Goal: Information Seeking & Learning: Learn about a topic

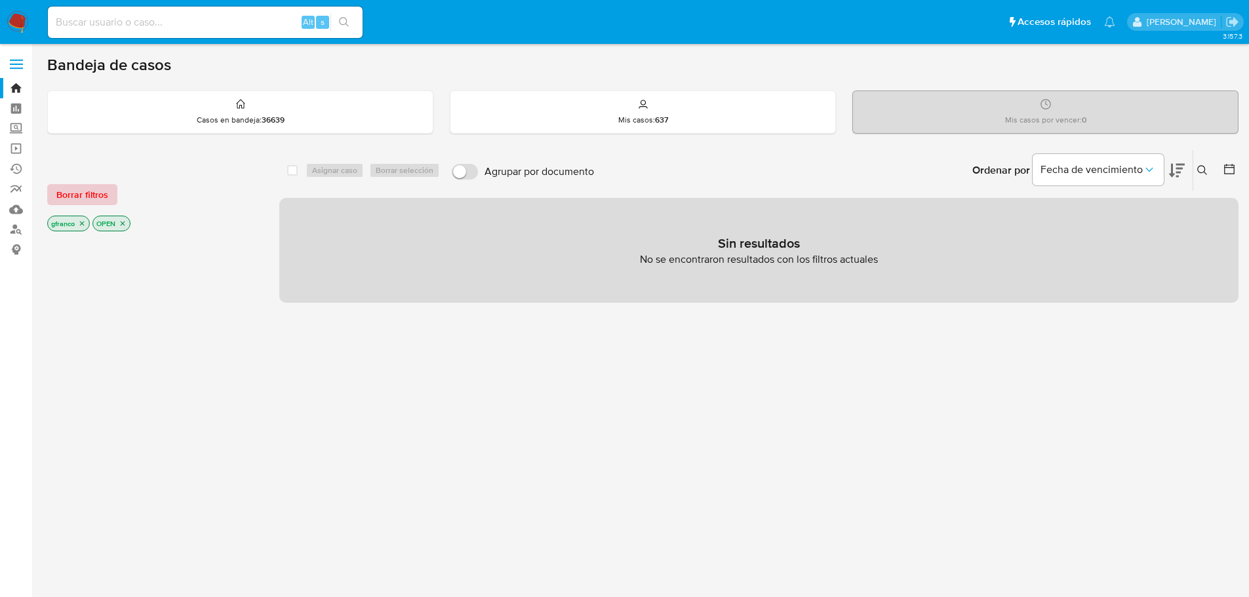
click at [91, 192] on span "Borrar filtros" at bounding box center [82, 195] width 52 height 18
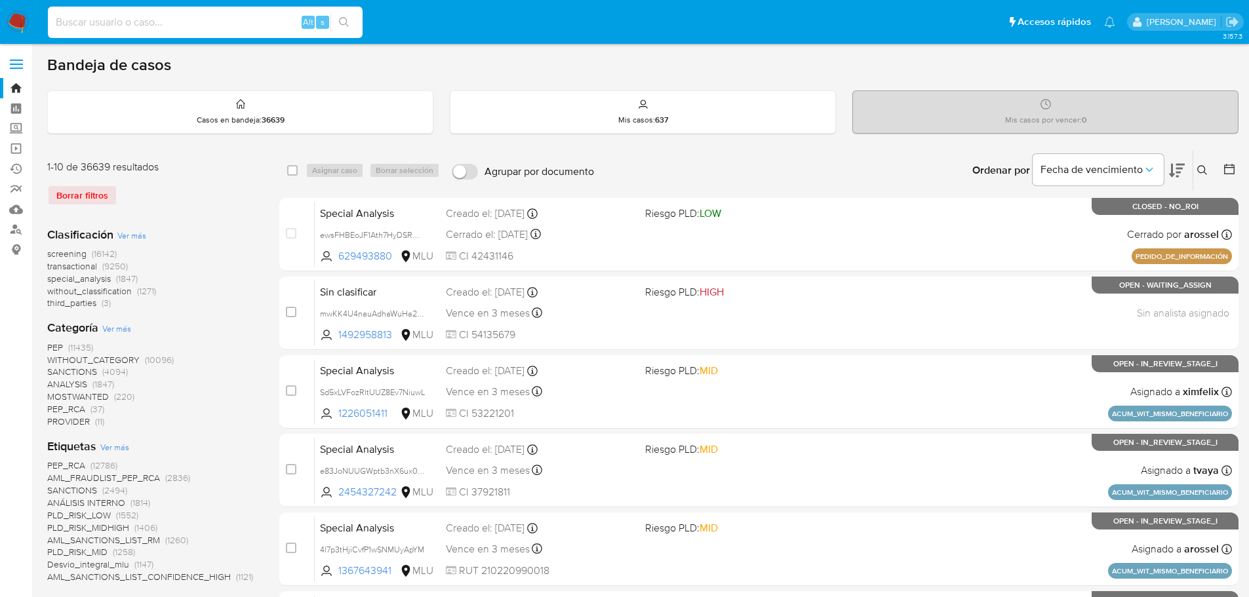
click at [206, 18] on input at bounding box center [205, 22] width 315 height 17
click at [145, 22] on input at bounding box center [205, 22] width 315 height 17
paste input "QVNb3WOqp0dKvu770sIP7tbb"
type input "QVNb3WOqp0dKvu770sIP7tbb"
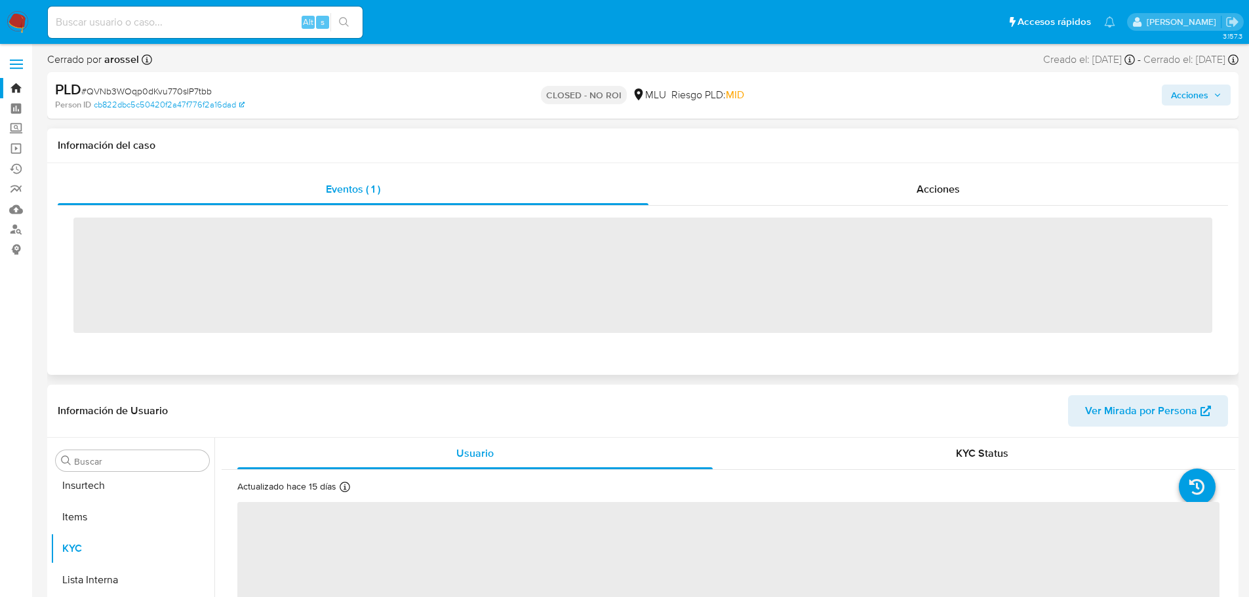
scroll to position [586, 0]
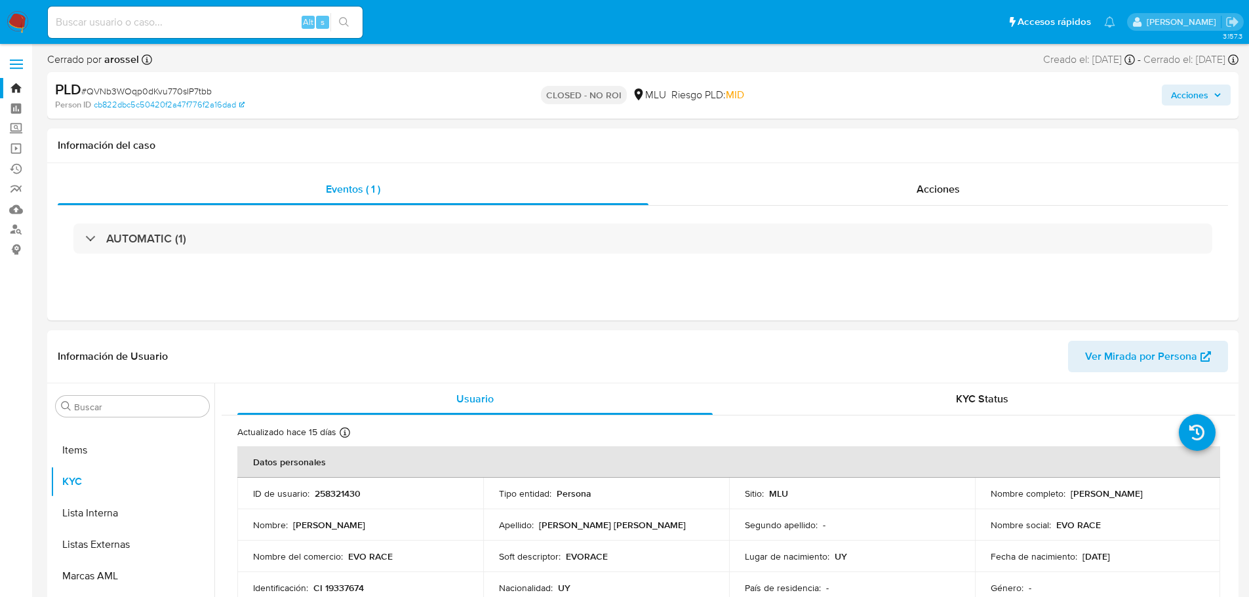
select select "10"
click at [748, 547] on td "Lugar de nacimiento : UY" at bounding box center [852, 556] width 246 height 31
click at [411, 89] on div "PLD # QVNb3WOqp0dKvu770sIP7tbb" at bounding box center [248, 90] width 387 height 20
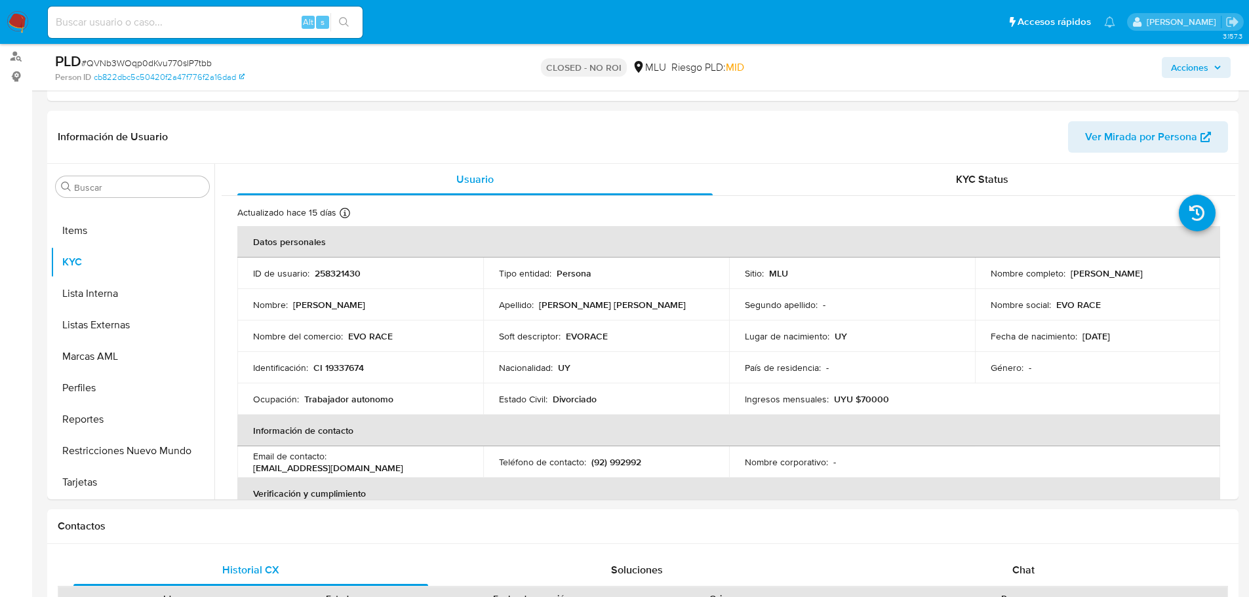
scroll to position [197, 0]
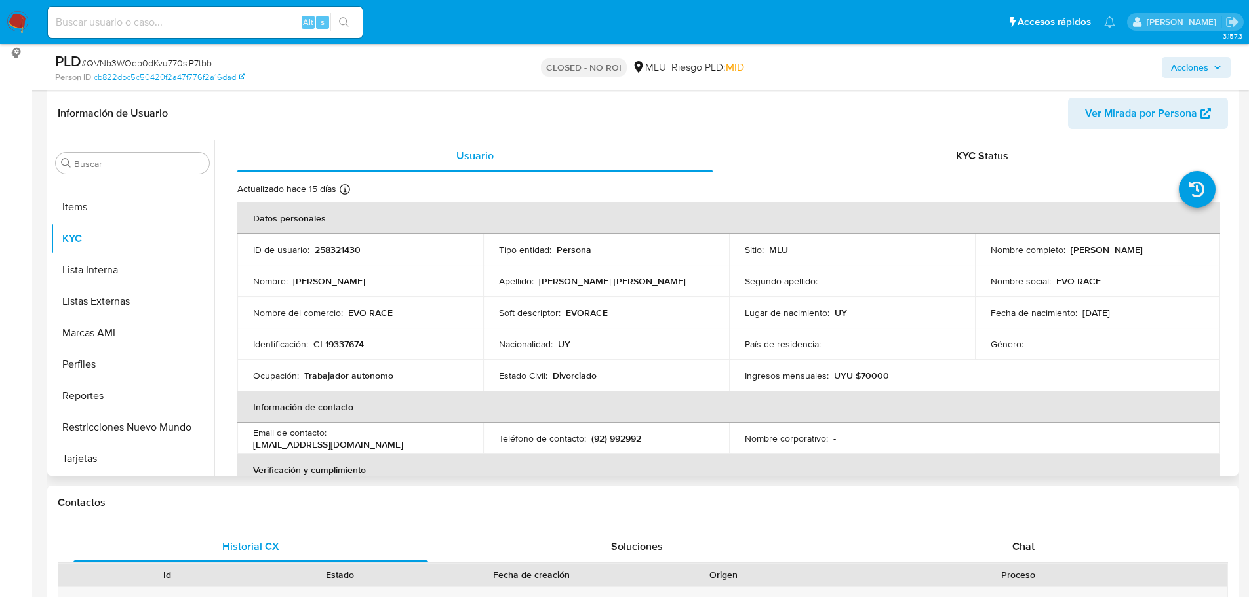
click at [379, 348] on div "Identificación : CI 19337674" at bounding box center [360, 344] width 214 height 12
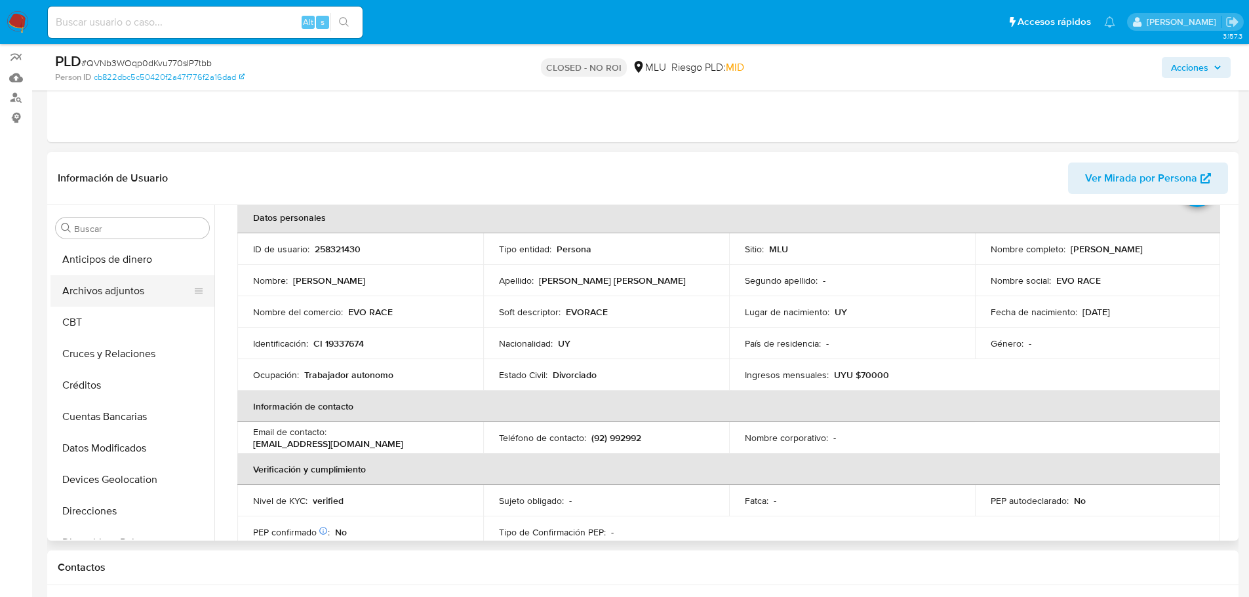
scroll to position [131, 0]
click at [118, 293] on button "Archivos adjuntos" at bounding box center [127, 291] width 153 height 31
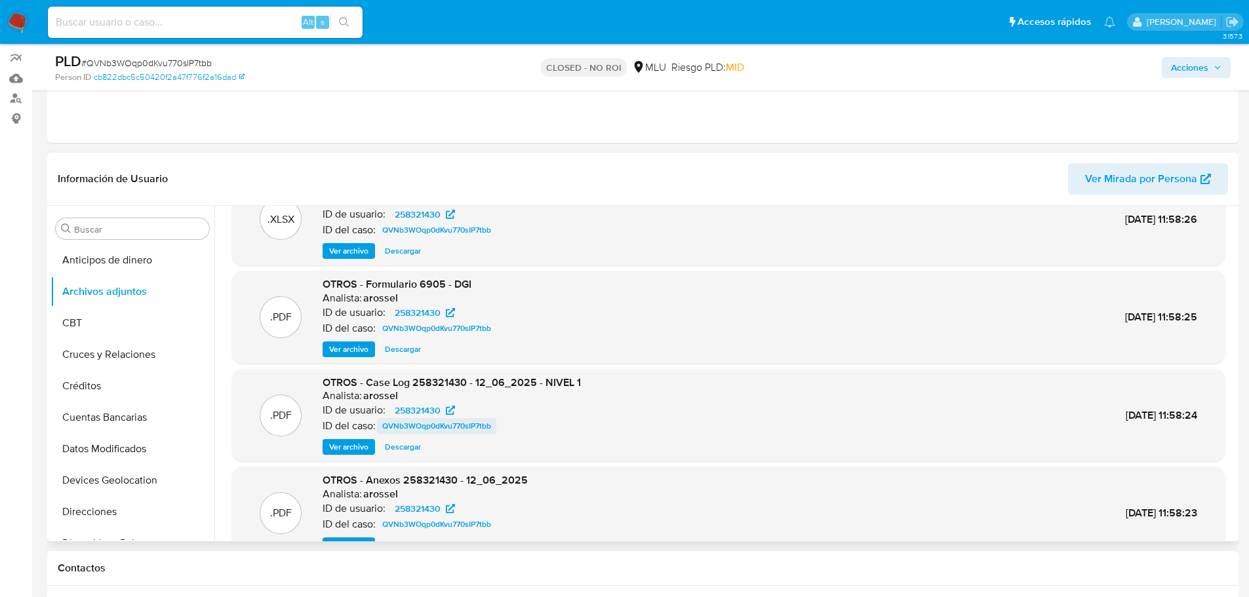
scroll to position [66, 0]
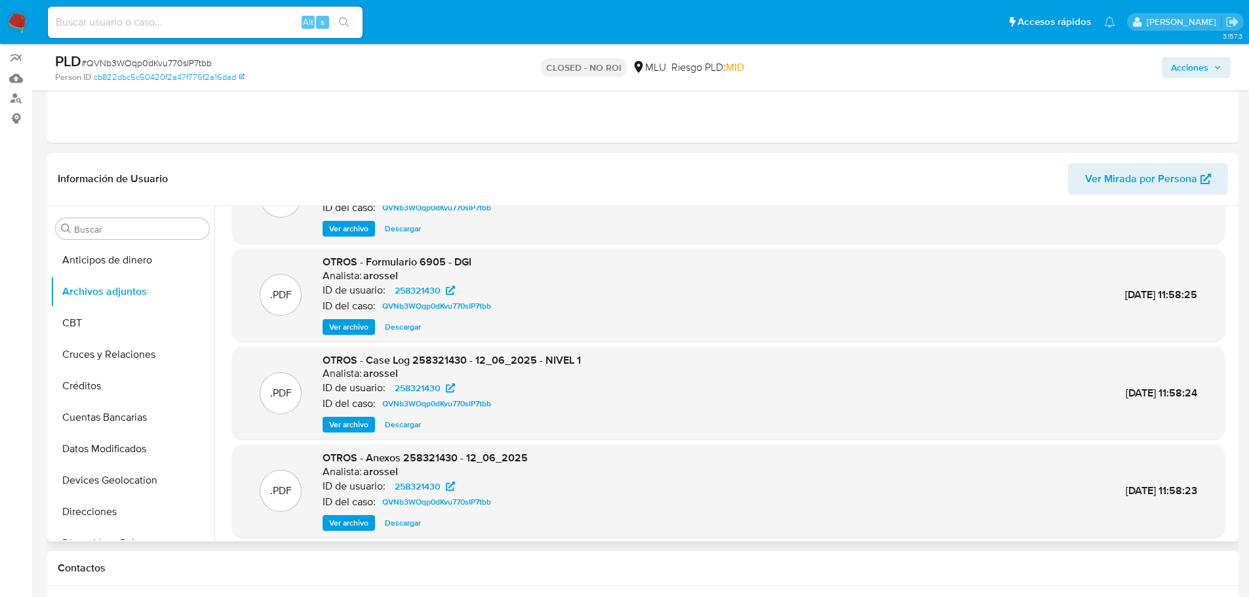
click at [346, 424] on span "Ver archivo" at bounding box center [348, 424] width 39 height 13
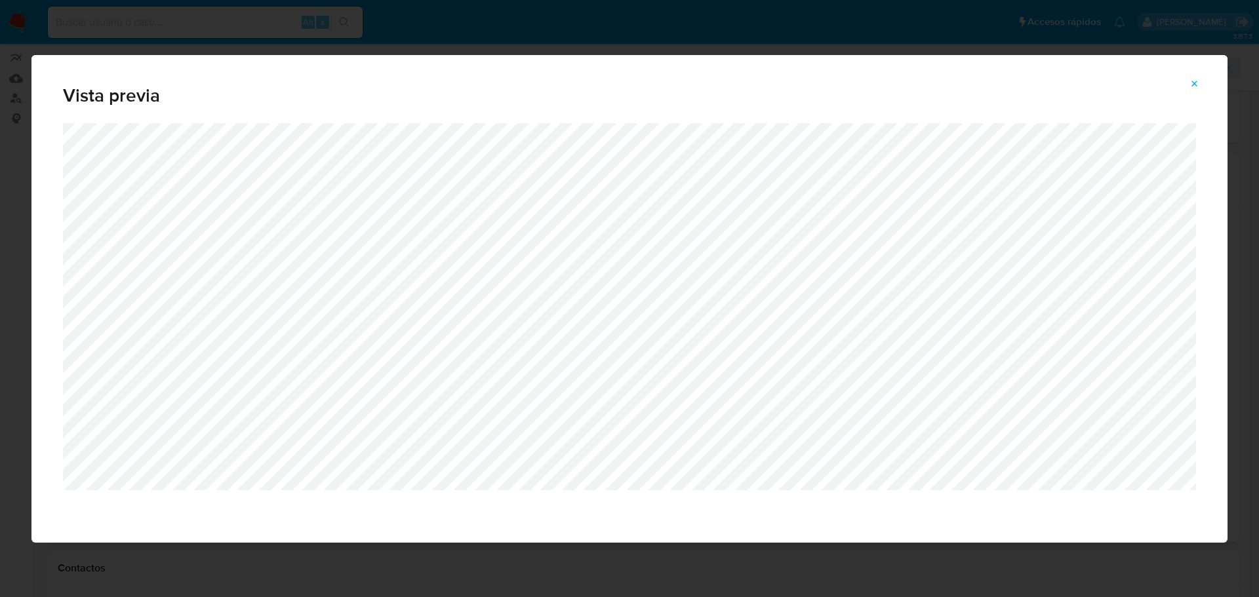
click at [1190, 80] on button "Attachment preview" at bounding box center [1195, 83] width 29 height 21
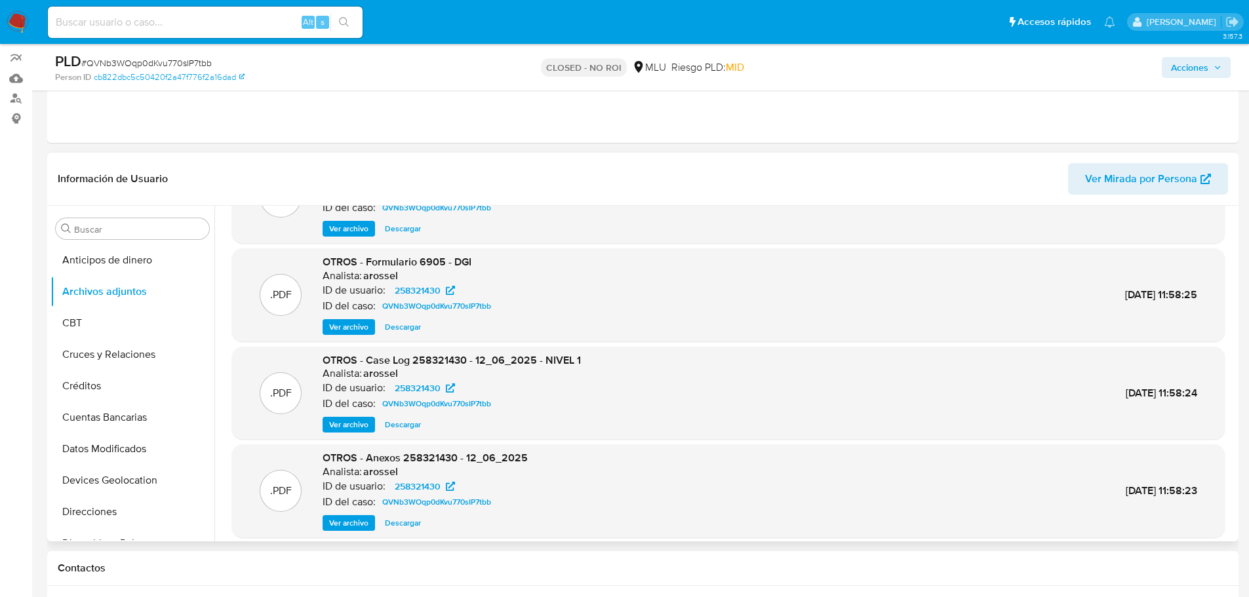
click at [165, 8] on div "Alt s" at bounding box center [205, 22] width 315 height 31
click at [152, 28] on input at bounding box center [205, 22] width 315 height 17
paste input "3ArYxkHyBjdnYYZLU8ZGZclT"
type input "3ArYxkHyBjdnYYZLU8ZGZclT"
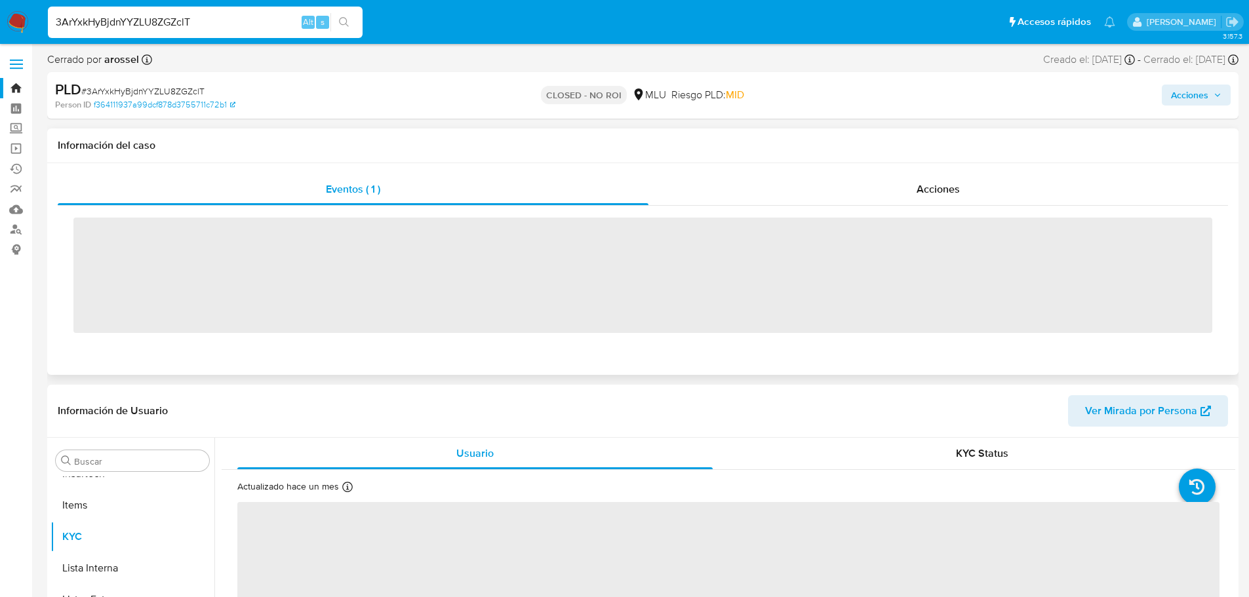
scroll to position [586, 0]
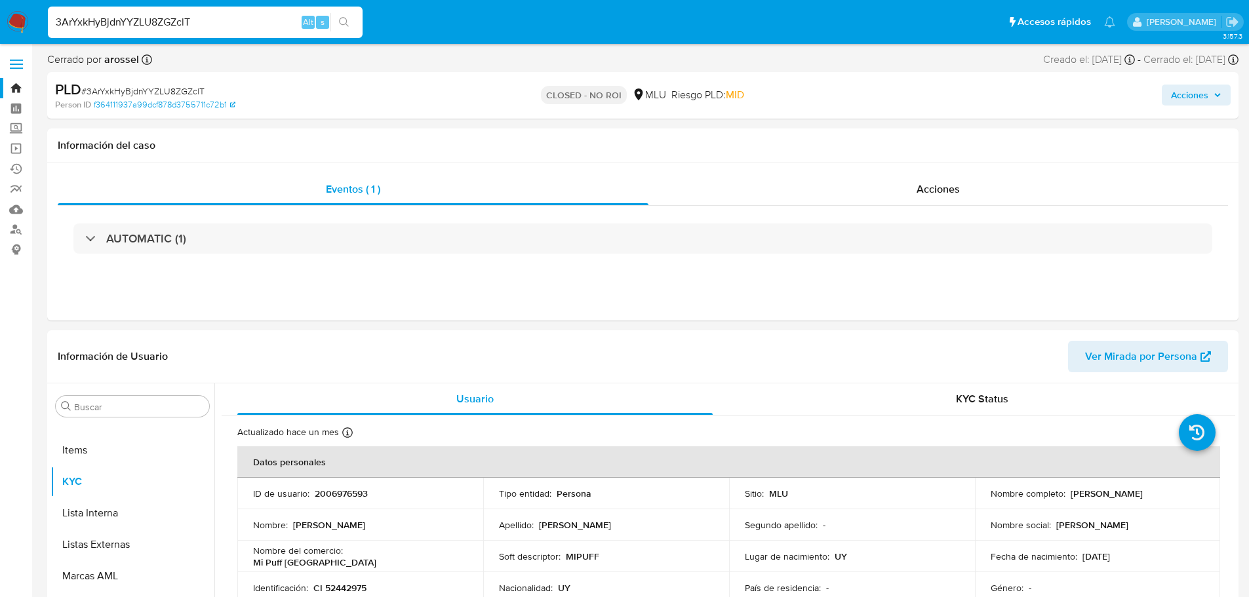
select select "10"
click at [536, 492] on p "Tipo entidad :" at bounding box center [525, 494] width 52 height 12
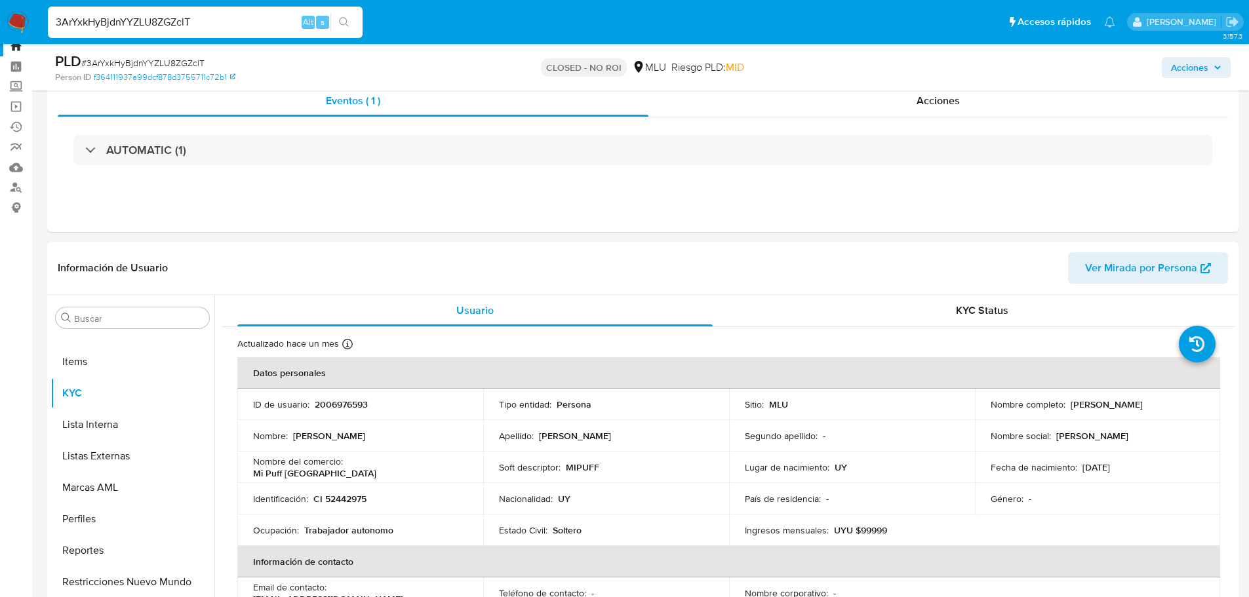
scroll to position [131, 0]
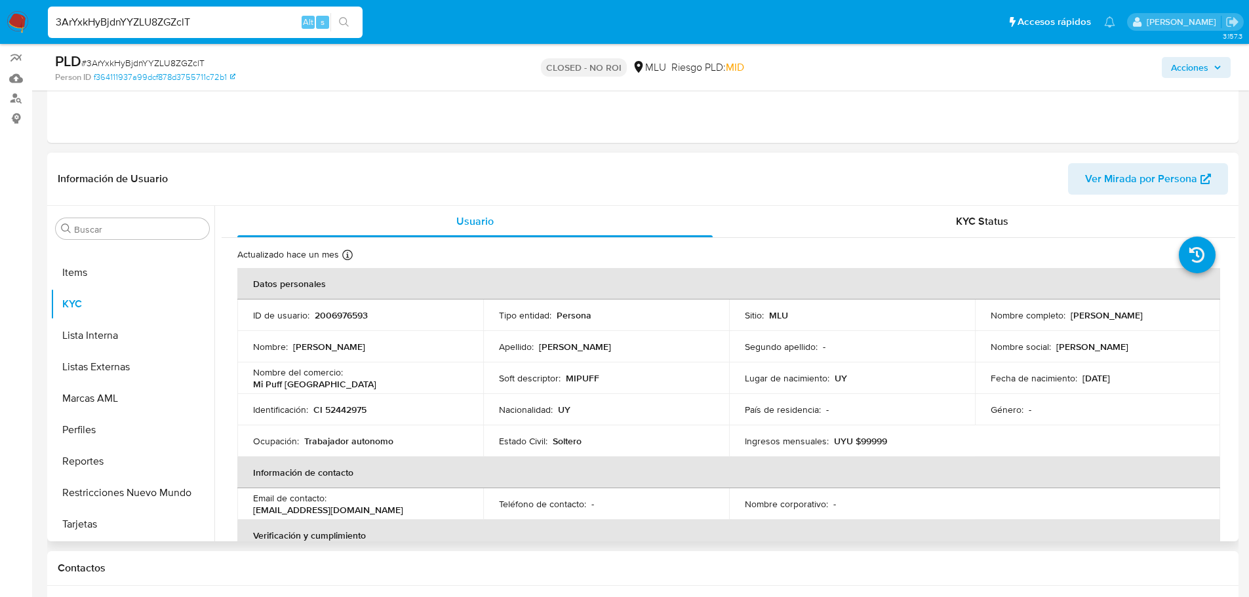
click at [364, 317] on p "2006976593" at bounding box center [341, 316] width 53 height 12
click at [669, 400] on td "Nacionalidad : UY" at bounding box center [606, 409] width 246 height 31
drag, startPoint x: 375, startPoint y: 385, endPoint x: 468, endPoint y: 384, distance: 93.1
click at [468, 384] on td "Nombre del comercio : Mi Puff Uruguay" at bounding box center [360, 378] width 246 height 31
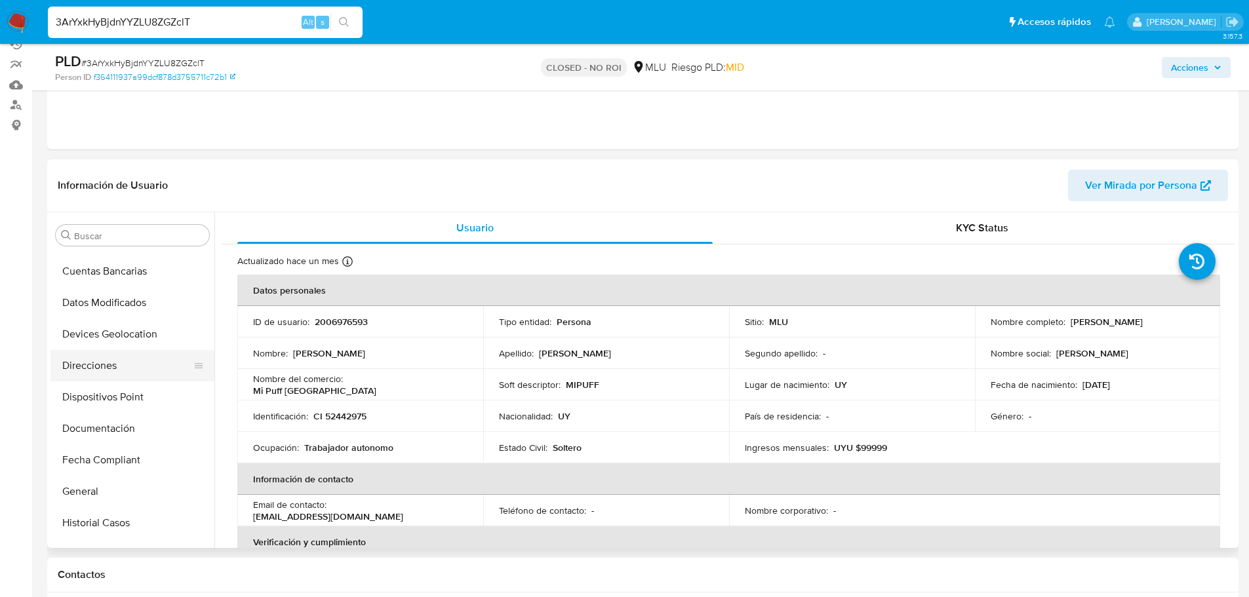
scroll to position [61, 0]
click at [125, 302] on button "Cruces y Relaciones" at bounding box center [127, 300] width 153 height 31
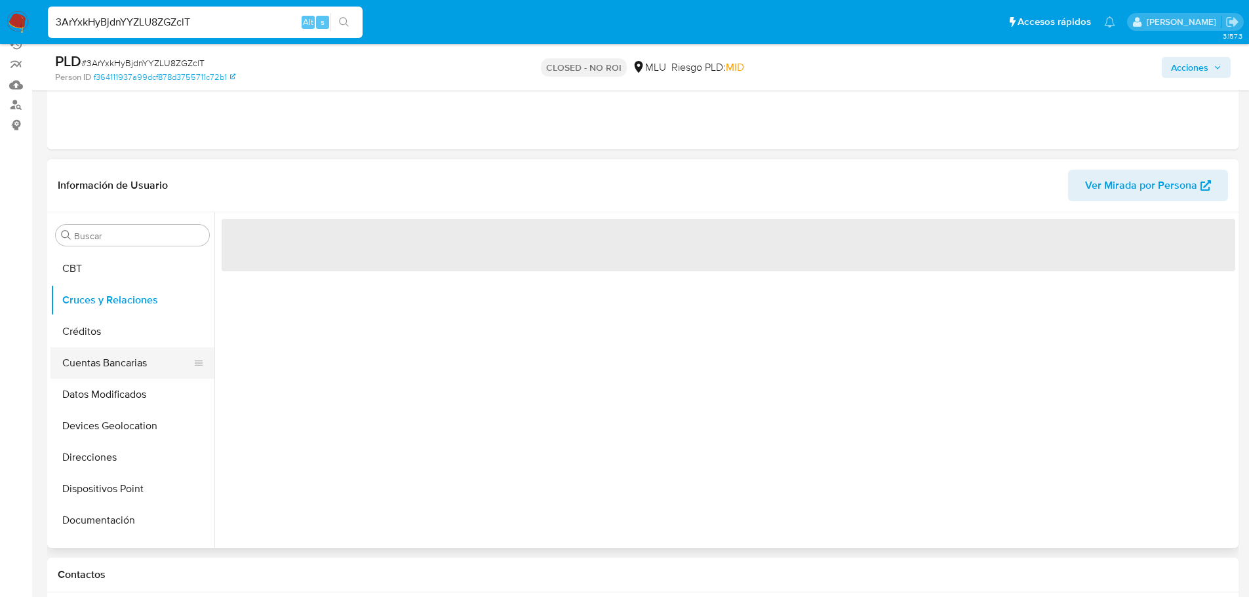
click at [117, 355] on button "Cuentas Bancarias" at bounding box center [127, 363] width 153 height 31
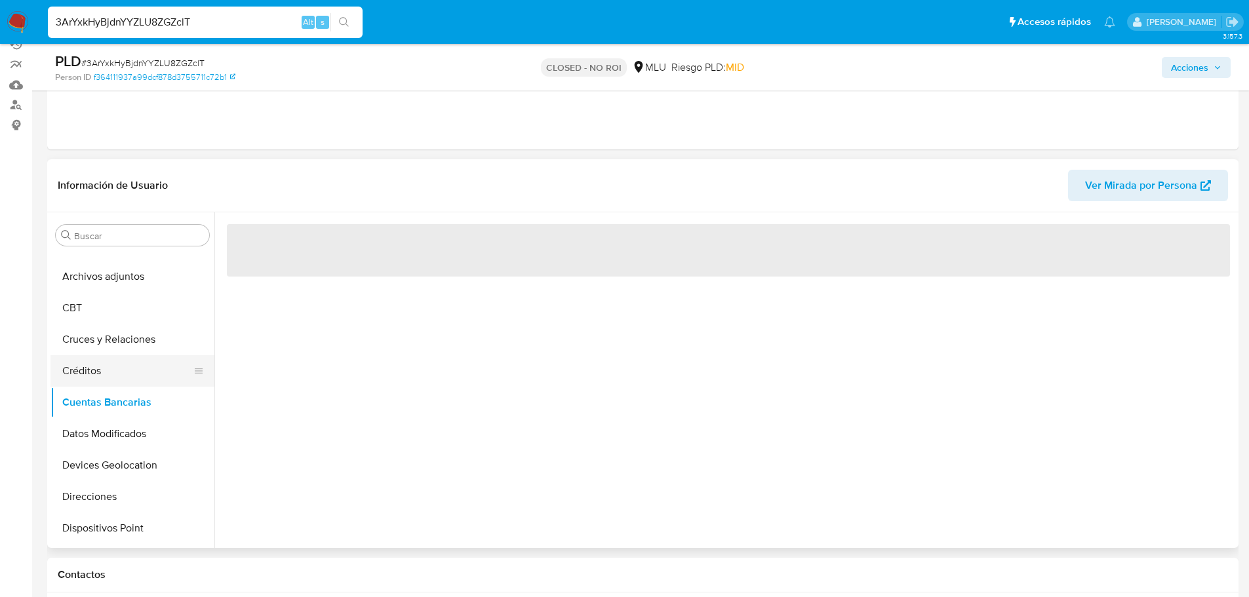
scroll to position [0, 0]
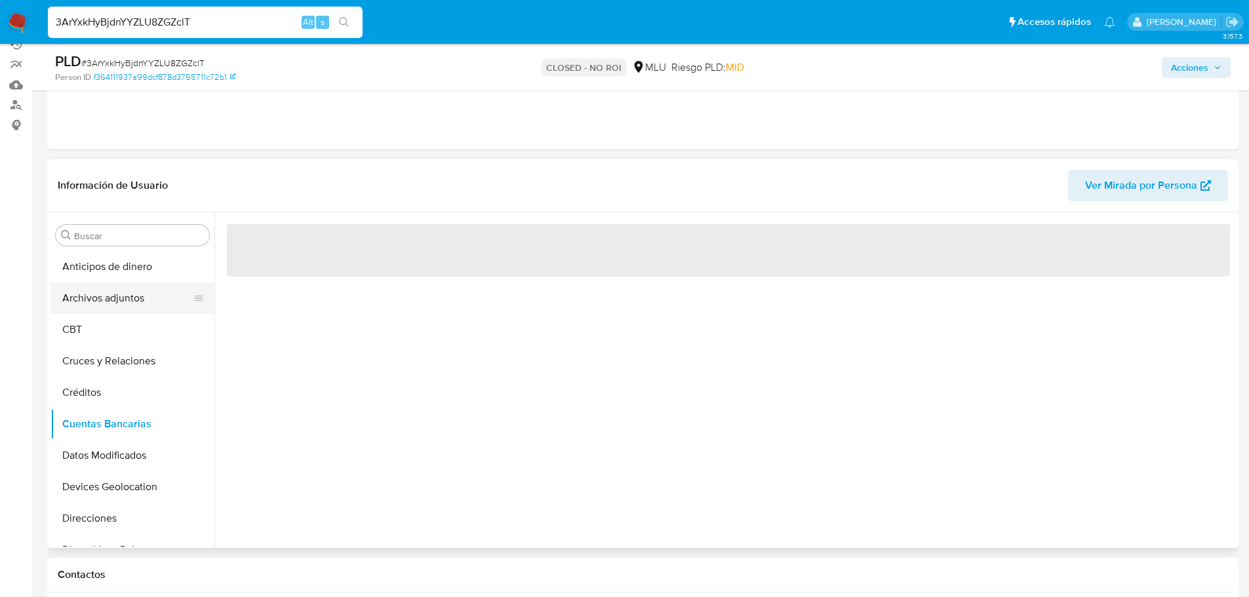
click at [125, 301] on button "Archivos adjuntos" at bounding box center [127, 298] width 153 height 31
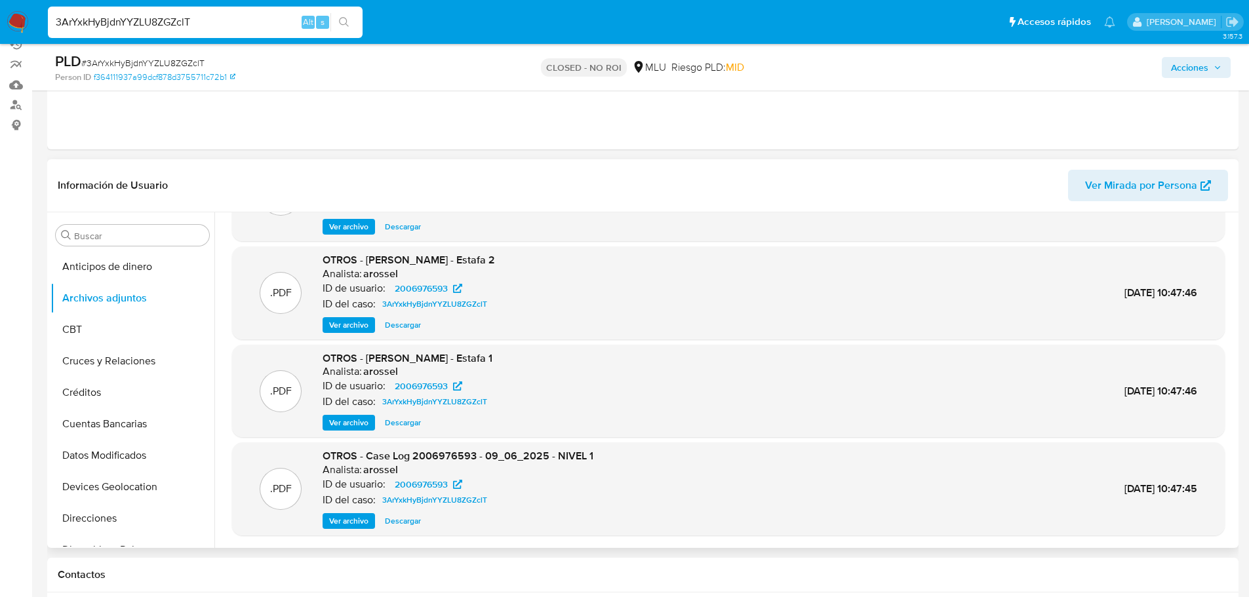
scroll to position [110, 0]
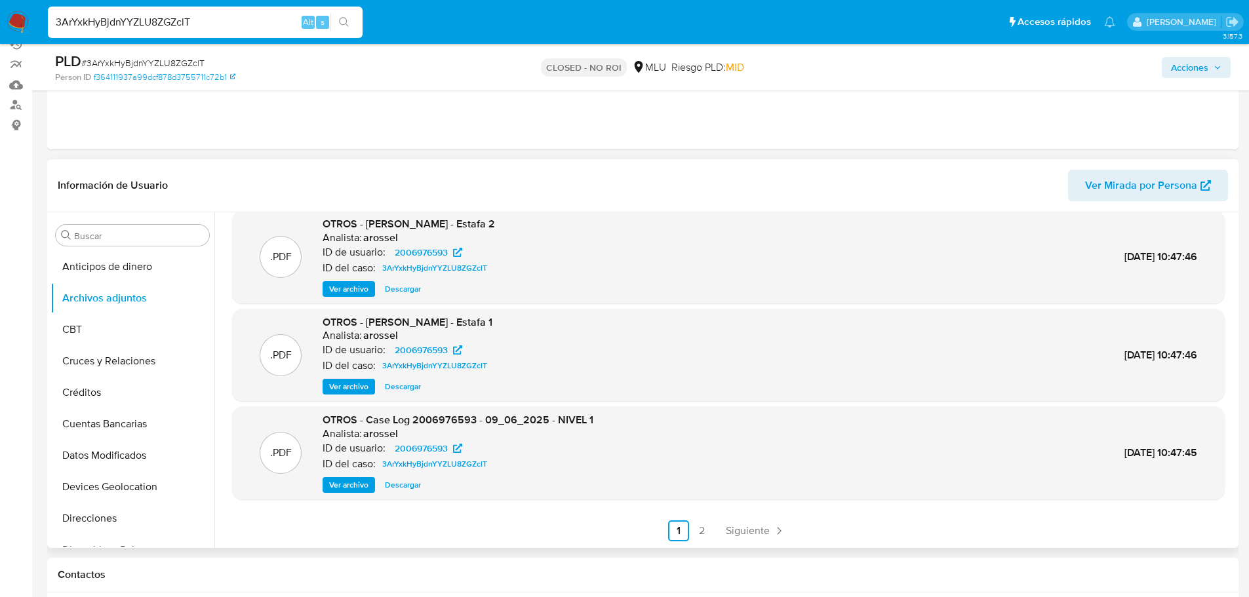
click at [357, 483] on span "Ver archivo" at bounding box center [348, 485] width 39 height 13
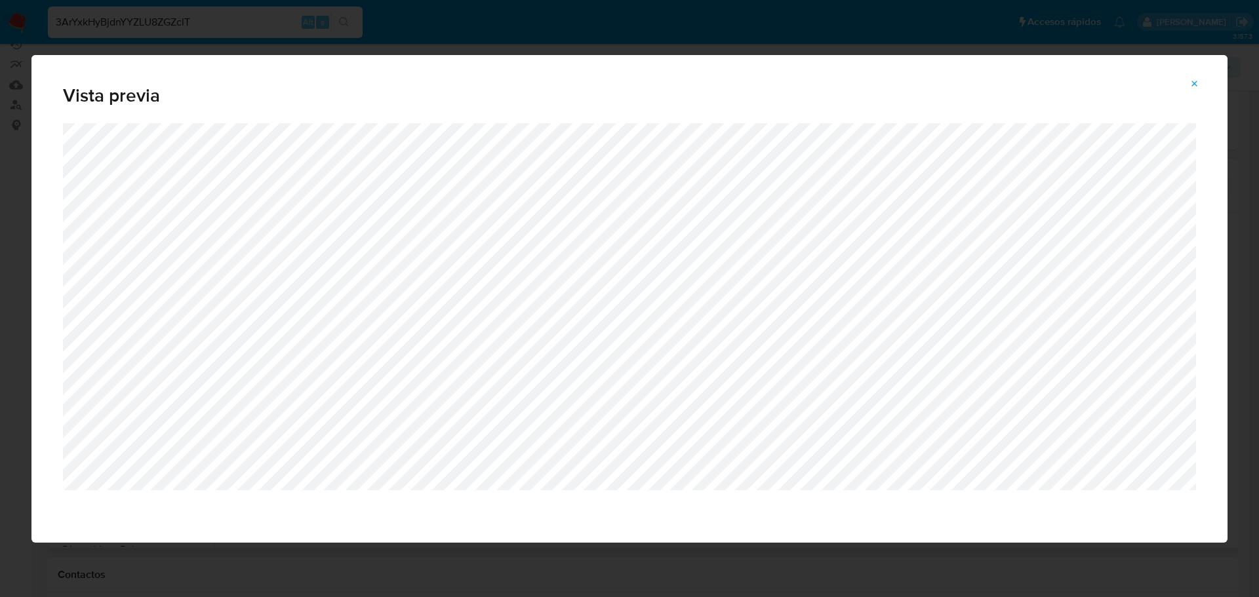
click at [1201, 87] on button "Attachment preview" at bounding box center [1195, 83] width 29 height 21
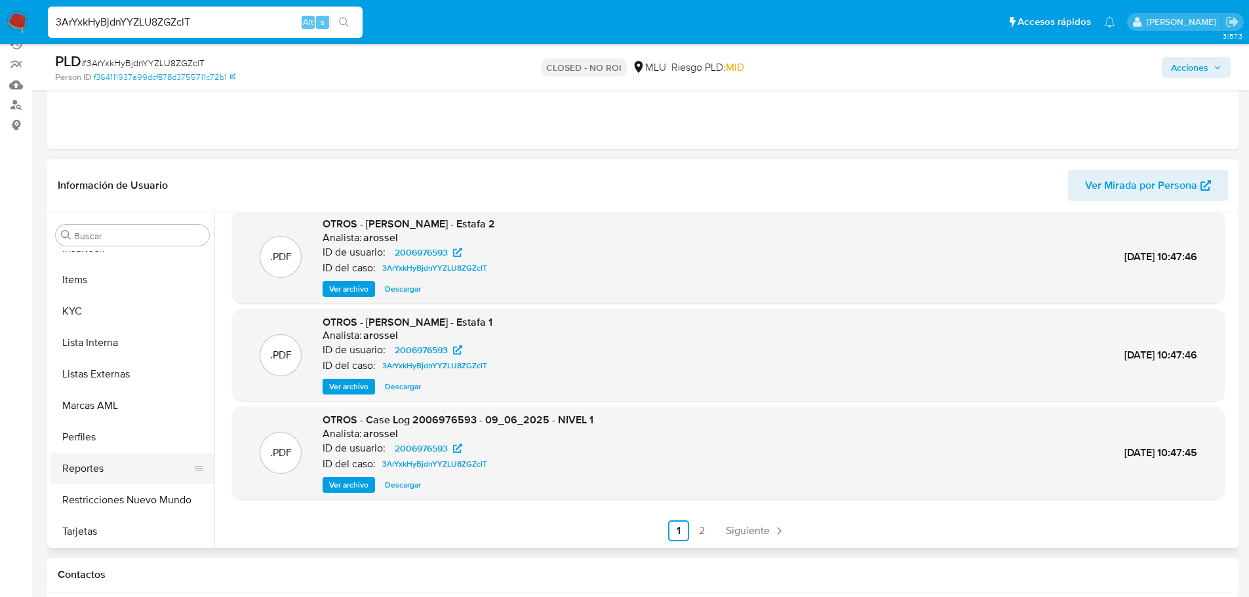
scroll to position [586, 0]
click at [134, 490] on button "Restricciones Nuevo Mundo" at bounding box center [127, 499] width 153 height 31
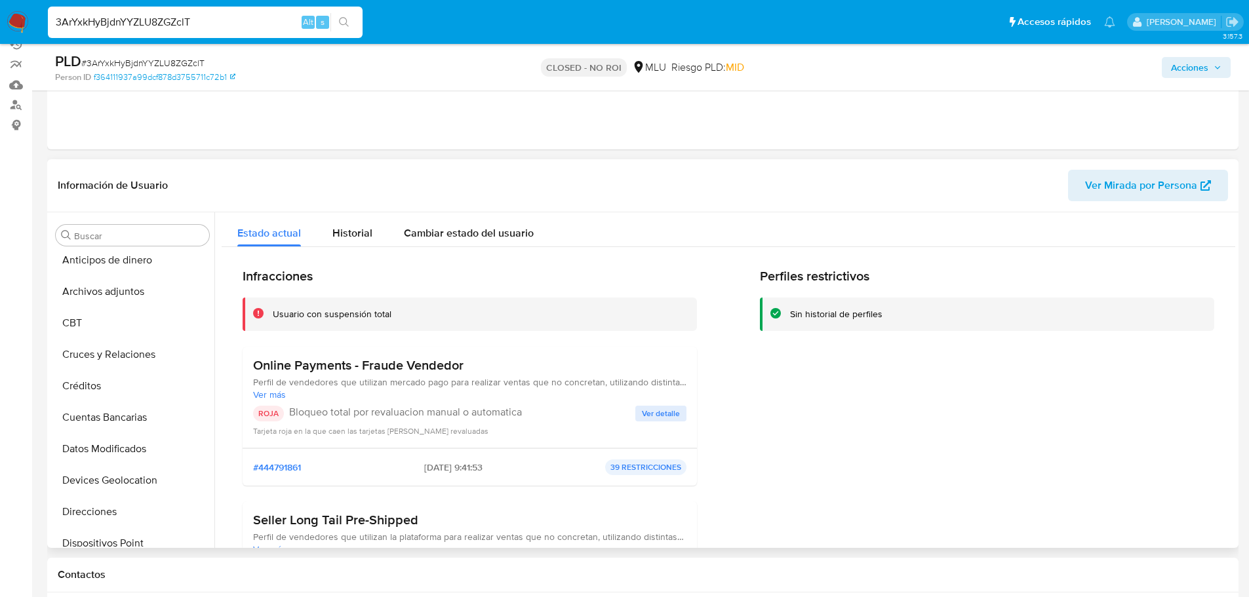
scroll to position [0, 0]
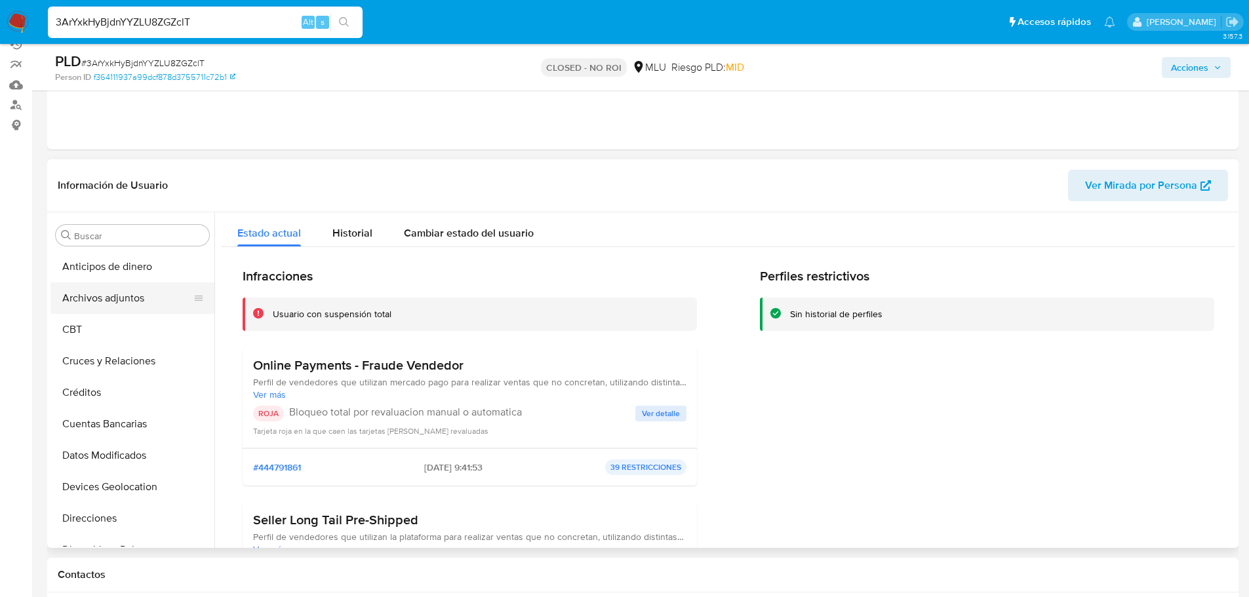
click at [134, 296] on button "Archivos adjuntos" at bounding box center [127, 298] width 153 height 31
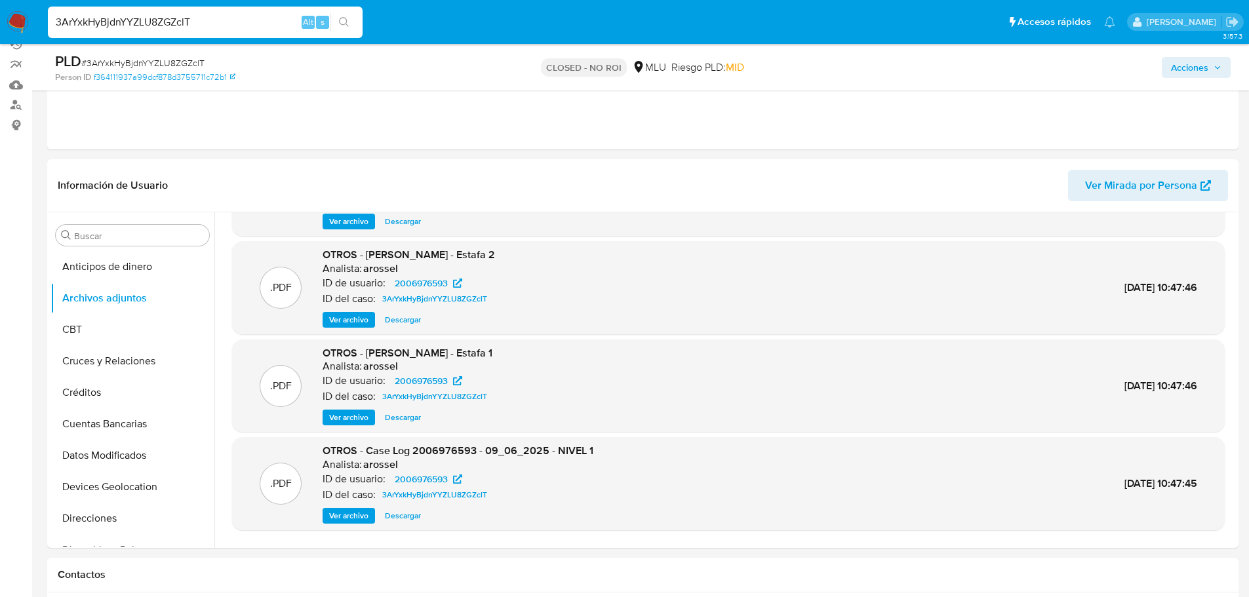
scroll to position [110, 0]
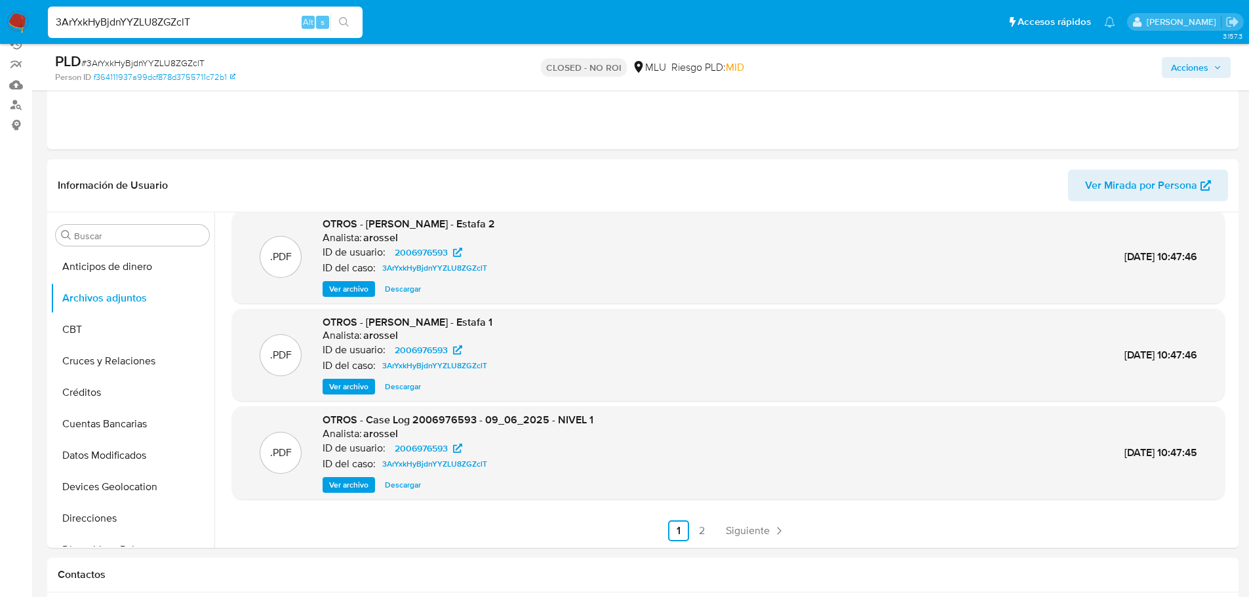
click at [363, 488] on span "Ver archivo" at bounding box center [348, 485] width 39 height 13
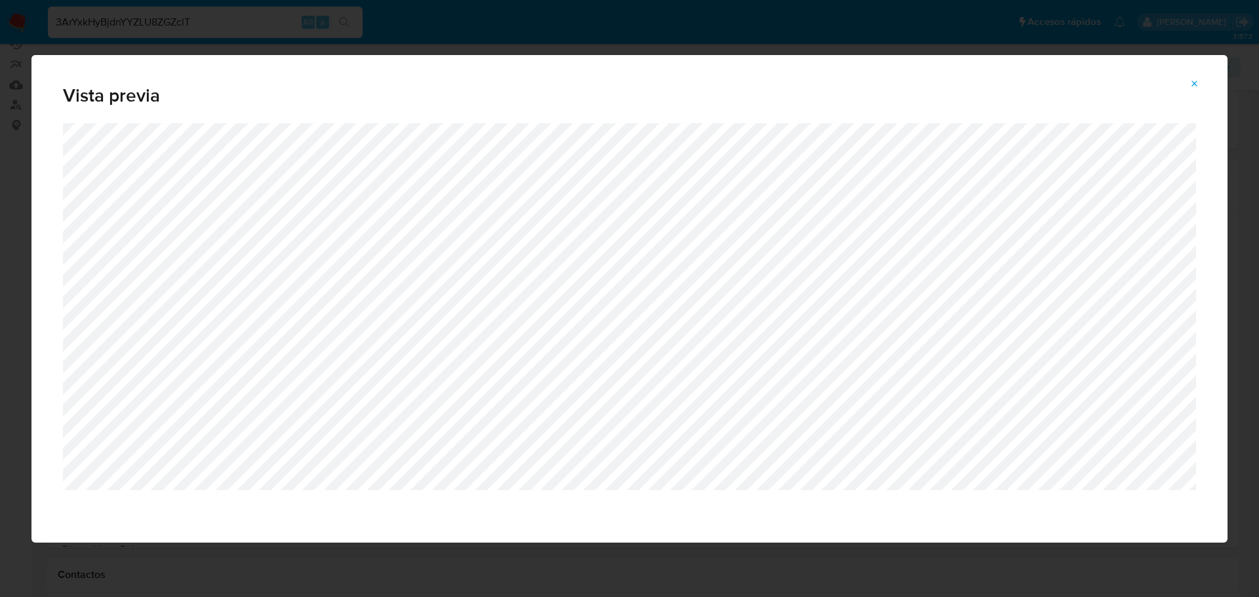
click at [1193, 85] on icon "Attachment preview" at bounding box center [1195, 84] width 6 height 6
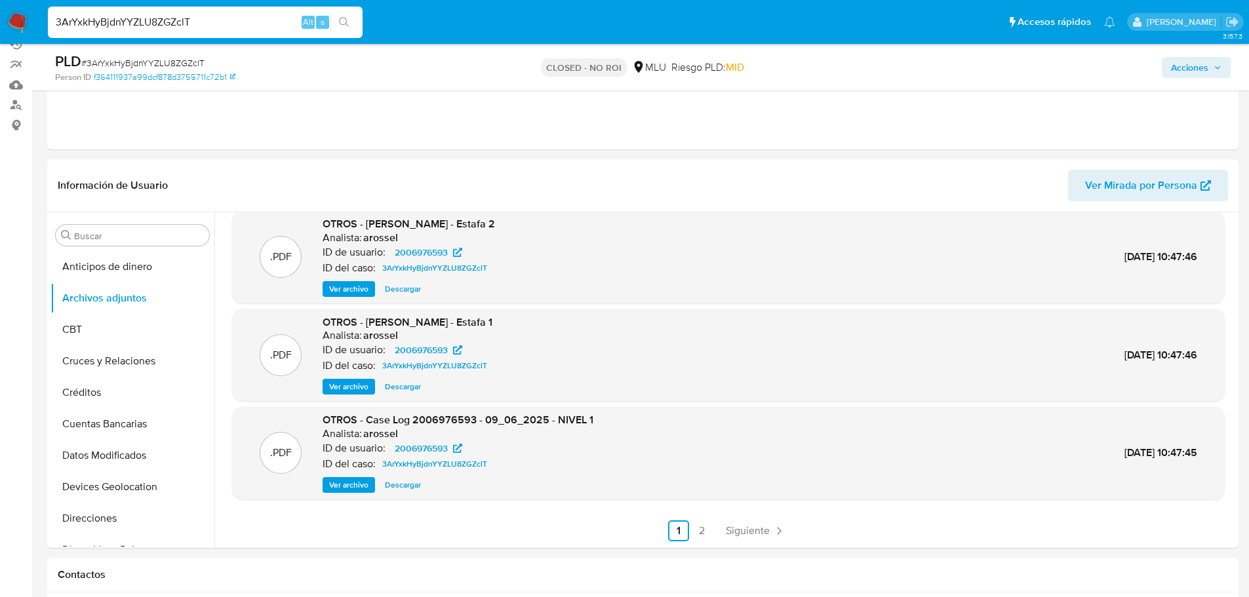
click at [348, 490] on span "Ver archivo" at bounding box center [348, 485] width 39 height 13
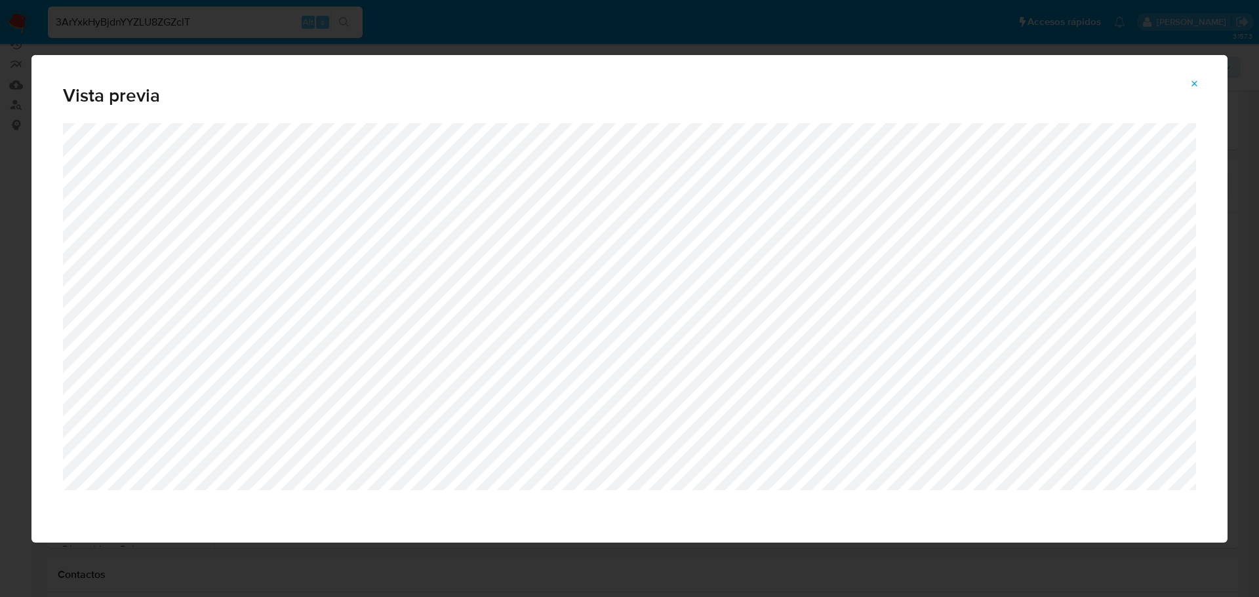
click at [1190, 88] on icon "Attachment preview" at bounding box center [1195, 84] width 10 height 10
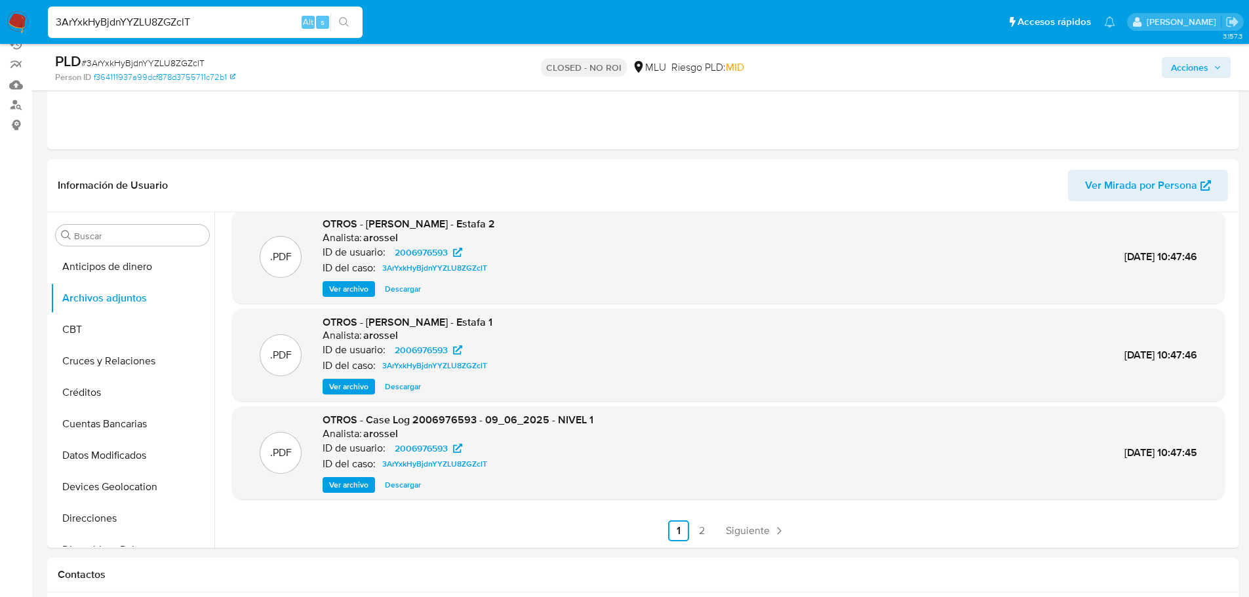
click at [195, 18] on input "3ArYxkHyBjdnYYZLU8ZGZclT" at bounding box center [205, 22] width 315 height 17
paste input "Jb5lLaXEerDCc1nvXMJmaYR"
type input "Jb5lLaXEerDCc1nvXMJmaYRT"
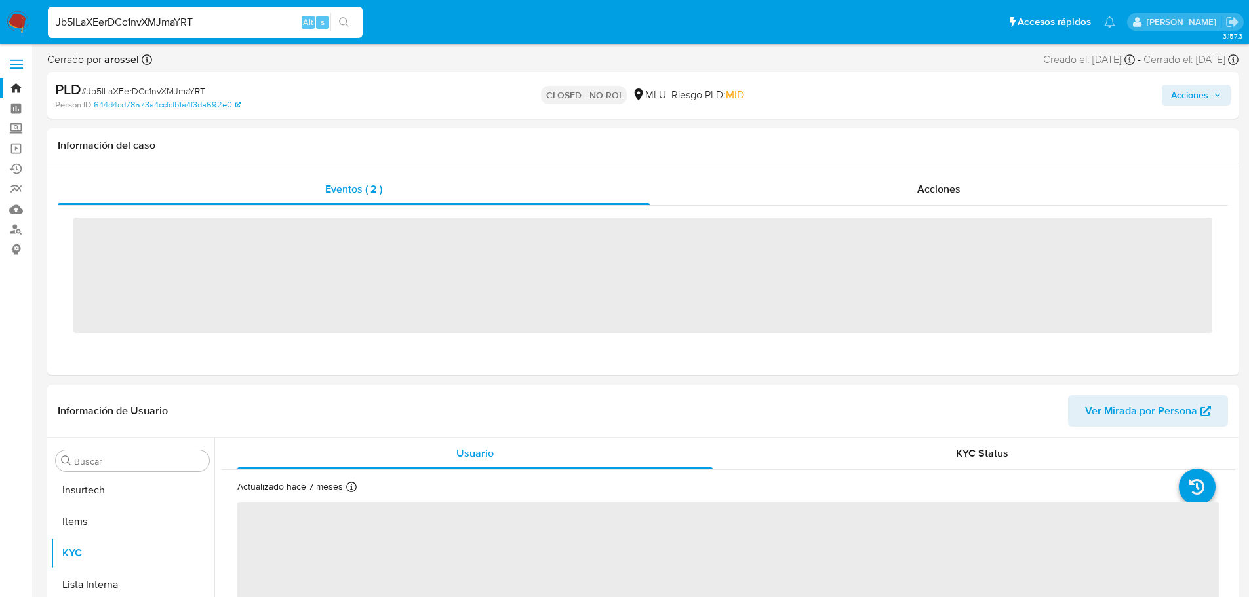
scroll to position [586, 0]
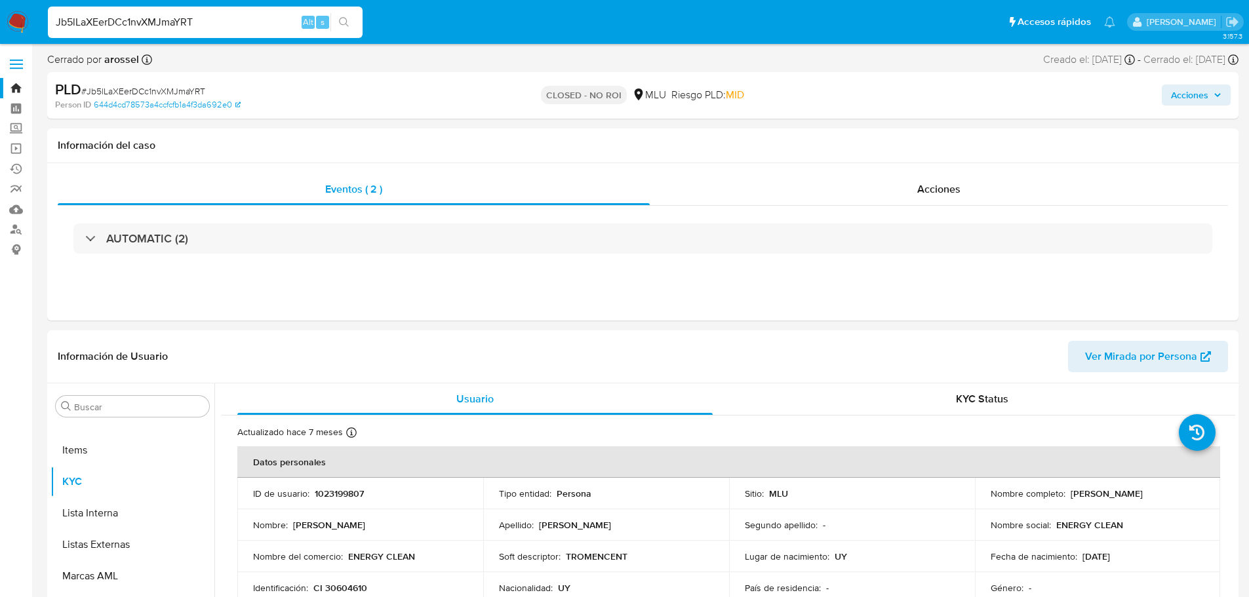
select select "10"
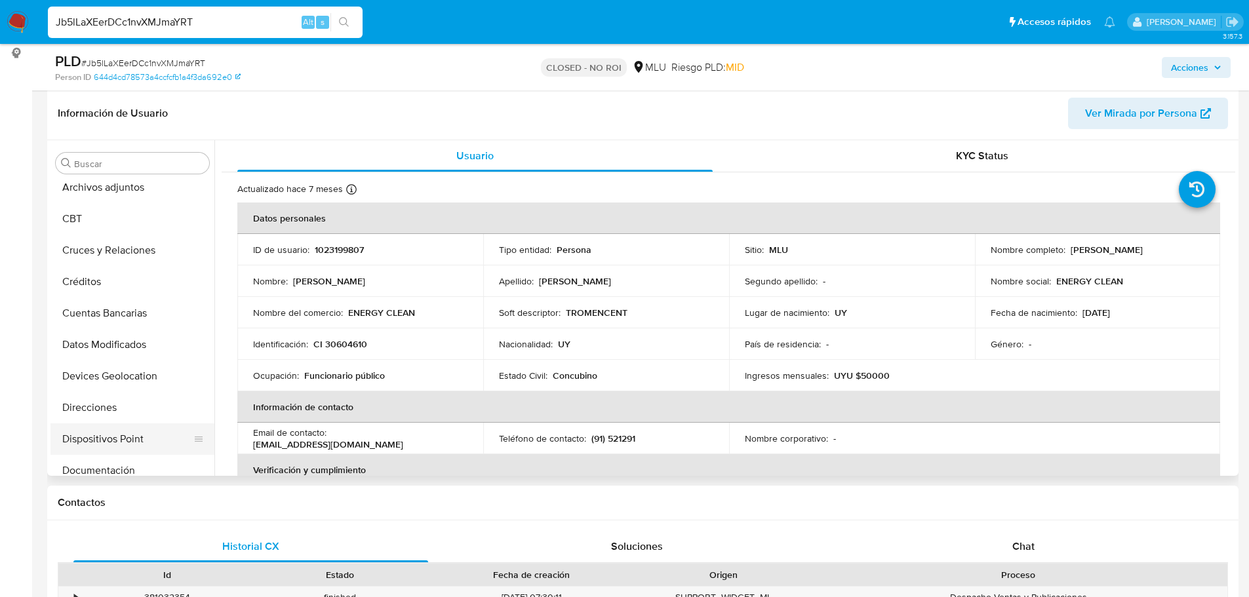
scroll to position [0, 0]
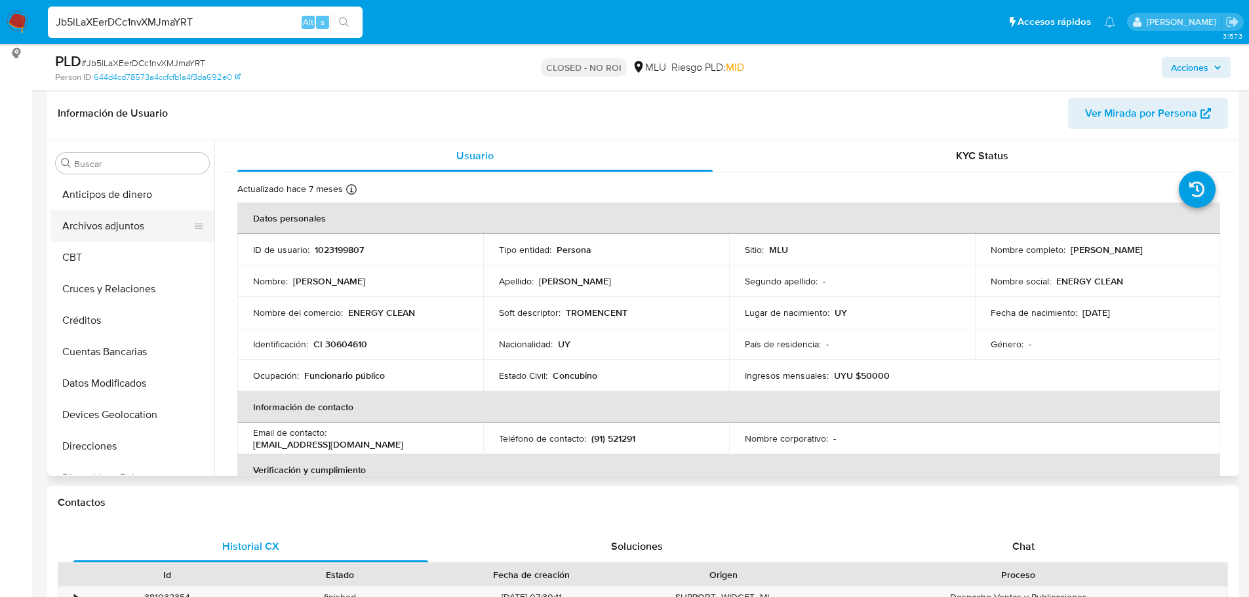
click at [111, 226] on button "Archivos adjuntos" at bounding box center [127, 226] width 153 height 31
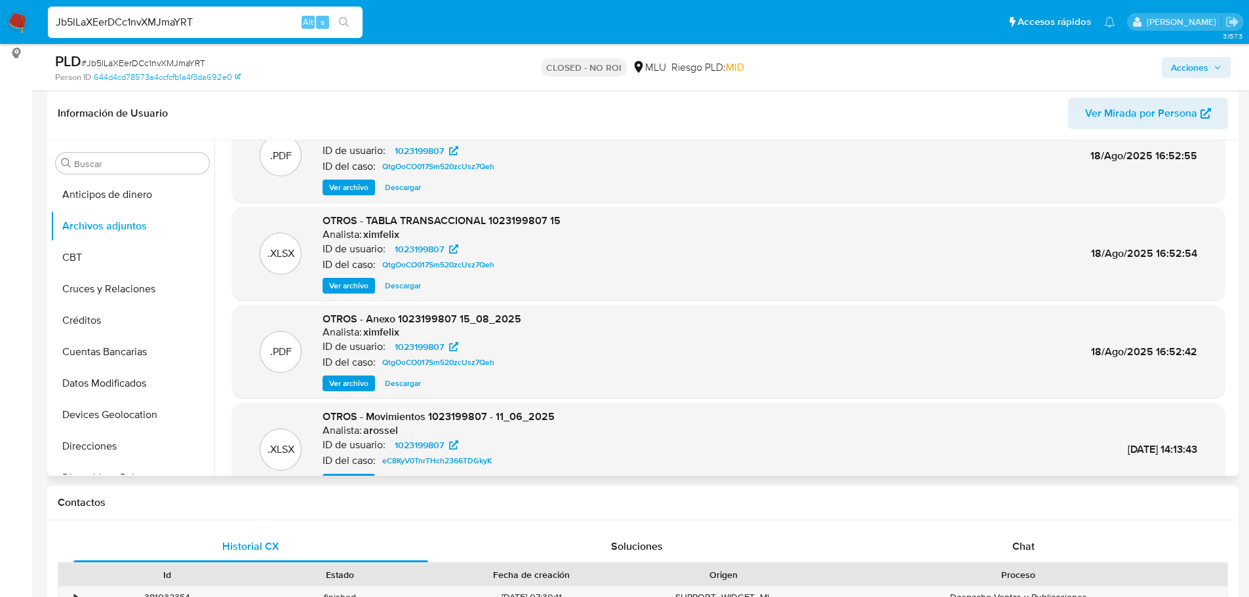
scroll to position [110, 0]
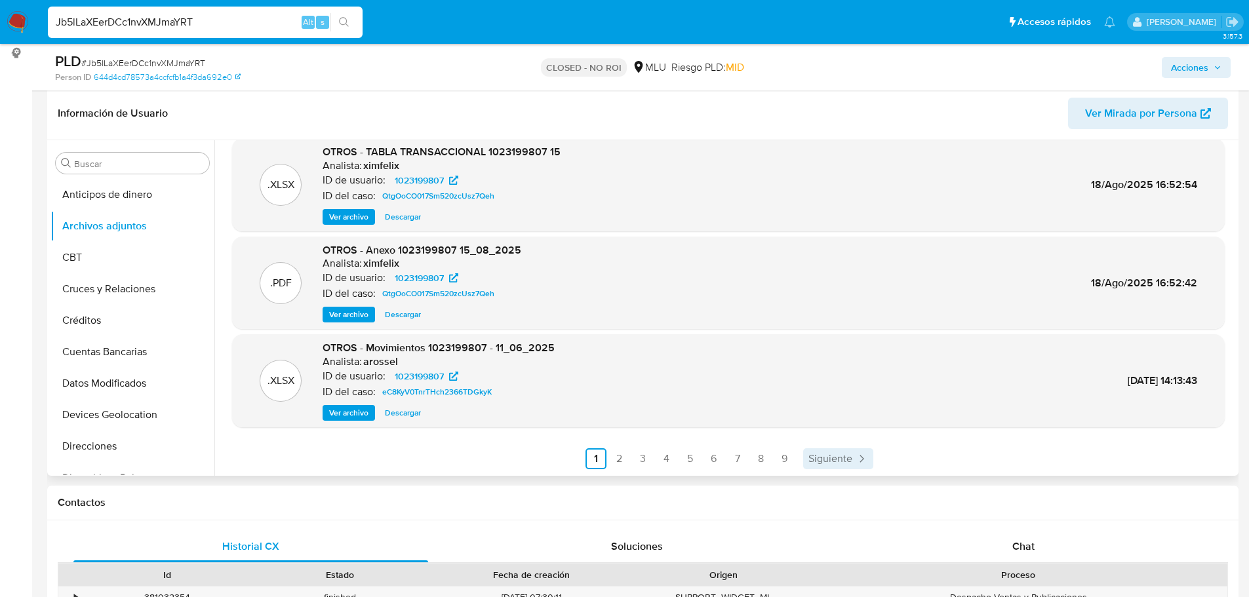
click at [833, 454] on span "Siguiente" at bounding box center [831, 459] width 44 height 10
click at [860, 455] on span "Siguiente" at bounding box center [865, 459] width 44 height 10
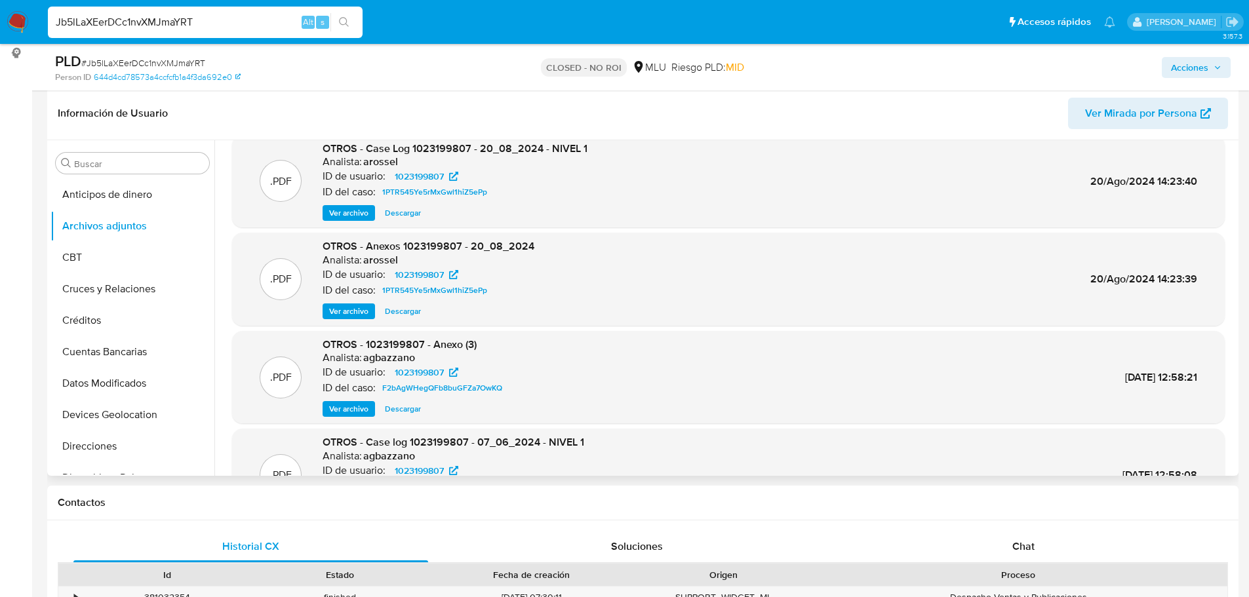
scroll to position [0, 0]
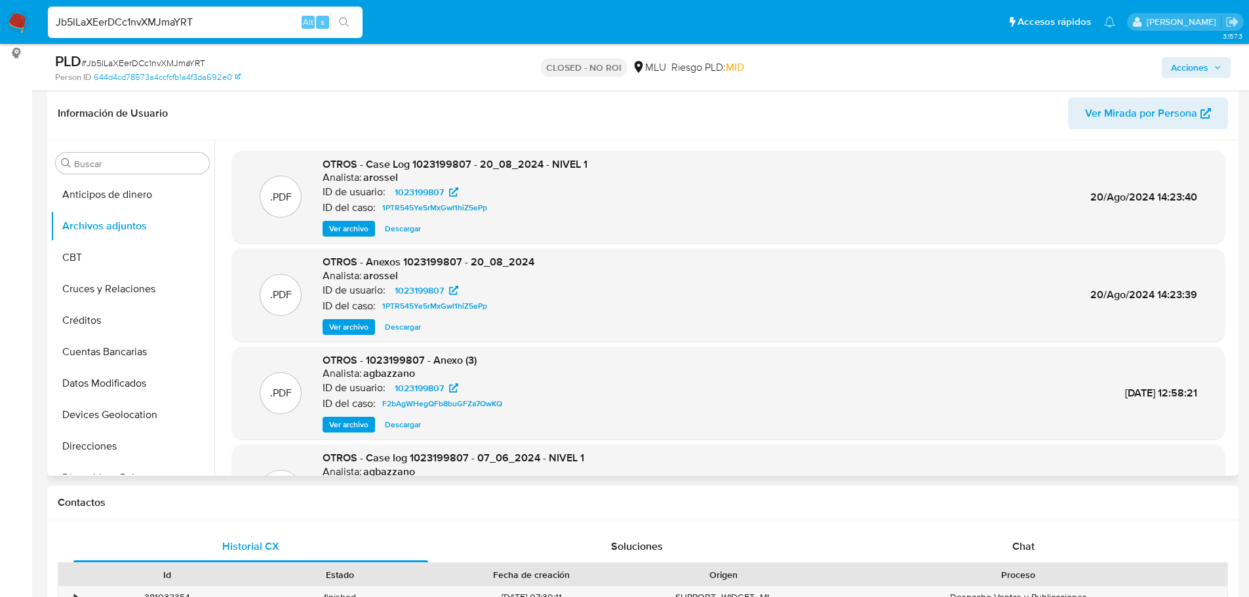
click at [343, 226] on span "Ver archivo" at bounding box center [348, 228] width 39 height 13
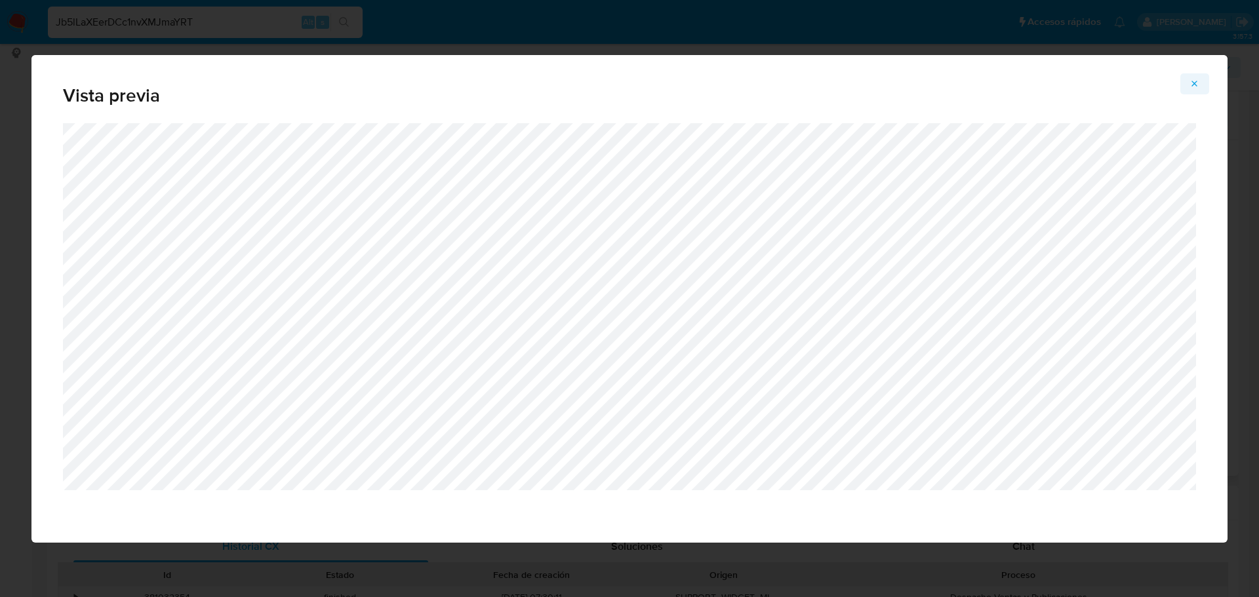
click at [1186, 83] on button "Attachment preview" at bounding box center [1195, 83] width 29 height 21
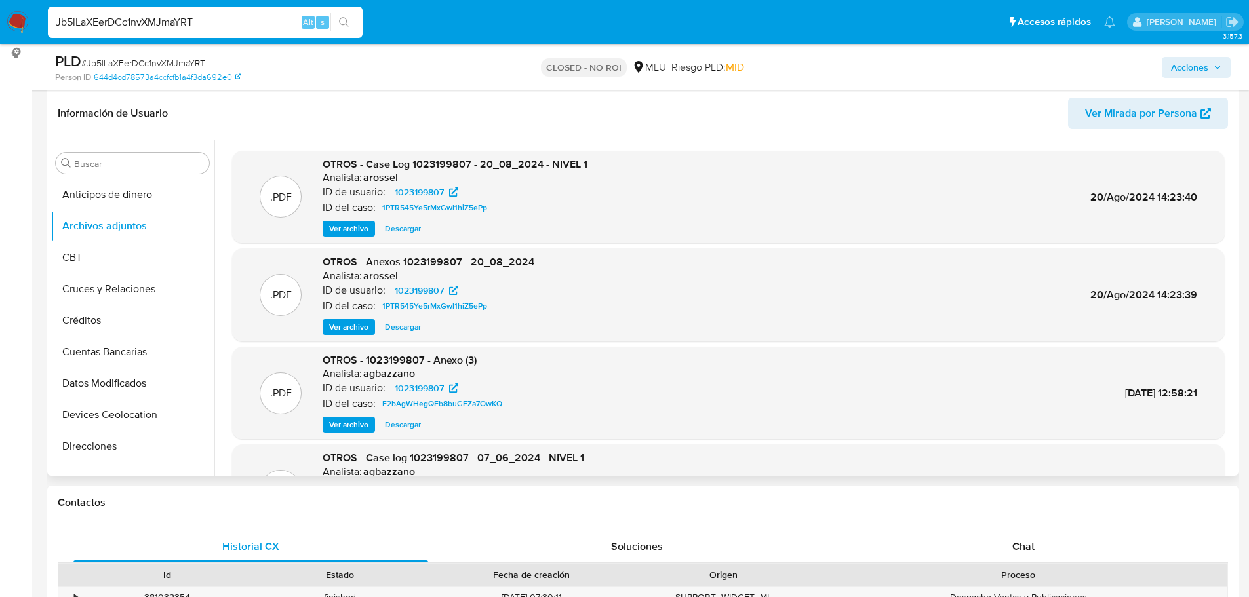
click at [761, 354] on div ".PDF OTROS - 1023199807 - Anexo (3) Analista: agbazzano ID de usuario: 10231998…" at bounding box center [729, 394] width 980 height 80
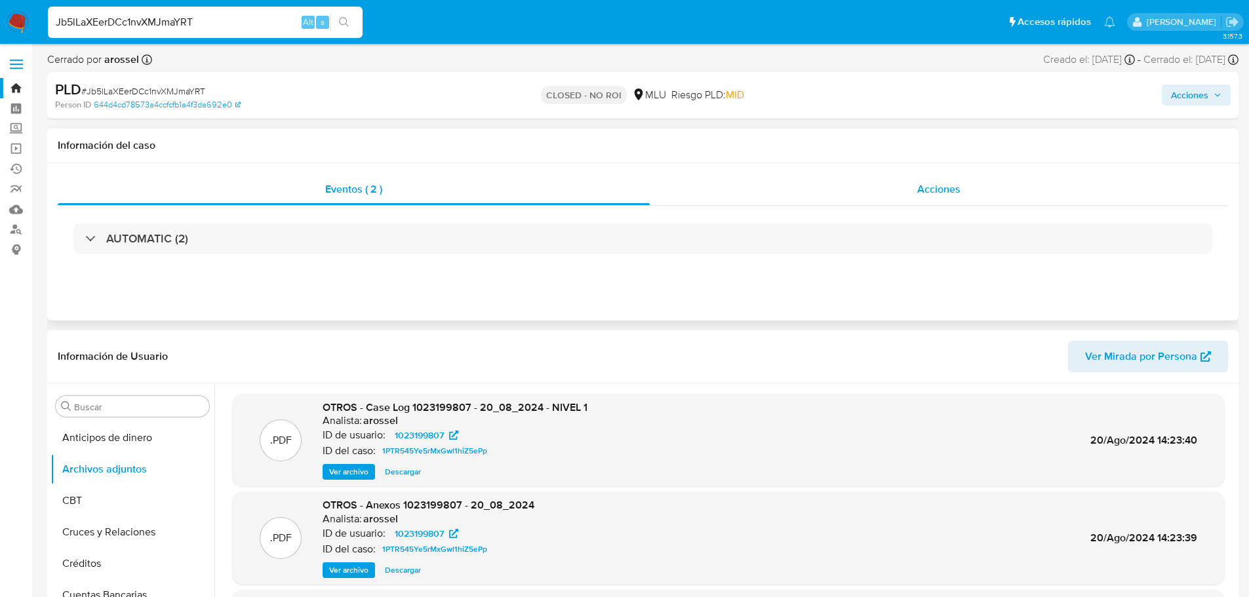
click at [941, 194] on span "Acciones" at bounding box center [939, 189] width 43 height 15
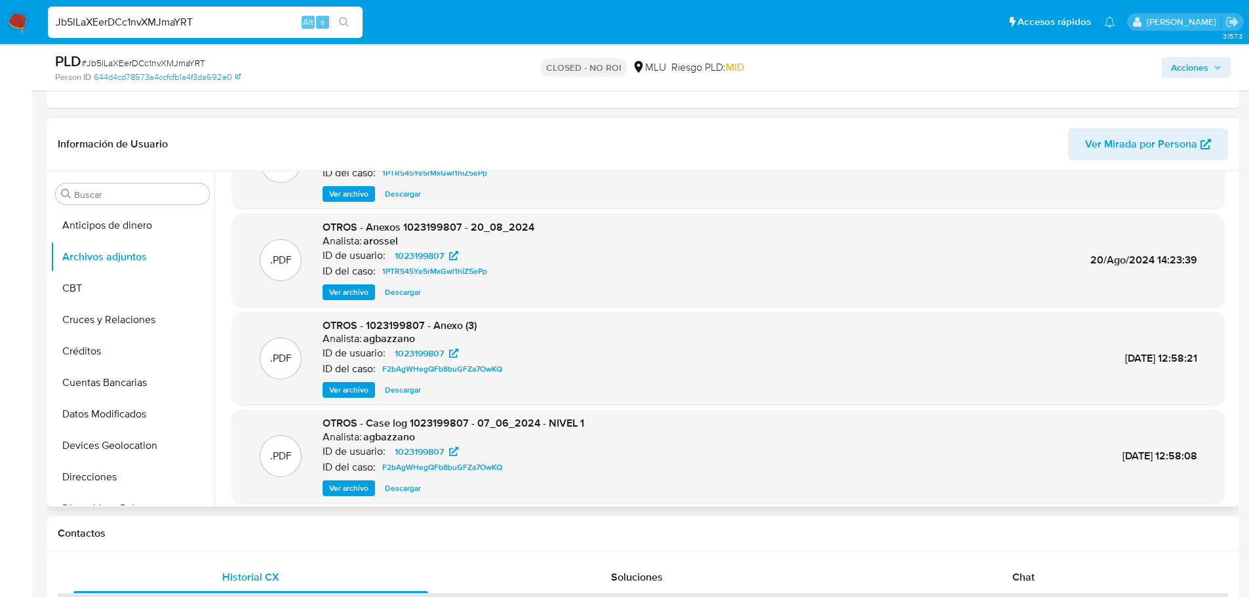
scroll to position [110, 0]
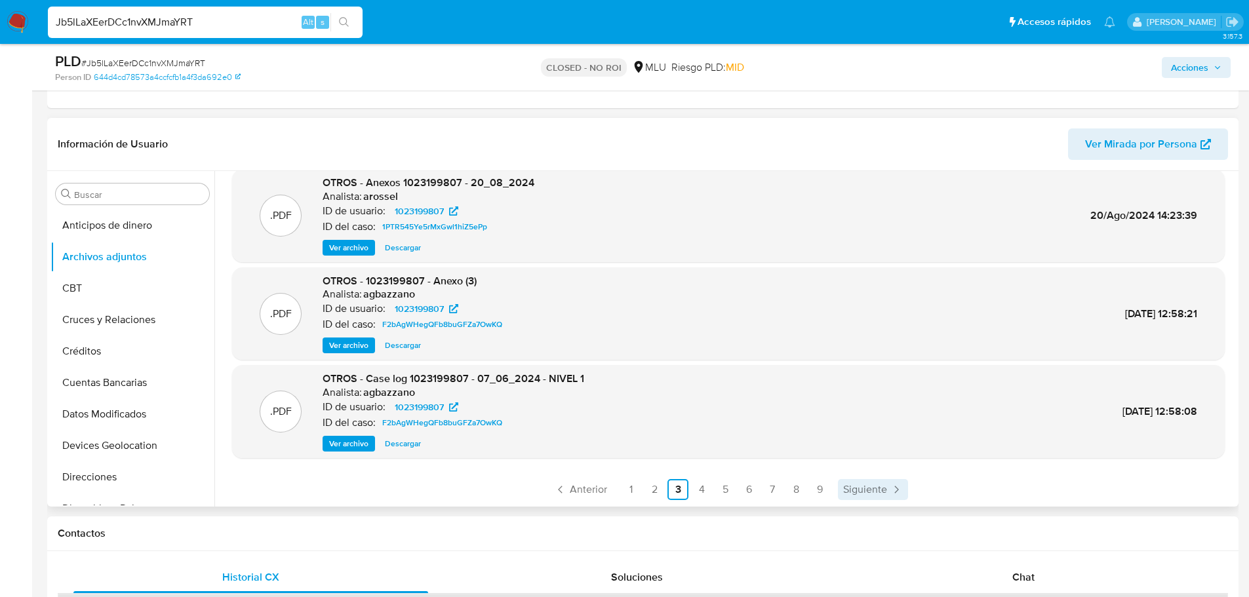
click at [838, 495] on link "Siguiente" at bounding box center [873, 489] width 70 height 21
click at [860, 485] on span "Siguiente" at bounding box center [865, 490] width 44 height 10
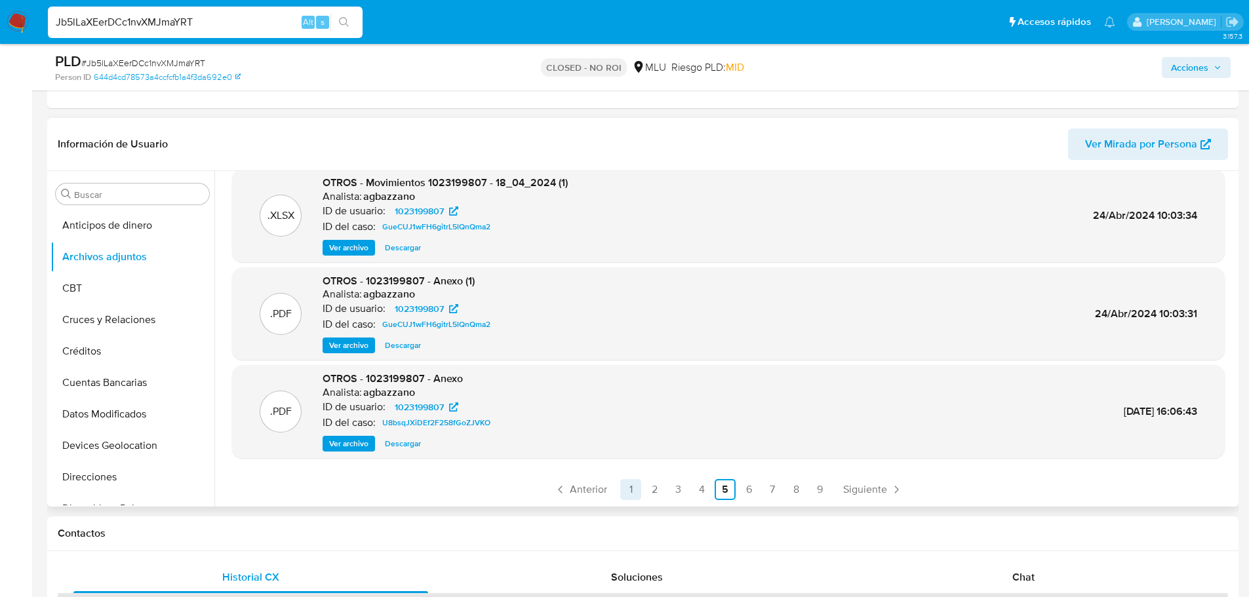
click at [629, 490] on link "1" at bounding box center [630, 489] width 21 height 21
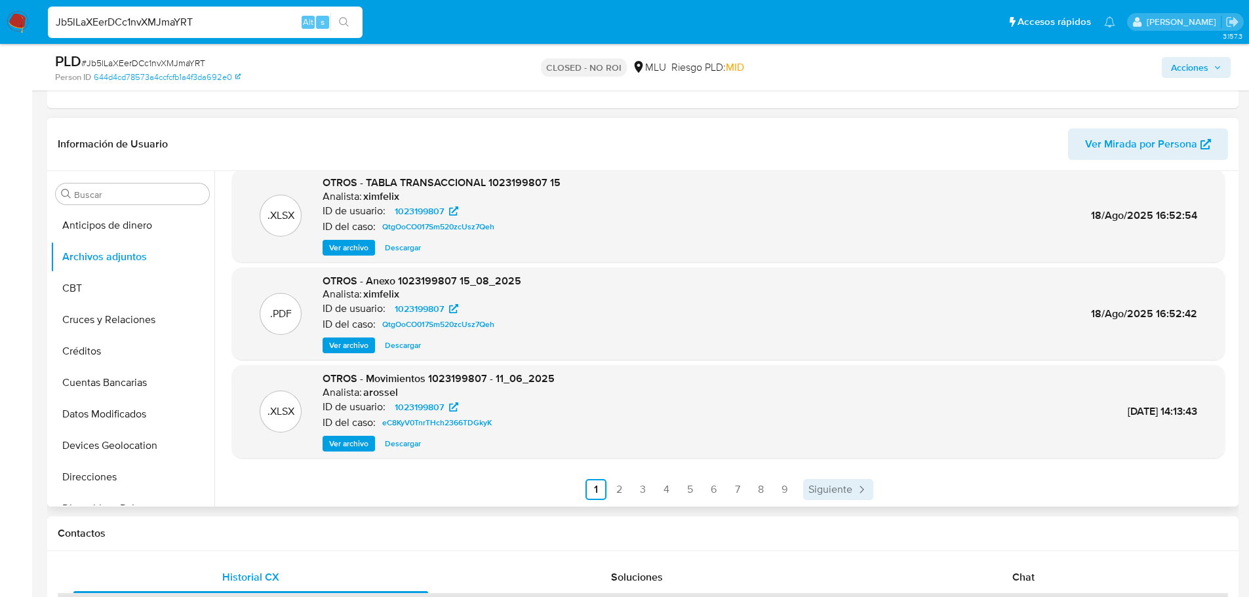
click at [809, 493] on span "Siguiente" at bounding box center [831, 490] width 44 height 10
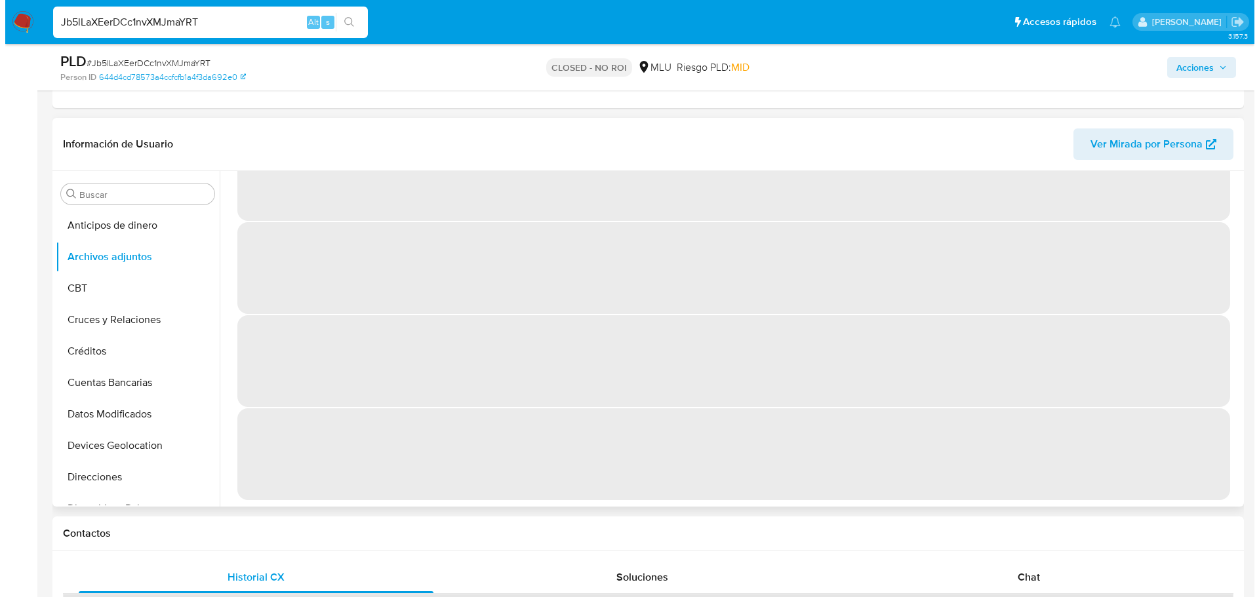
scroll to position [0, 0]
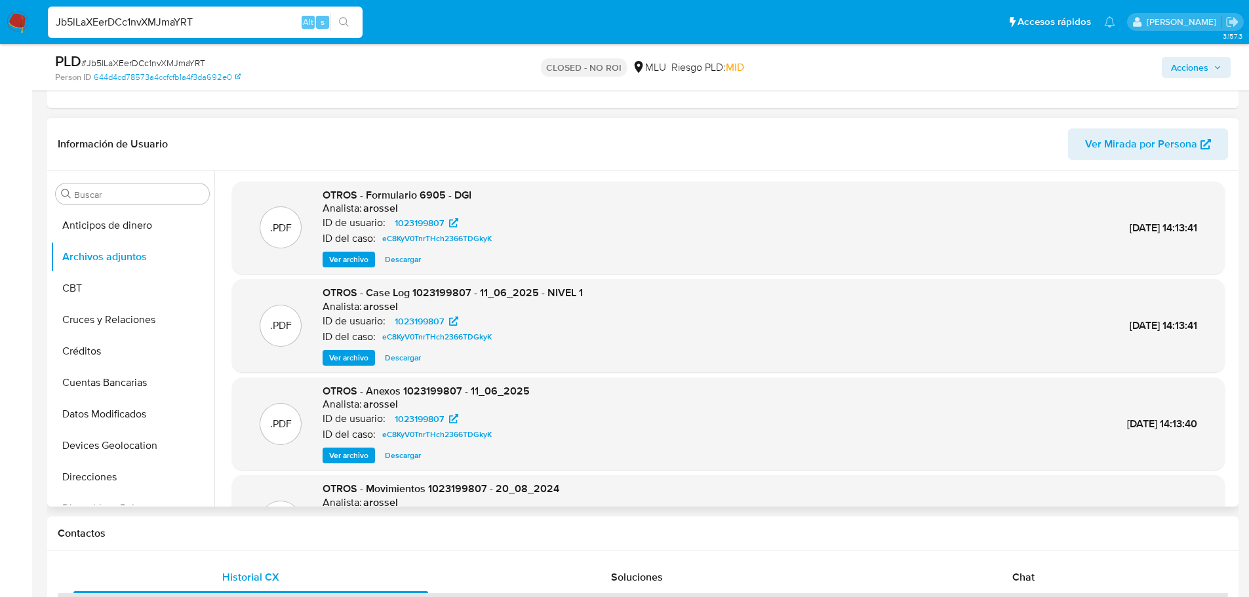
click at [361, 359] on span "Ver archivo" at bounding box center [348, 358] width 39 height 13
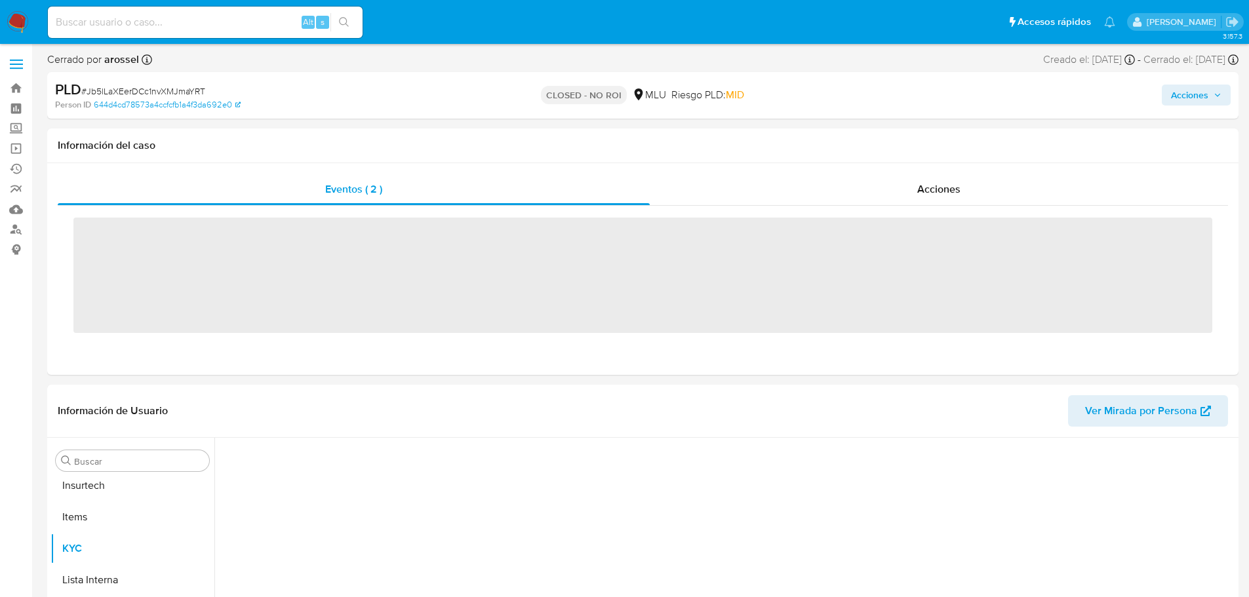
scroll to position [586, 0]
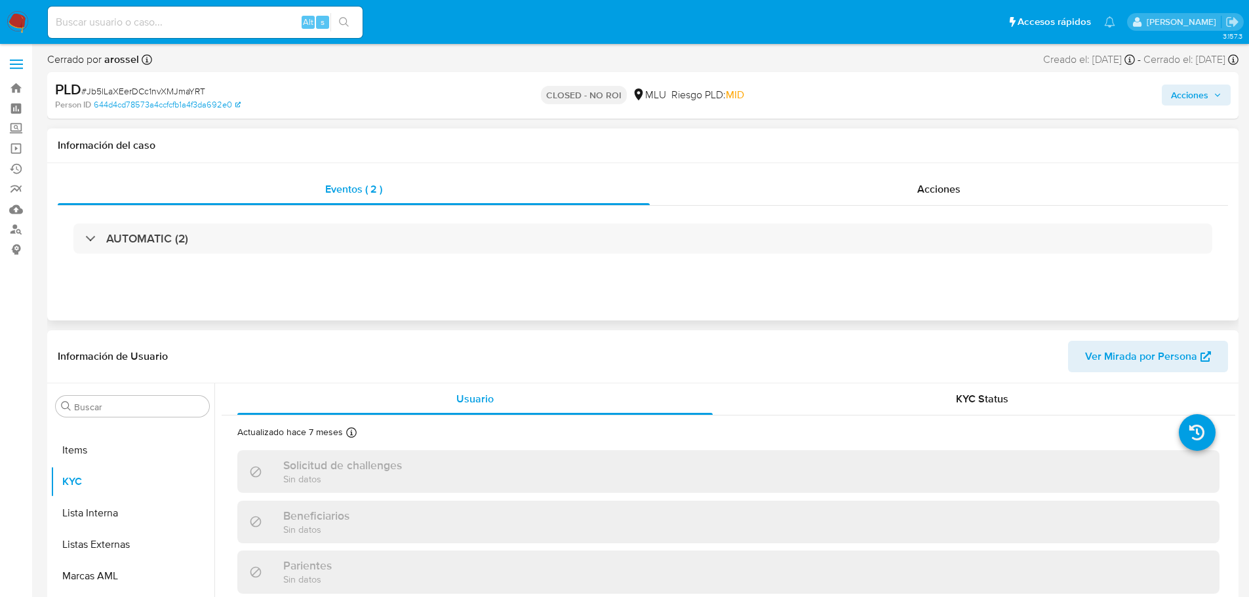
select select "10"
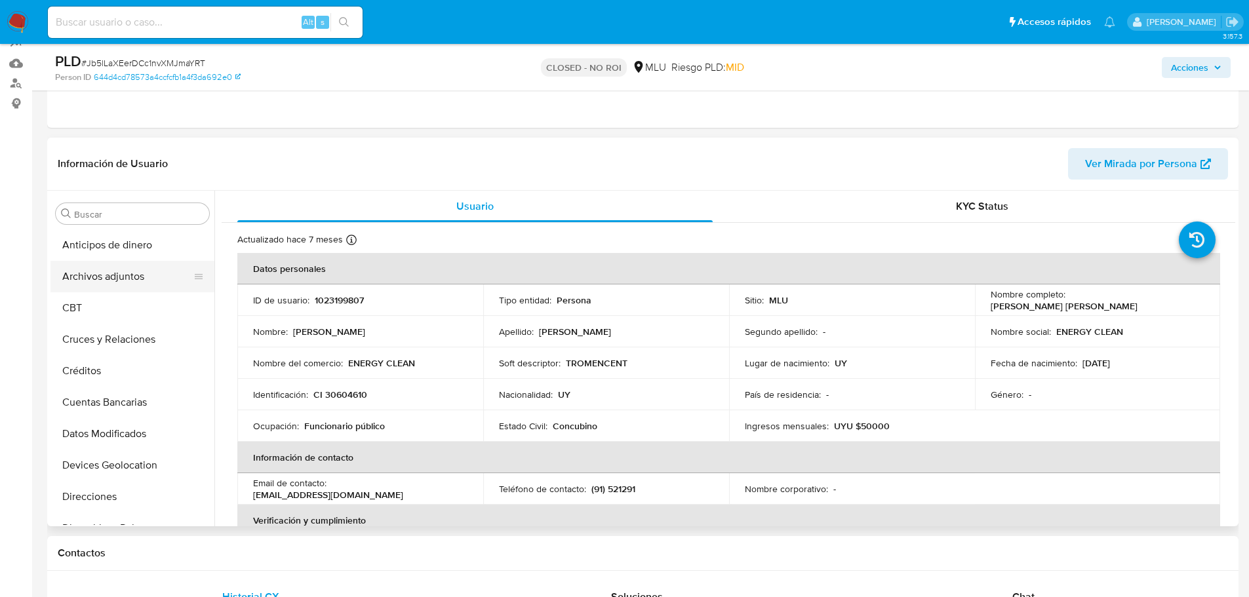
scroll to position [131, 0]
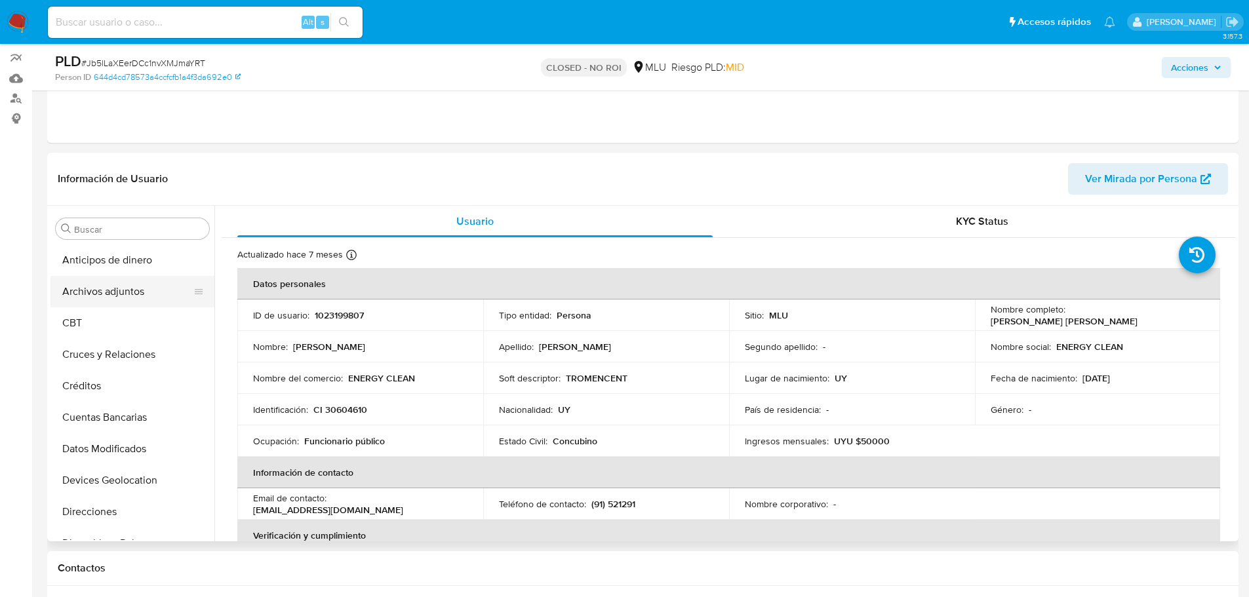
click at [129, 303] on button "Archivos adjuntos" at bounding box center [127, 291] width 153 height 31
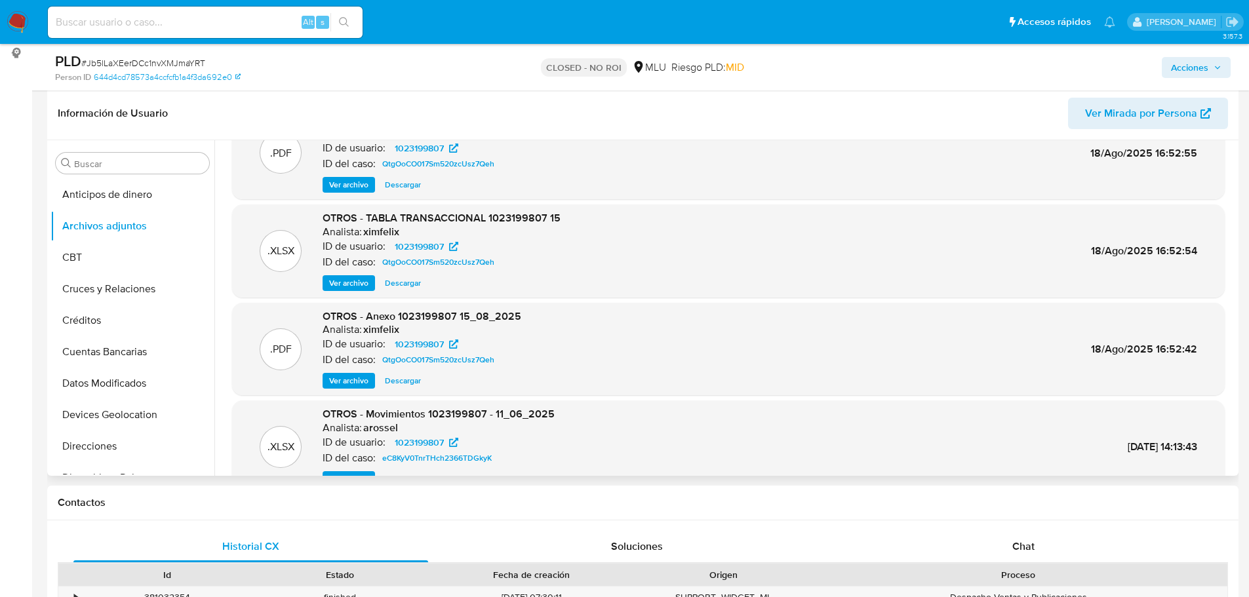
scroll to position [110, 0]
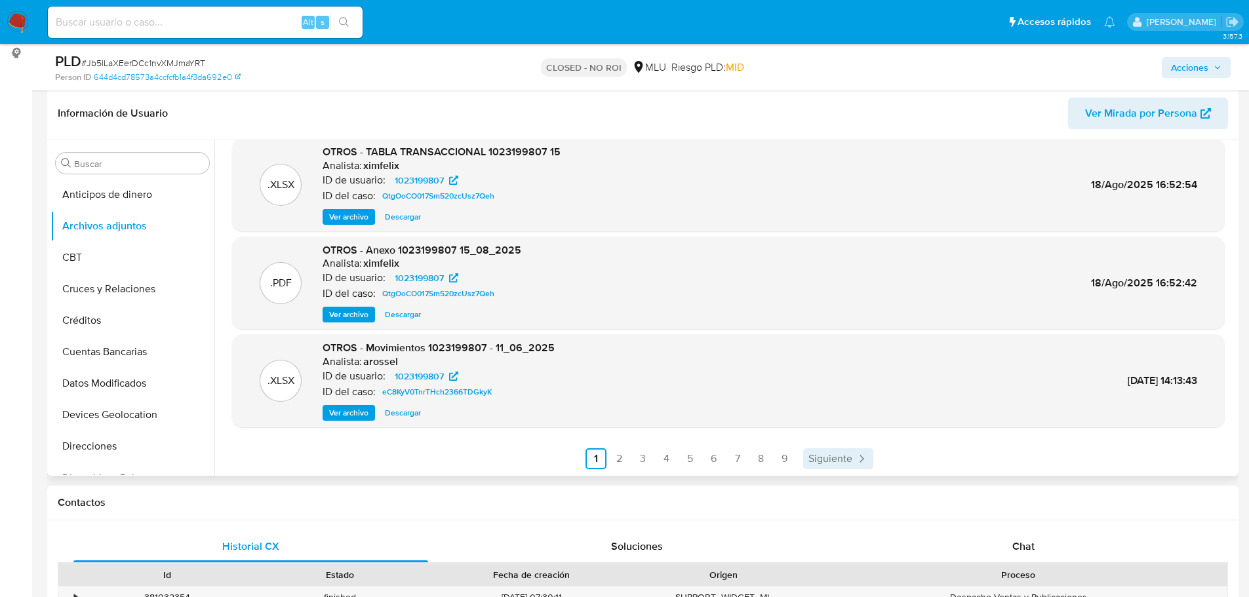
click at [847, 455] on span "Siguiente" at bounding box center [831, 459] width 44 height 10
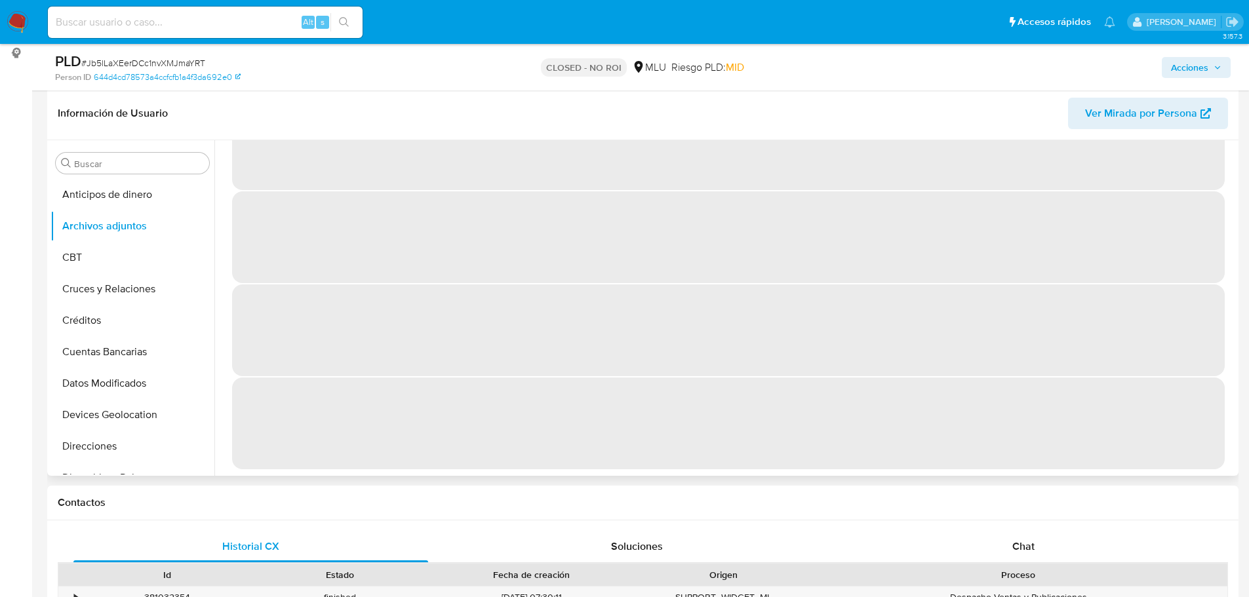
scroll to position [0, 0]
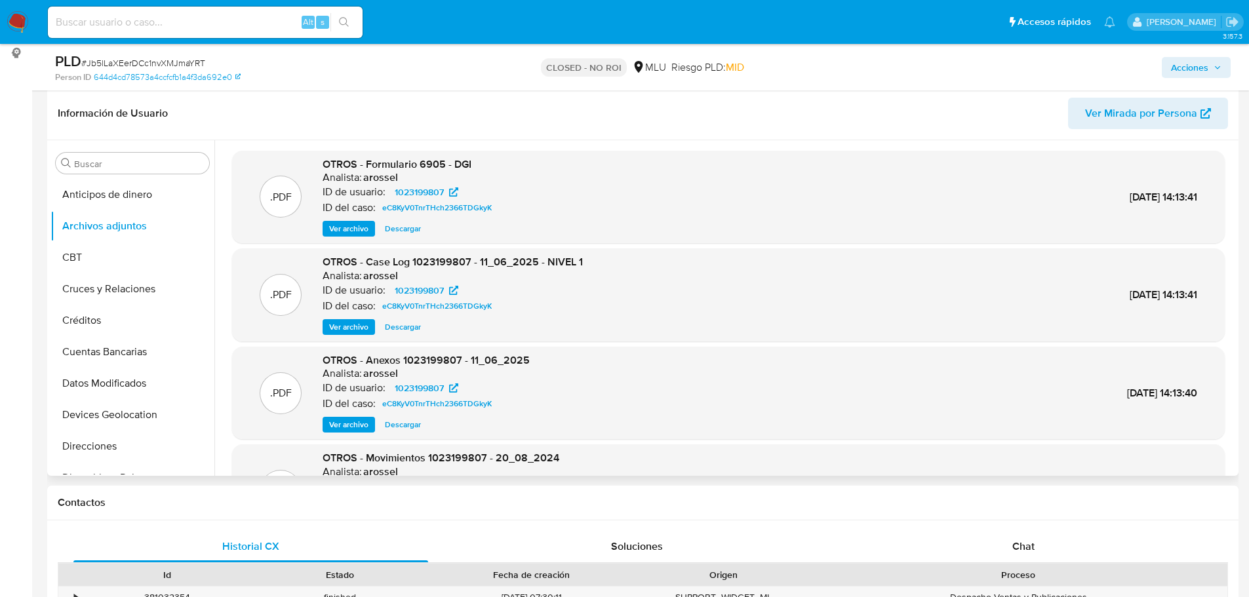
click at [370, 325] on button "Ver archivo" at bounding box center [349, 327] width 52 height 16
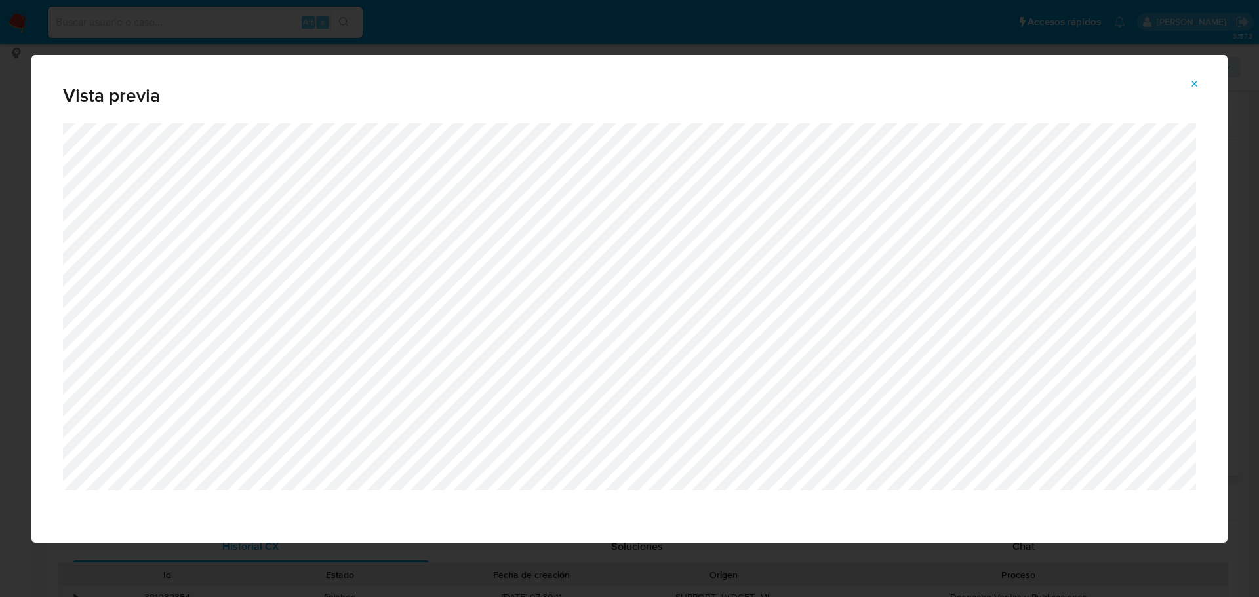
click at [1198, 91] on span "Attachment preview" at bounding box center [1195, 84] width 10 height 18
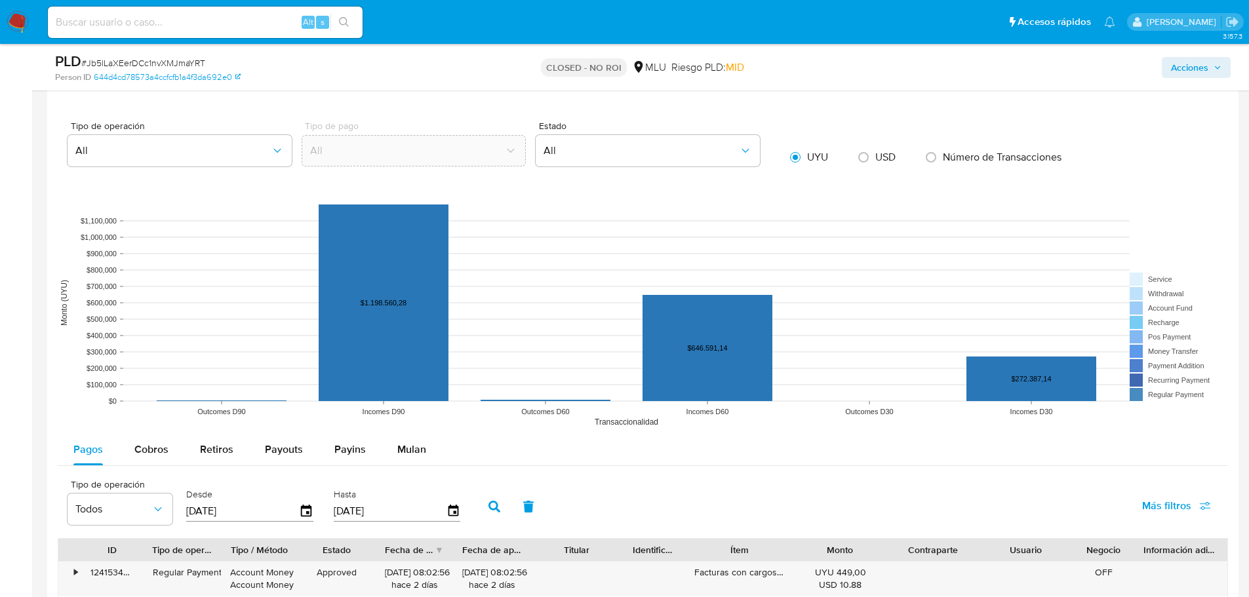
scroll to position [1246, 0]
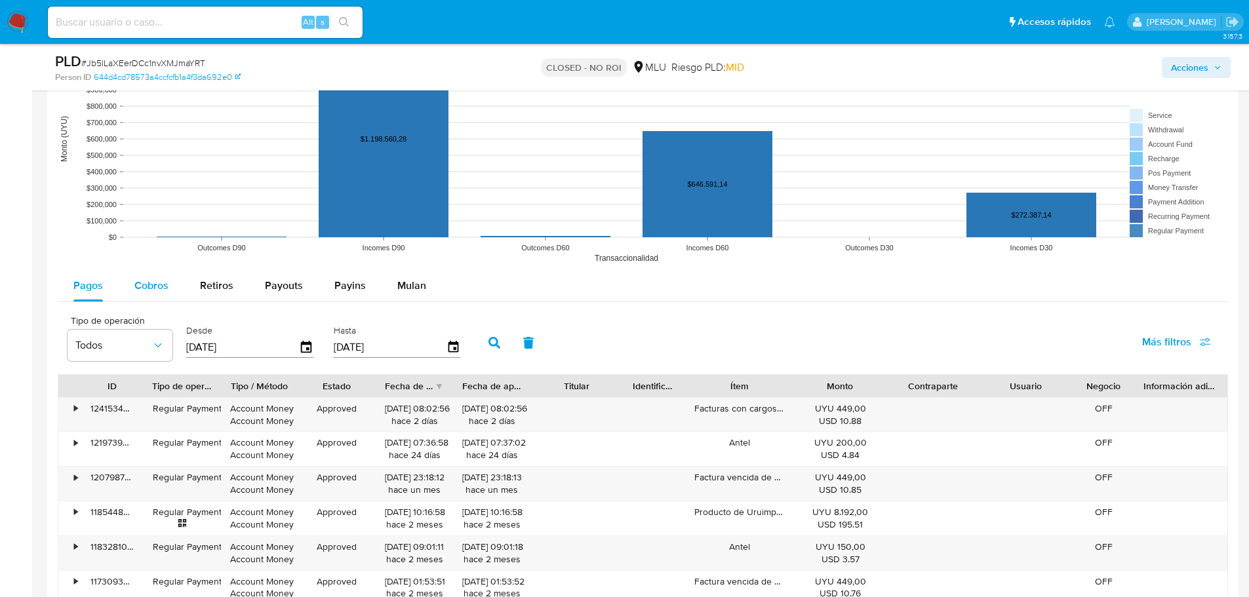
click at [152, 298] on div "Cobros" at bounding box center [151, 285] width 34 height 31
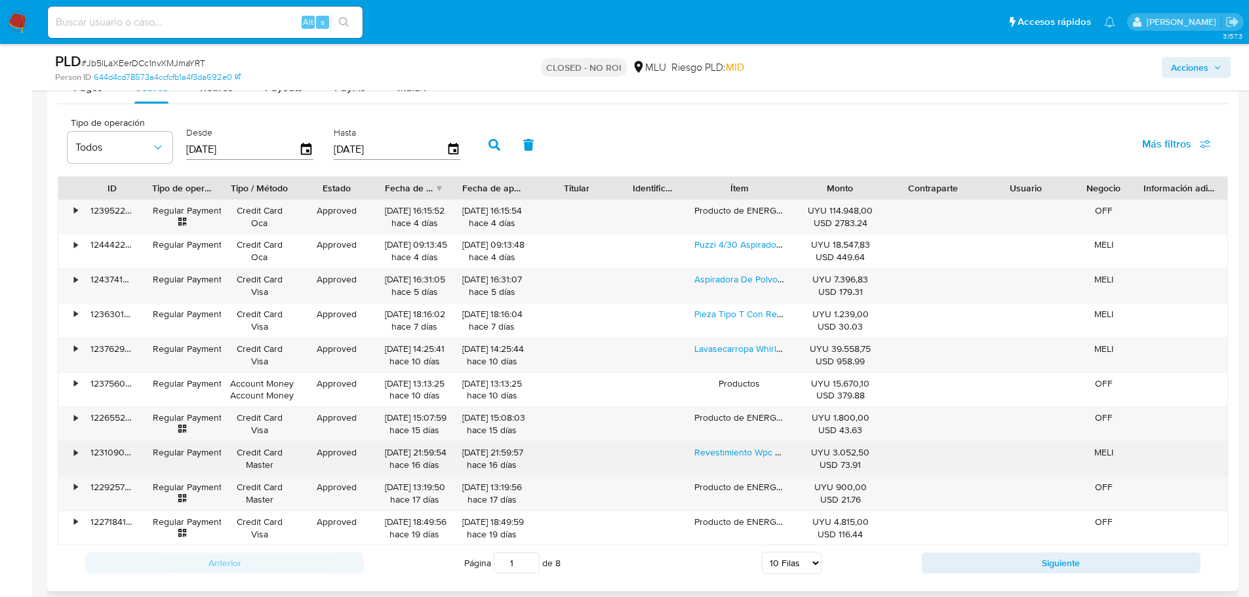
scroll to position [1508, 0]
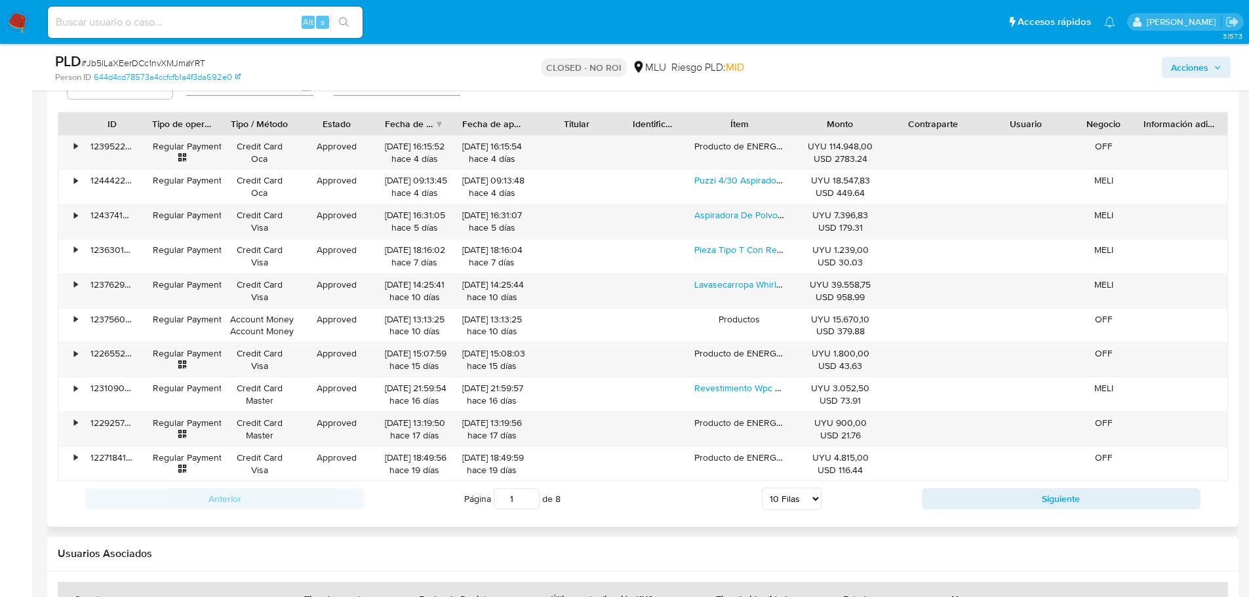
click at [768, 498] on select "5 Filas 10 Filas 20 Filas 25 Filas 50 Filas 100 Filas" at bounding box center [792, 499] width 60 height 22
select select "100"
click at [762, 488] on select "5 Filas 10 Filas 20 Filas 25 Filas 50 Filas 100 Filas" at bounding box center [792, 499] width 60 height 22
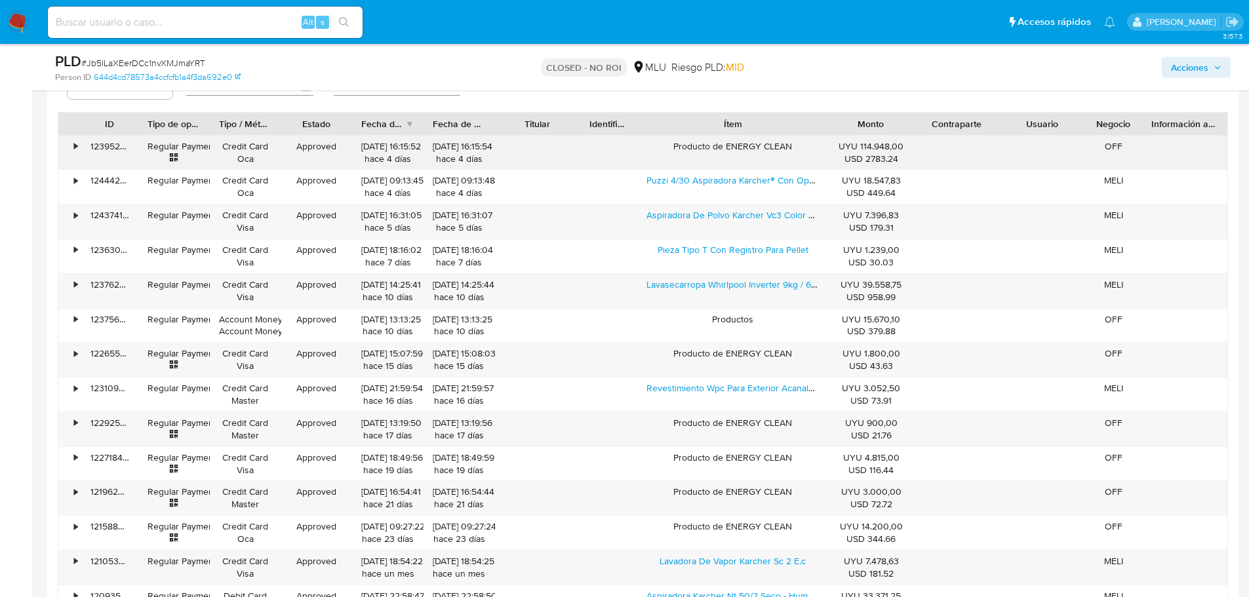
drag, startPoint x: 786, startPoint y: 125, endPoint x: 819, endPoint y: 138, distance: 35.9
click at [864, 126] on div "ID Tipo de operación Tipo / Método Estado Fecha de creación Fecha de aprobación…" at bounding box center [642, 124] width 1169 height 22
click at [133, 17] on input at bounding box center [205, 22] width 315 height 17
paste input "YgAuE7iXOkONZt4rQSsnr8BI"
type input "YgAuE7iXOkONZt4rQSsnr8BI"
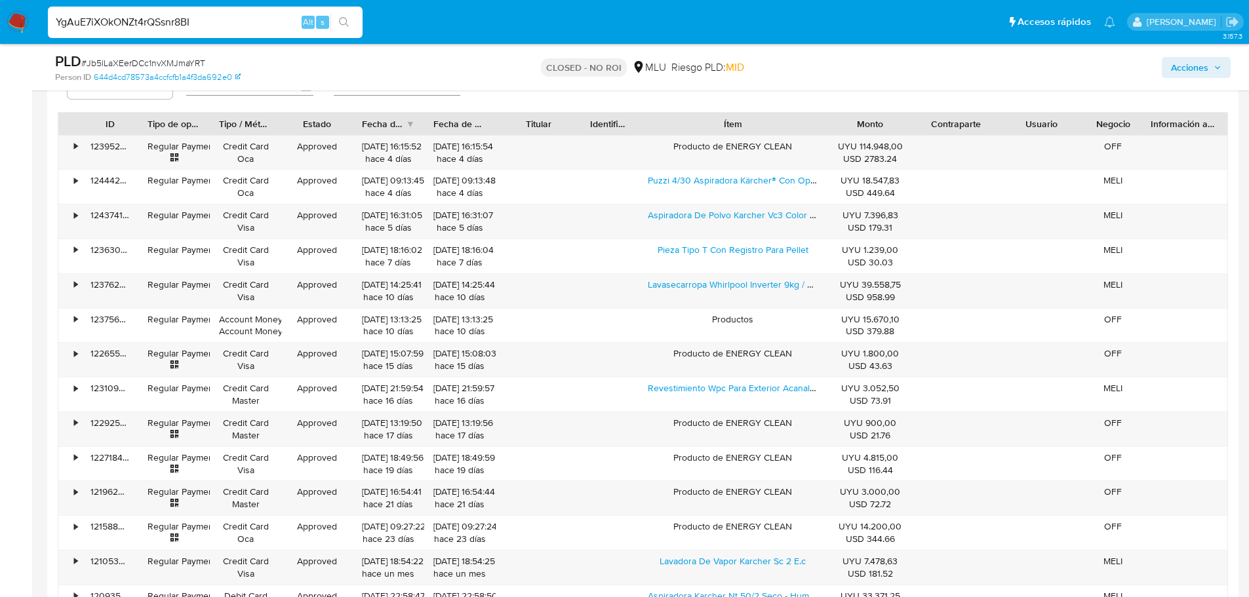
click at [346, 22] on icon "search-icon" at bounding box center [344, 22] width 10 height 10
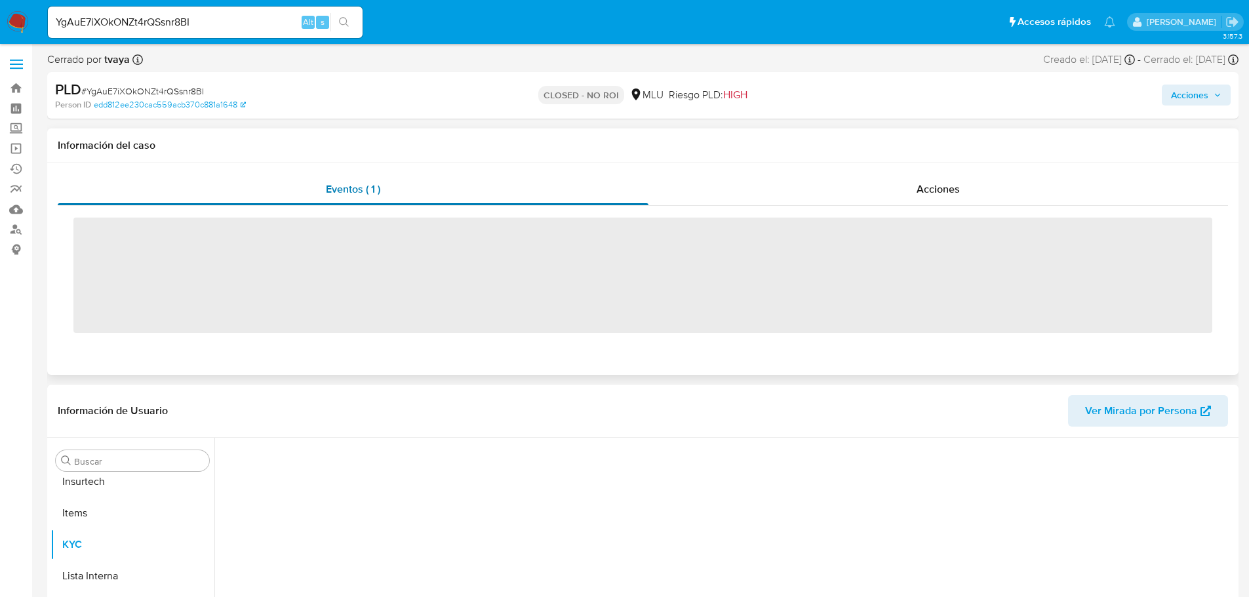
scroll to position [586, 0]
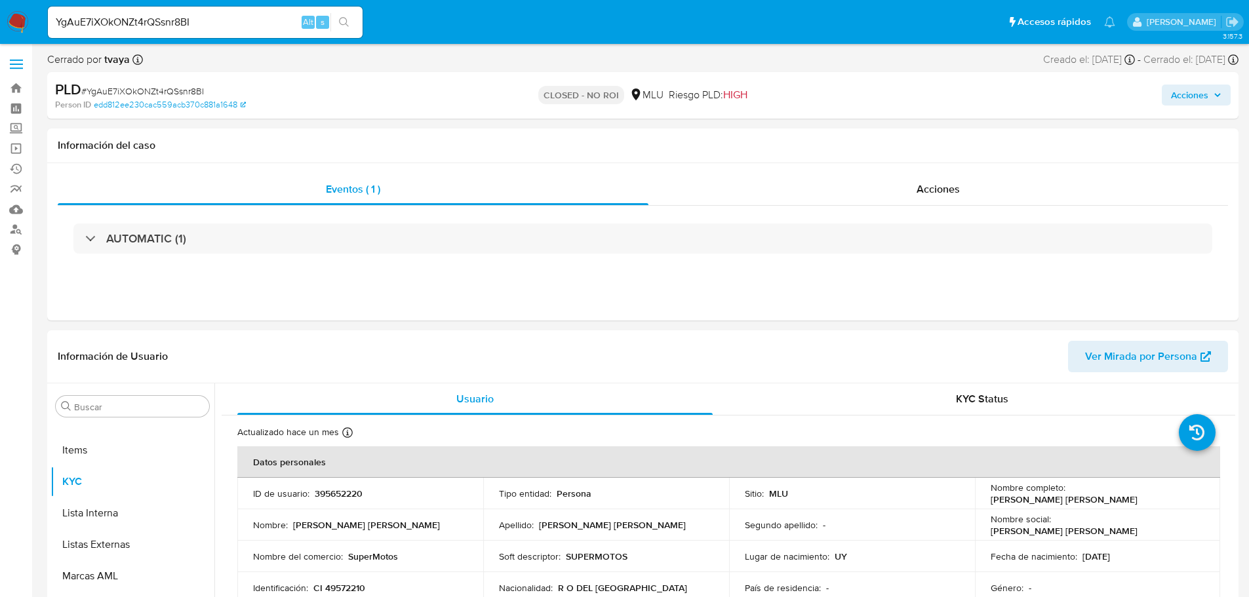
select select "10"
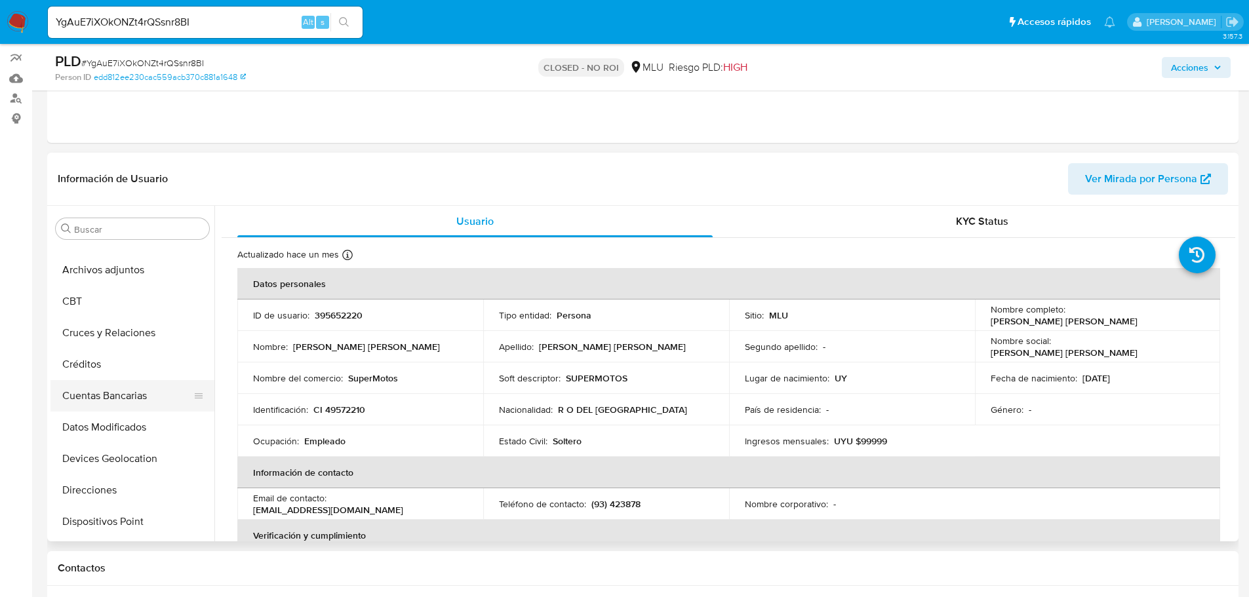
scroll to position [0, 0]
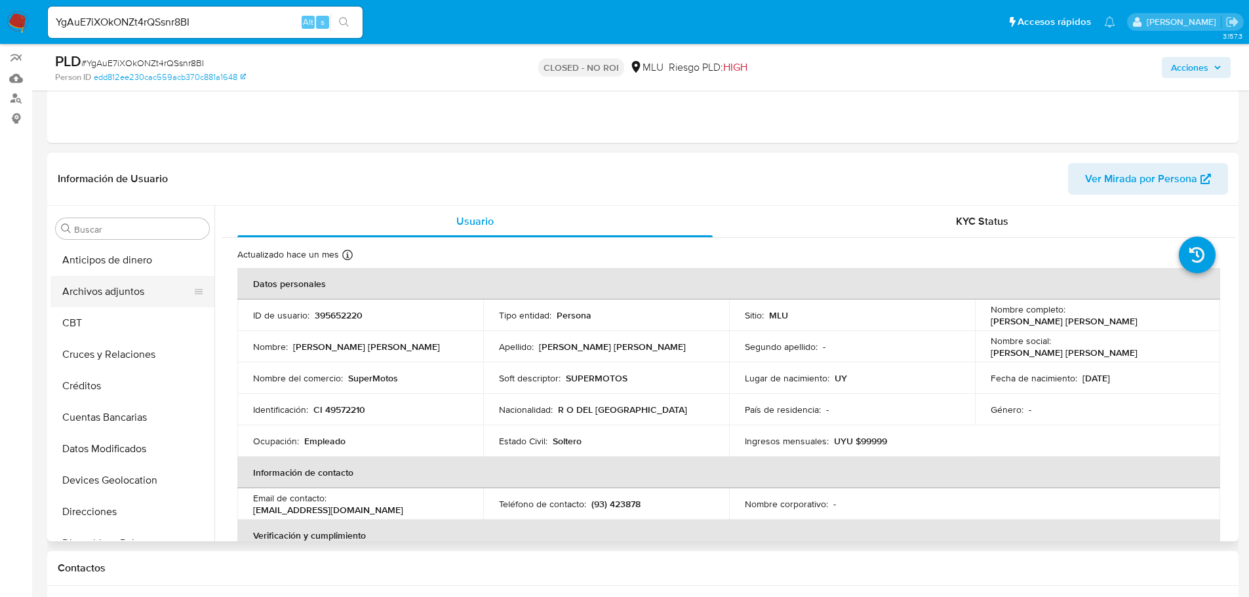
click at [108, 304] on button "Archivos adjuntos" at bounding box center [127, 291] width 153 height 31
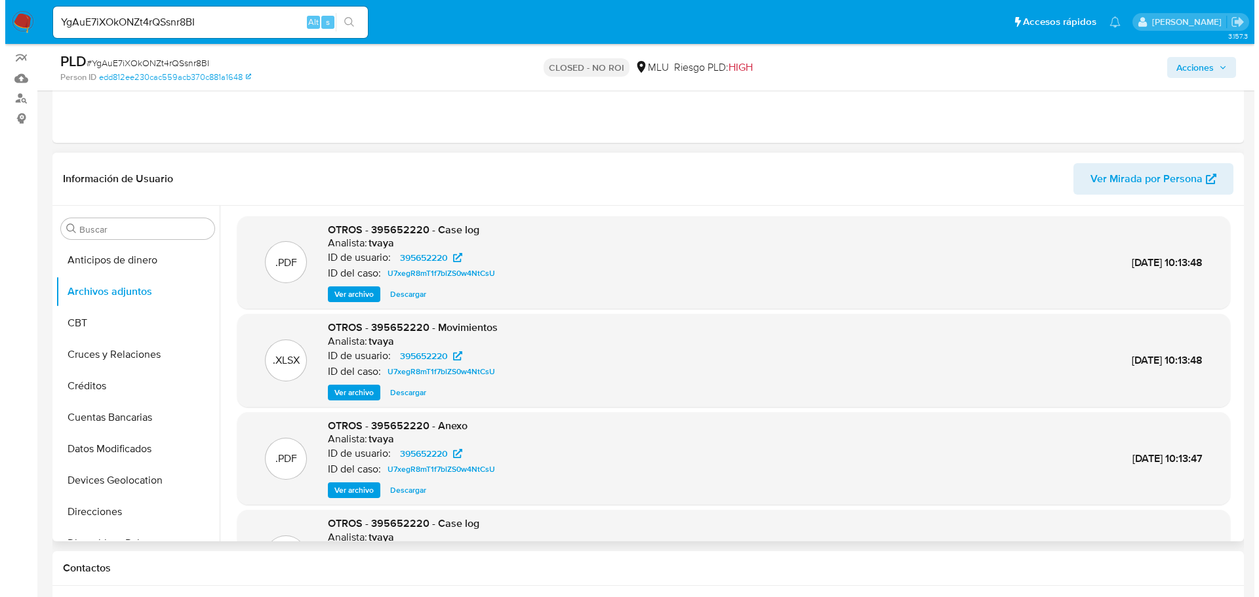
scroll to position [110, 0]
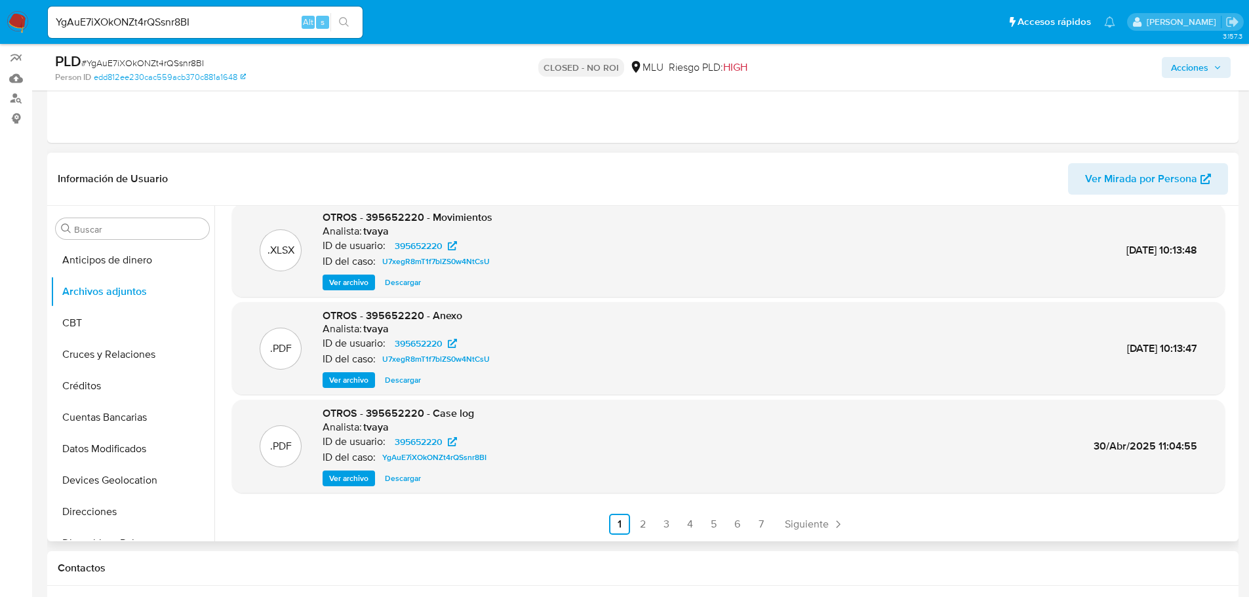
click at [359, 478] on span "Ver archivo" at bounding box center [348, 478] width 39 height 13
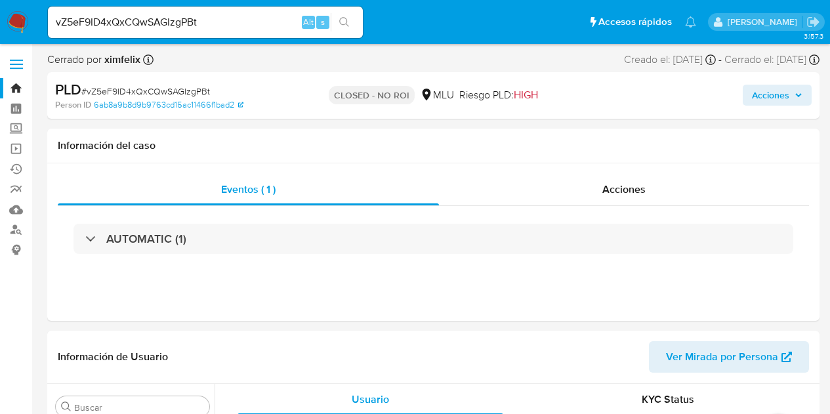
select select "10"
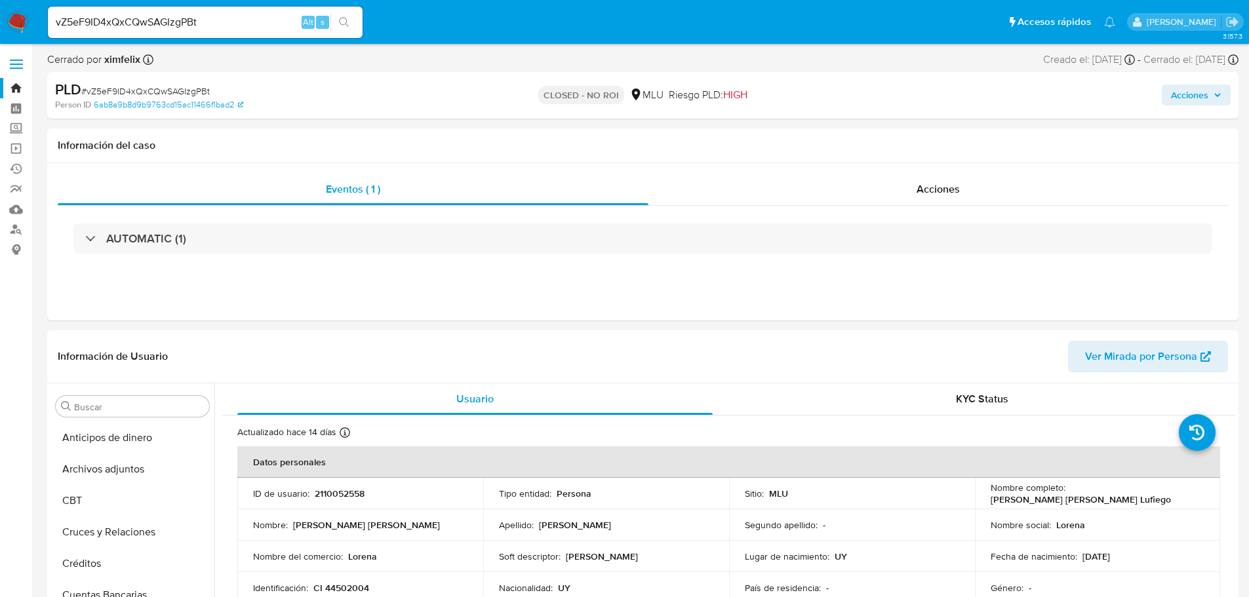
scroll to position [586, 0]
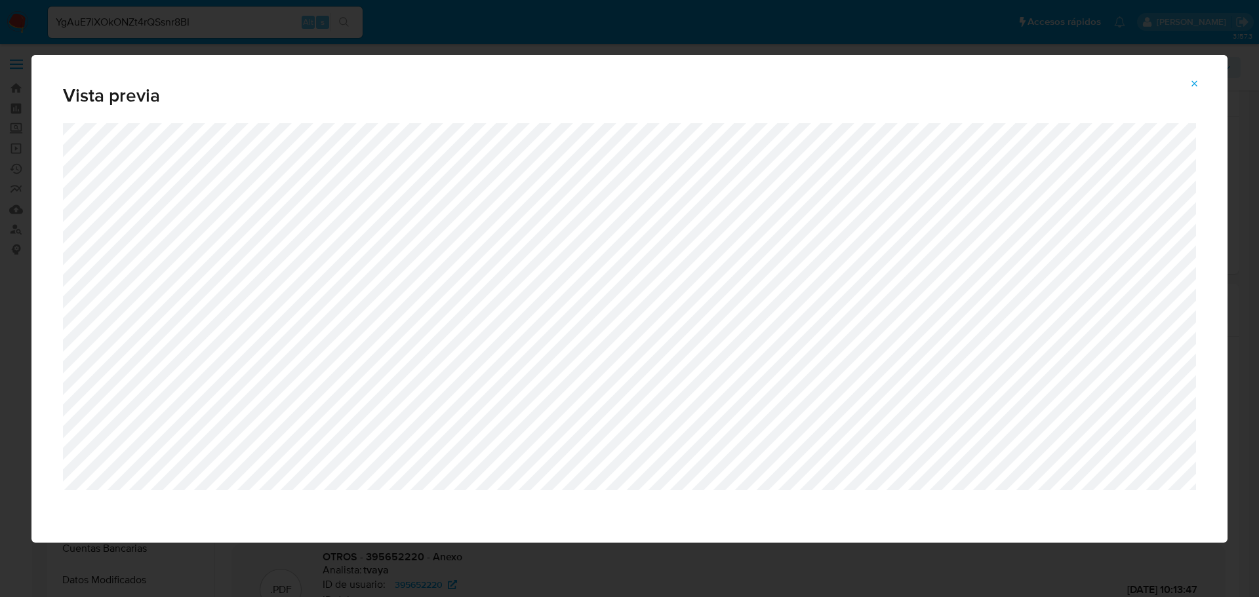
select select "10"
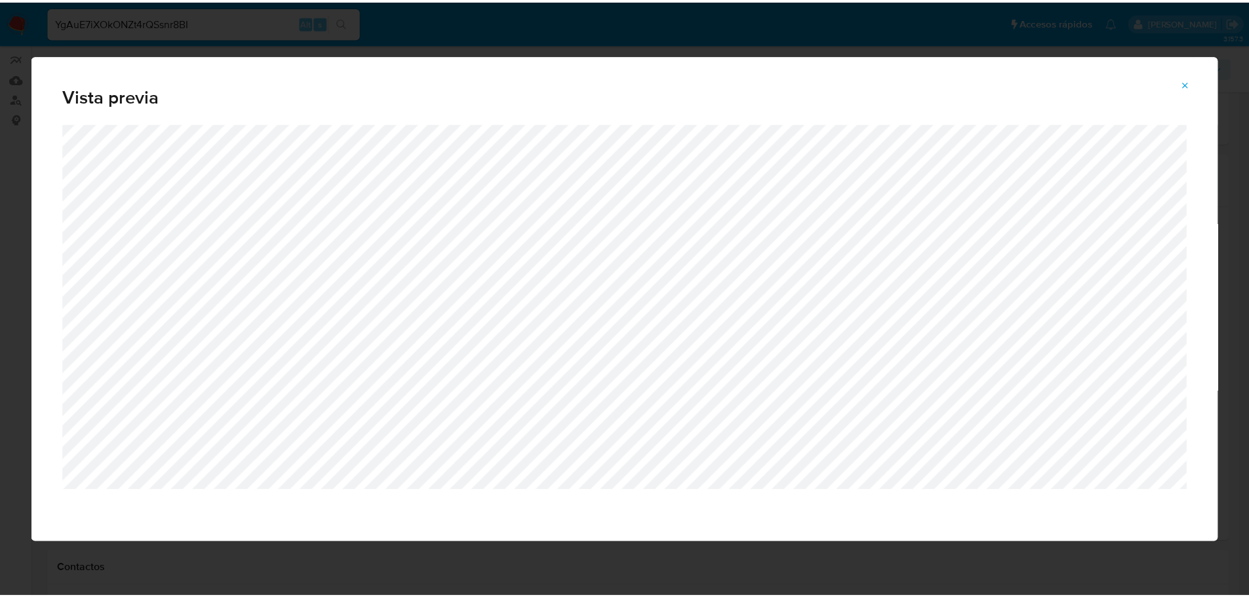
scroll to position [110, 0]
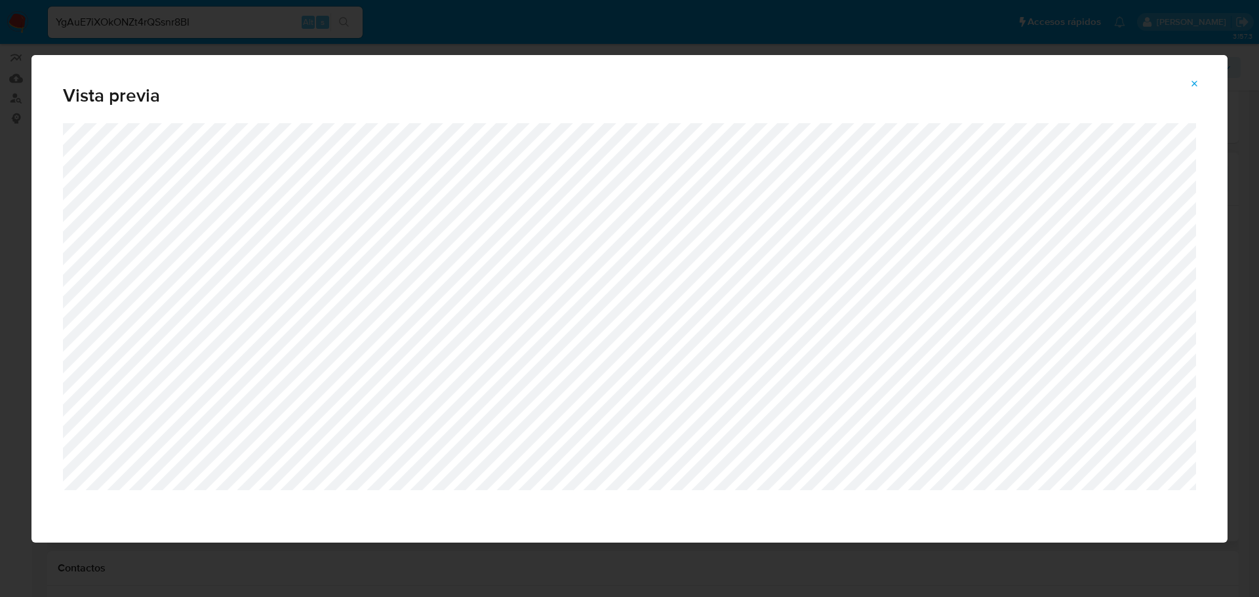
click at [1189, 94] on span "Vista previa" at bounding box center [629, 96] width 1133 height 18
click at [1197, 83] on icon "Attachment preview" at bounding box center [1195, 84] width 10 height 10
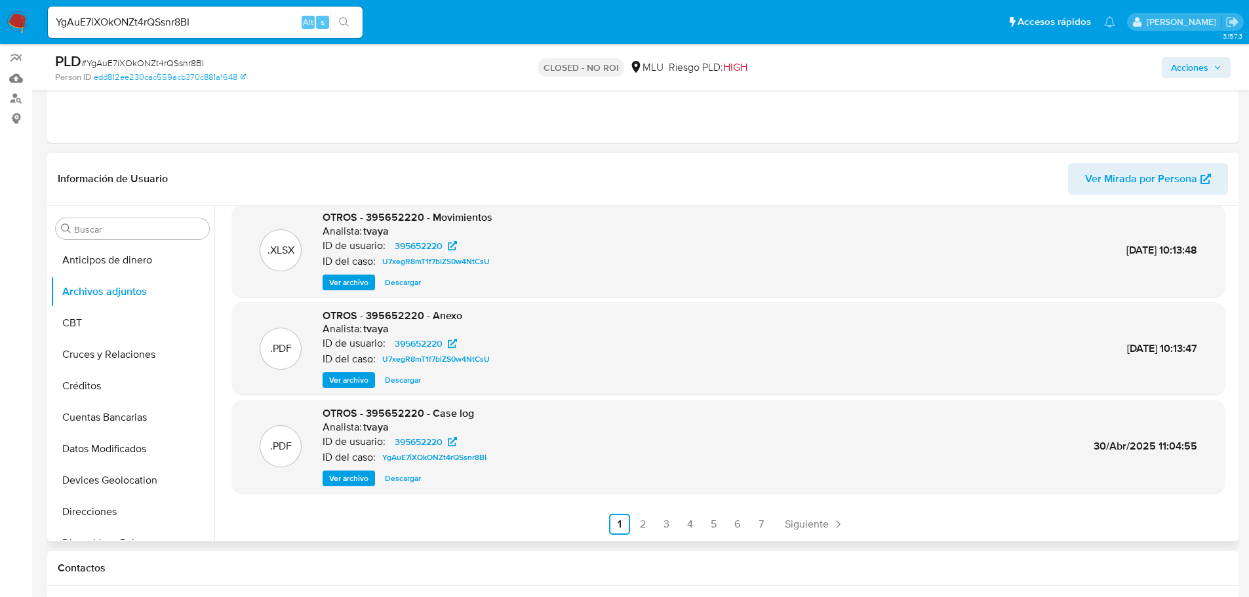
click at [809, 523] on span "Siguiente" at bounding box center [807, 524] width 44 height 10
click at [339, 477] on span "Ver archivo" at bounding box center [348, 478] width 39 height 13
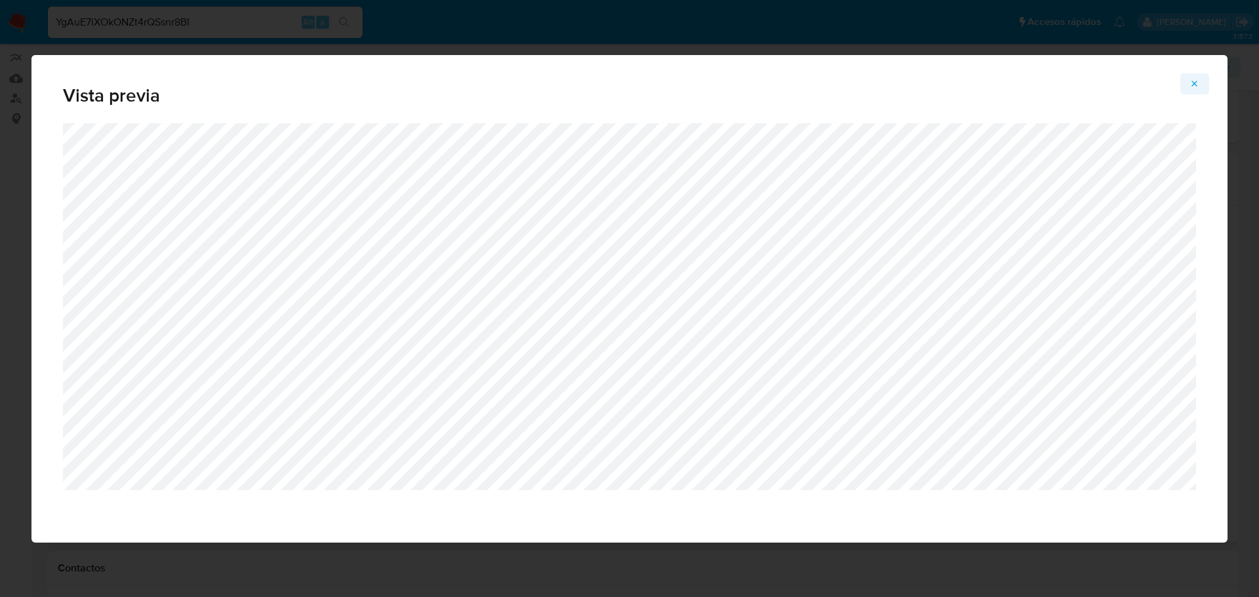
click at [1199, 81] on icon "Attachment preview" at bounding box center [1195, 84] width 10 height 10
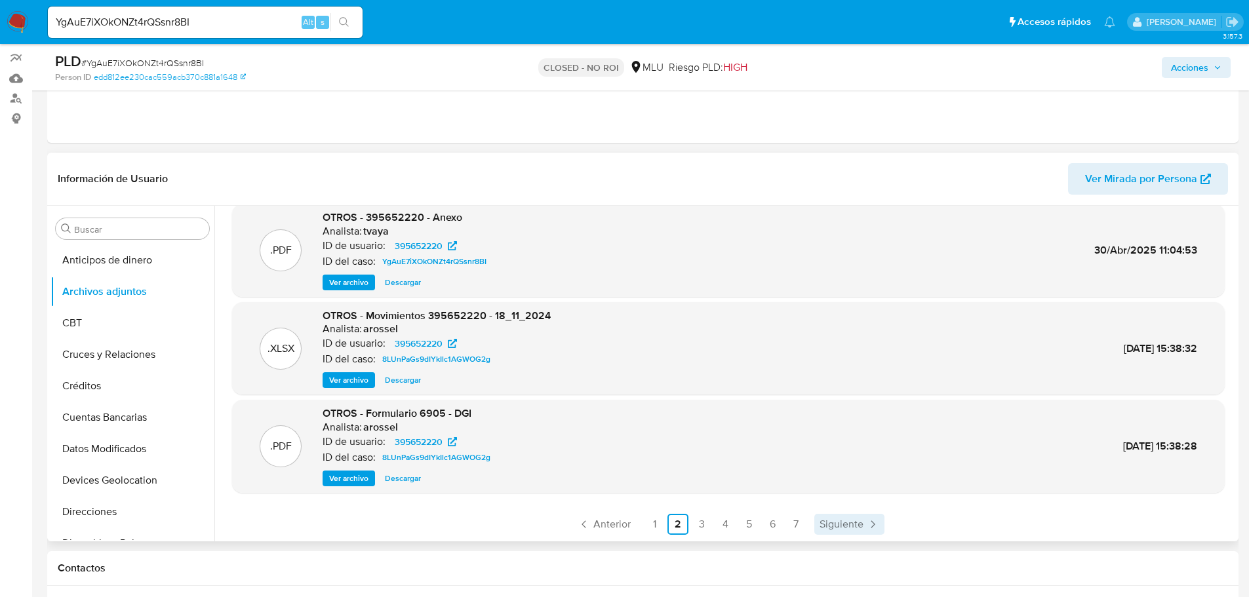
click at [855, 523] on span "Siguiente" at bounding box center [842, 524] width 44 height 10
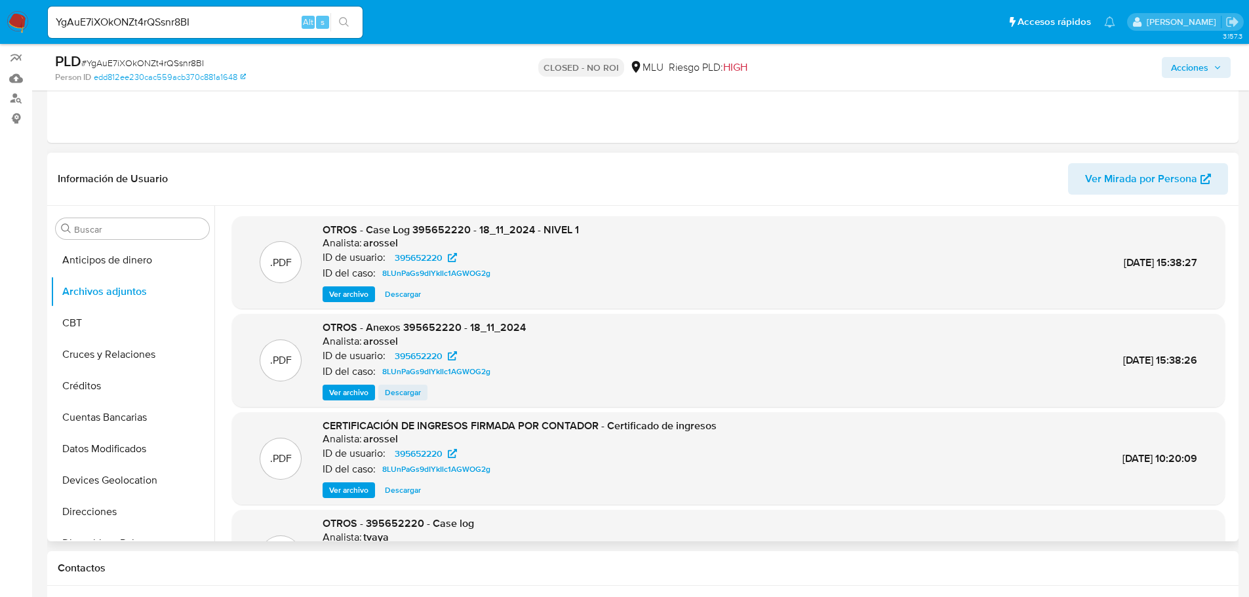
scroll to position [66, 0]
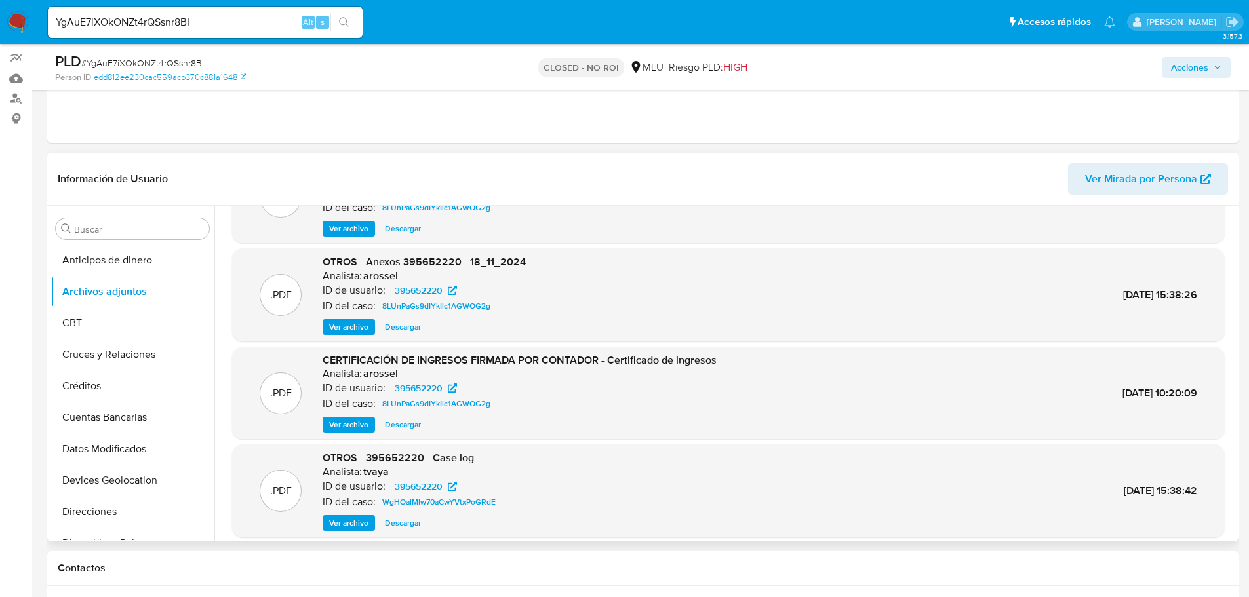
click at [341, 425] on span "Ver archivo" at bounding box center [348, 424] width 39 height 13
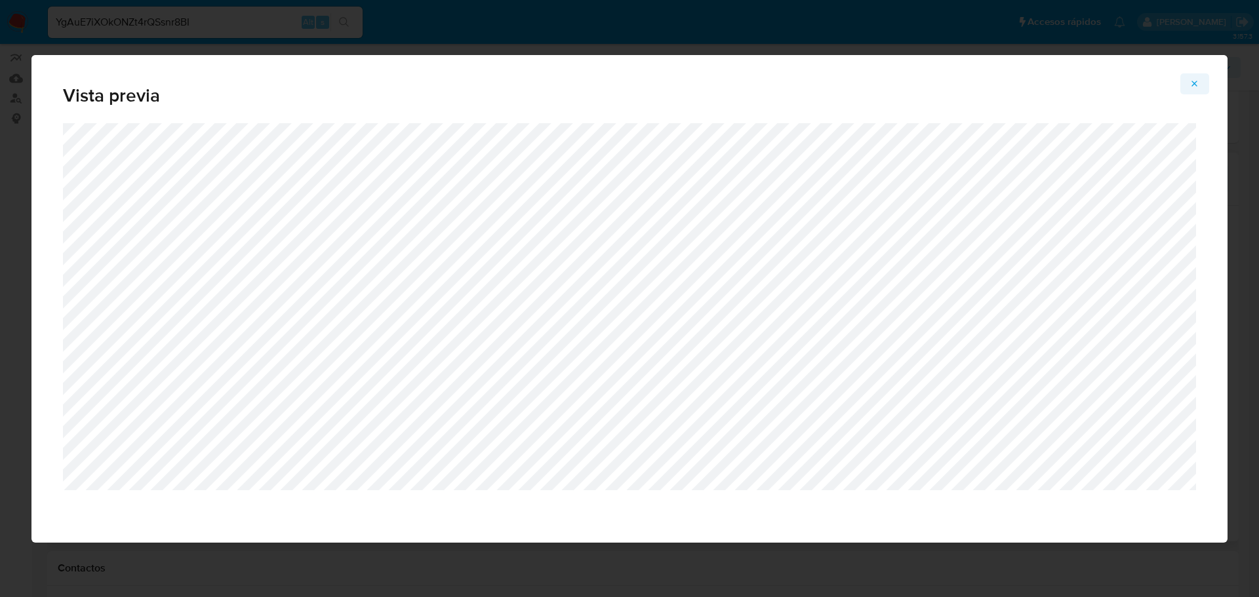
click at [1201, 85] on button "Attachment preview" at bounding box center [1195, 83] width 29 height 21
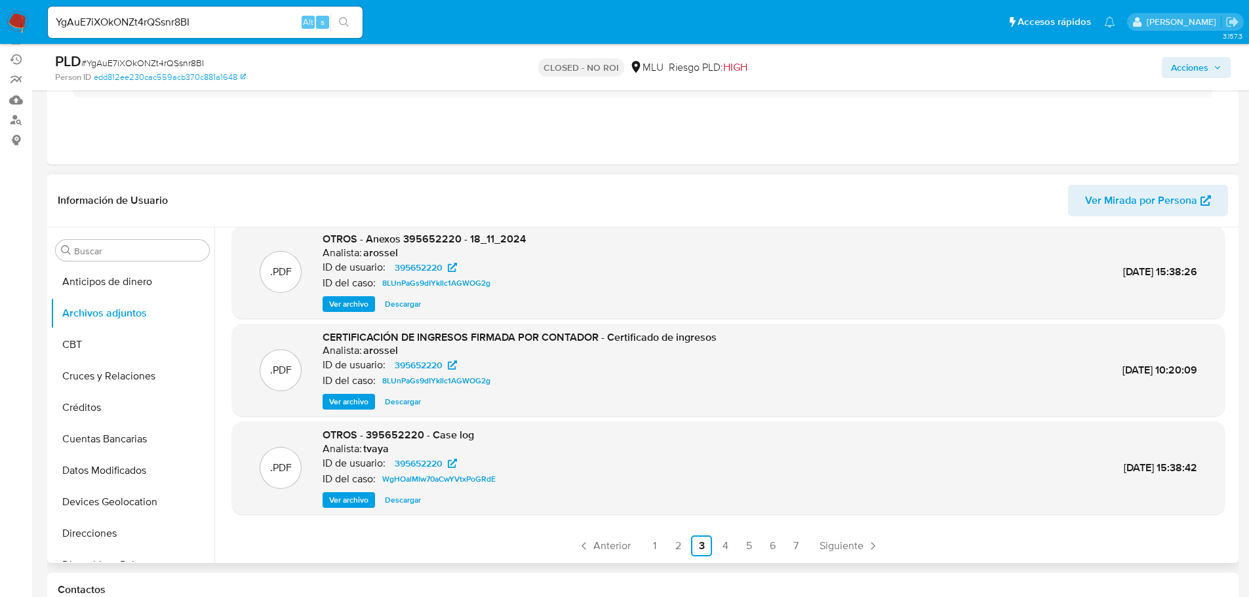
scroll to position [131, 0]
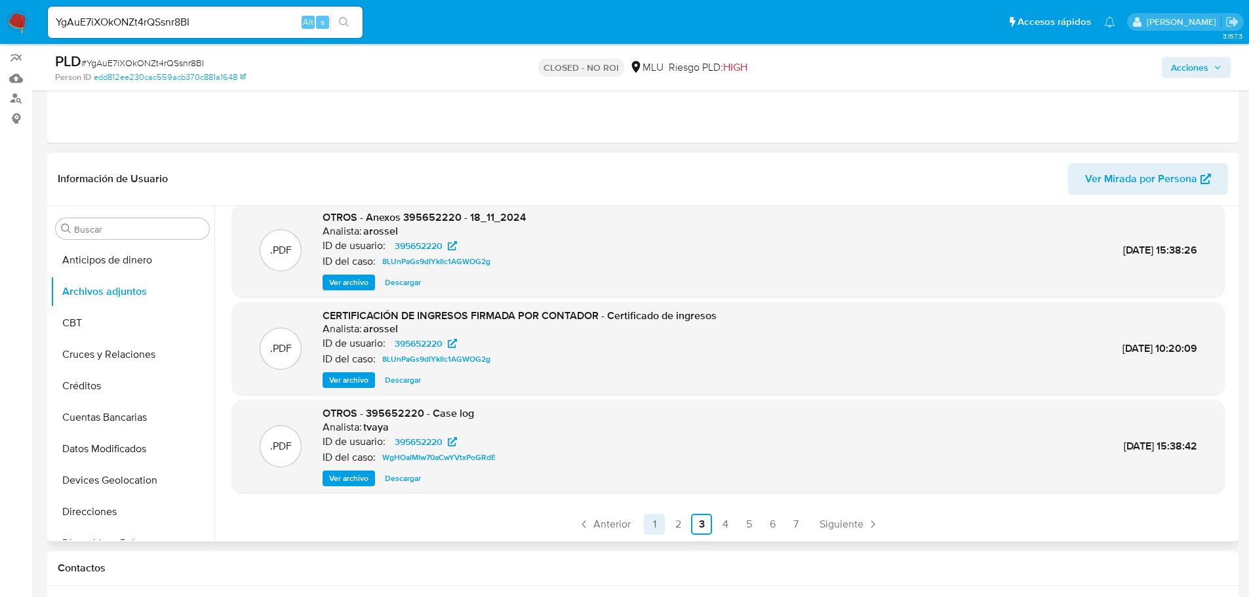
click at [644, 528] on link "1" at bounding box center [654, 524] width 21 height 21
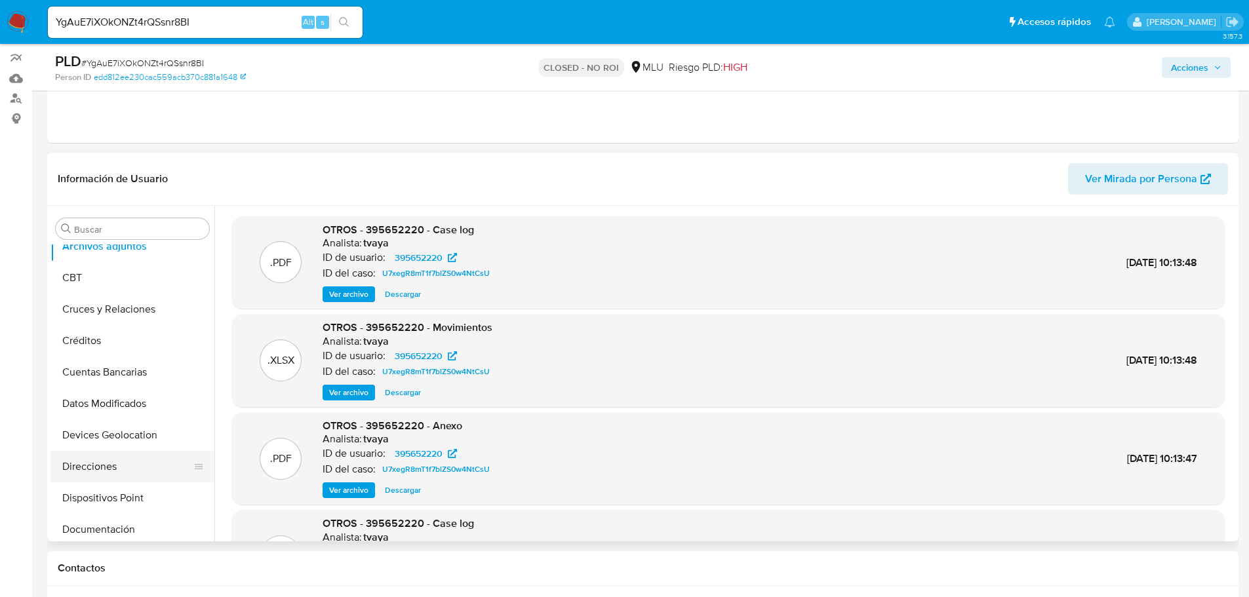
scroll to position [66, 0]
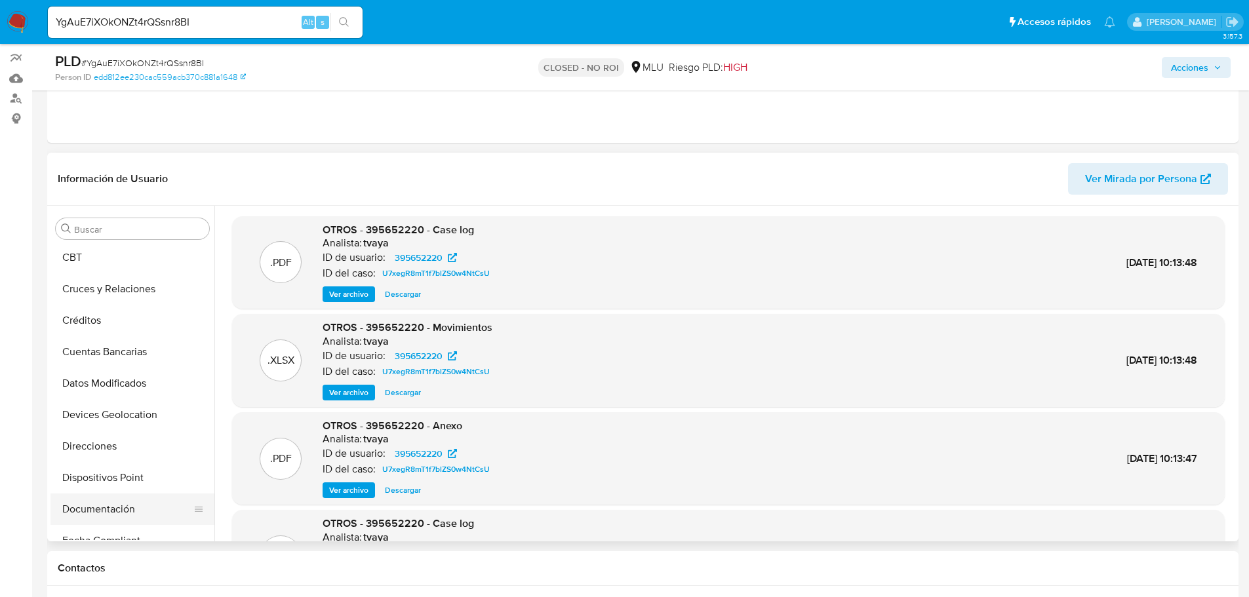
click at [112, 501] on button "Documentación" at bounding box center [127, 509] width 153 height 31
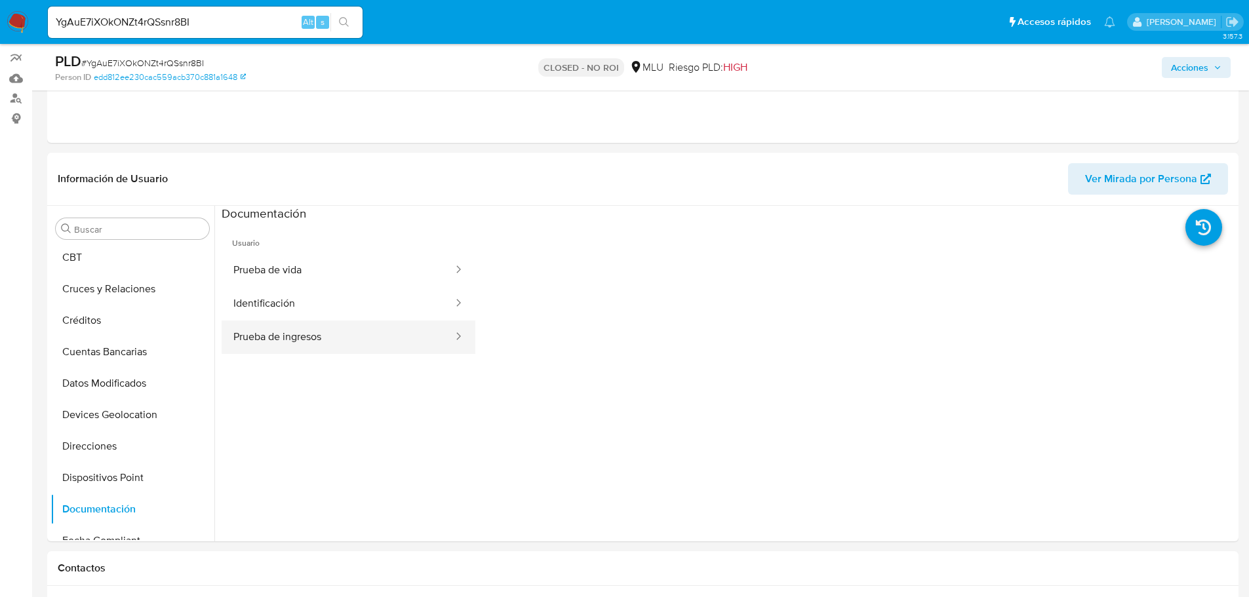
click at [396, 345] on button "Prueba de ingresos" at bounding box center [338, 337] width 233 height 33
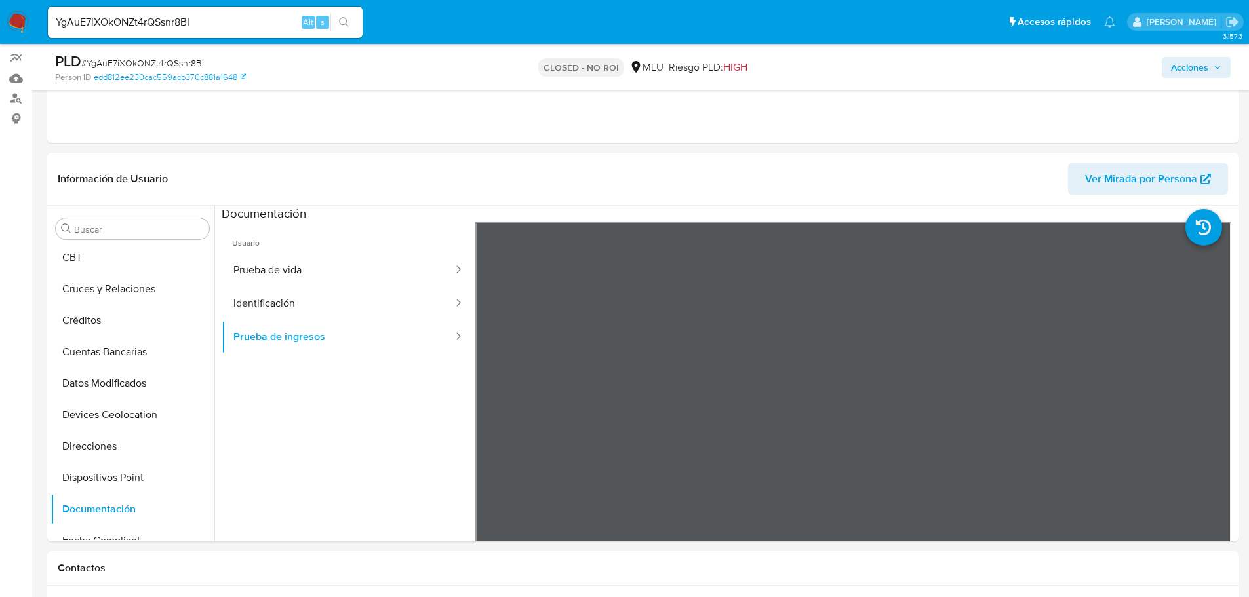
click at [111, 19] on input "YgAuE7iXOkONZt4rQSsnr8BI" at bounding box center [205, 22] width 315 height 17
paste input "RJwrdrXPKRdSHrrUgOLEBYD4"
type input "RJwrdrXPKRdSHrrUgOLEBYD4"
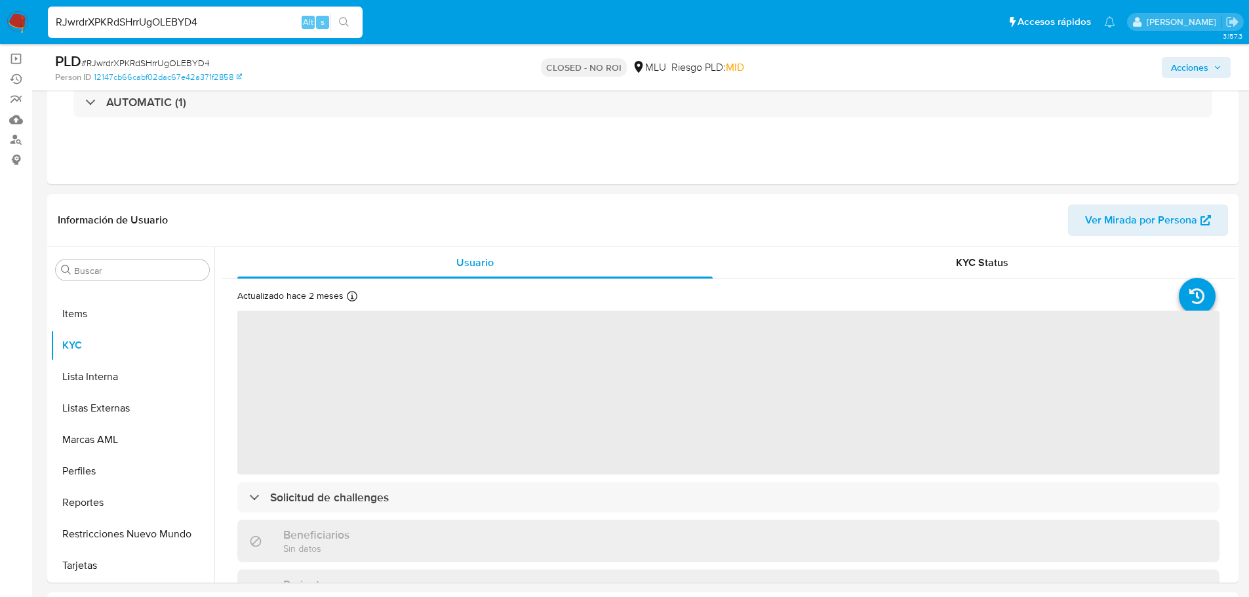
scroll to position [131, 0]
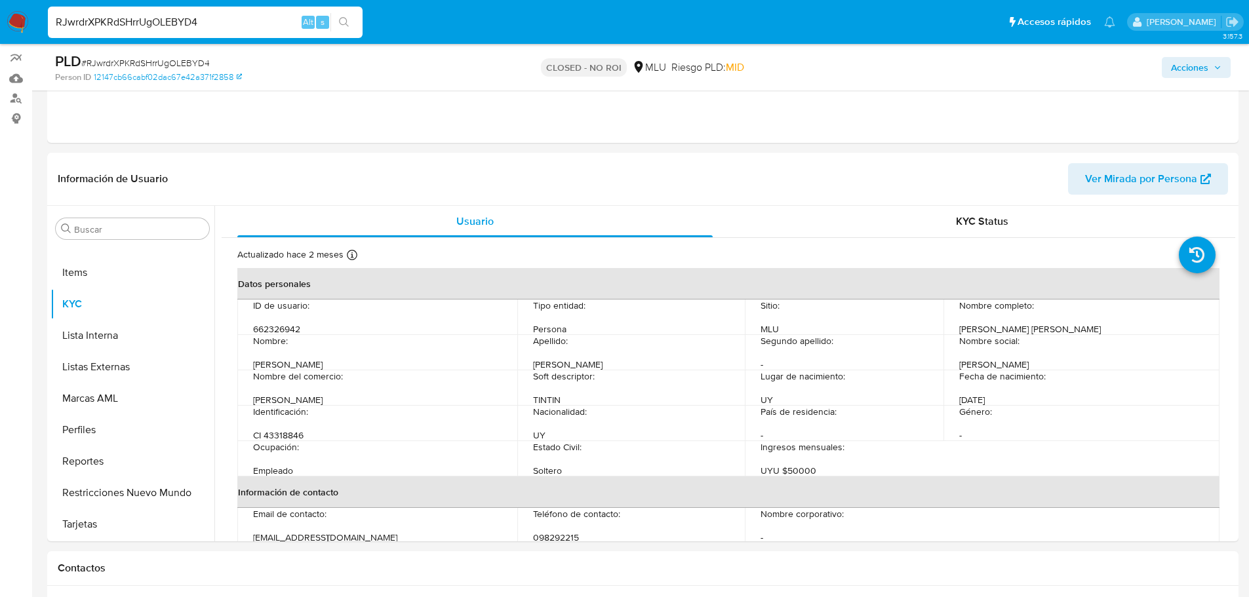
select select "10"
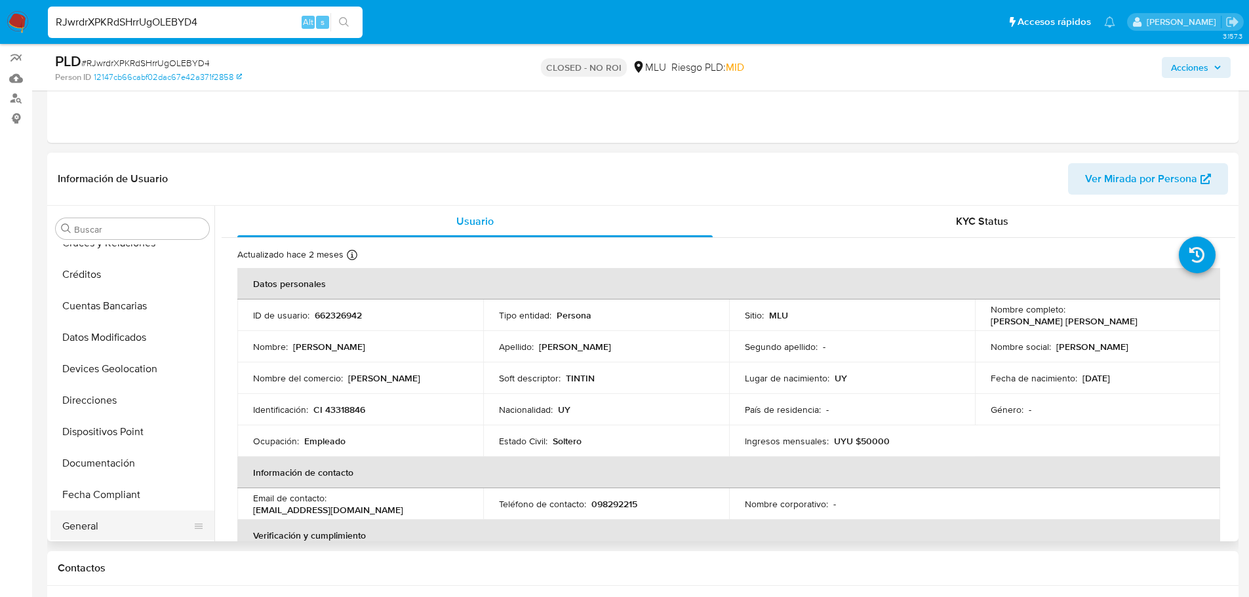
scroll to position [0, 0]
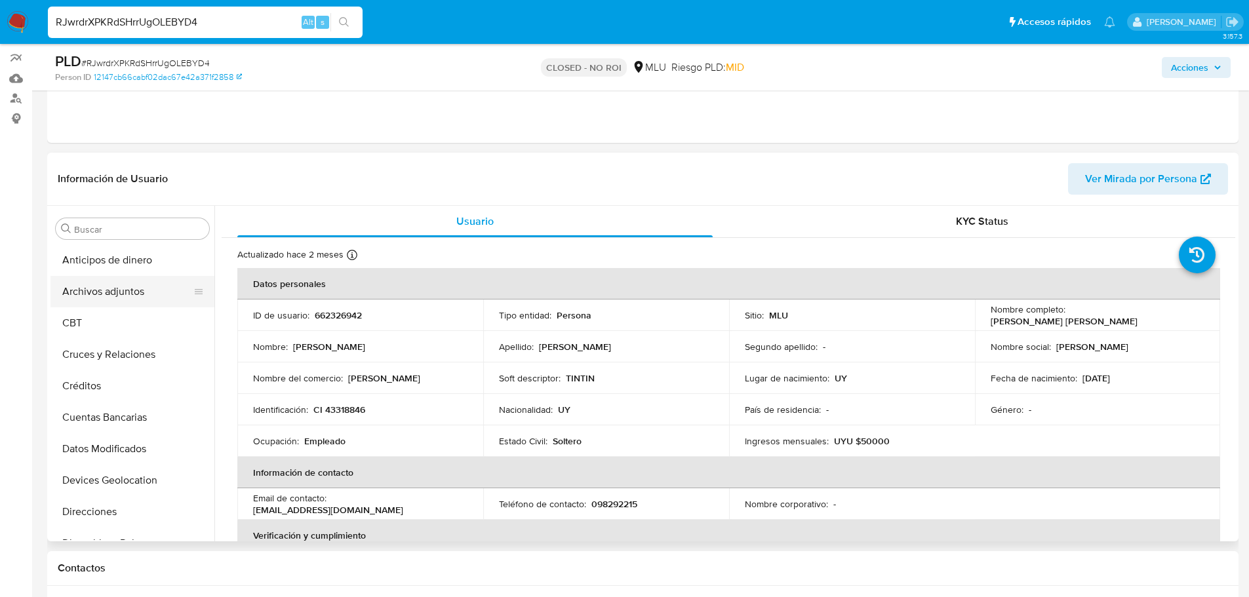
click at [114, 302] on button "Archivos adjuntos" at bounding box center [127, 291] width 153 height 31
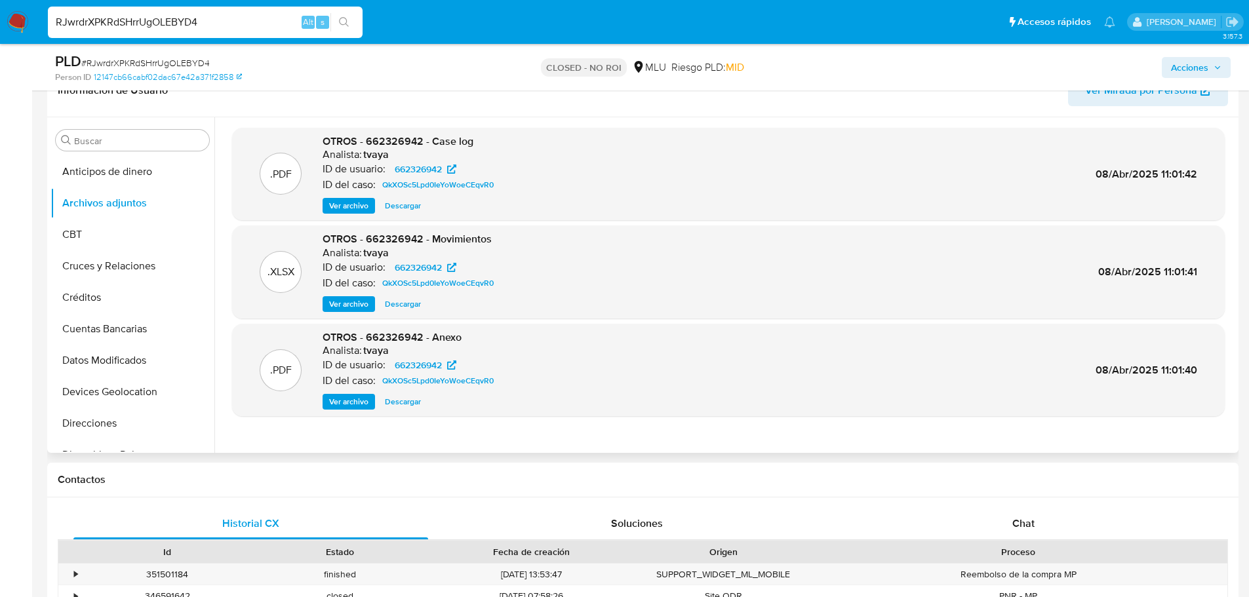
scroll to position [197, 0]
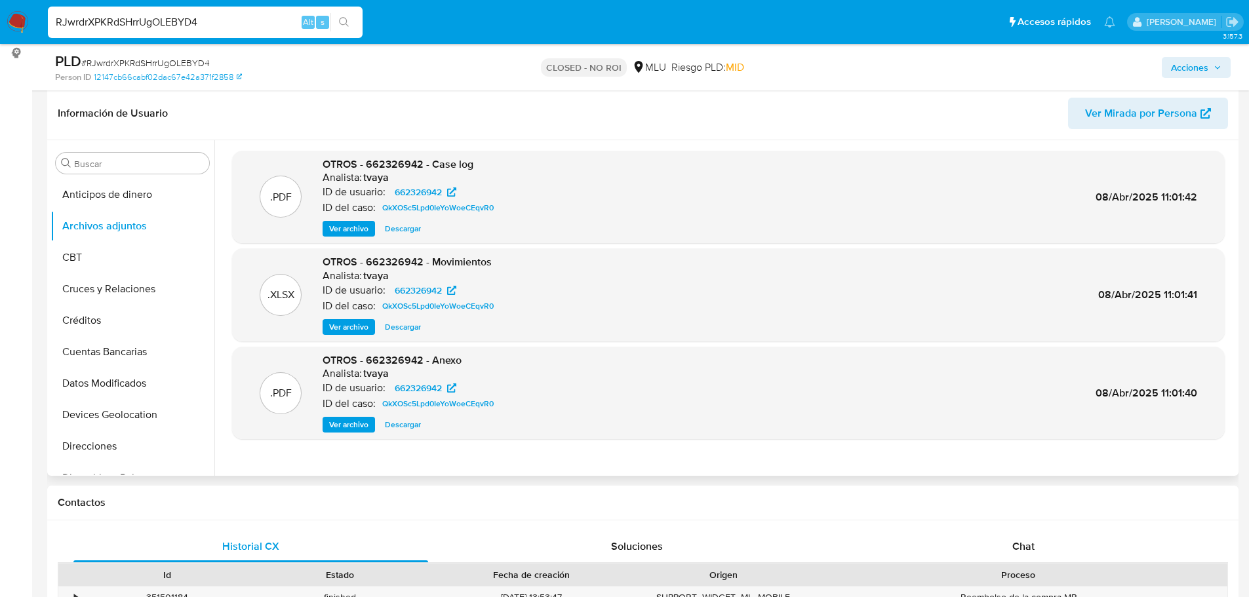
click at [345, 227] on span "Ver archivo" at bounding box center [348, 228] width 39 height 13
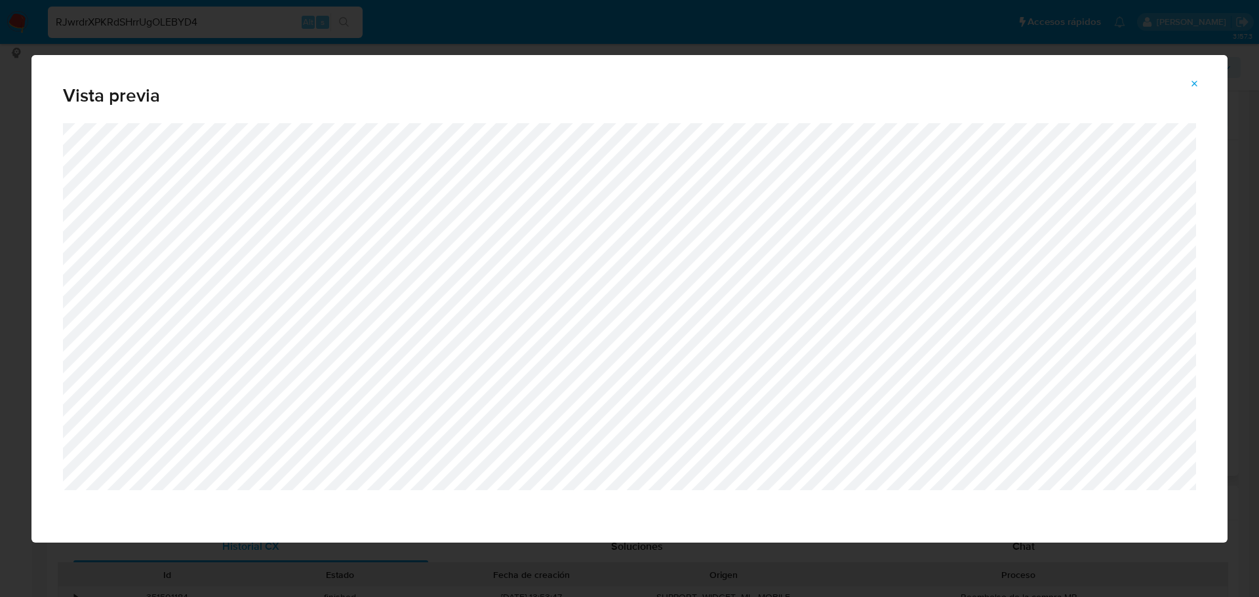
click at [1194, 85] on icon "Attachment preview" at bounding box center [1195, 84] width 6 height 6
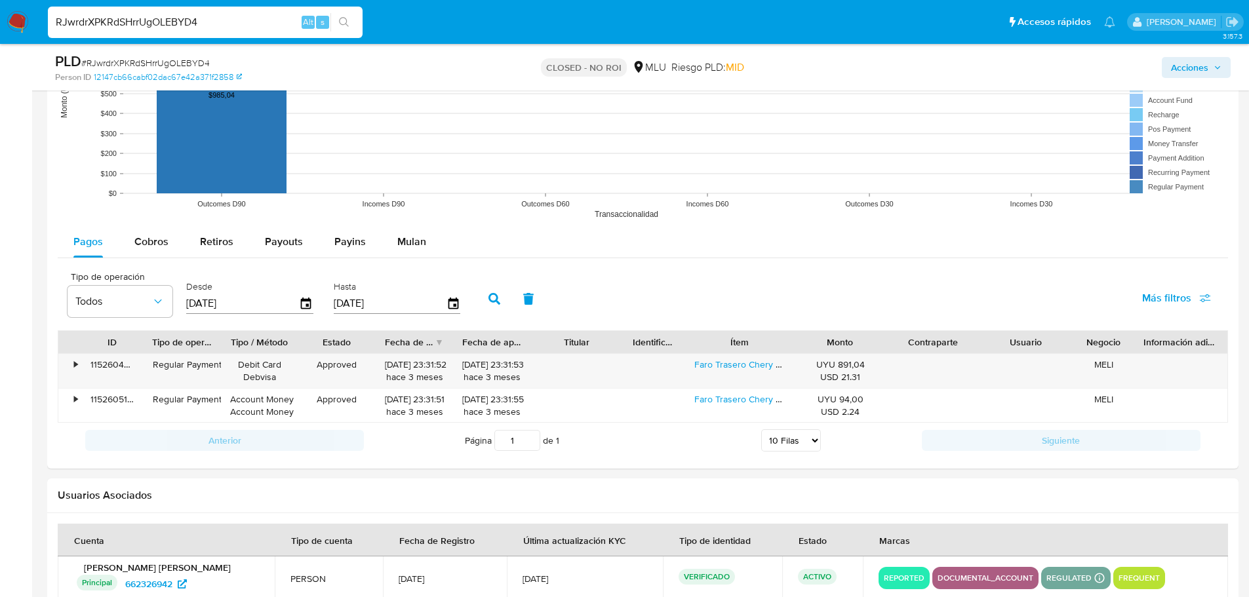
scroll to position [1246, 0]
click at [153, 232] on div "Cobros" at bounding box center [151, 241] width 34 height 31
select select "10"
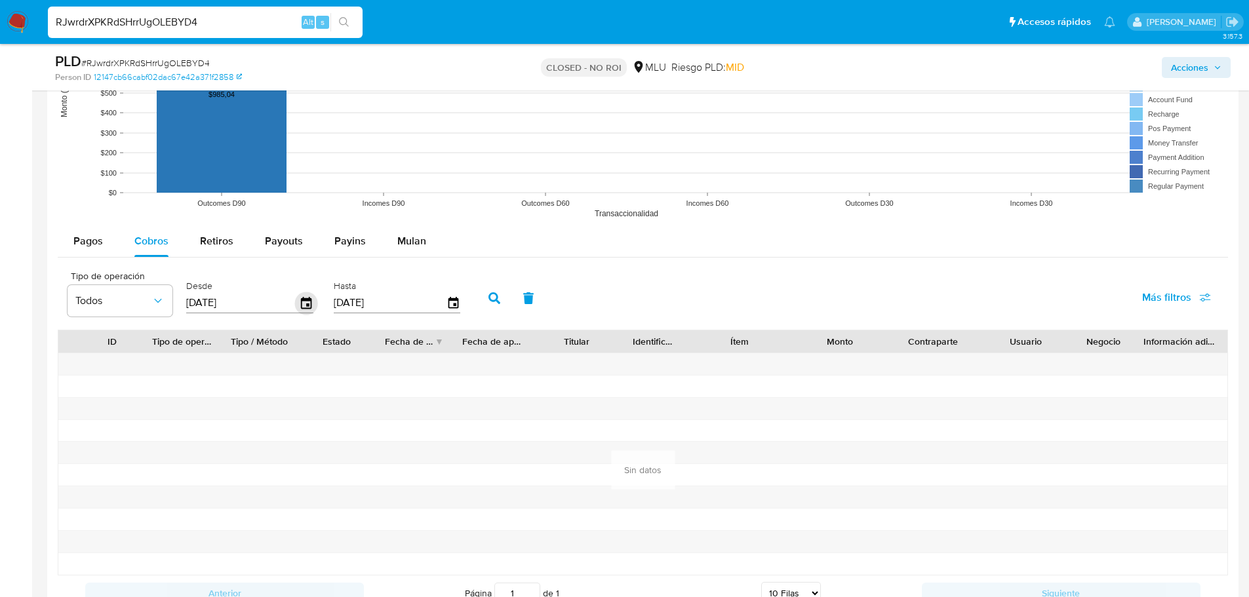
click at [306, 302] on icon "button" at bounding box center [306, 303] width 23 height 23
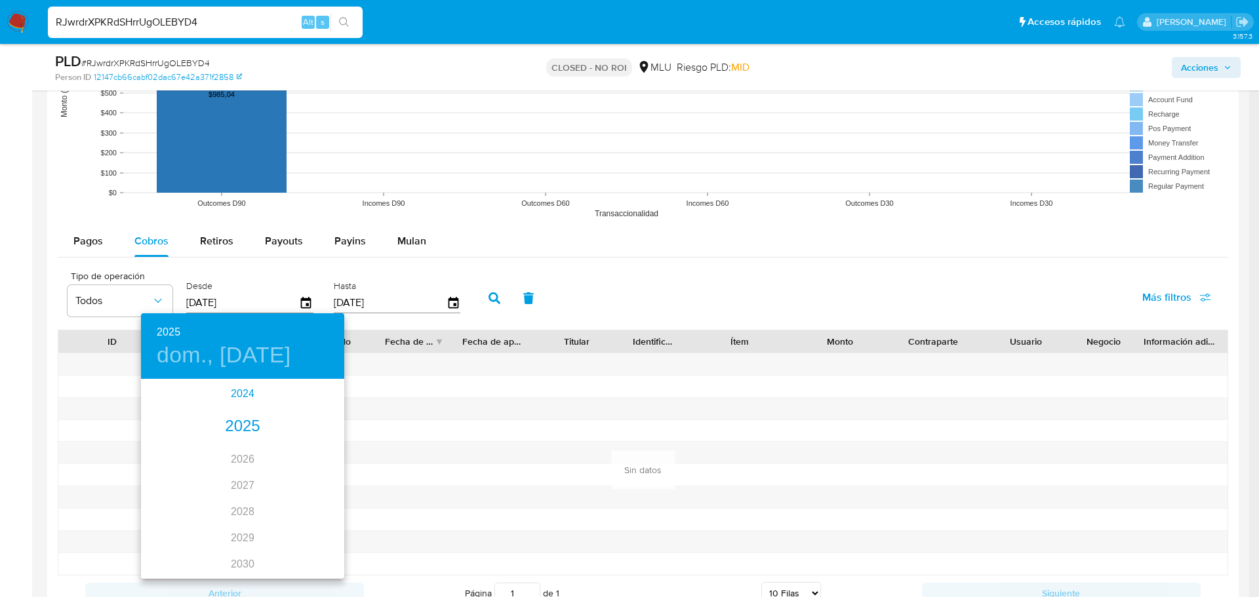
click at [226, 393] on div "2024" at bounding box center [242, 394] width 203 height 26
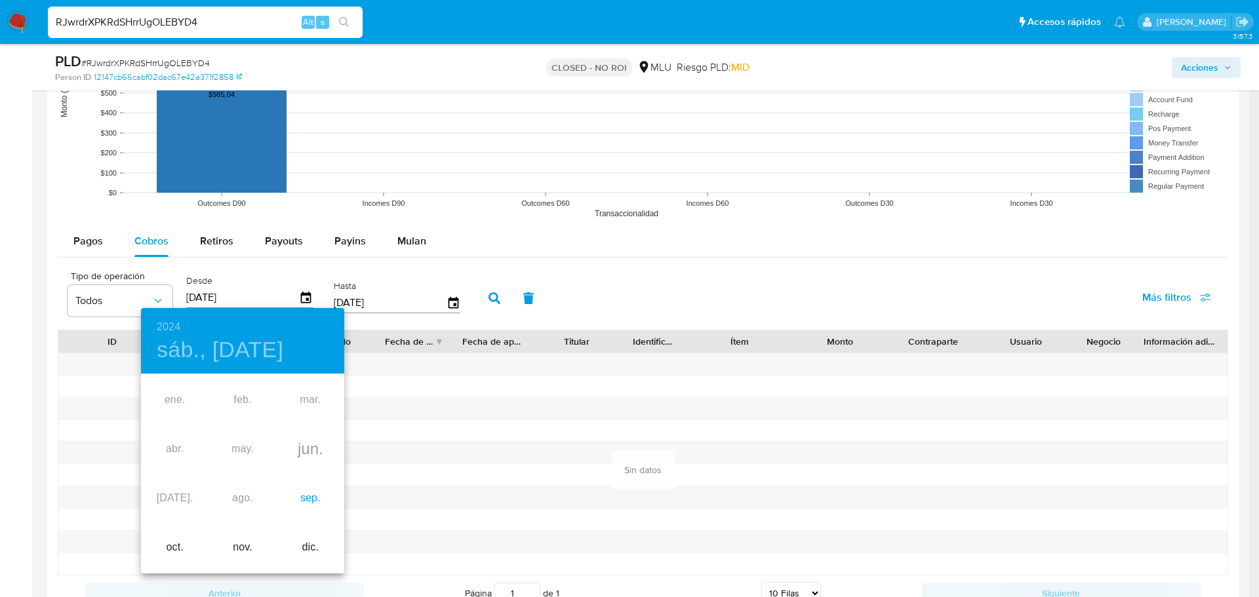
click at [295, 498] on div "sep." at bounding box center [311, 498] width 68 height 49
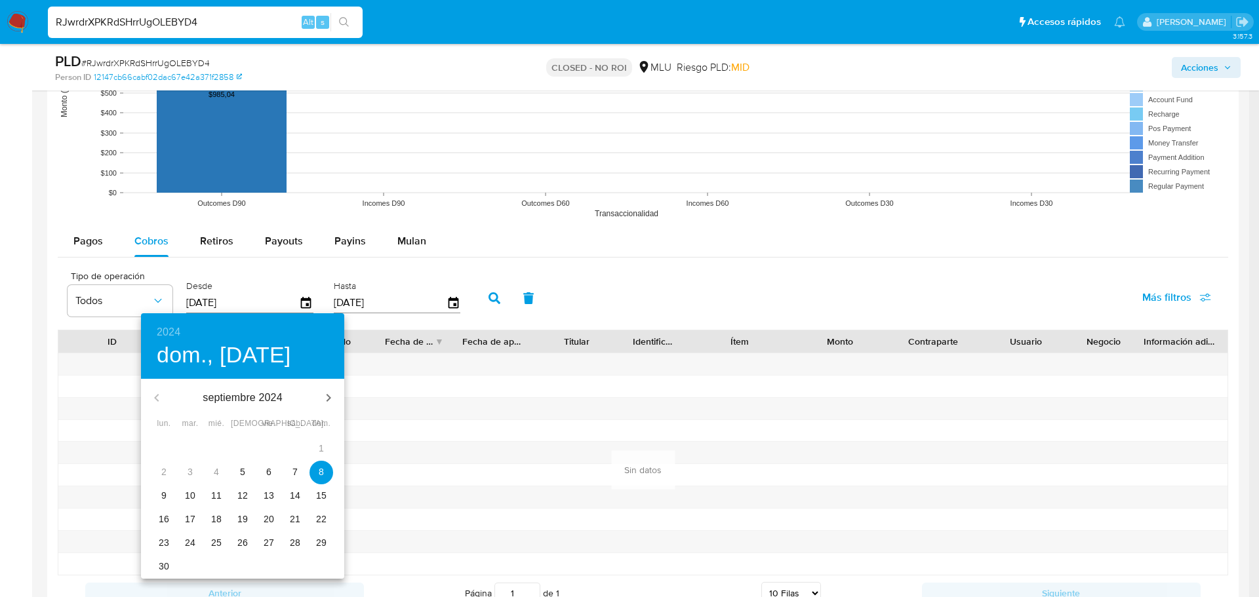
click at [242, 475] on p "5" at bounding box center [242, 472] width 5 height 13
type input "05/09/2024"
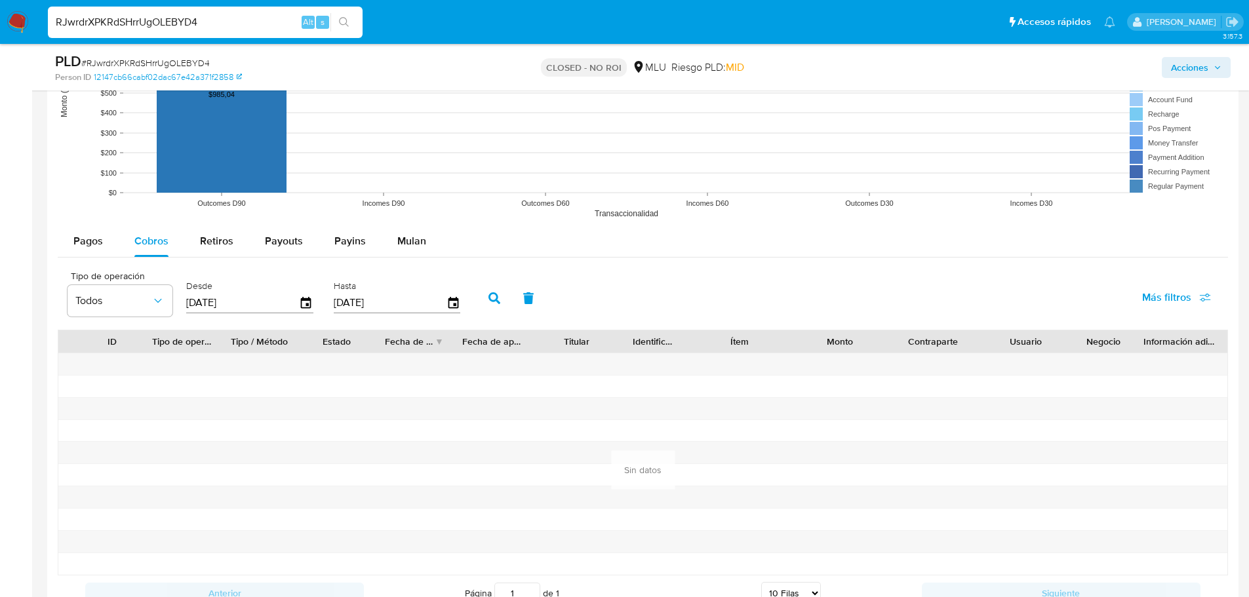
click at [500, 291] on button "button" at bounding box center [494, 298] width 34 height 31
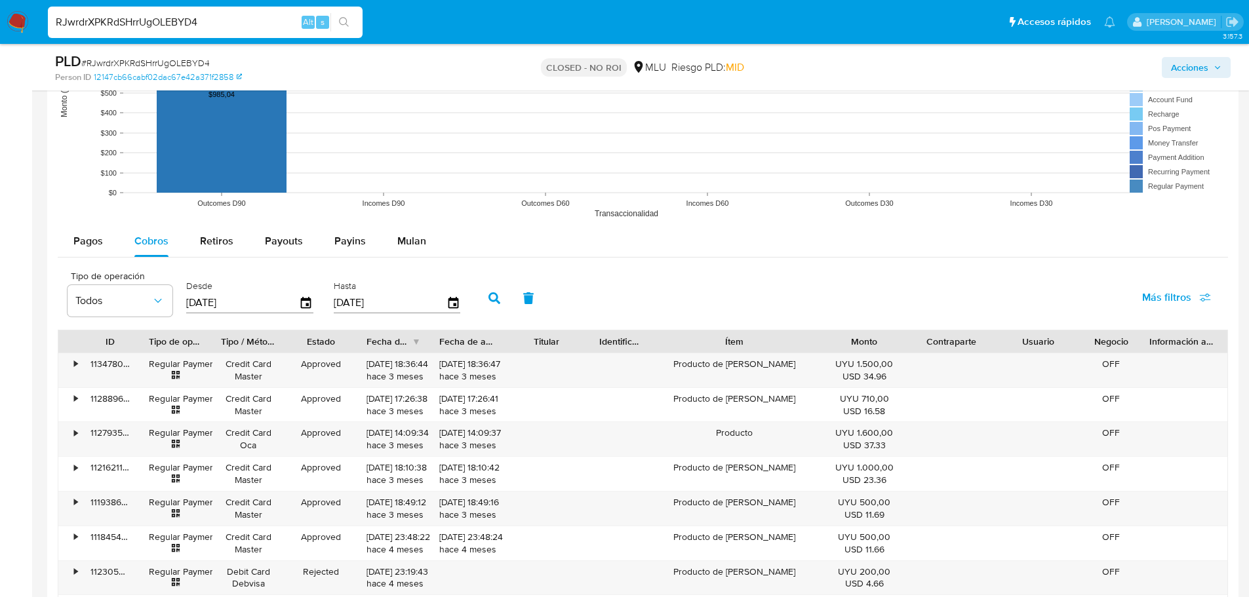
drag, startPoint x: 796, startPoint y: 336, endPoint x: 860, endPoint y: 343, distance: 64.7
click at [860, 343] on div "ID Tipo de operación Tipo / Método Estado Fecha de creación Fecha de aprobación…" at bounding box center [642, 342] width 1169 height 22
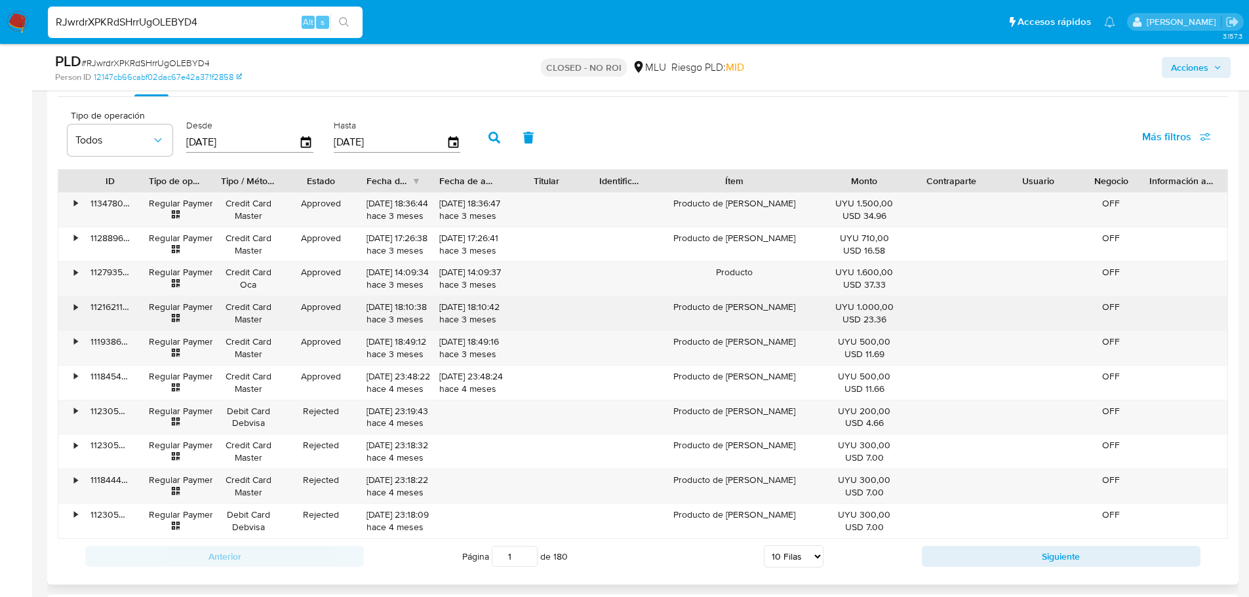
scroll to position [1443, 0]
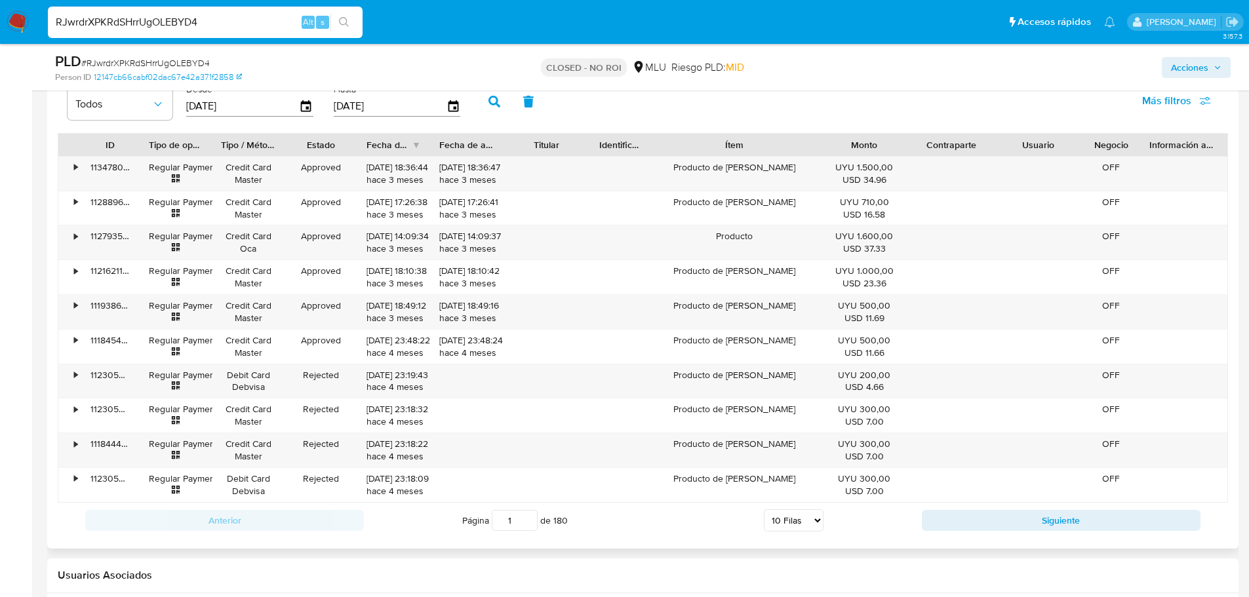
click at [795, 517] on select "5 Filas 10 Filas 20 Filas 25 Filas 50 Filas 100 Filas" at bounding box center [794, 521] width 60 height 22
select select "100"
click at [764, 510] on select "5 Filas 10 Filas 20 Filas 25 Filas 50 Filas 100 Filas" at bounding box center [794, 521] width 60 height 22
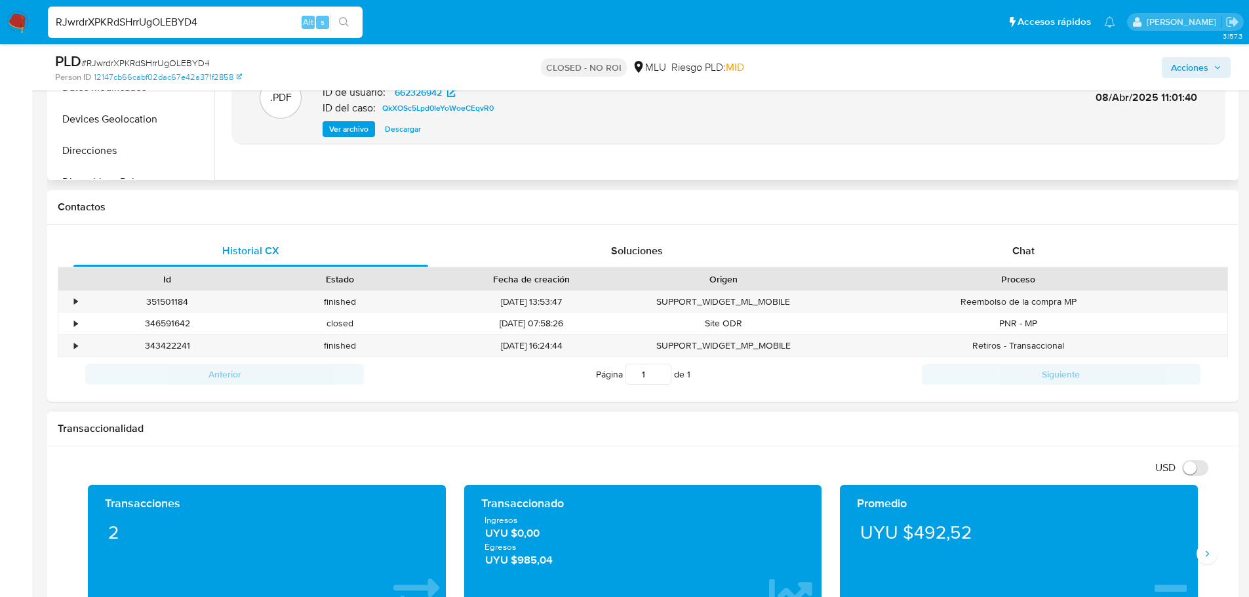
scroll to position [0, 0]
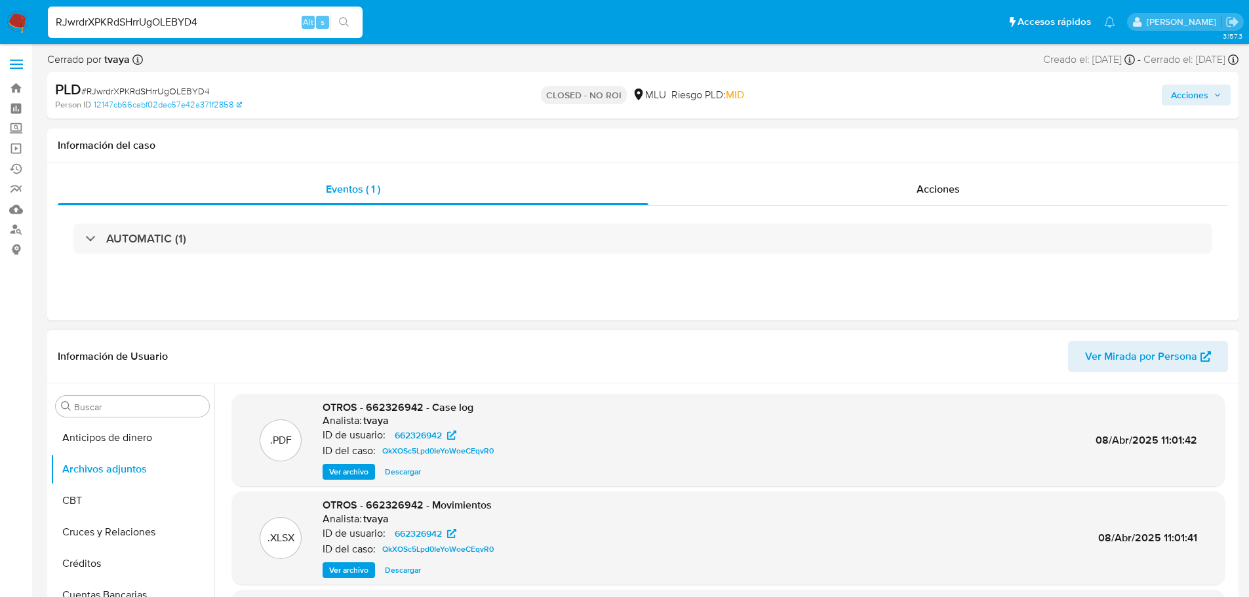
click at [341, 477] on span "Ver archivo" at bounding box center [348, 472] width 39 height 13
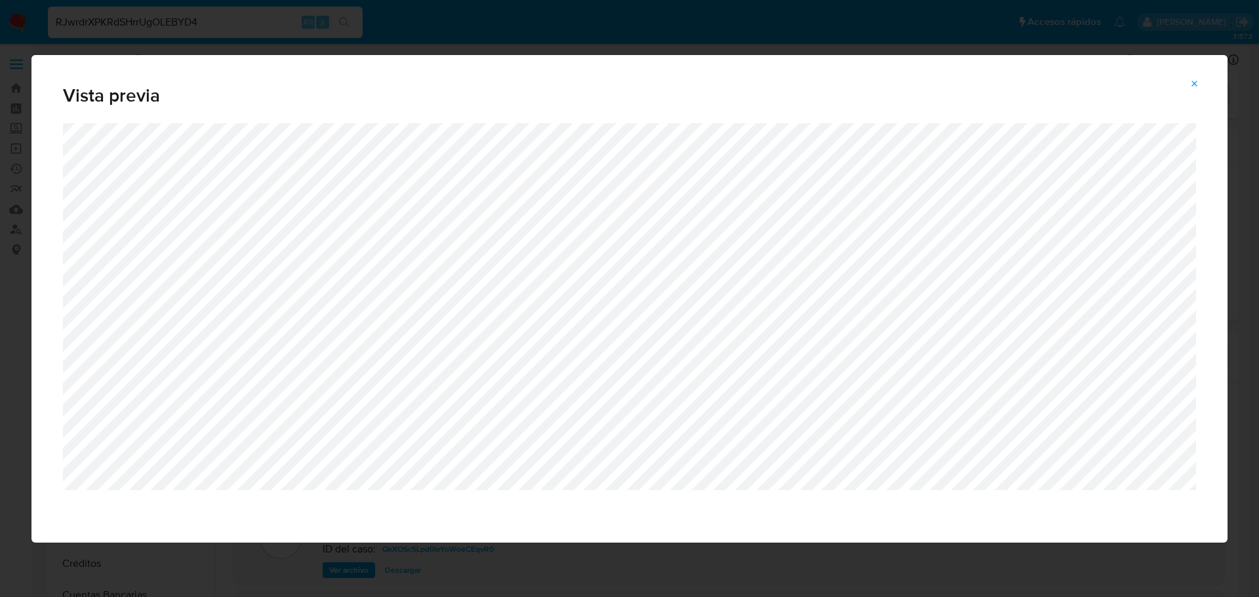
click at [1209, 75] on button "Attachment preview" at bounding box center [1195, 83] width 29 height 21
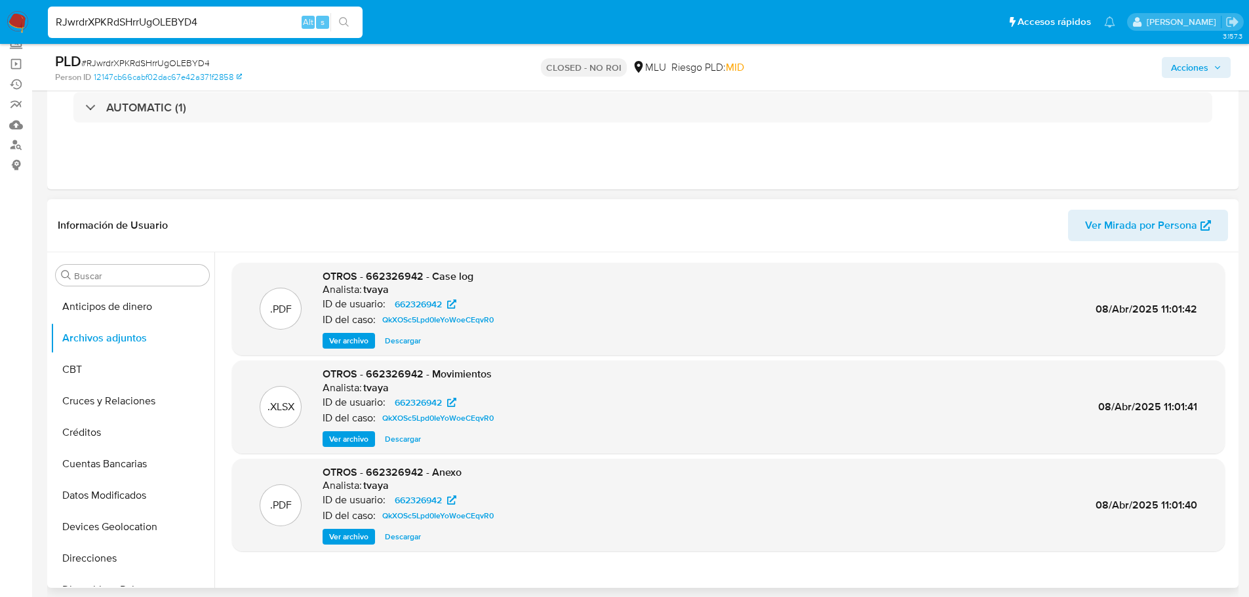
scroll to position [131, 0]
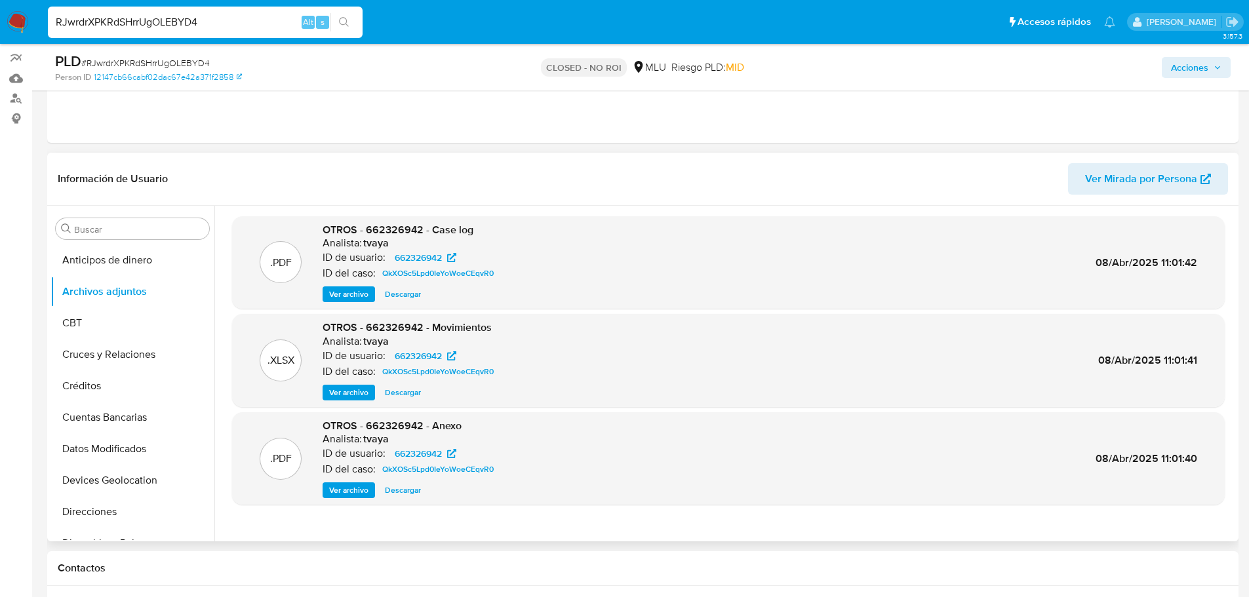
click at [338, 493] on span "Ver archivo" at bounding box center [348, 490] width 39 height 13
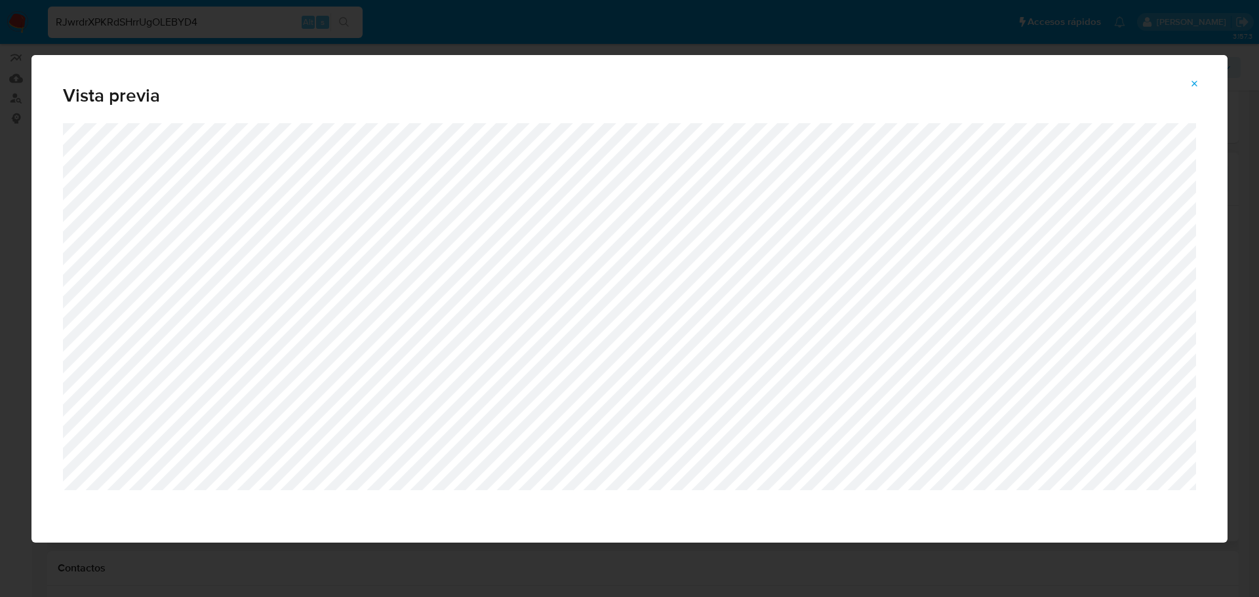
click at [1188, 76] on button "Attachment preview" at bounding box center [1195, 83] width 29 height 21
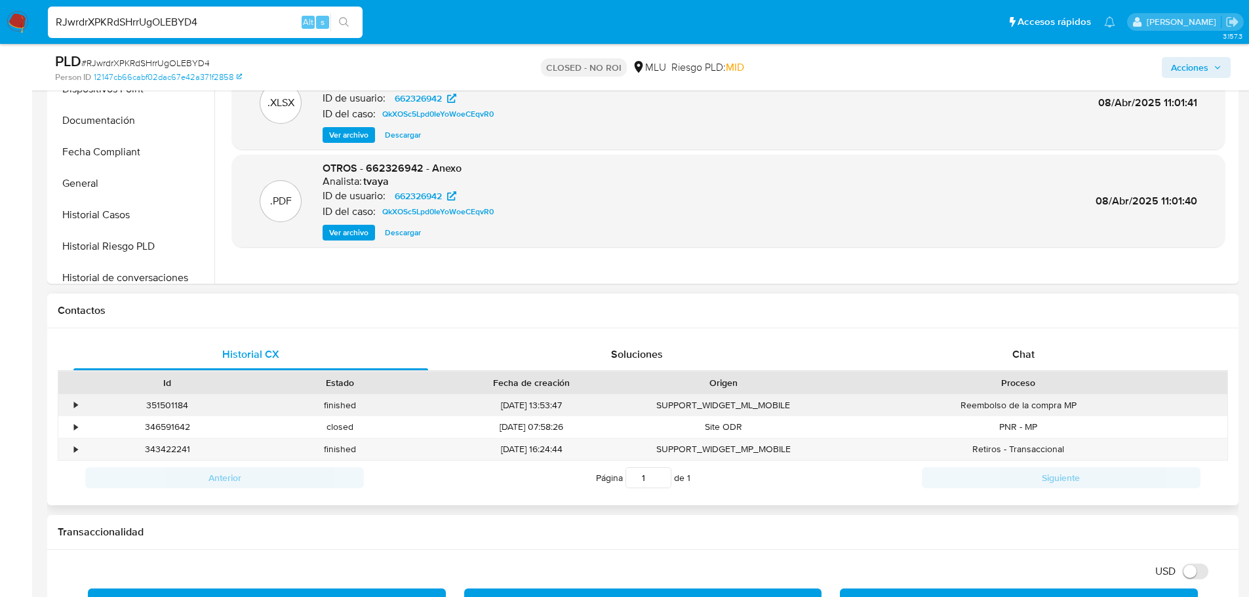
scroll to position [394, 0]
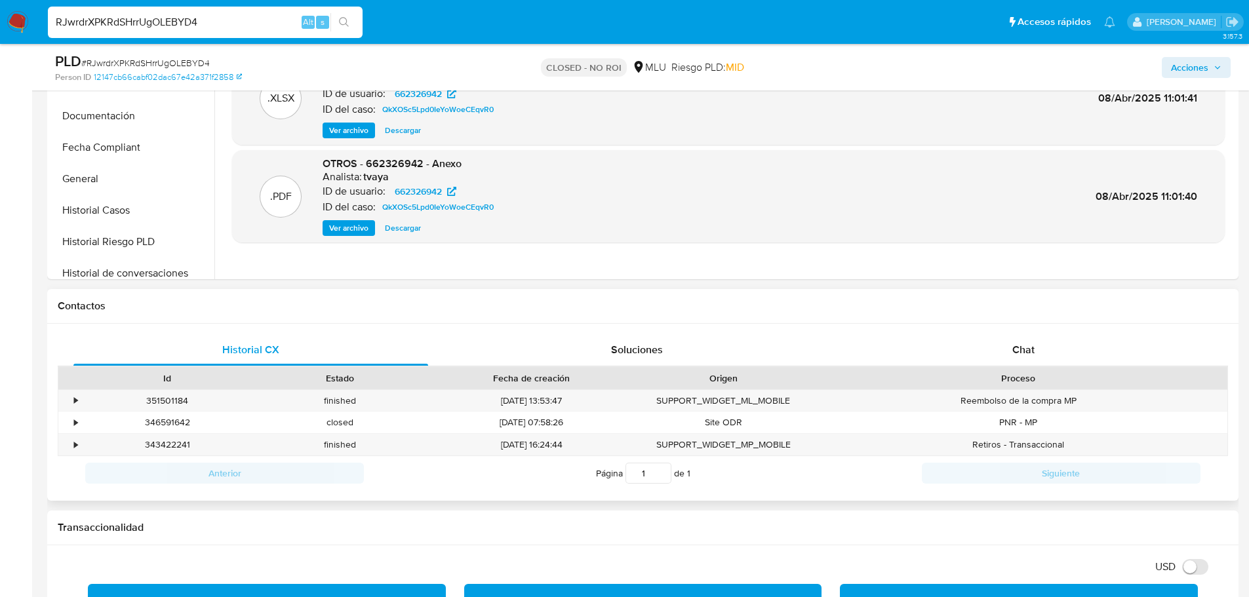
click at [1030, 321] on div "Contactos" at bounding box center [643, 306] width 1192 height 35
click at [1030, 335] on div "Chat" at bounding box center [1023, 349] width 355 height 31
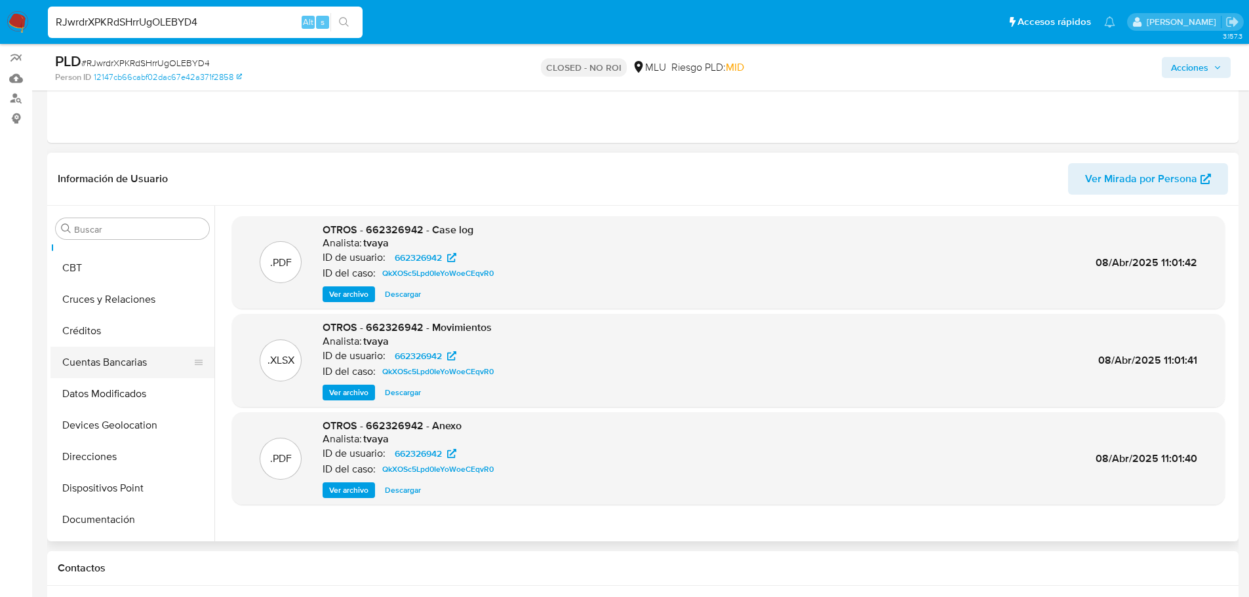
scroll to position [131, 0]
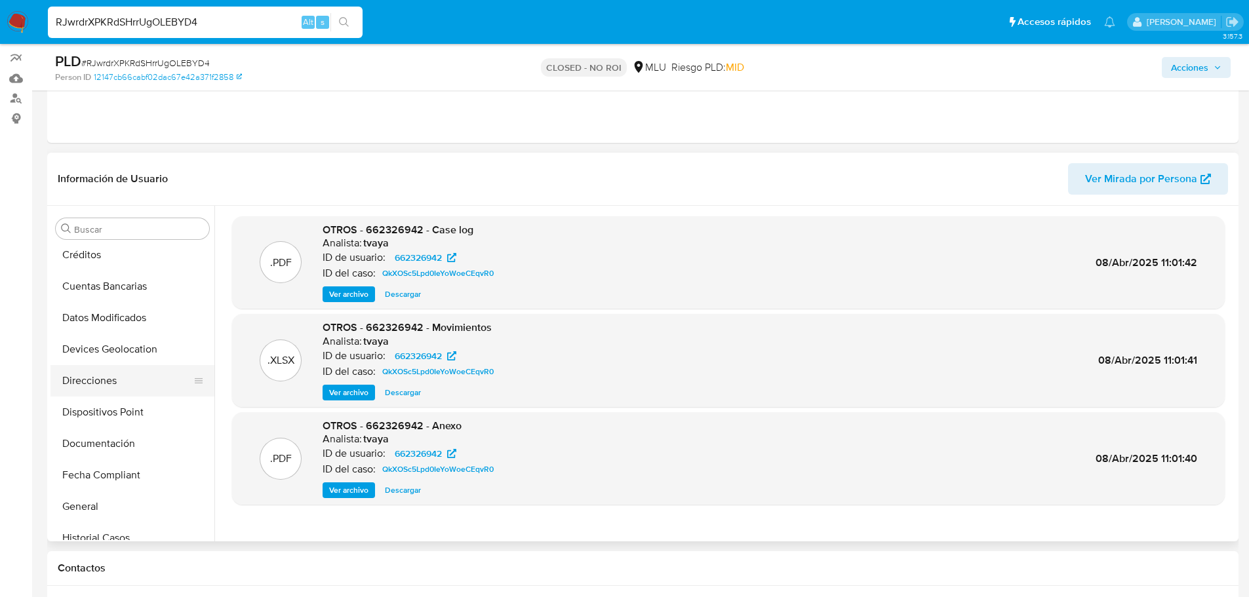
click at [131, 384] on button "Direcciones" at bounding box center [127, 380] width 153 height 31
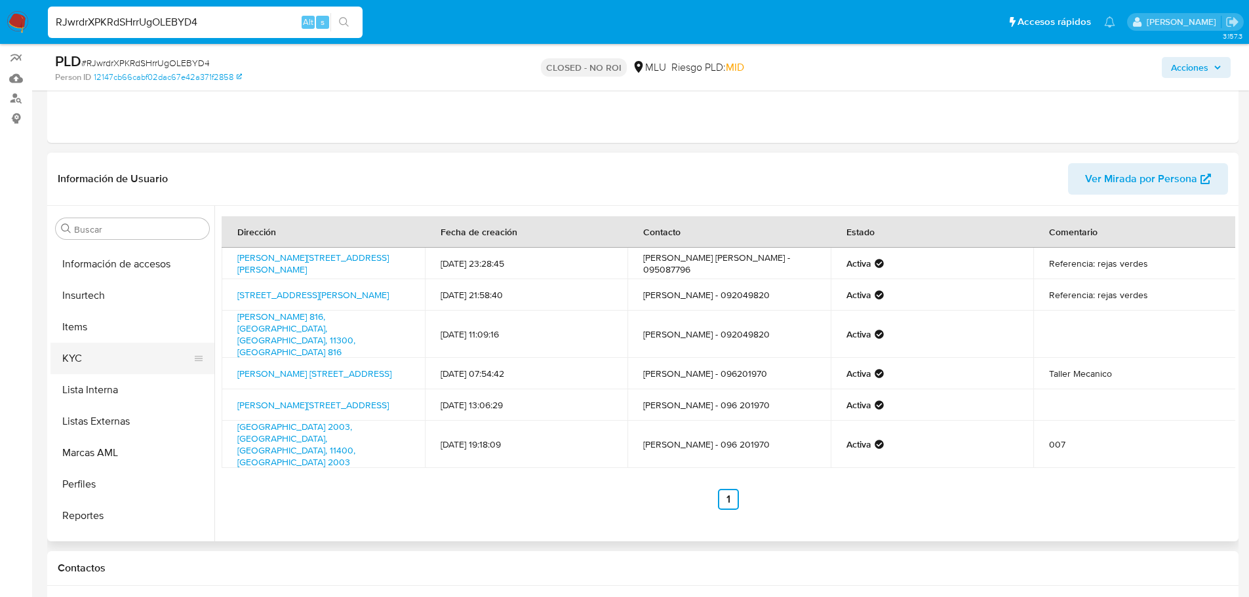
scroll to position [586, 0]
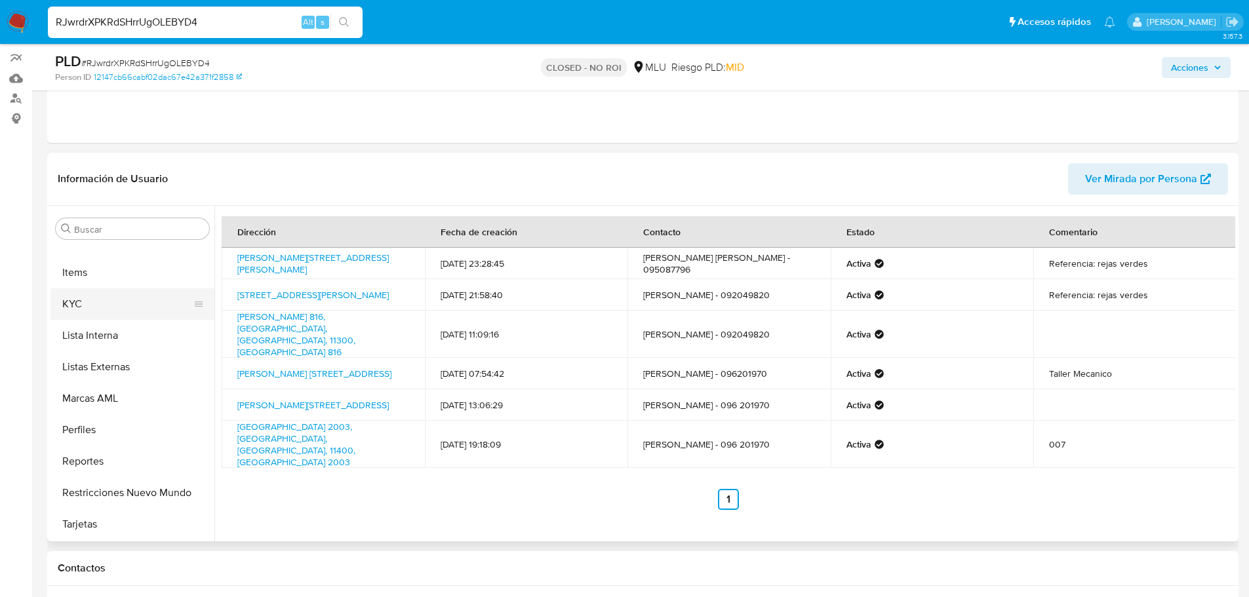
click at [129, 302] on button "KYC" at bounding box center [127, 304] width 153 height 31
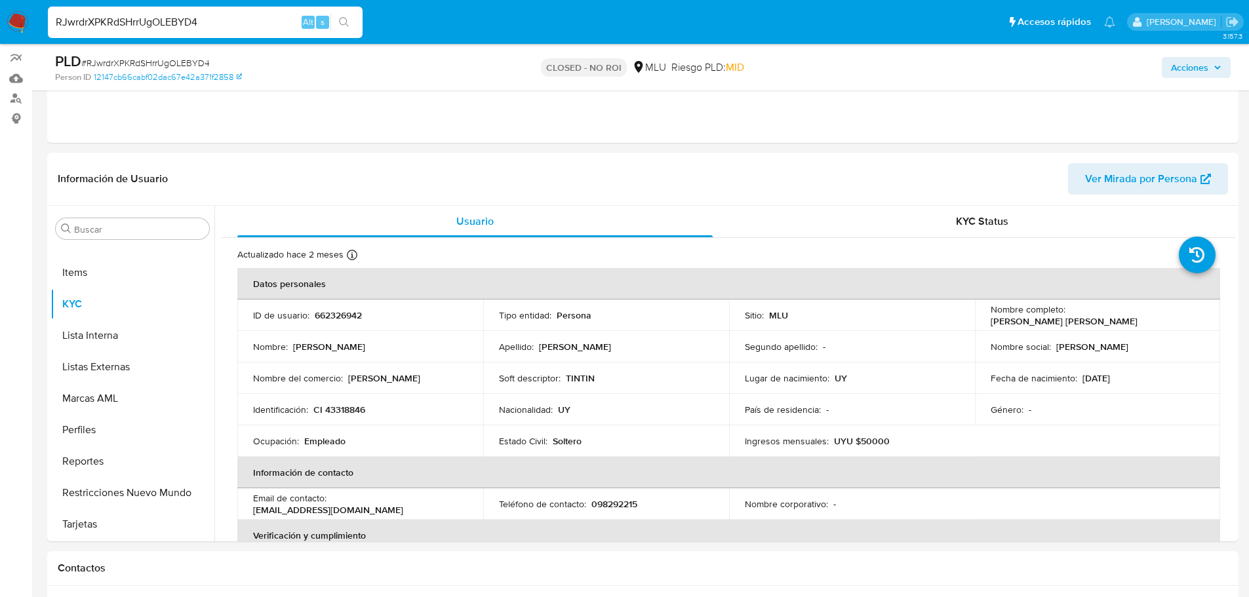
click at [1070, 317] on p "Victor Danilo Mozzone Oliver" at bounding box center [1064, 321] width 147 height 12
click at [1138, 317] on p "Victor Danilo Mozzone Oliver" at bounding box center [1064, 321] width 147 height 12
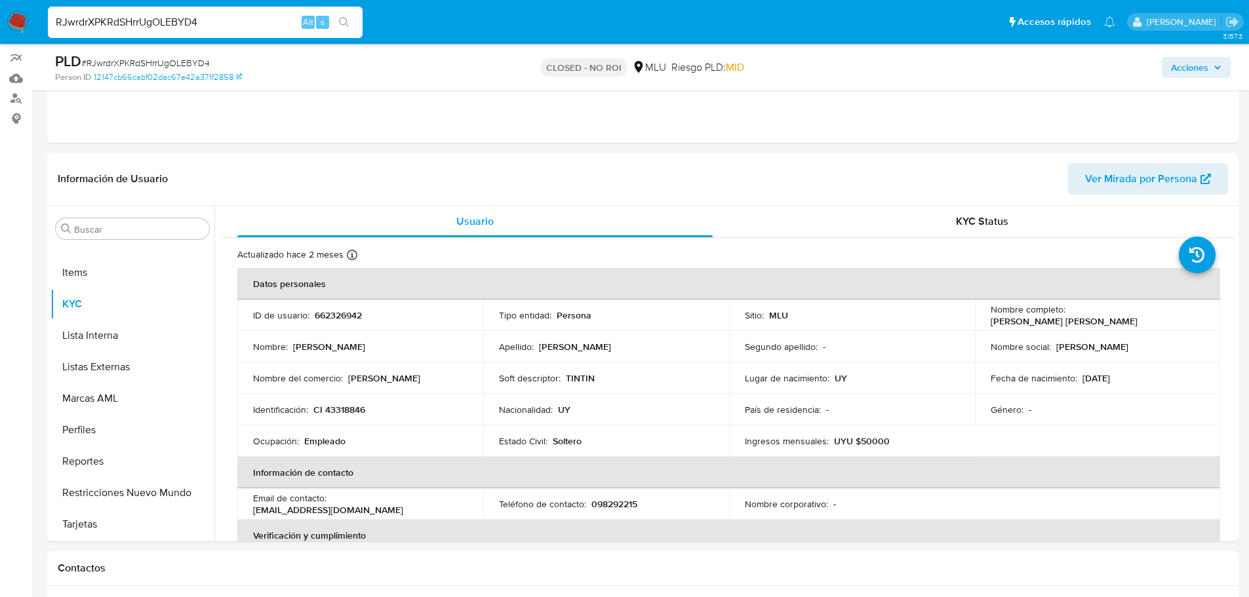
drag, startPoint x: 1192, startPoint y: 317, endPoint x: 1068, endPoint y: 317, distance: 124.0
click at [1068, 317] on div "Nombre completo : Victor Danilo Mozzone Oliver" at bounding box center [1098, 316] width 214 height 24
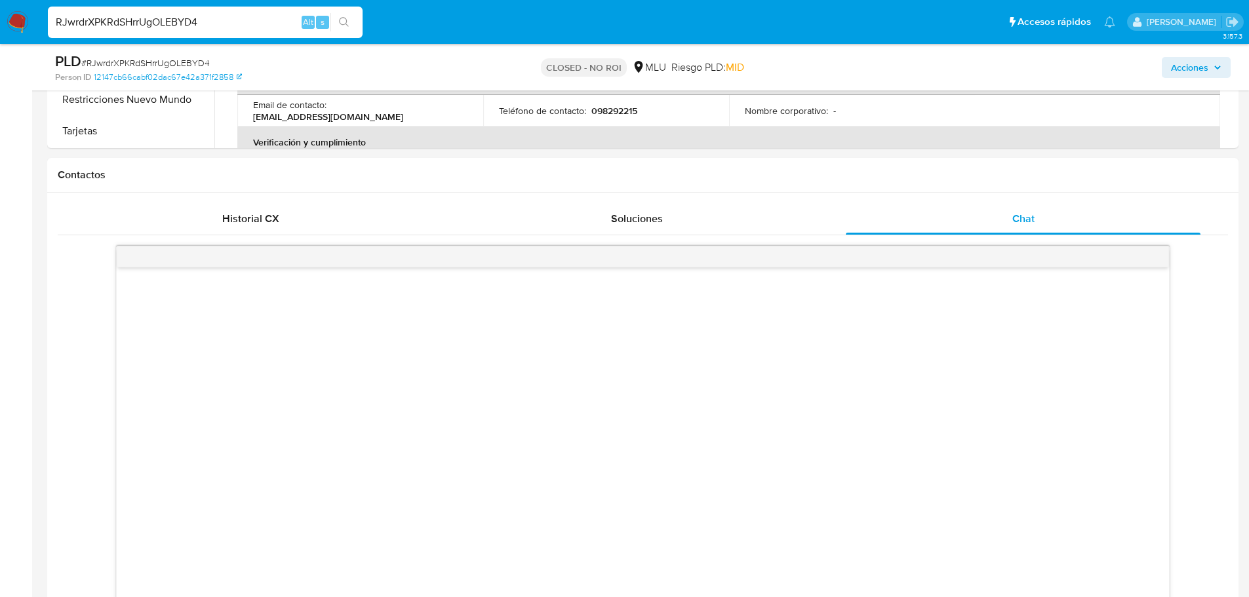
drag, startPoint x: 49, startPoint y: 399, endPoint x: 35, endPoint y: 428, distance: 32.0
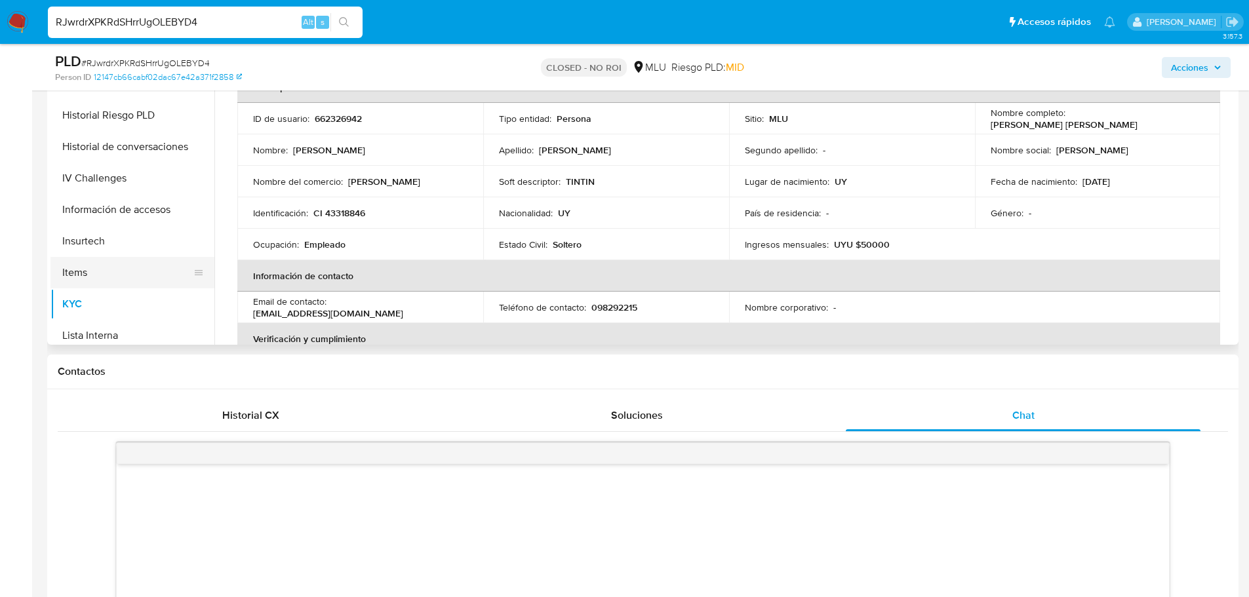
scroll to position [323, 0]
click at [132, 152] on button "Historial Casos" at bounding box center [127, 149] width 153 height 31
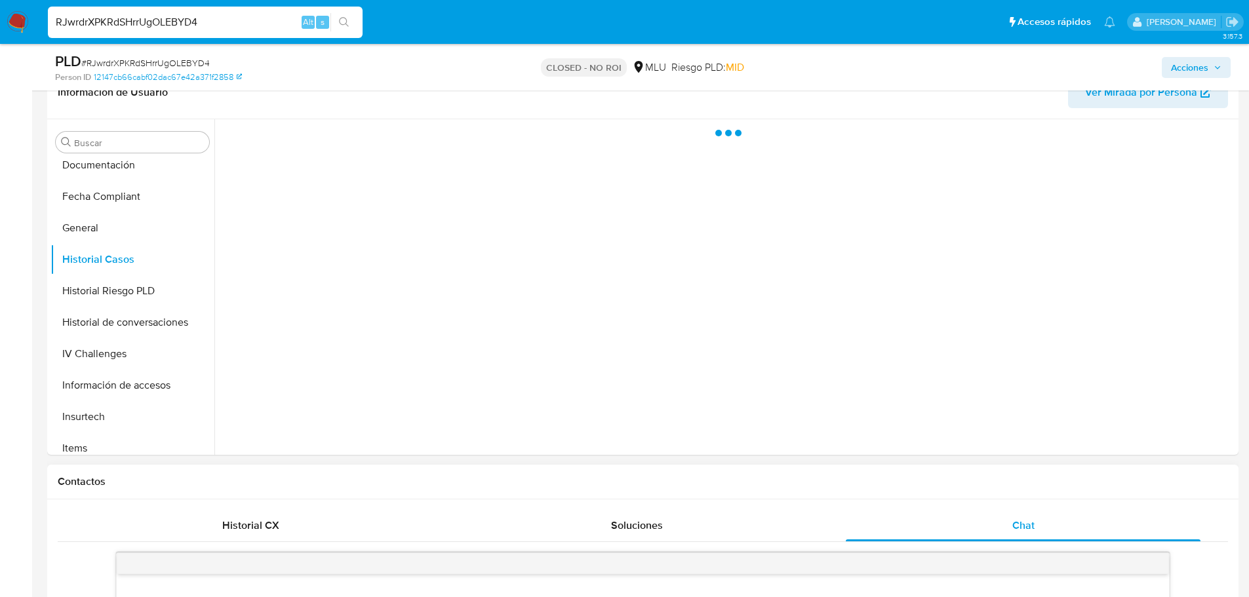
scroll to position [197, 0]
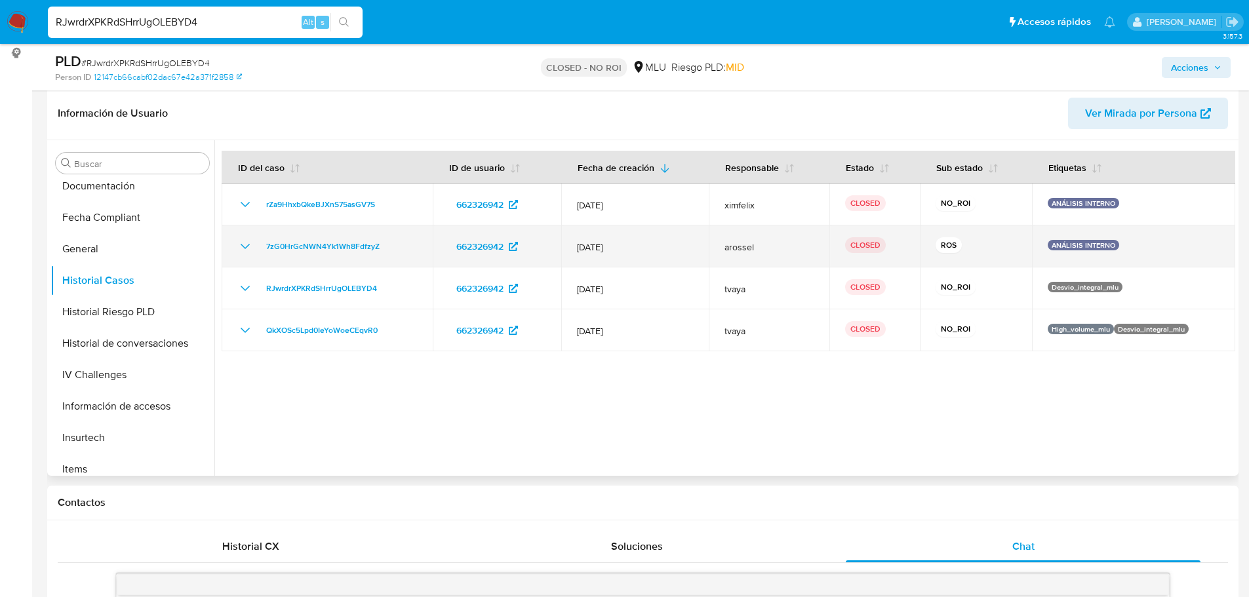
drag, startPoint x: 594, startPoint y: 251, endPoint x: 615, endPoint y: 251, distance: 21.7
click at [615, 251] on span "17/Jun/2025" at bounding box center [635, 247] width 116 height 12
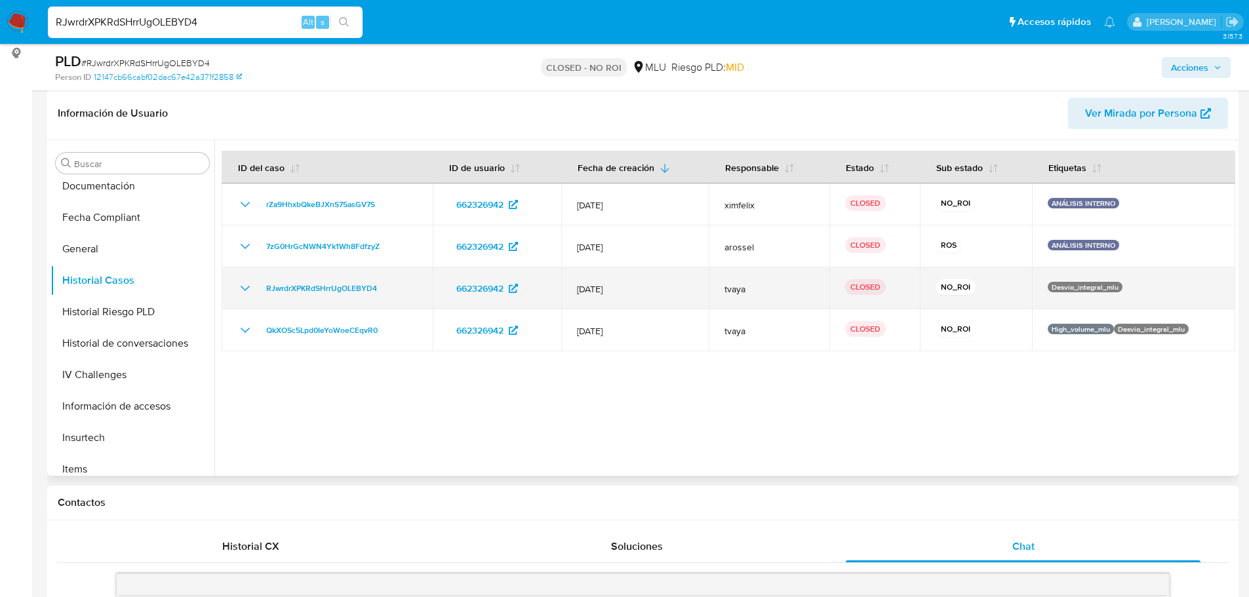
click at [600, 291] on span "[DATE]" at bounding box center [635, 289] width 116 height 12
click at [244, 289] on icon "Mostrar/Ocultar" at bounding box center [245, 288] width 9 height 5
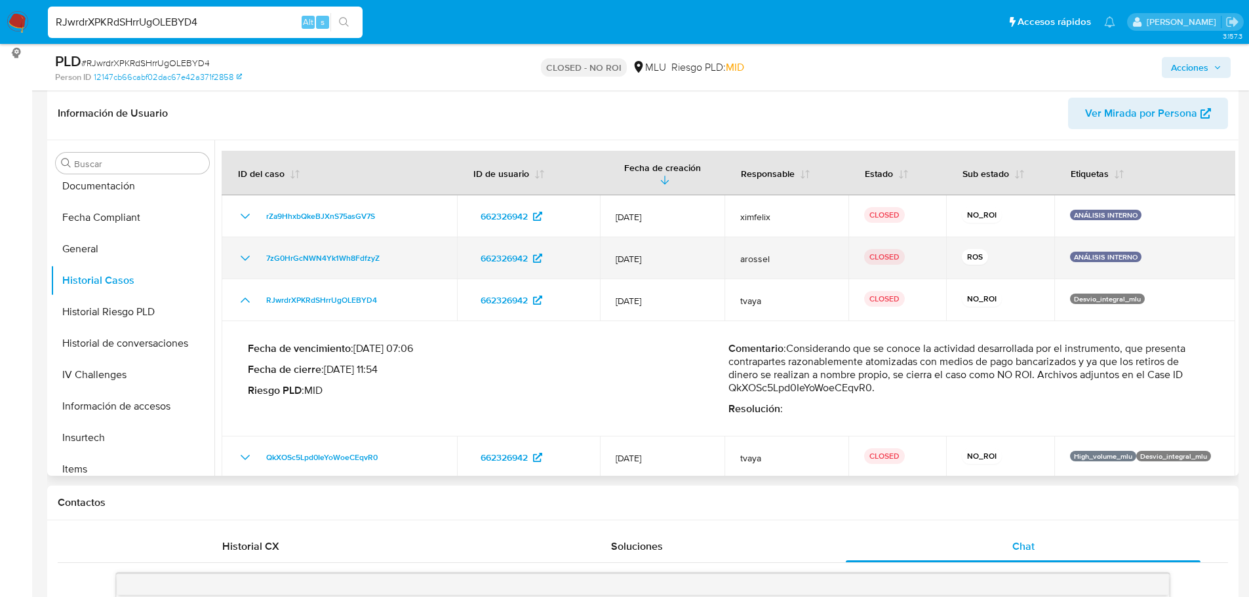
click at [247, 251] on icon "Mostrar/Ocultar" at bounding box center [245, 259] width 16 height 16
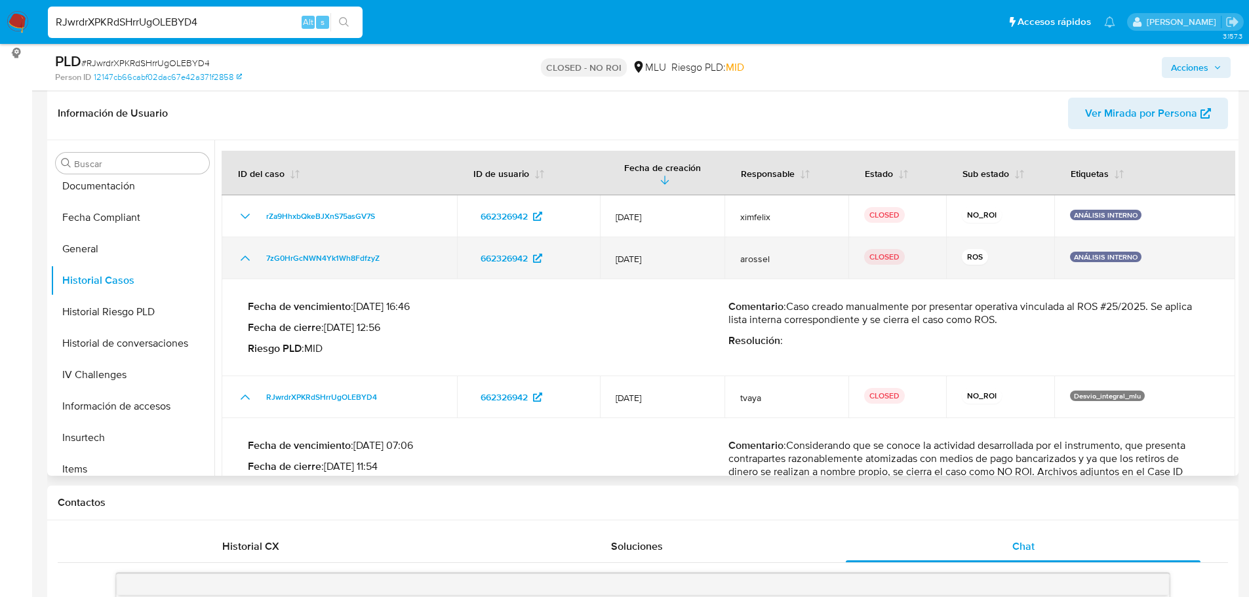
click at [247, 256] on icon "Mostrar/Ocultar" at bounding box center [245, 258] width 9 height 5
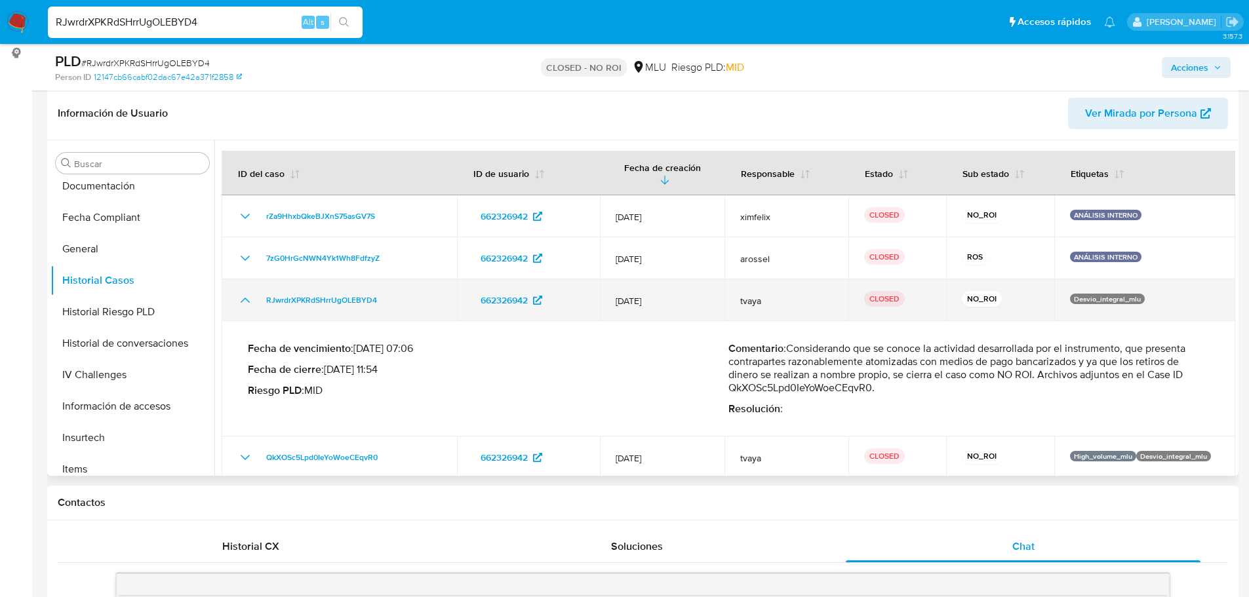
click at [243, 298] on icon "Mostrar/Ocultar" at bounding box center [245, 300] width 9 height 5
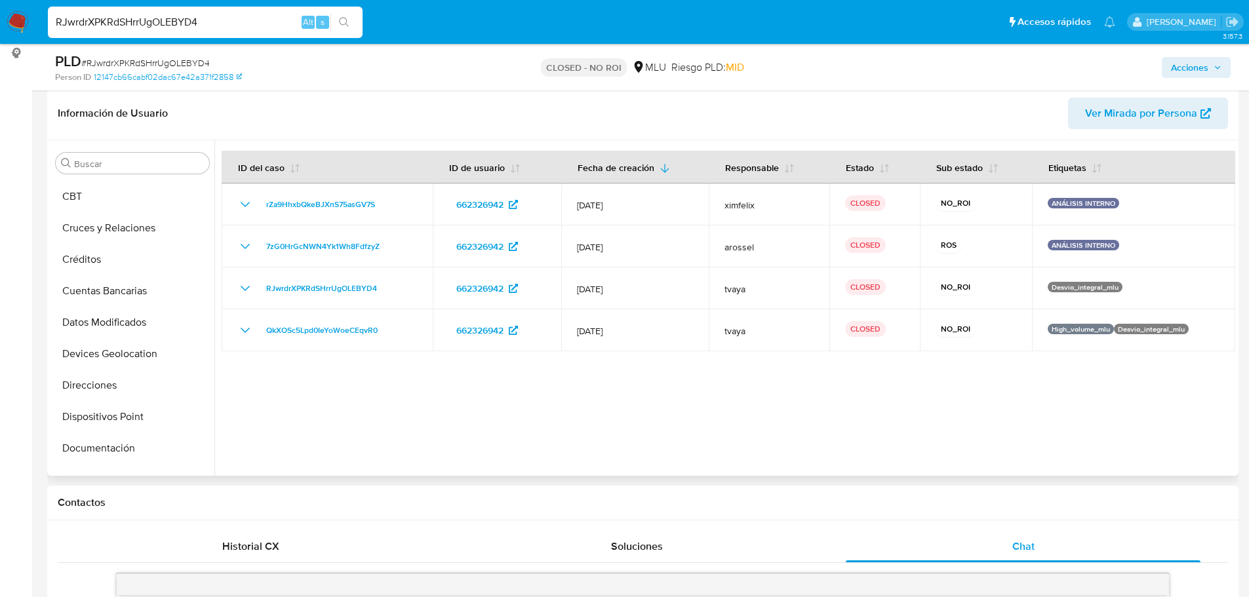
scroll to position [0, 0]
click at [110, 221] on button "Archivos adjuntos" at bounding box center [127, 226] width 153 height 31
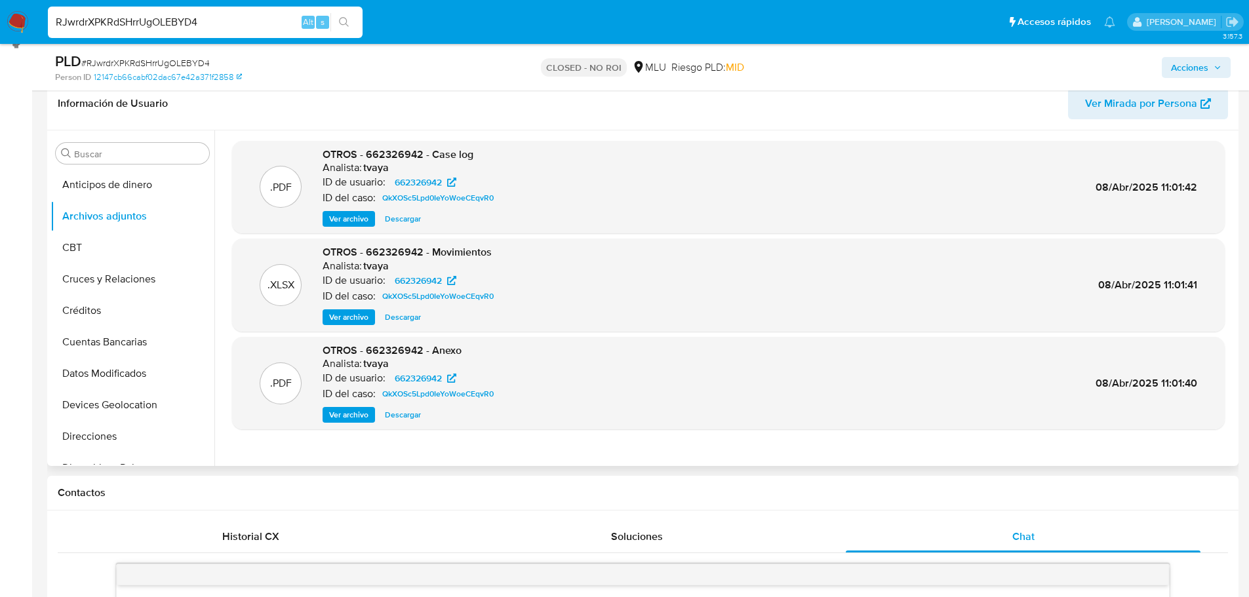
scroll to position [197, 0]
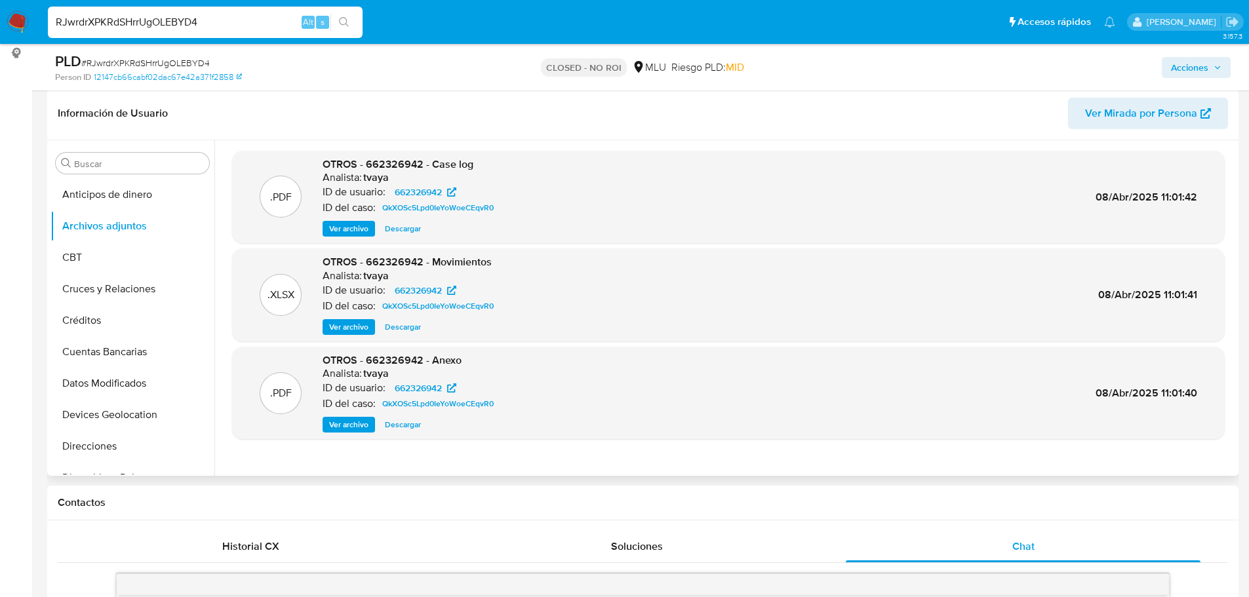
click at [337, 232] on span "Ver archivo" at bounding box center [348, 228] width 39 height 13
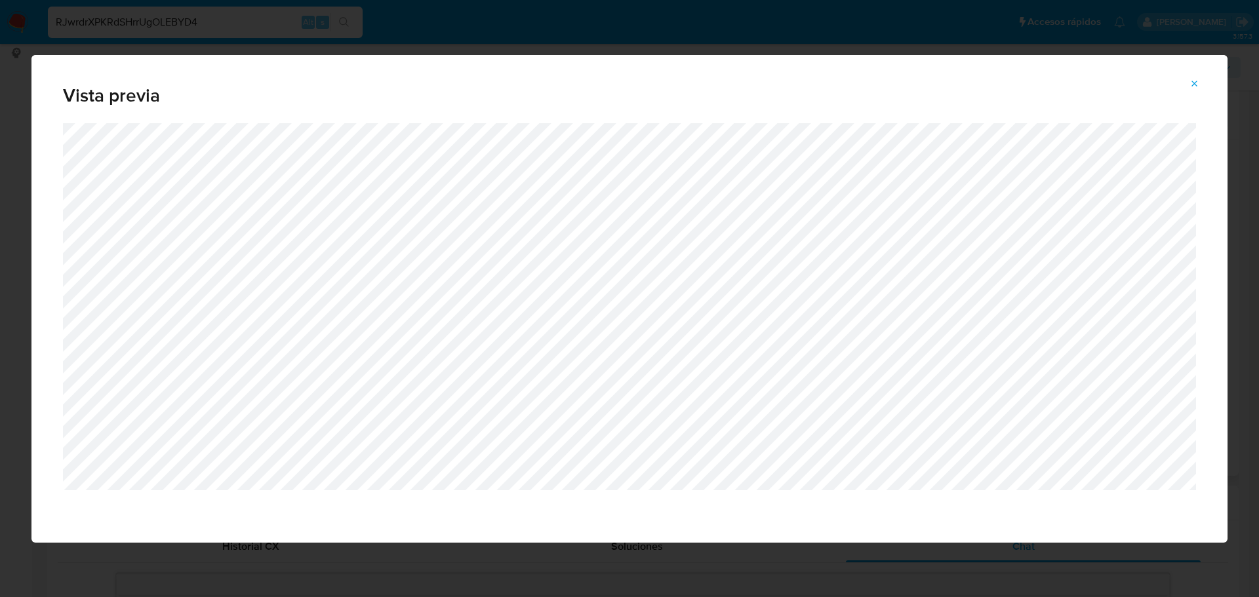
click at [1204, 87] on button "Attachment preview" at bounding box center [1195, 83] width 29 height 21
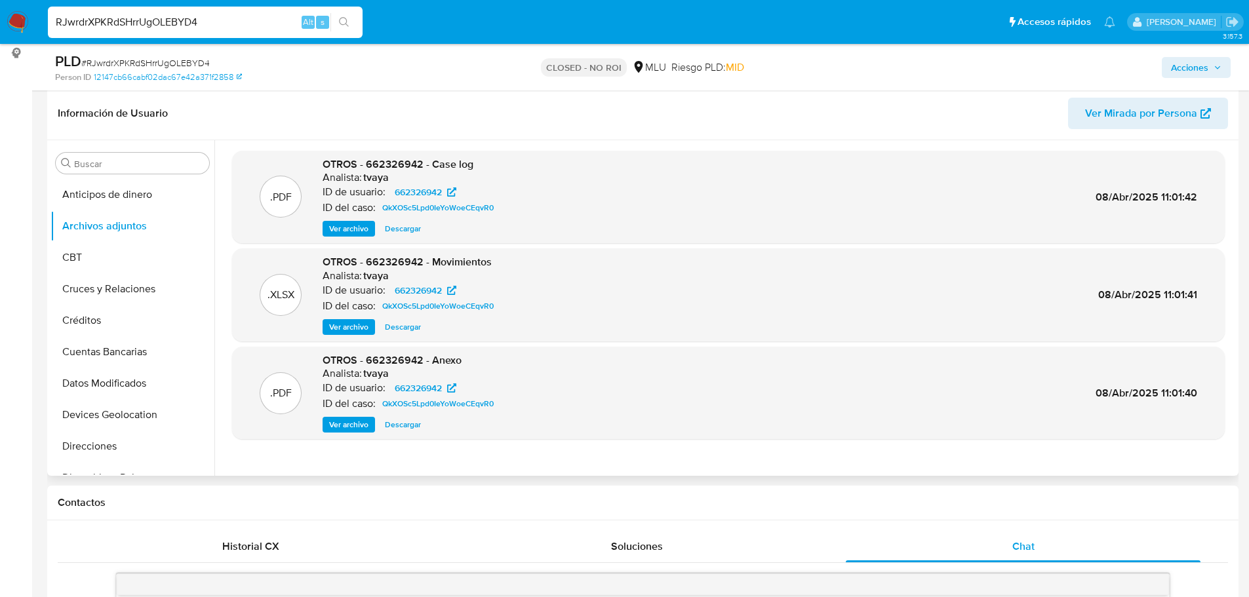
click at [268, 20] on input "RJwrdrXPKRdSHrrUgOLEBYD4" at bounding box center [205, 22] width 315 height 17
click at [411, 326] on span "Descargar" at bounding box center [403, 327] width 36 height 13
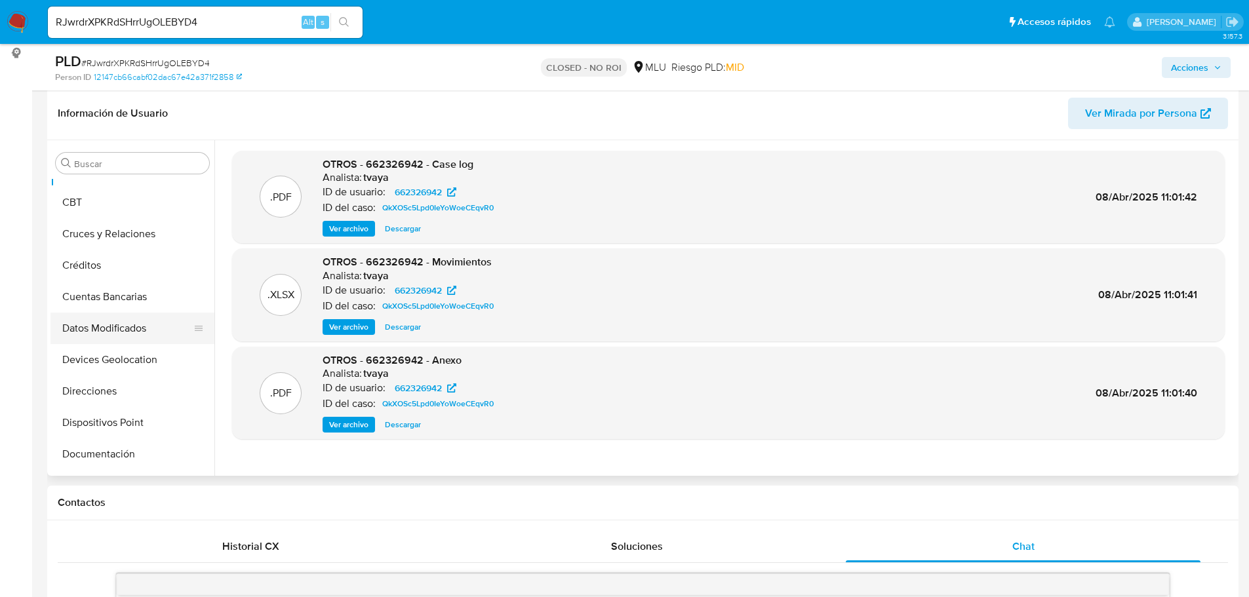
scroll to position [131, 0]
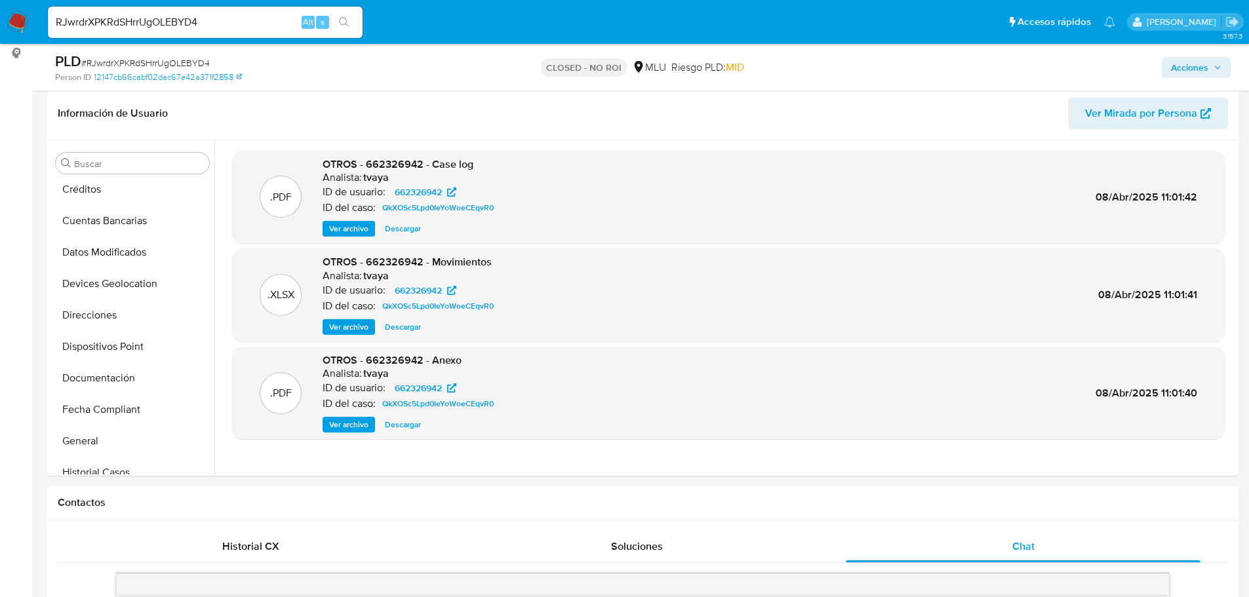
click at [347, 231] on span "Ver archivo" at bounding box center [348, 228] width 39 height 13
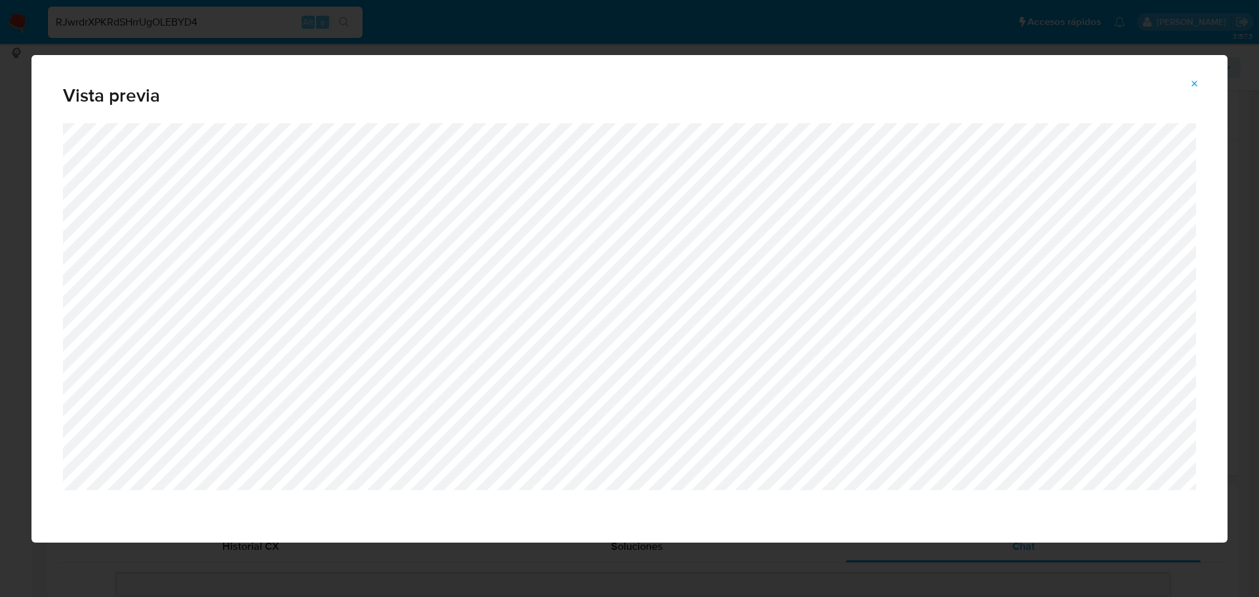
click at [1199, 75] on span "Attachment preview" at bounding box center [1195, 84] width 10 height 18
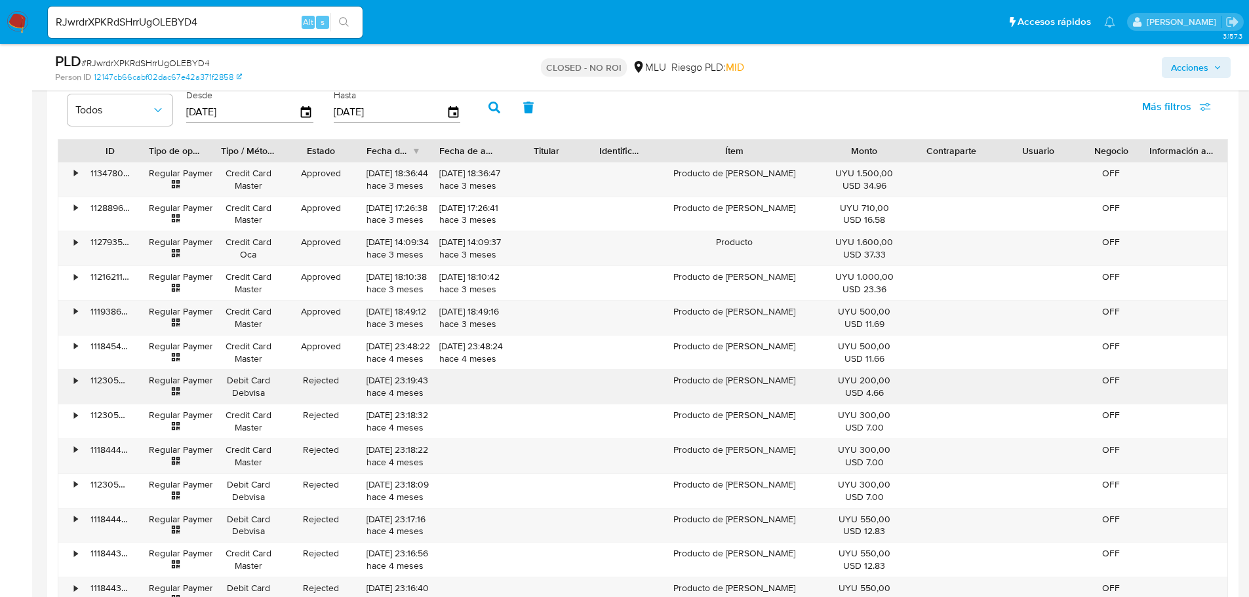
scroll to position [1705, 0]
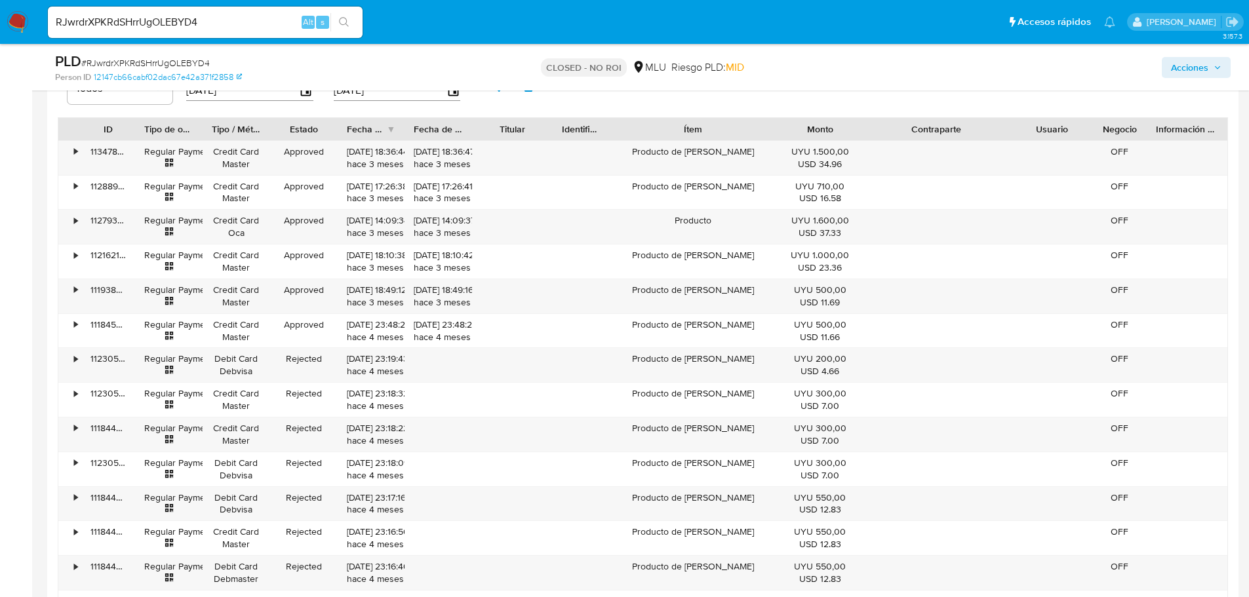
drag, startPoint x: 986, startPoint y: 125, endPoint x: 1050, endPoint y: 129, distance: 64.4
click at [1050, 129] on div "ID Tipo de operación Tipo / Método Estado Fecha de creación Fecha de aprobación…" at bounding box center [642, 129] width 1169 height 22
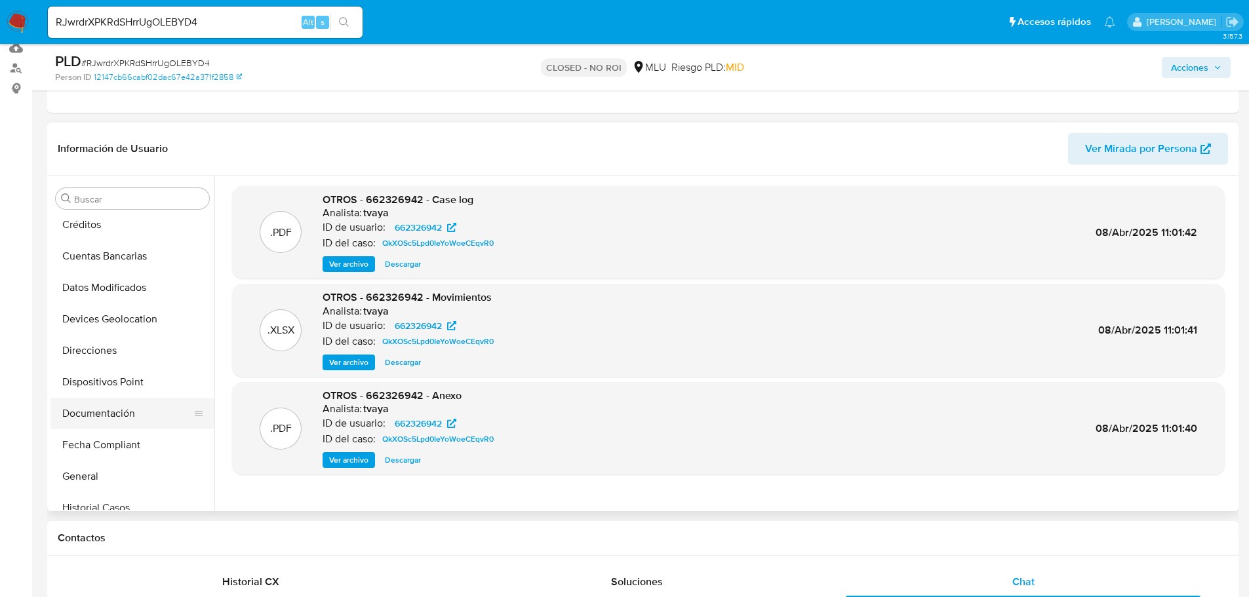
scroll to position [131, 0]
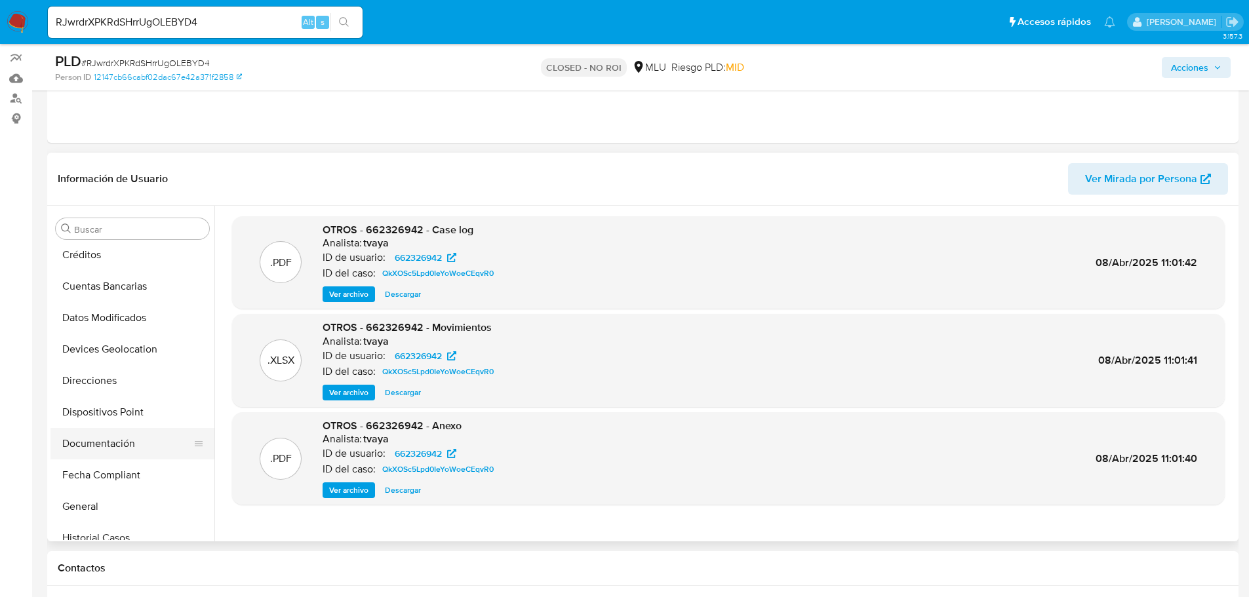
click at [113, 437] on button "Documentación" at bounding box center [127, 443] width 153 height 31
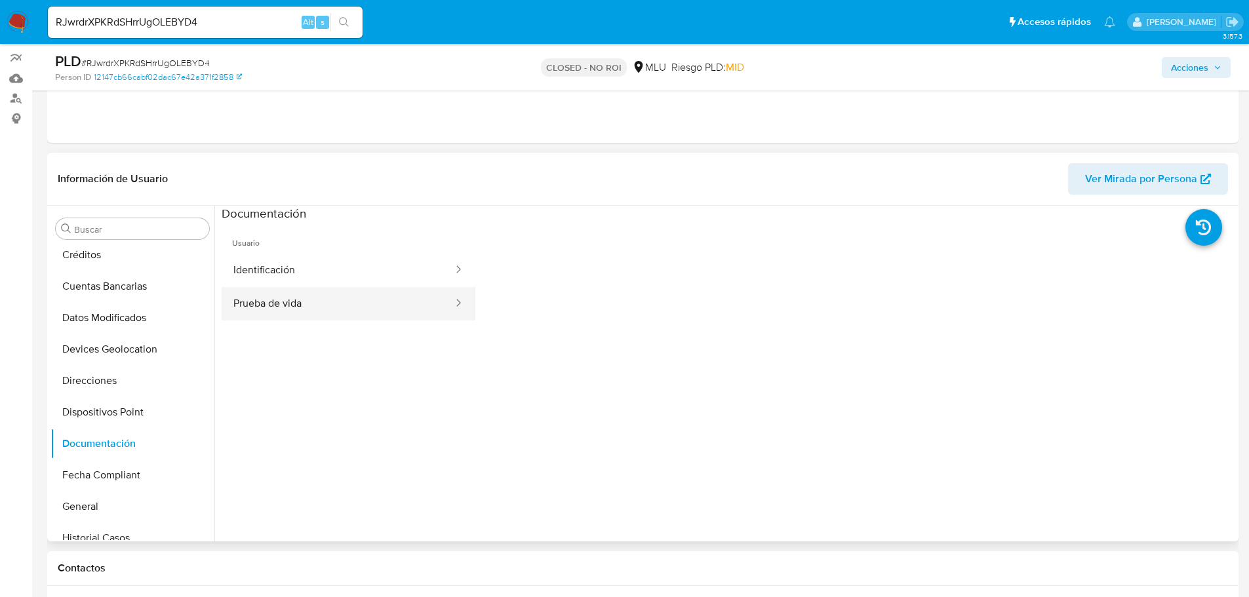
click at [383, 304] on button "Prueba de vida" at bounding box center [338, 303] width 233 height 33
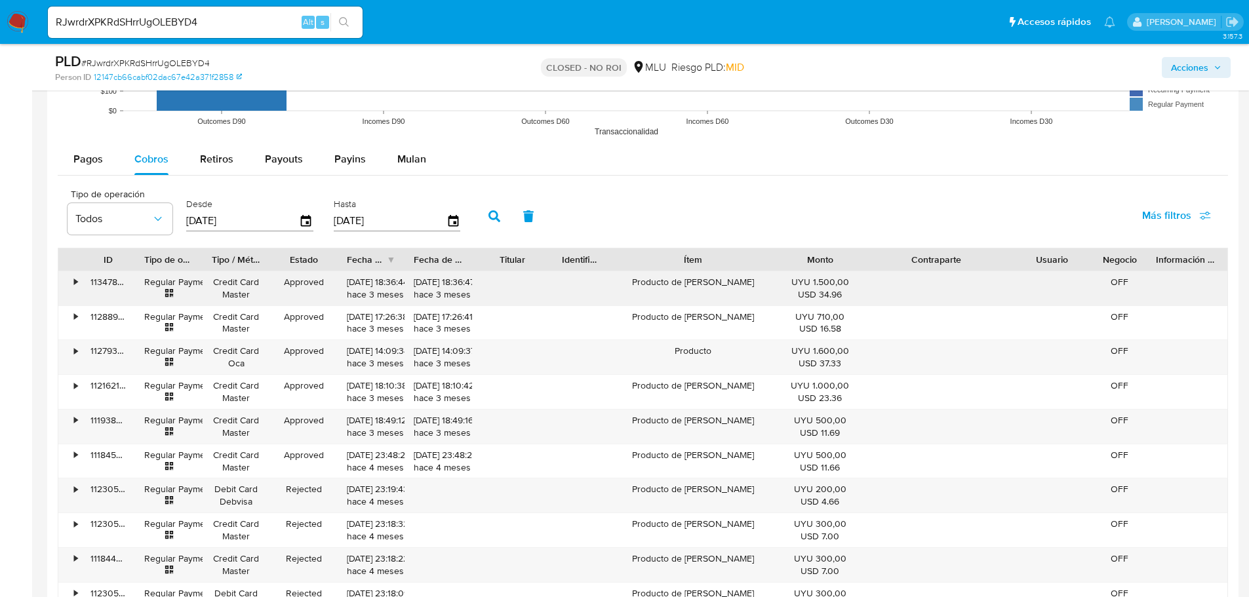
scroll to position [1574, 0]
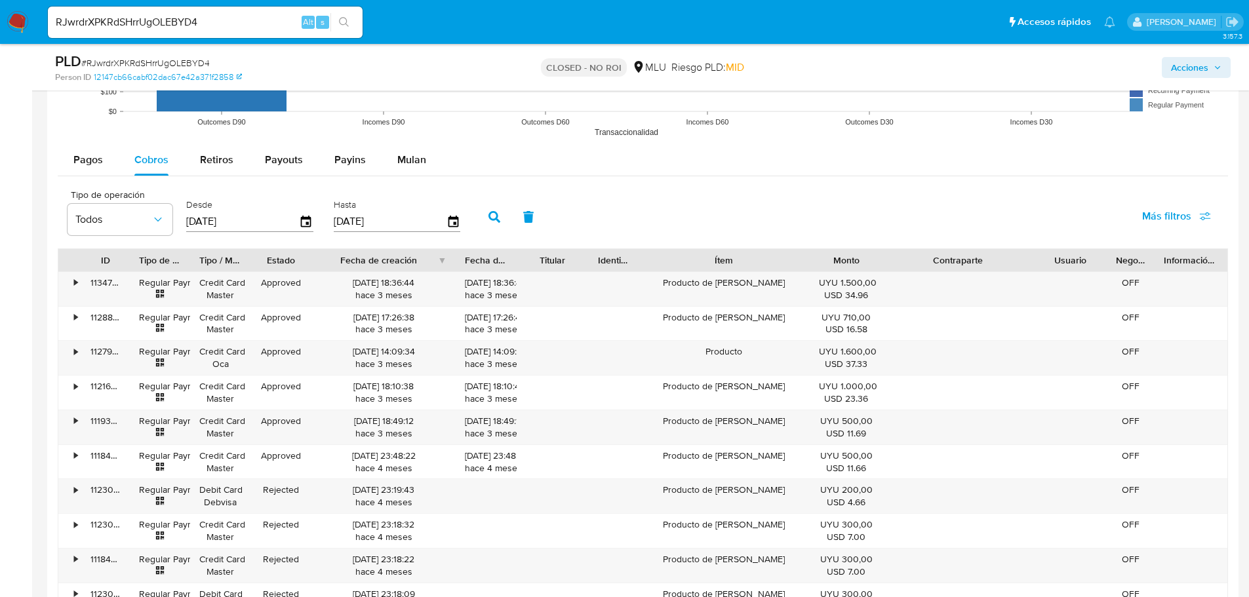
drag, startPoint x: 460, startPoint y: 252, endPoint x: 477, endPoint y: 252, distance: 17.1
click at [477, 252] on div "ID Tipo de operación Tipo / Método Estado Fecha de creación Fecha de aprobación…" at bounding box center [642, 260] width 1169 height 22
click at [1180, 230] on span "Más filtros" at bounding box center [1167, 216] width 49 height 31
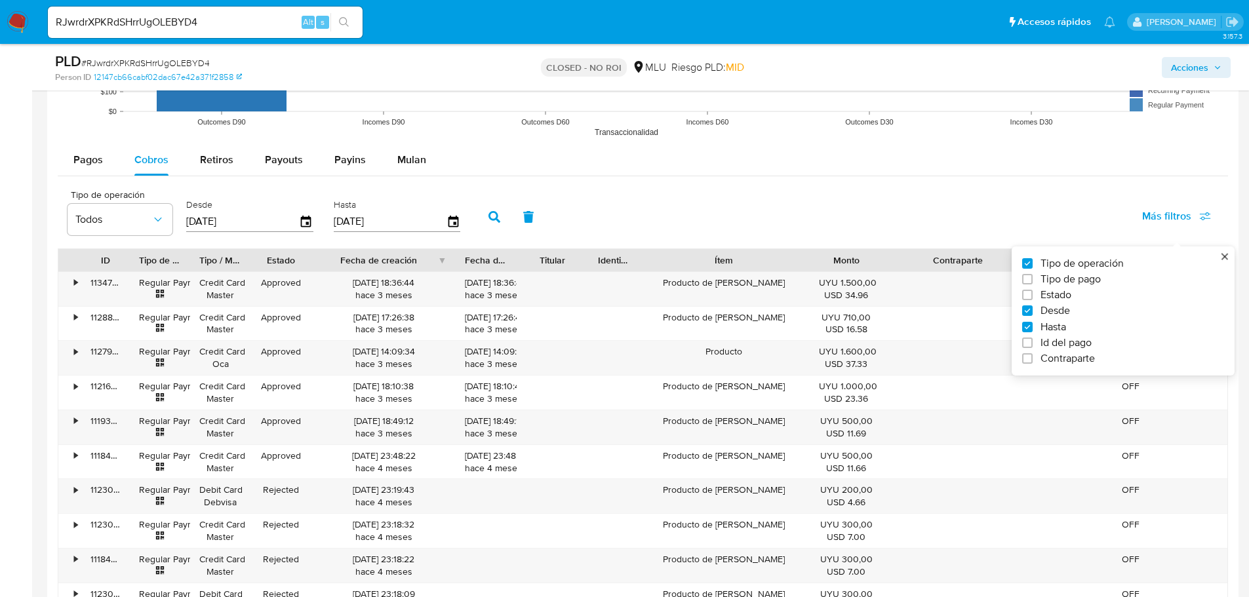
click at [1040, 294] on label "Estado" at bounding box center [1118, 295] width 192 height 13
click at [1033, 294] on input "Estado" at bounding box center [1027, 295] width 10 height 10
checkbox input "true"
type input "05/09/2024"
click at [243, 205] on div "Estado Todos" at bounding box center [235, 212] width 105 height 45
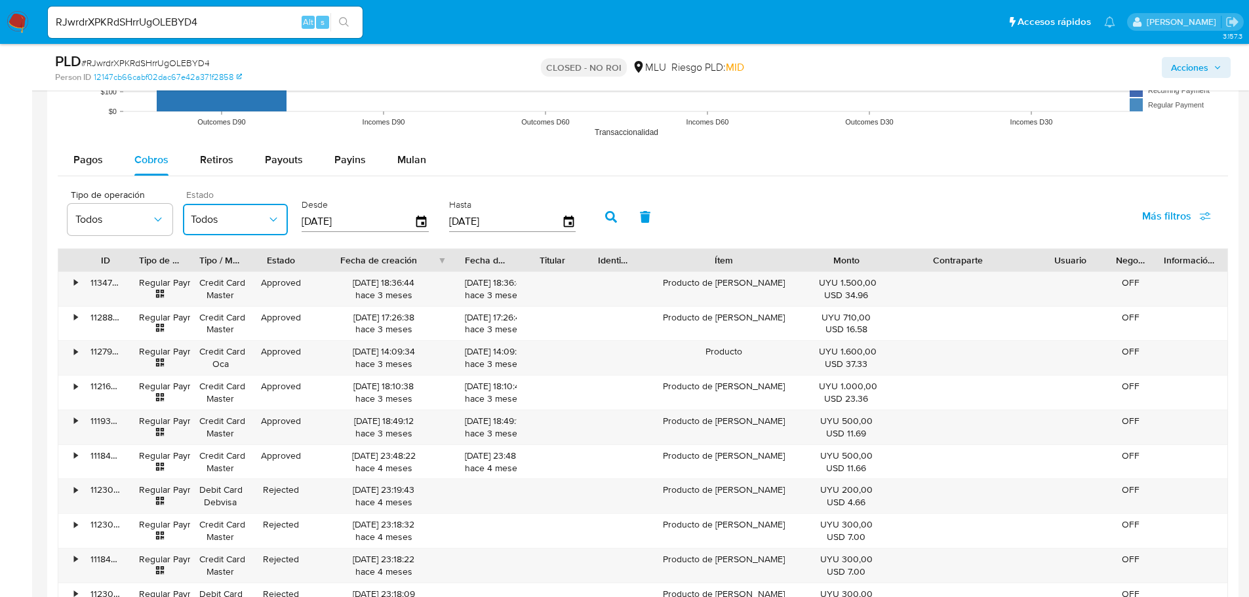
click at [247, 215] on span "Todos" at bounding box center [229, 219] width 76 height 13
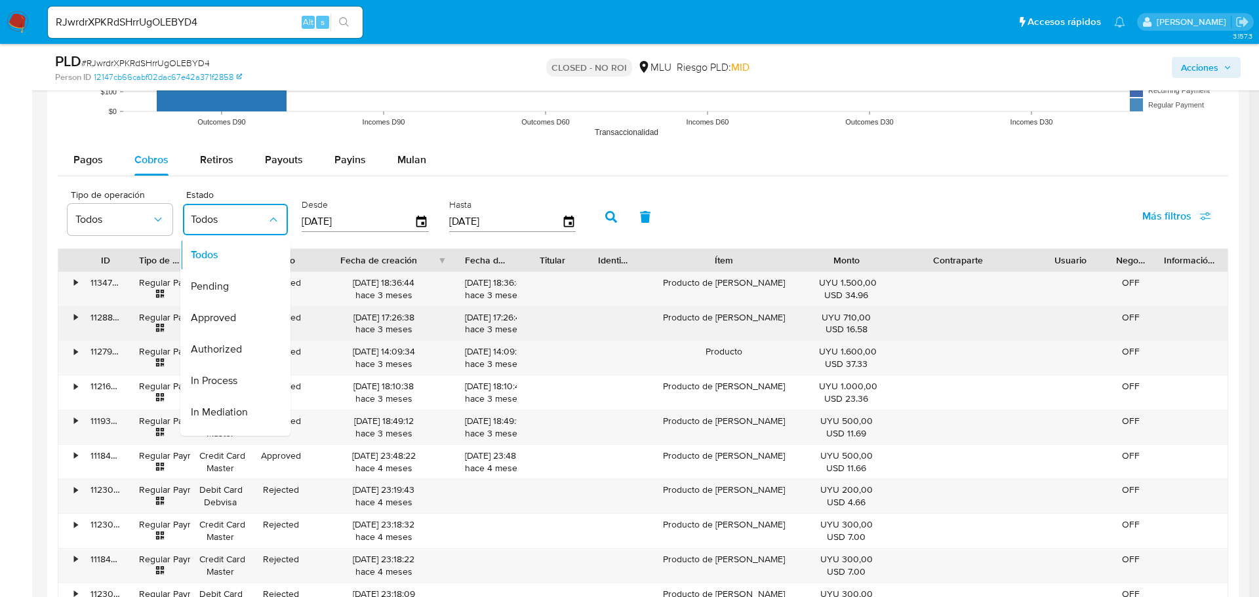
click at [233, 323] on span "Approved" at bounding box center [213, 318] width 45 height 13
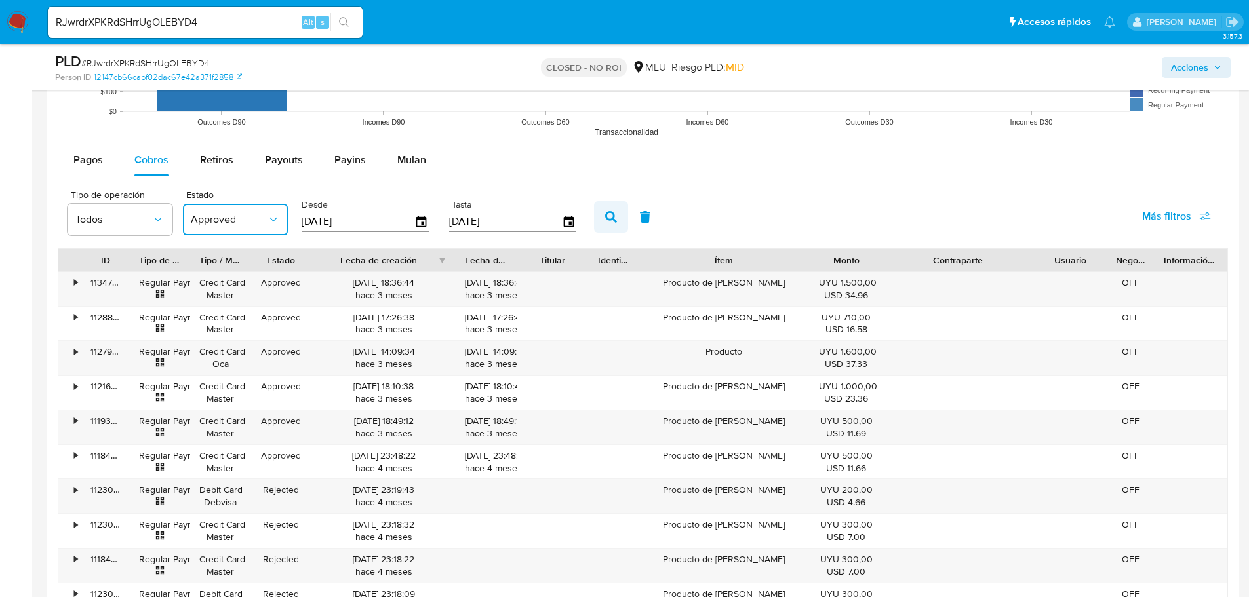
click at [609, 213] on icon "button" at bounding box center [611, 217] width 12 height 12
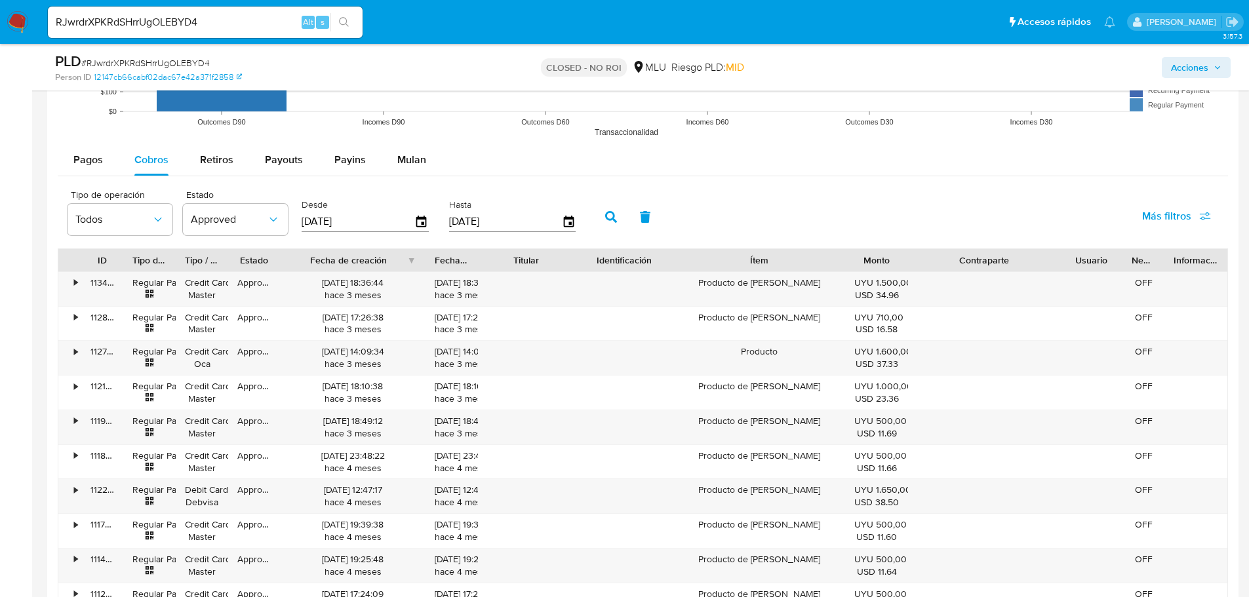
drag, startPoint x: 586, startPoint y: 256, endPoint x: 611, endPoint y: 255, distance: 24.9
click at [611, 255] on div "ID Tipo de operación Tipo / Método Estado Fecha de creación Fecha de aprobación…" at bounding box center [642, 260] width 1169 height 22
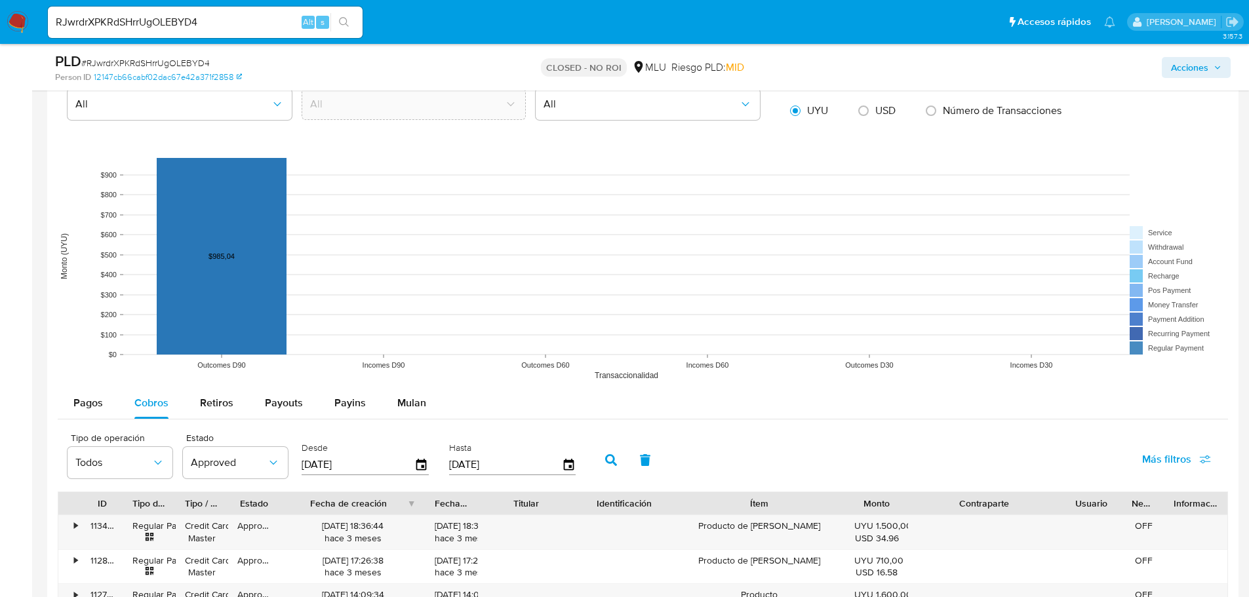
scroll to position [0, 0]
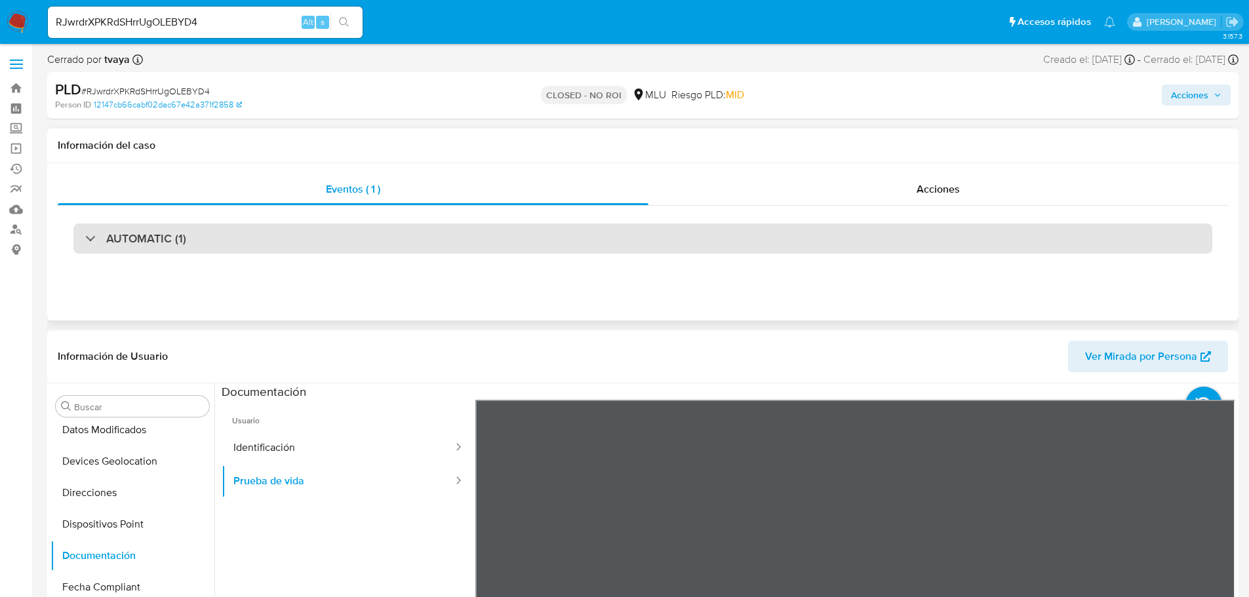
click at [297, 238] on div "AUTOMATIC (1)" at bounding box center [642, 239] width 1139 height 30
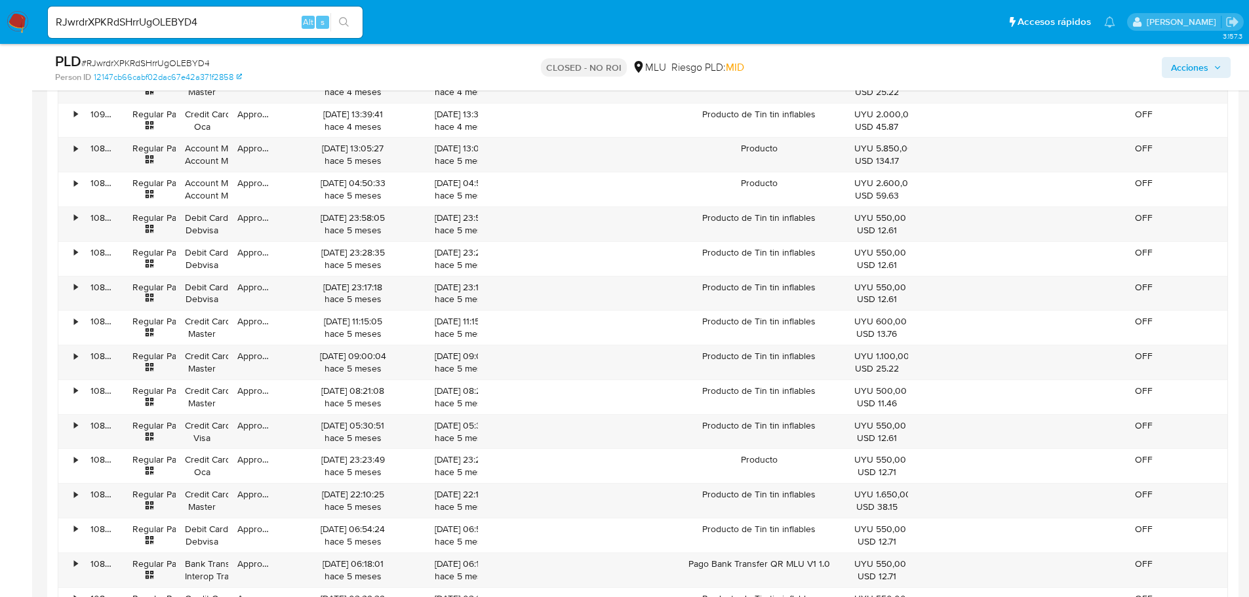
scroll to position [3476, 0]
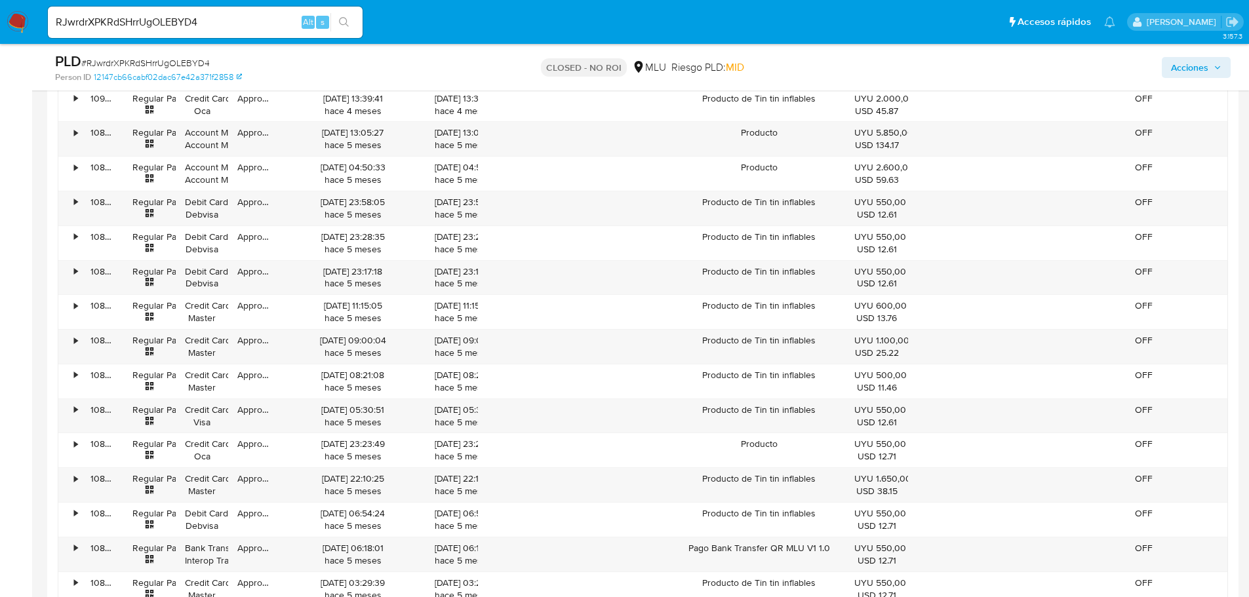
click at [102, 24] on input "RJwrdrXPKRdSHrrUgOLEBYD4" at bounding box center [205, 22] width 315 height 17
paste input "QkXOSc5Lpd0IeYoWoeCEqvR0"
type input "QkXOSc5Lpd0IeYoWoeCEqvR0"
click at [350, 20] on button "search-icon" at bounding box center [344, 22] width 27 height 18
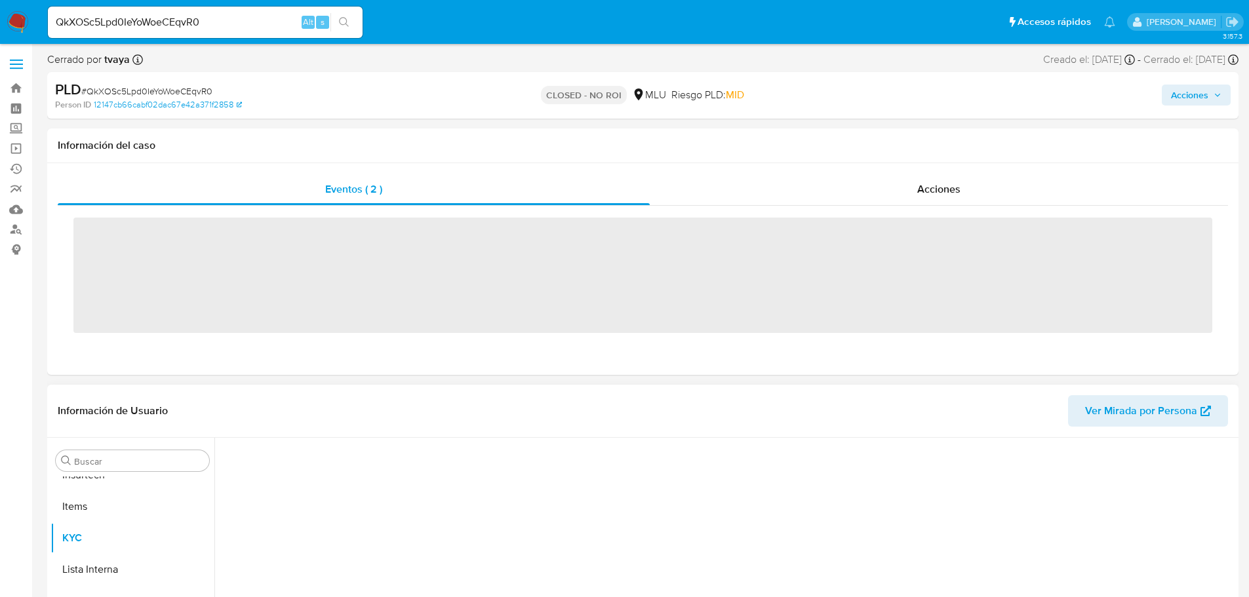
scroll to position [586, 0]
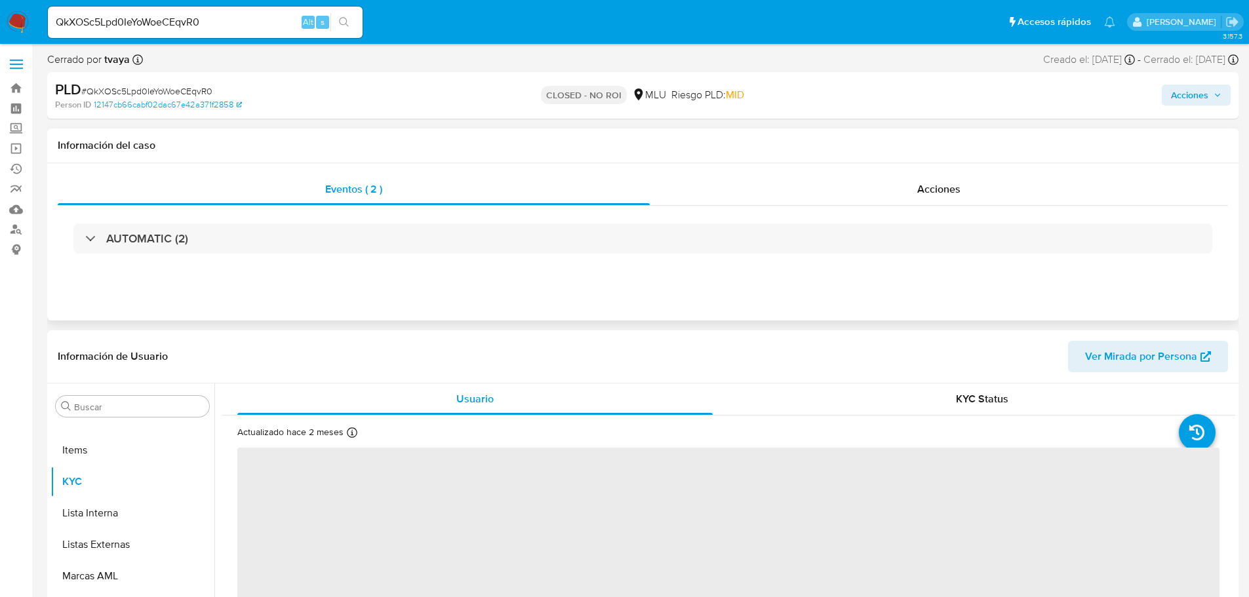
click at [146, 277] on div "Eventos ( 2 ) Acciones AUTOMATIC (2)" at bounding box center [643, 241] width 1192 height 157
select select "10"
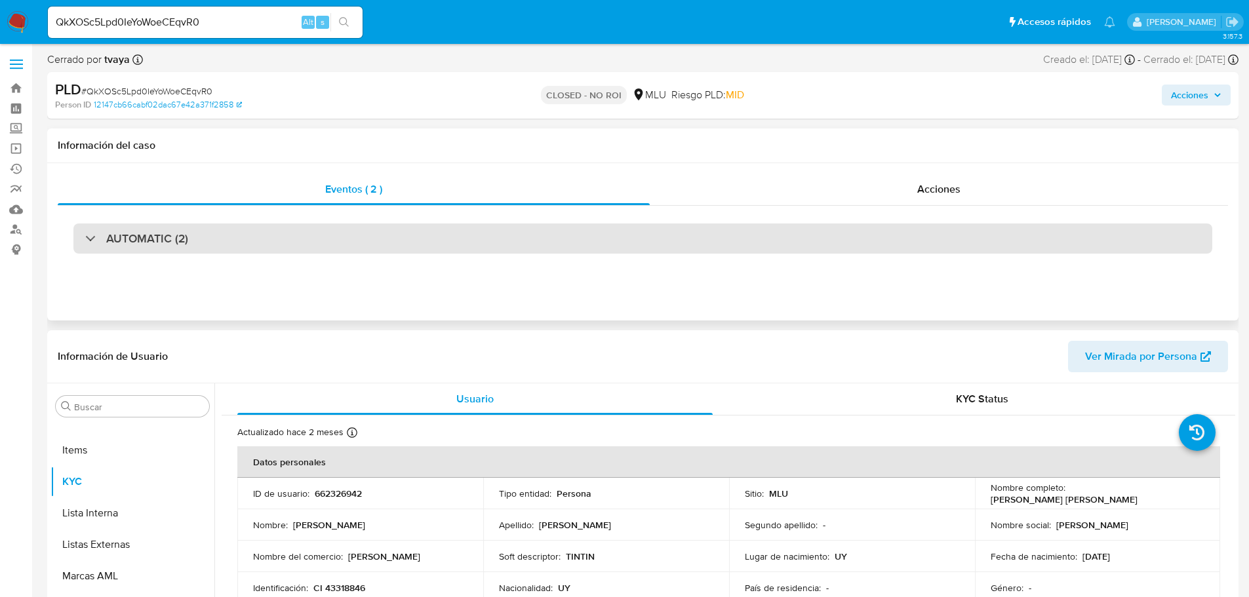
click at [174, 251] on div "AUTOMATIC (2)" at bounding box center [642, 239] width 1139 height 30
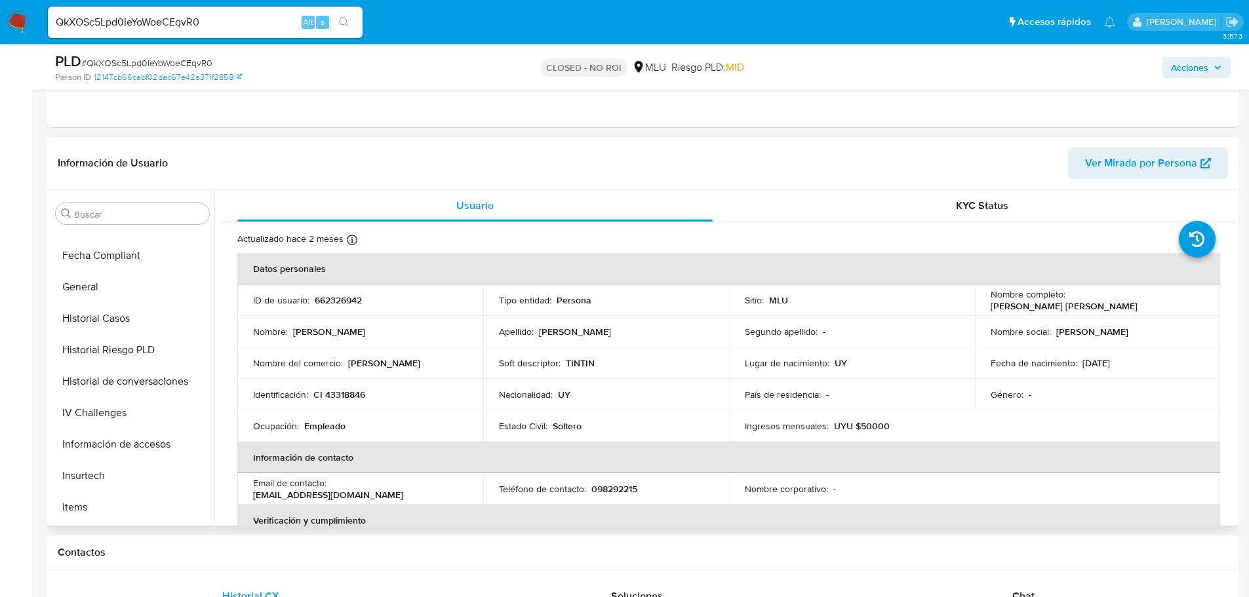
scroll to position [323, 0]
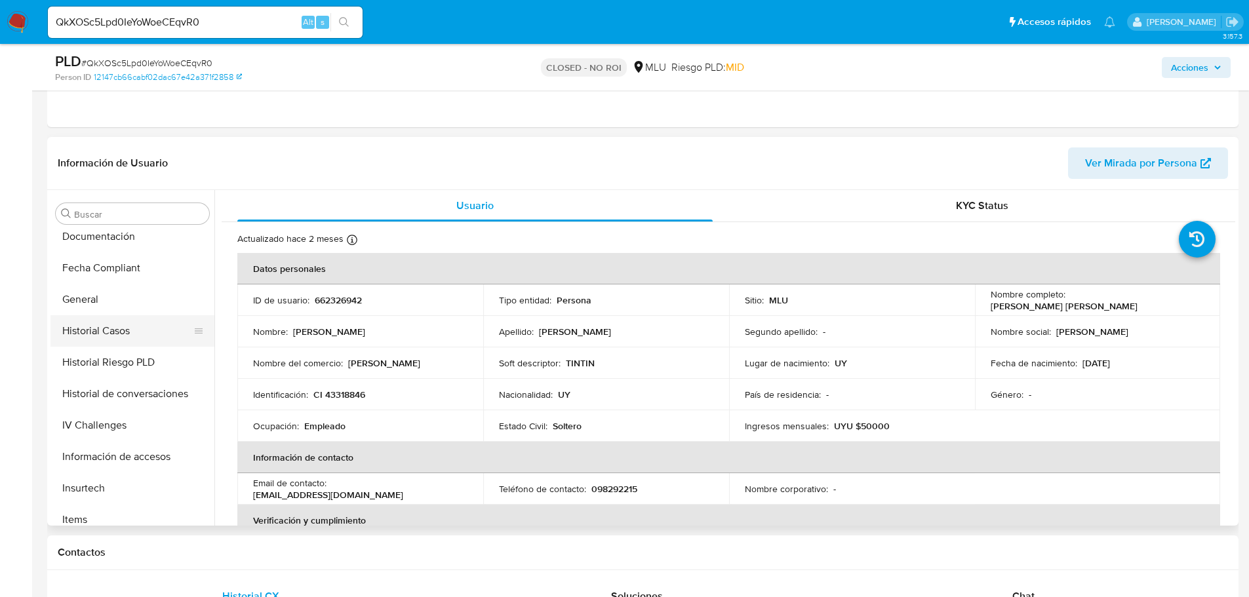
click at [118, 333] on button "Historial Casos" at bounding box center [127, 330] width 153 height 31
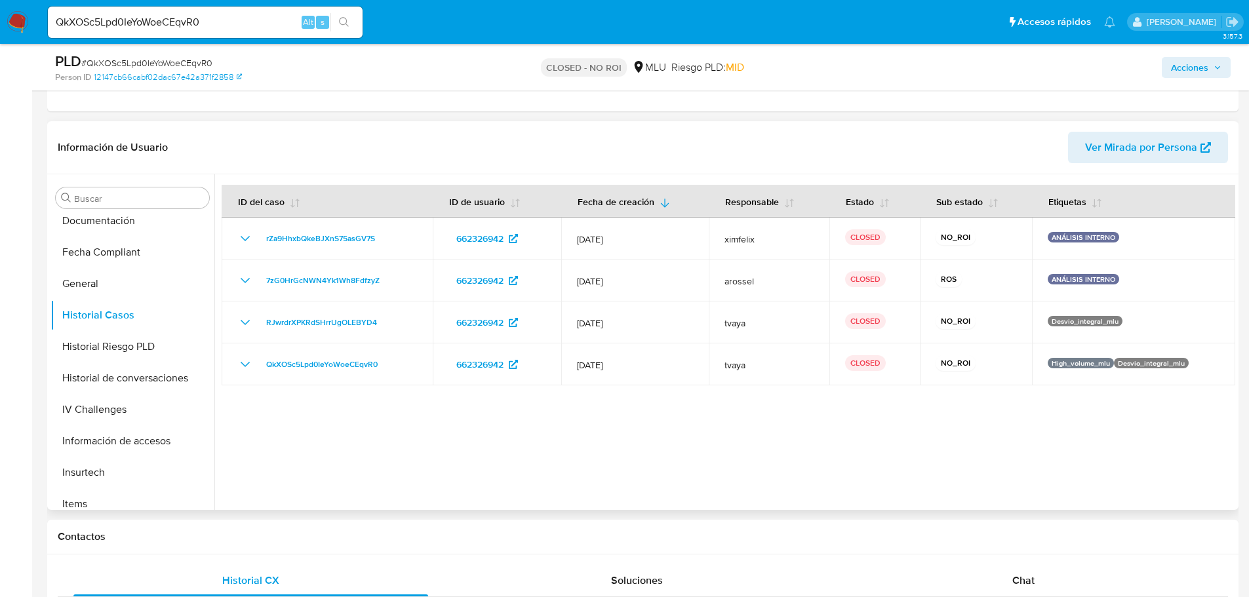
click at [729, 472] on div at bounding box center [724, 342] width 1021 height 336
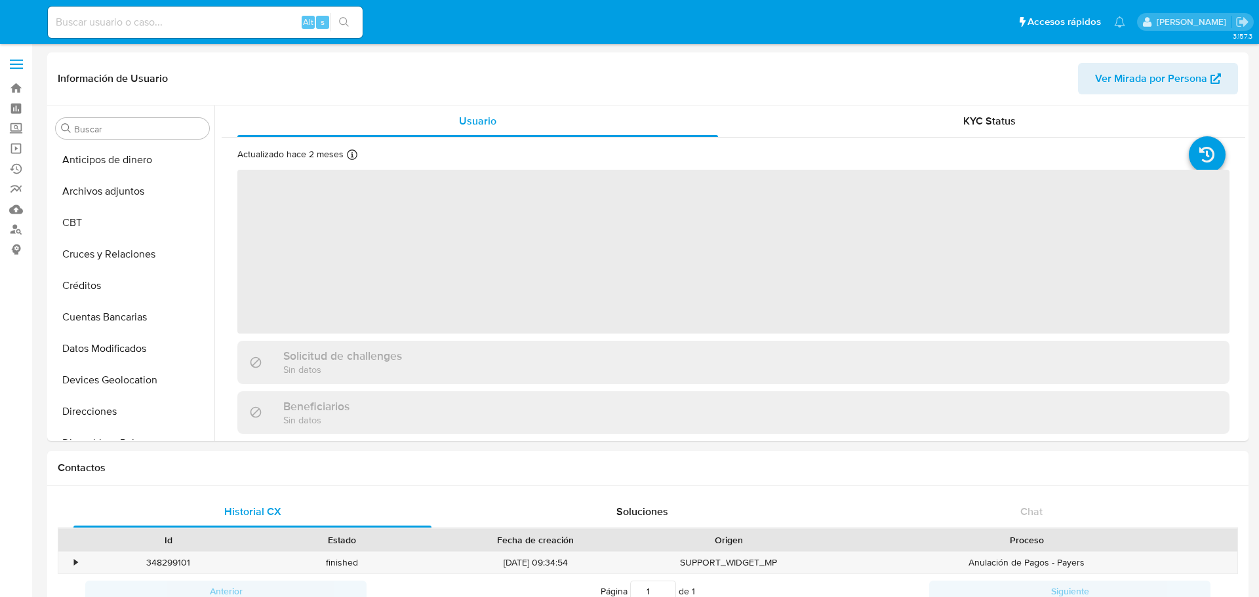
select select "10"
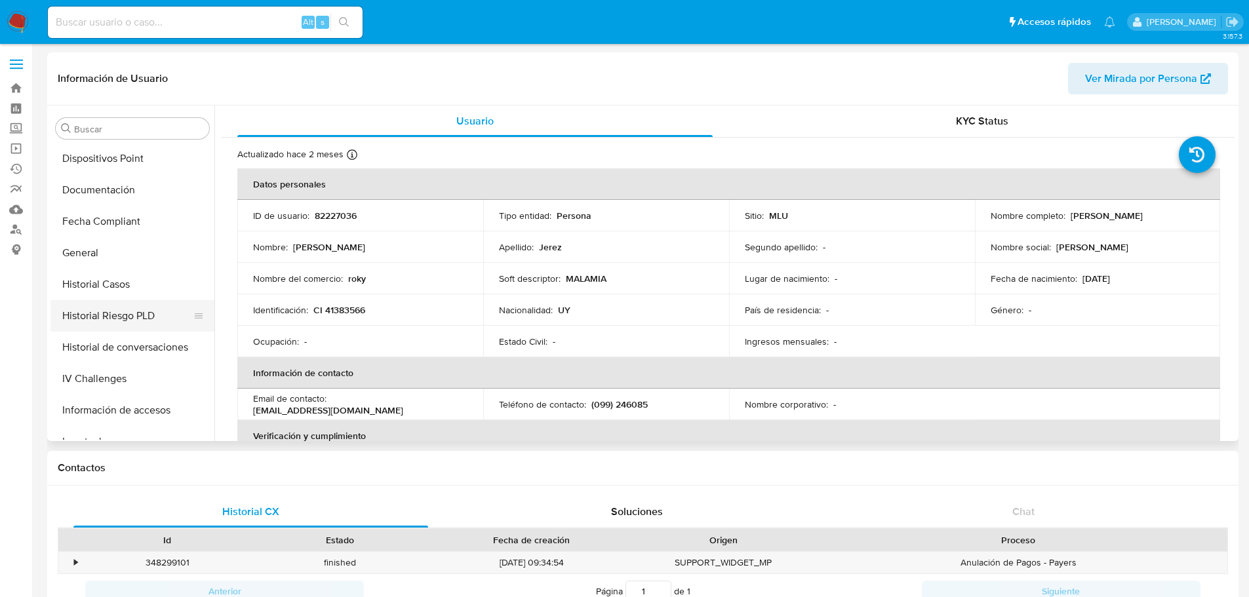
scroll to position [258, 0]
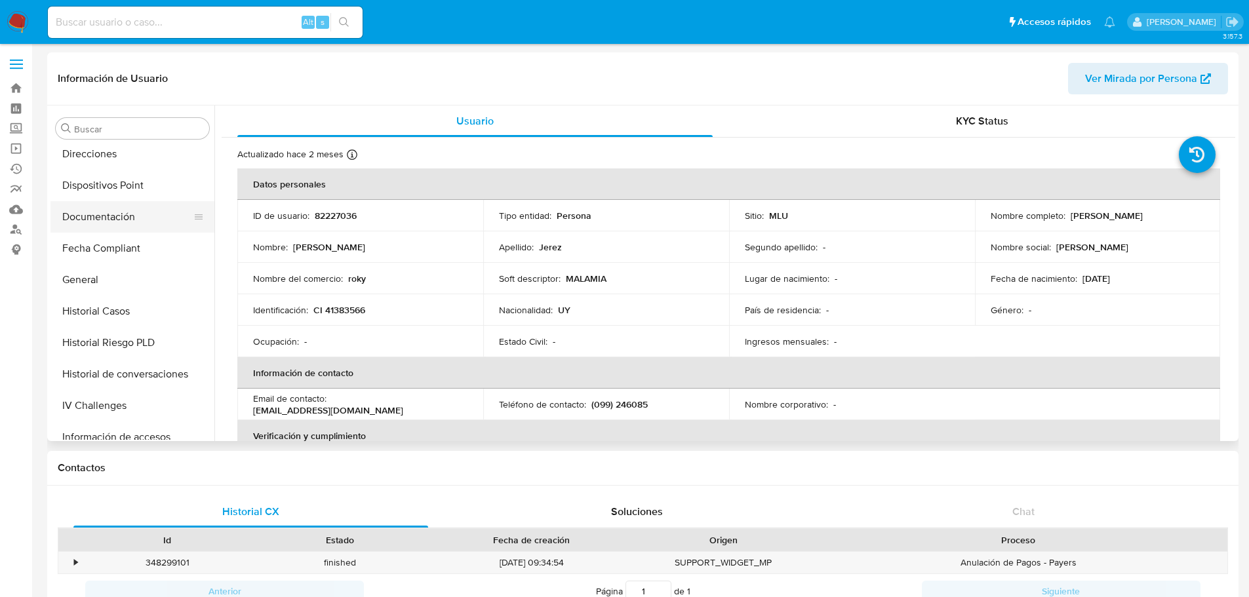
click at [128, 207] on button "Documentación" at bounding box center [127, 216] width 153 height 31
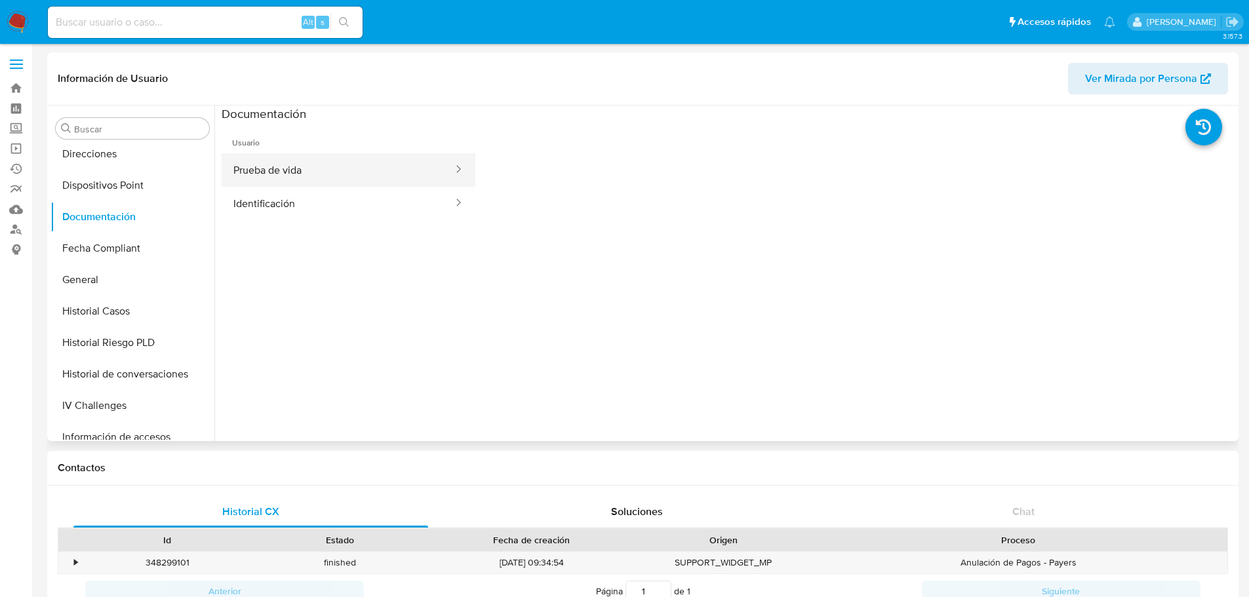
click at [310, 172] on button "Prueba de vida" at bounding box center [338, 169] width 233 height 33
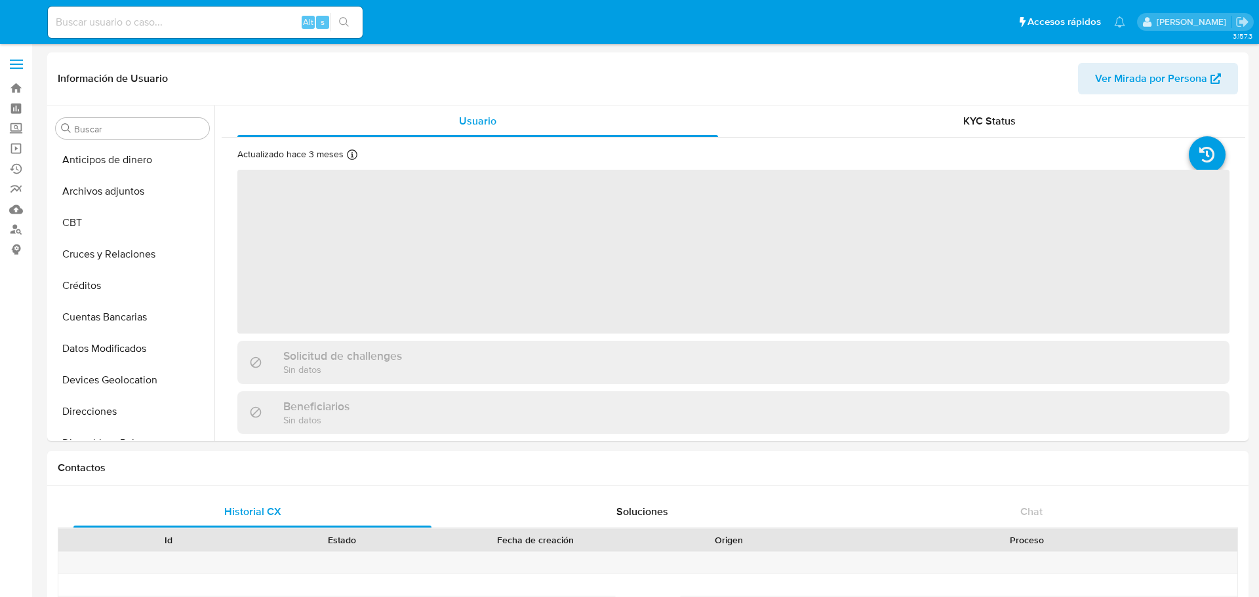
select select "10"
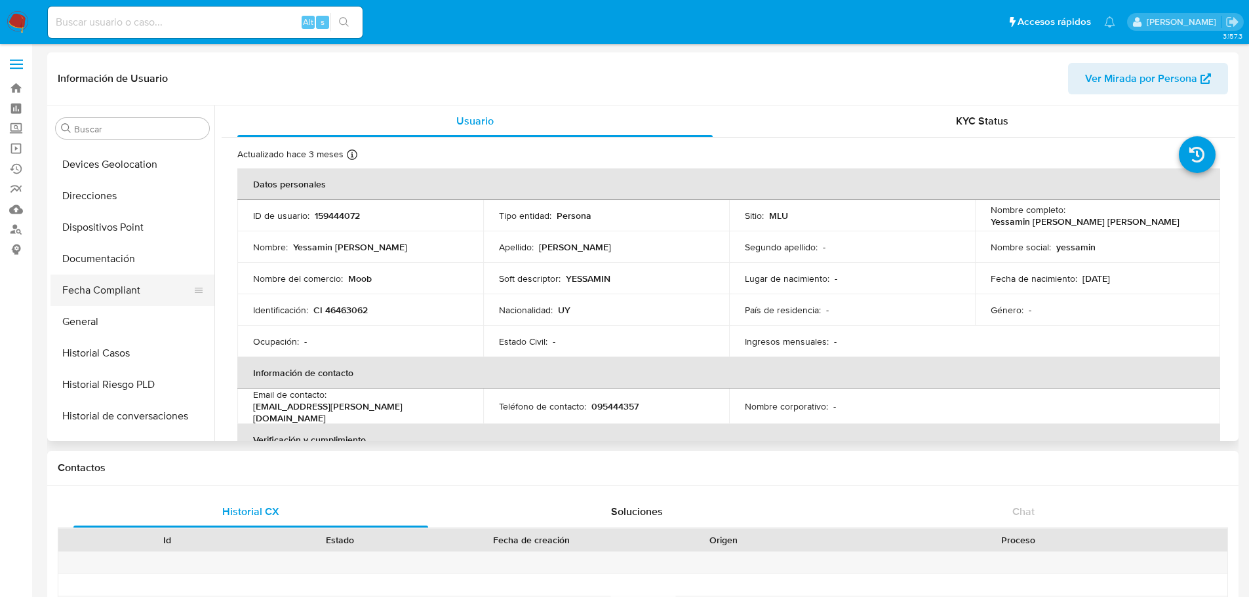
scroll to position [192, 0]
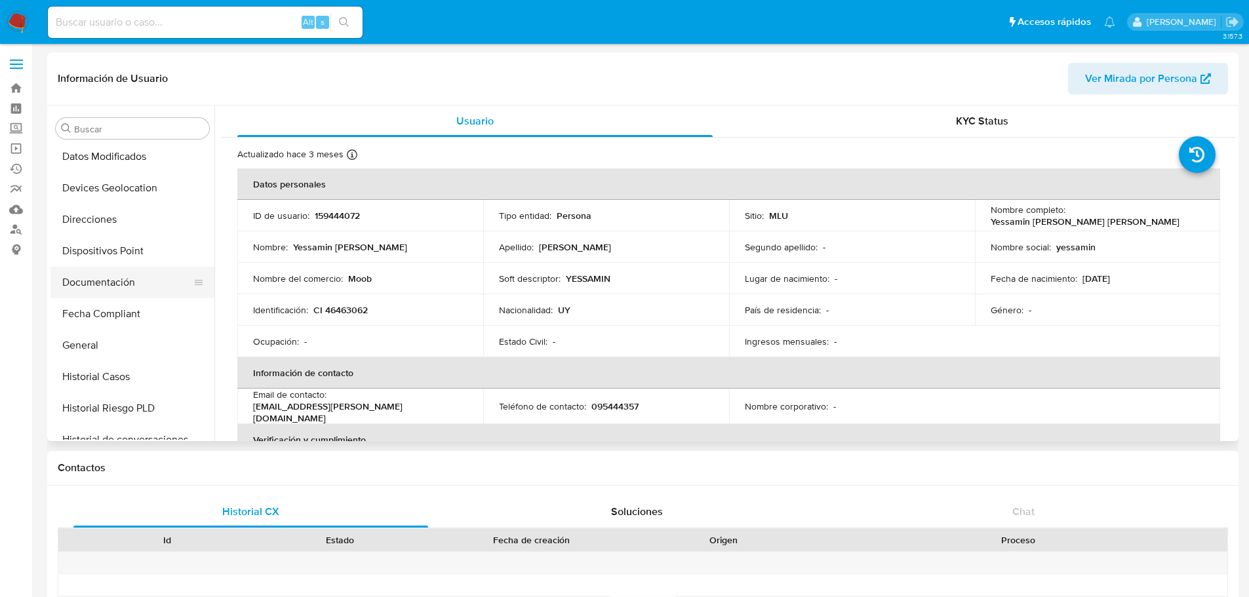
click at [118, 272] on button "Documentación" at bounding box center [127, 282] width 153 height 31
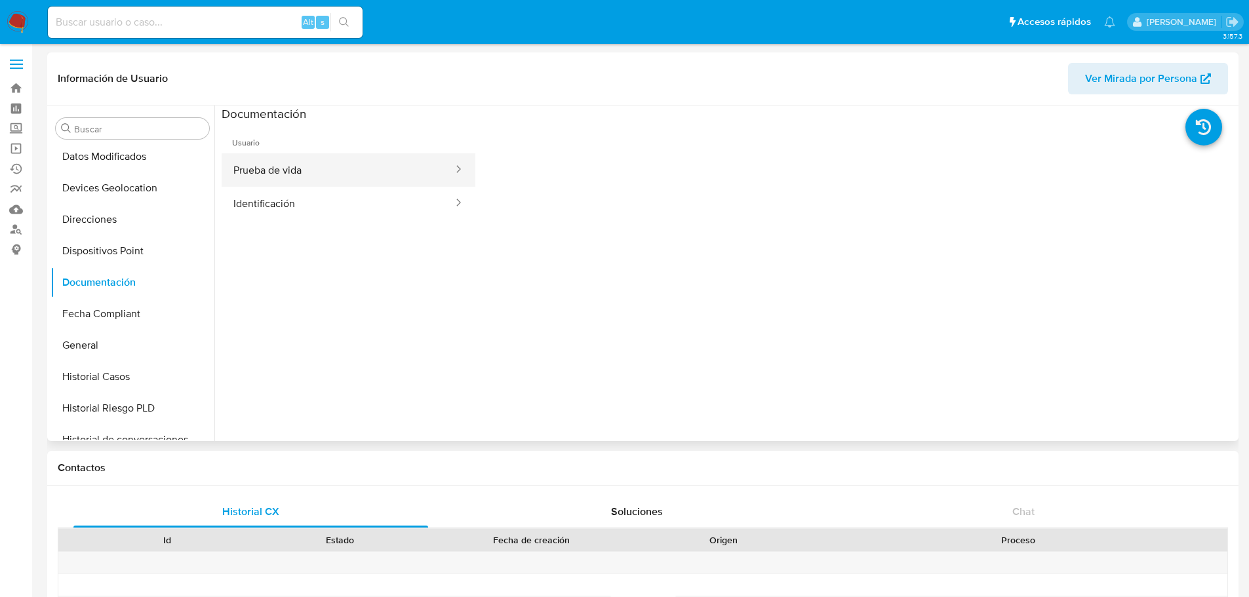
click at [395, 180] on button "Prueba de vida" at bounding box center [338, 169] width 233 height 33
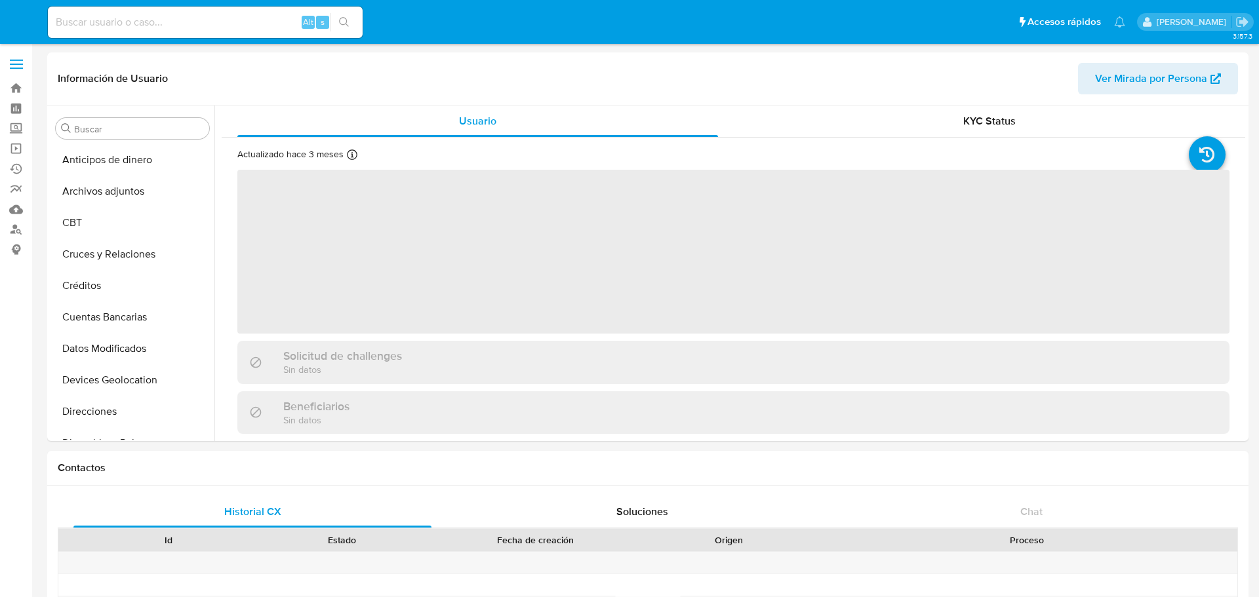
select select "10"
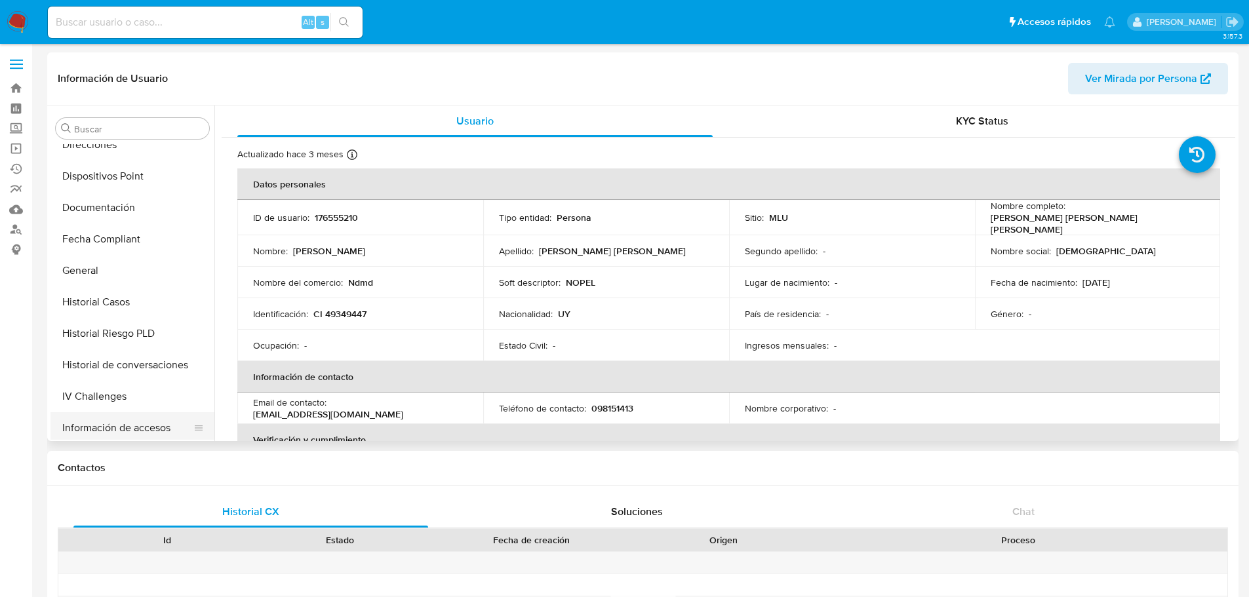
scroll to position [192, 0]
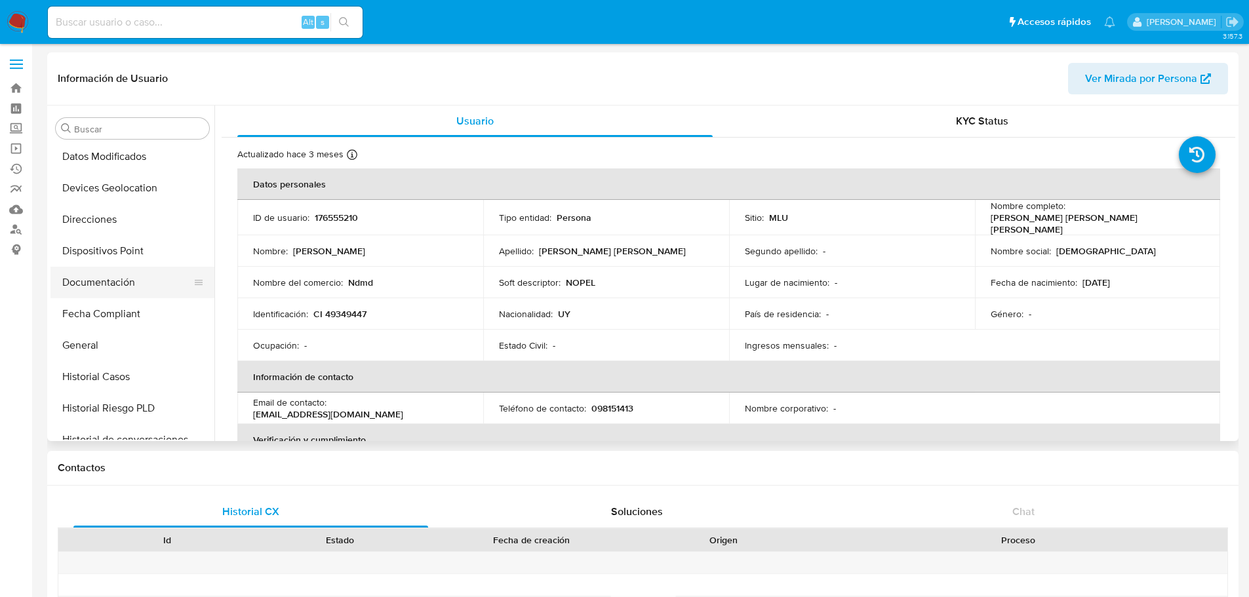
click at [130, 287] on button "Documentación" at bounding box center [127, 282] width 153 height 31
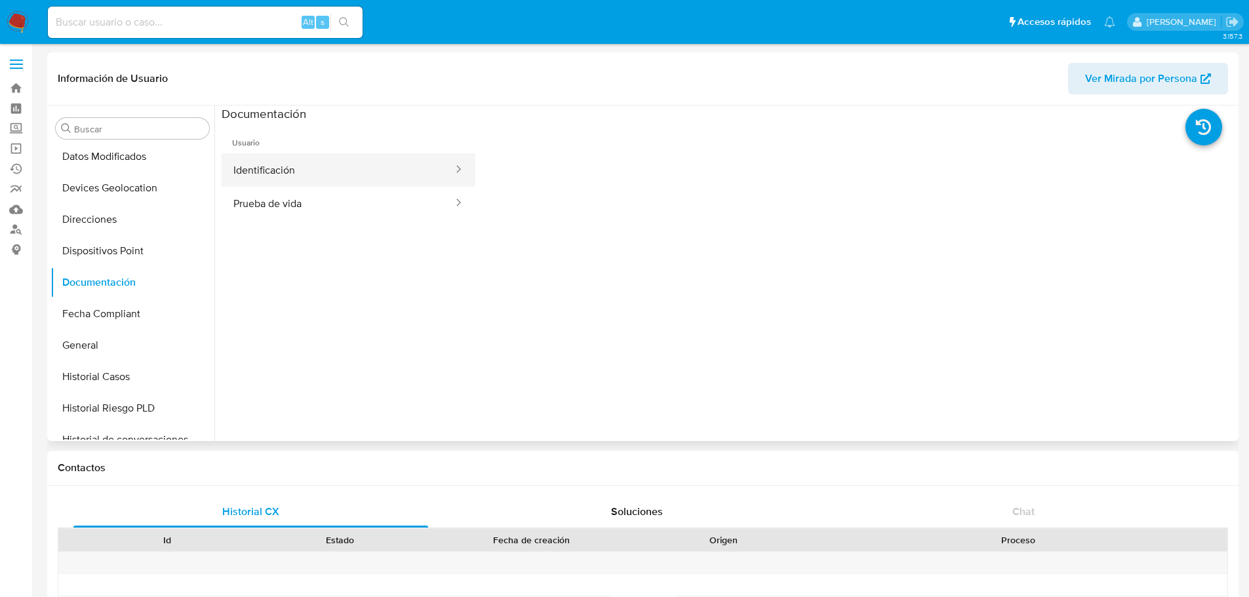
click at [308, 171] on button "Identificación" at bounding box center [338, 169] width 233 height 33
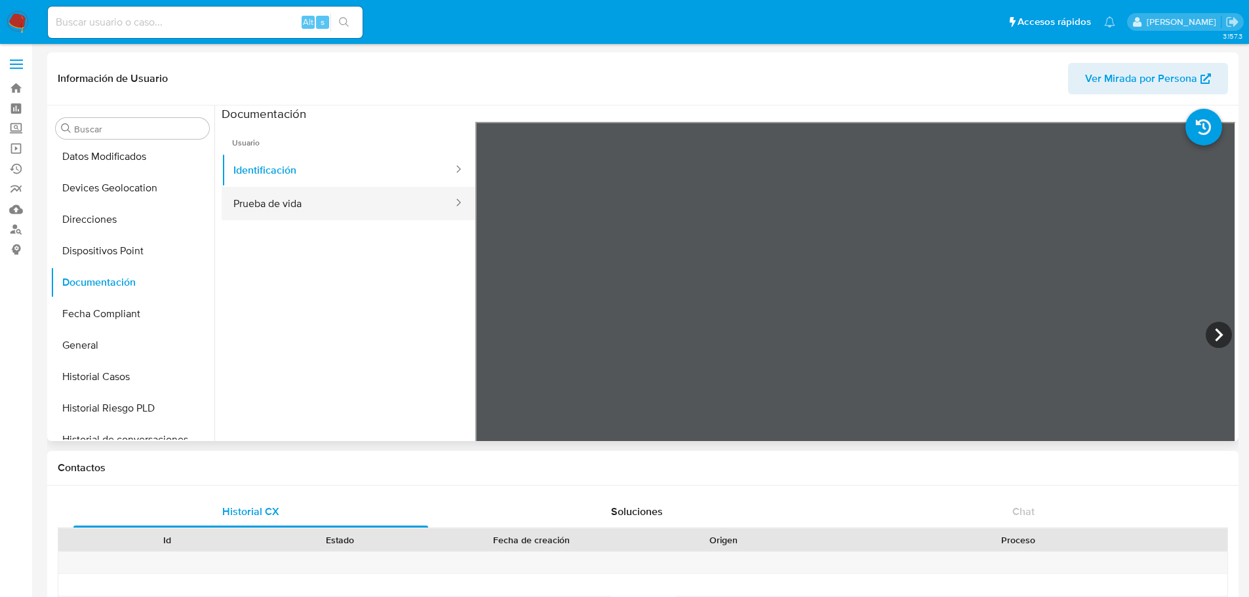
click at [285, 191] on button "Prueba de vida" at bounding box center [338, 203] width 233 height 33
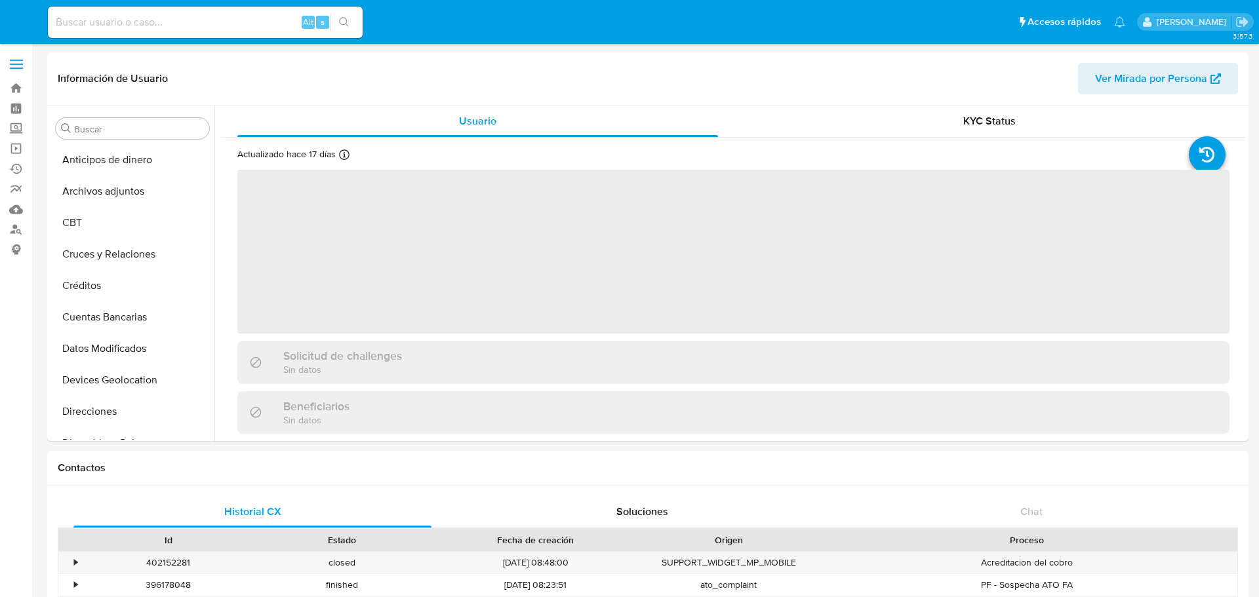
select select "10"
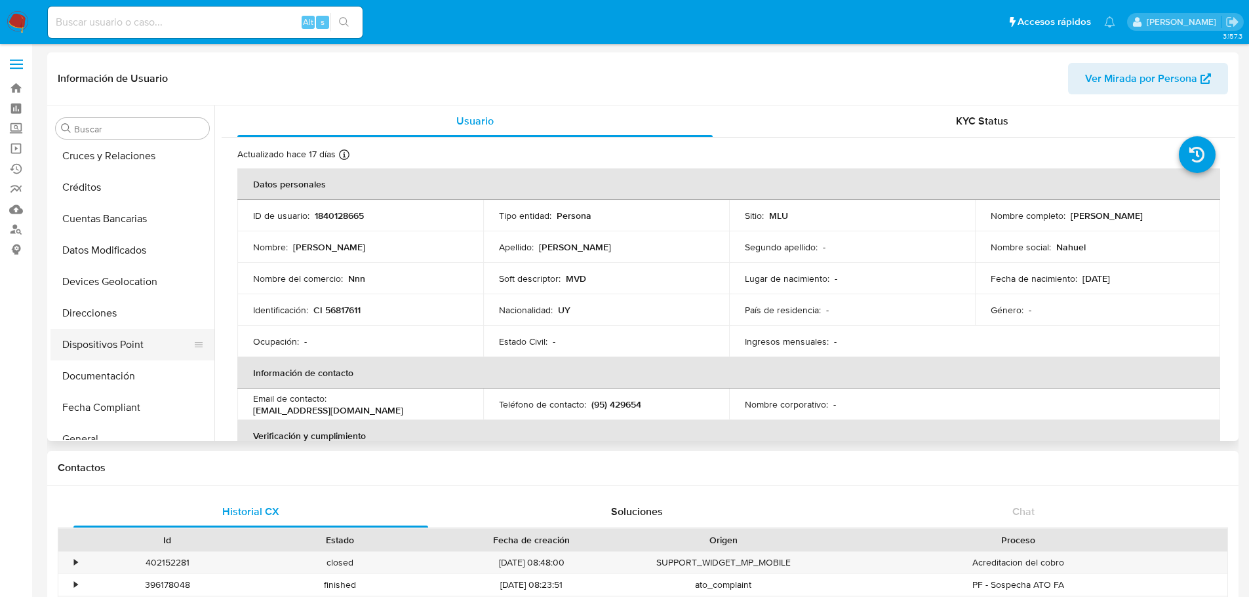
scroll to position [131, 0]
click at [116, 347] on button "Documentación" at bounding box center [127, 343] width 153 height 31
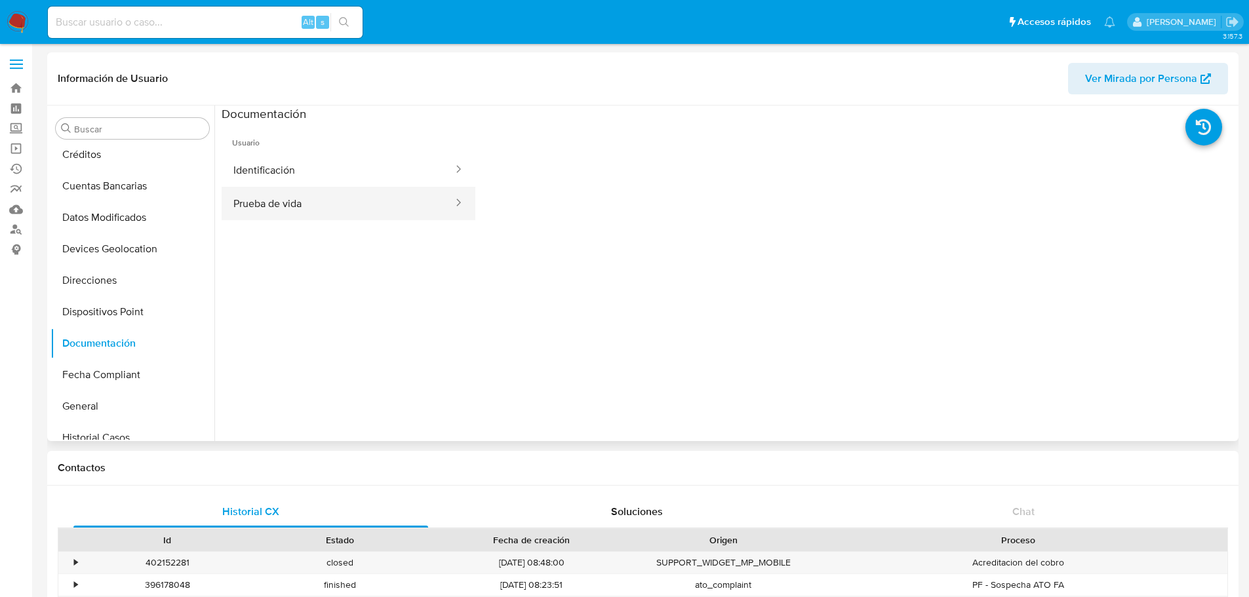
click at [338, 196] on button "Prueba de vida" at bounding box center [338, 203] width 233 height 33
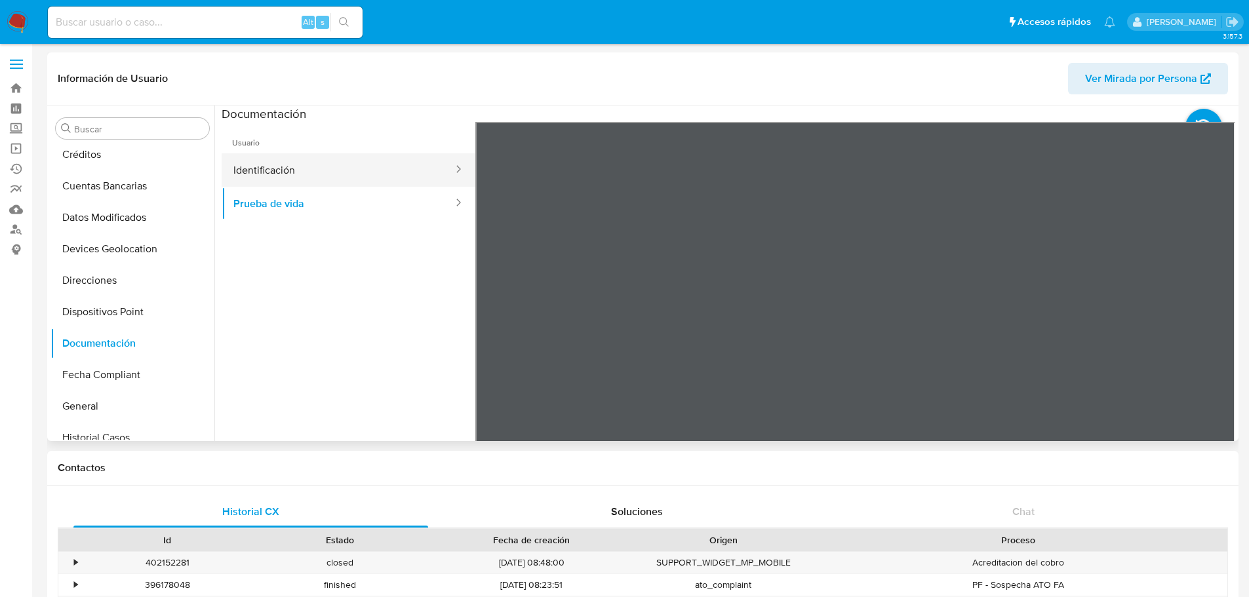
click at [319, 182] on button "Identificación" at bounding box center [338, 169] width 233 height 33
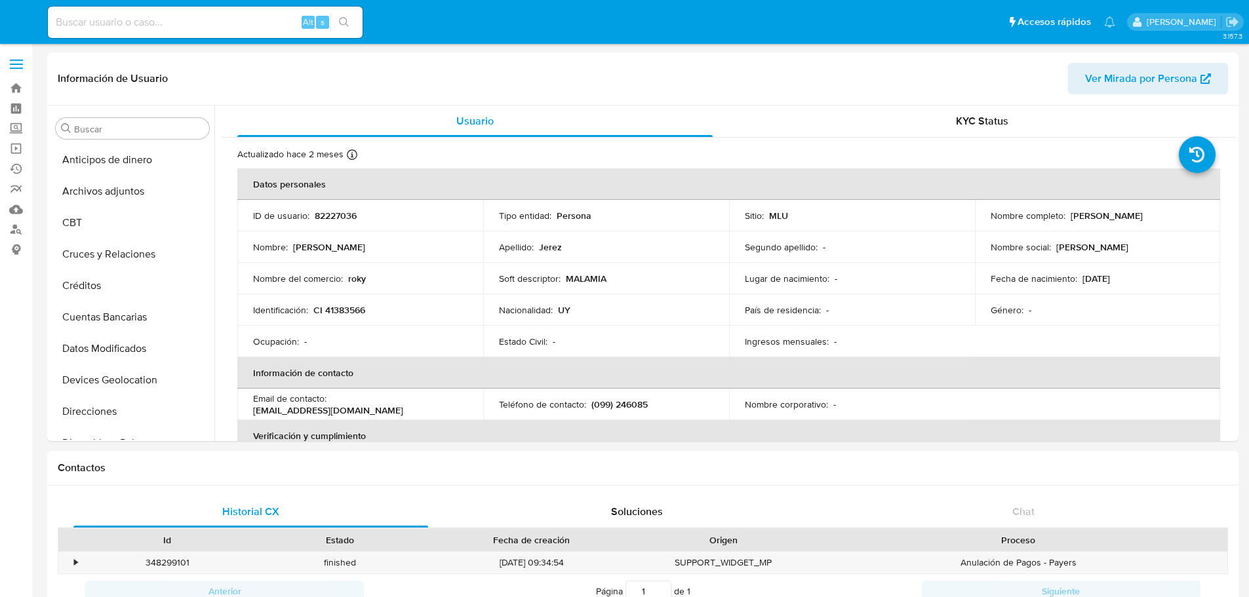
select select "10"
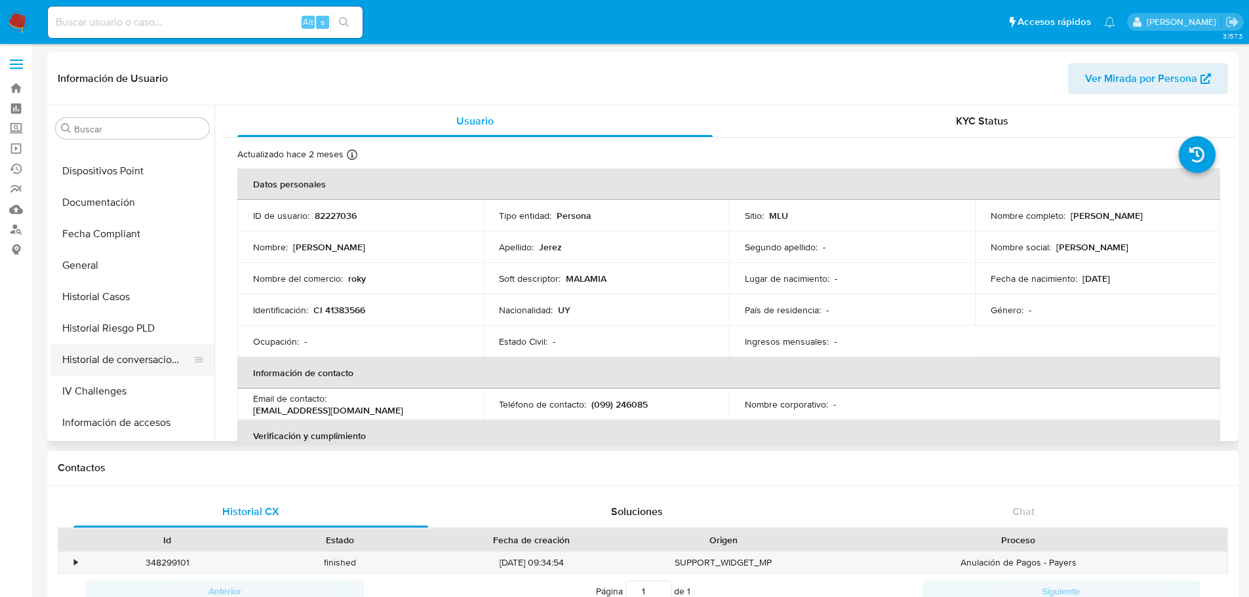
scroll to position [192, 0]
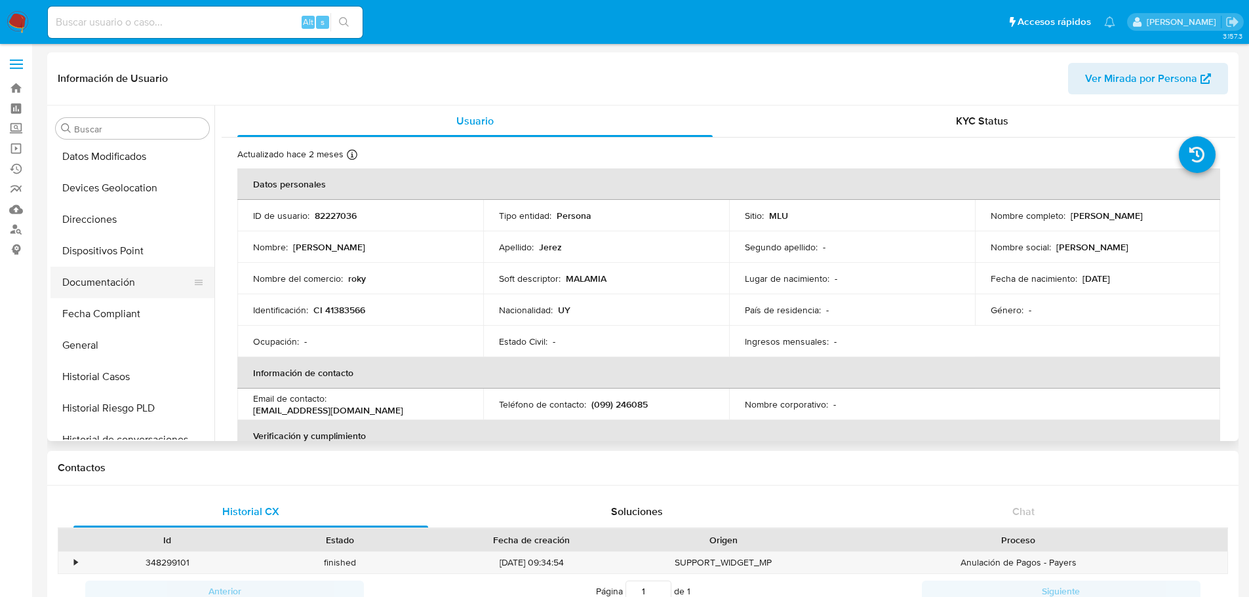
click at [119, 278] on button "Documentación" at bounding box center [127, 282] width 153 height 31
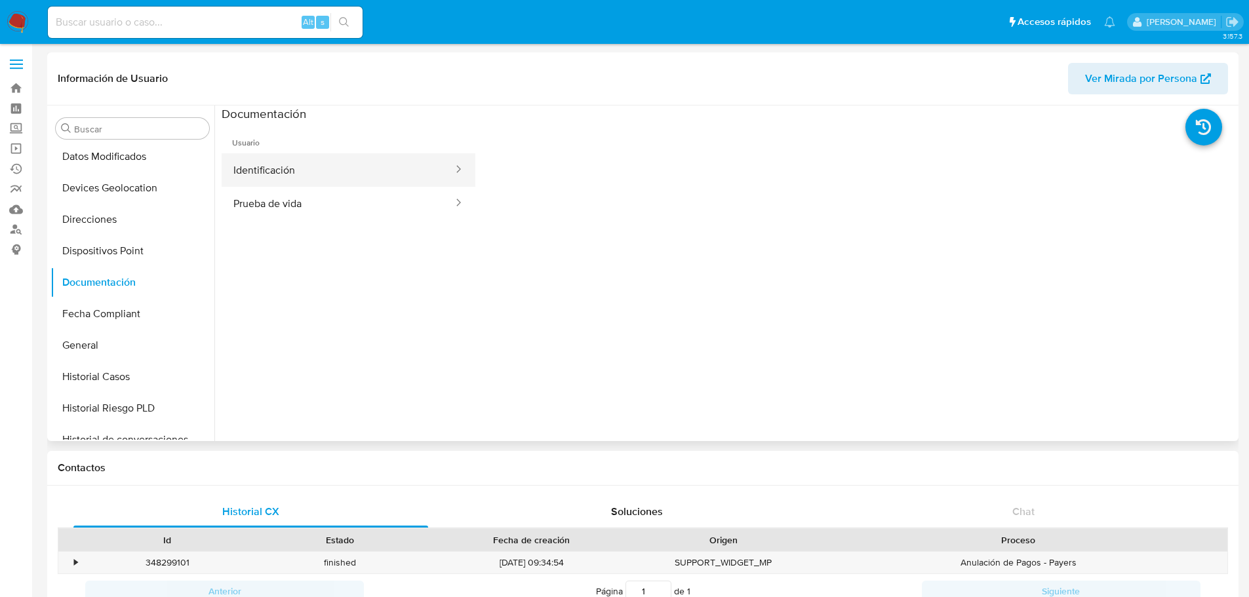
click at [388, 173] on button "Identificación" at bounding box center [338, 169] width 233 height 33
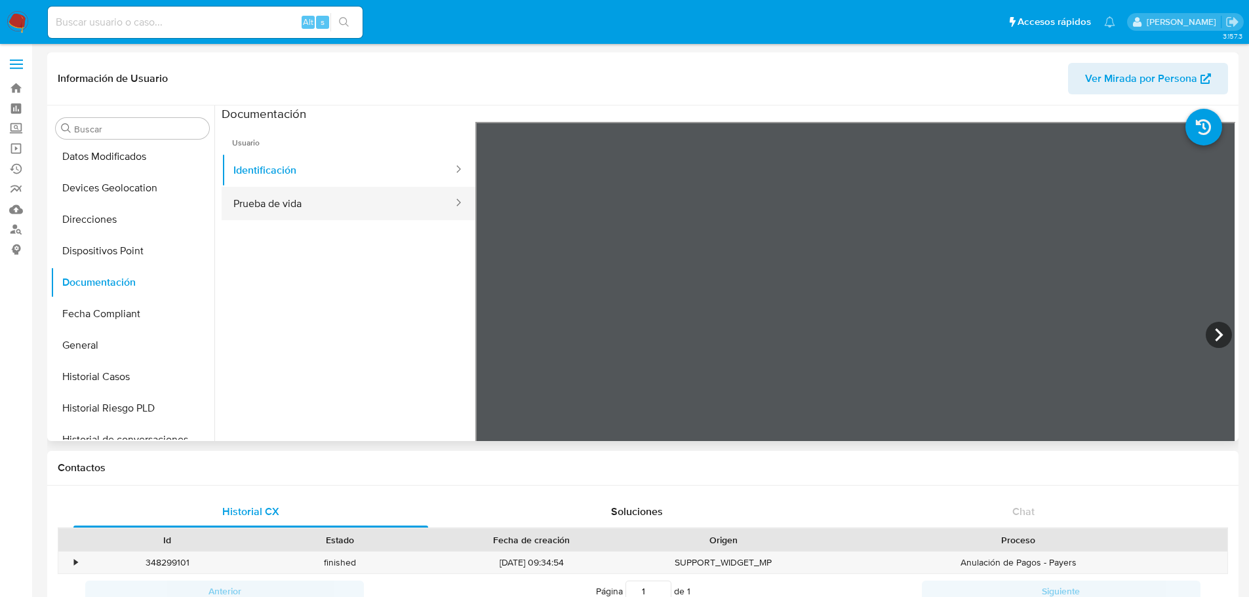
click at [452, 208] on icon at bounding box center [458, 202] width 13 height 13
click at [385, 201] on button "Prueba de vida" at bounding box center [338, 203] width 233 height 33
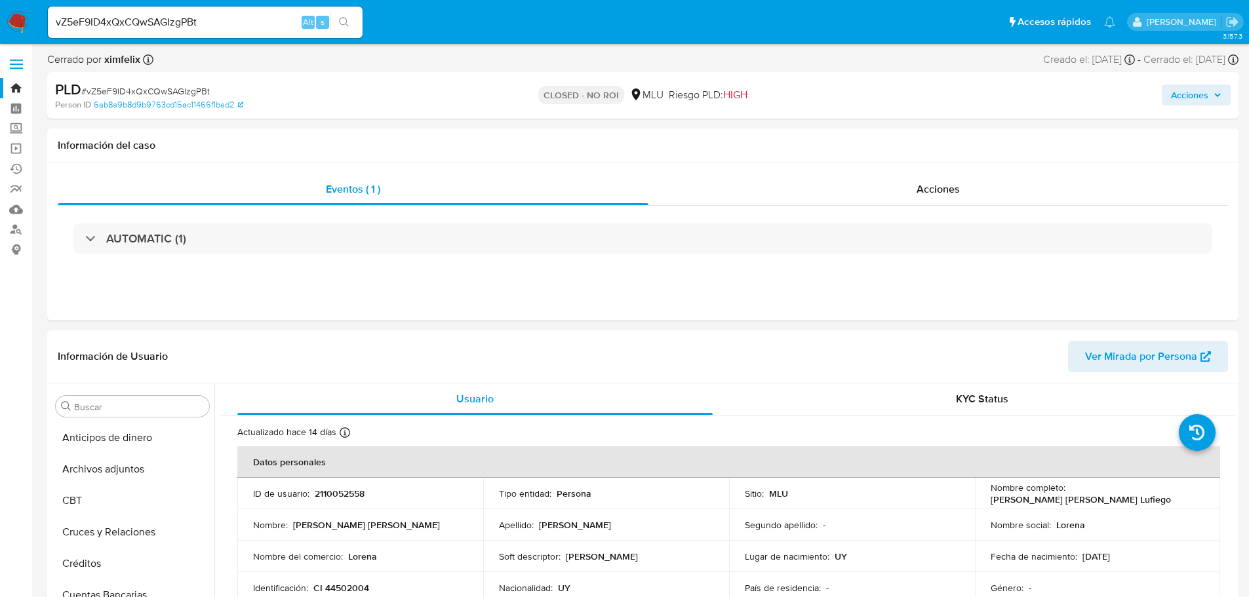
select select "10"
click at [154, 24] on input "vZ5eF9ID4xQxCQwSAGIzgPBt" at bounding box center [205, 22] width 315 height 17
paste input "eFcfIMATiQxKGvl3bglRLpTJ"
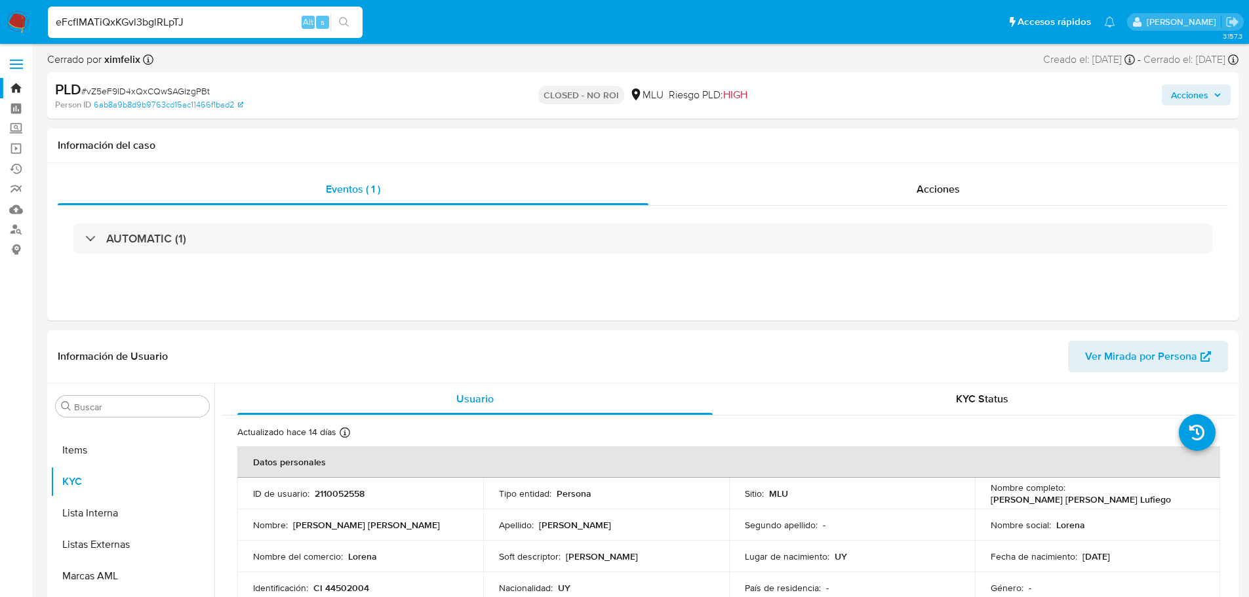
type input "eFcfIMATiQxKGvl3bglRLpTJ"
click at [340, 23] on icon "search-icon" at bounding box center [344, 22] width 10 height 10
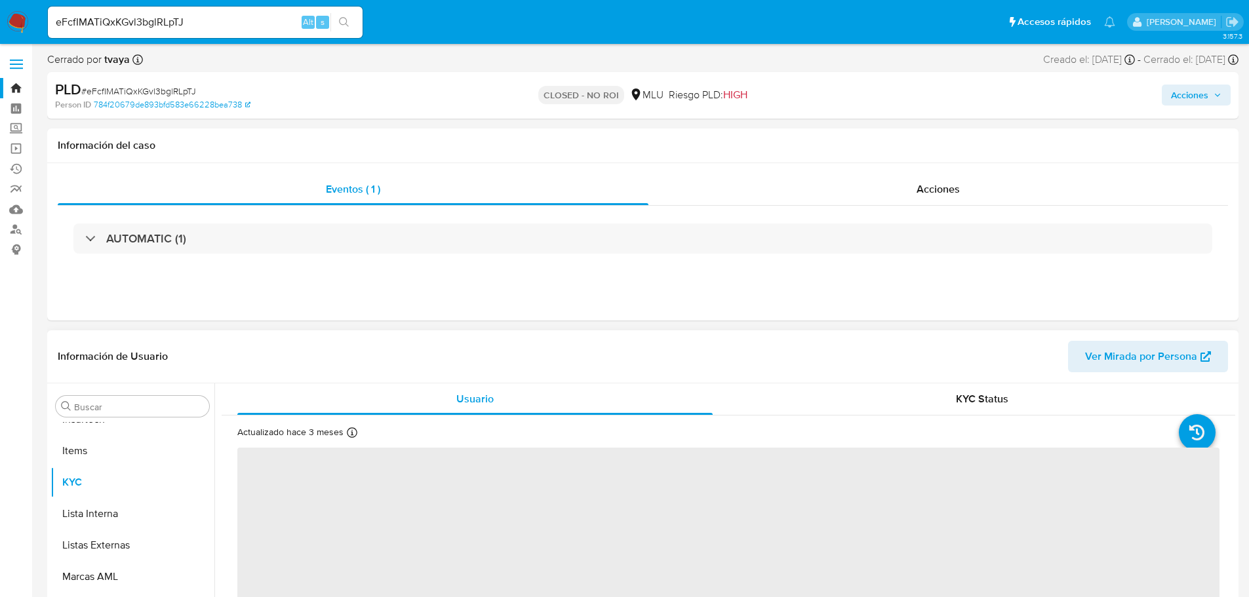
scroll to position [586, 0]
select select "10"
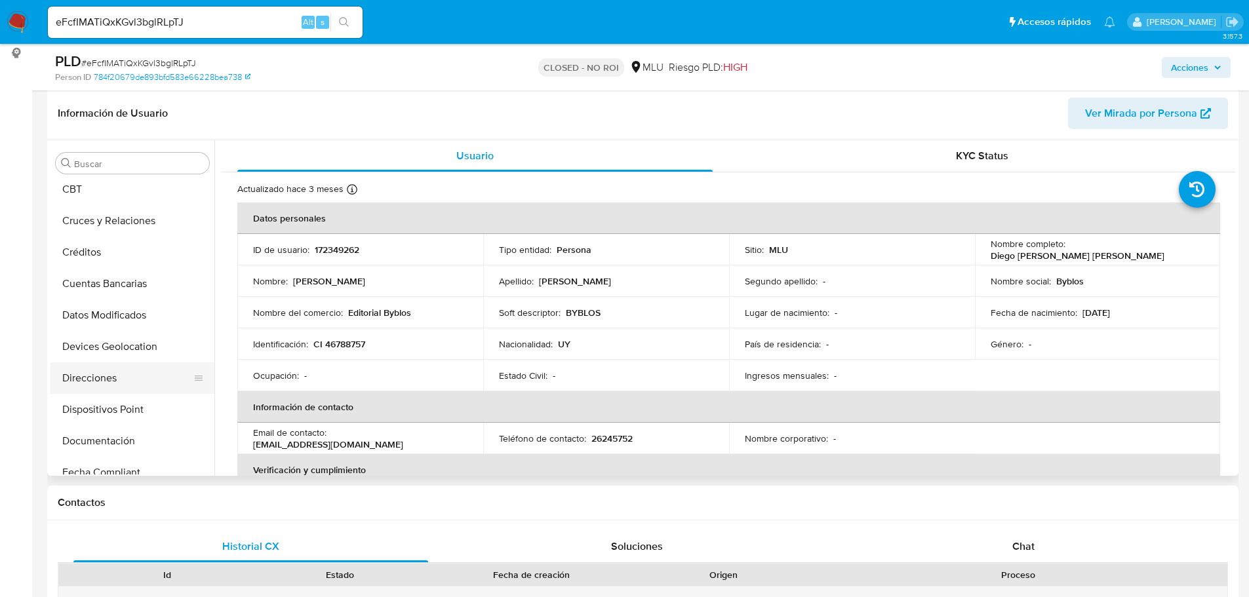
scroll to position [0, 0]
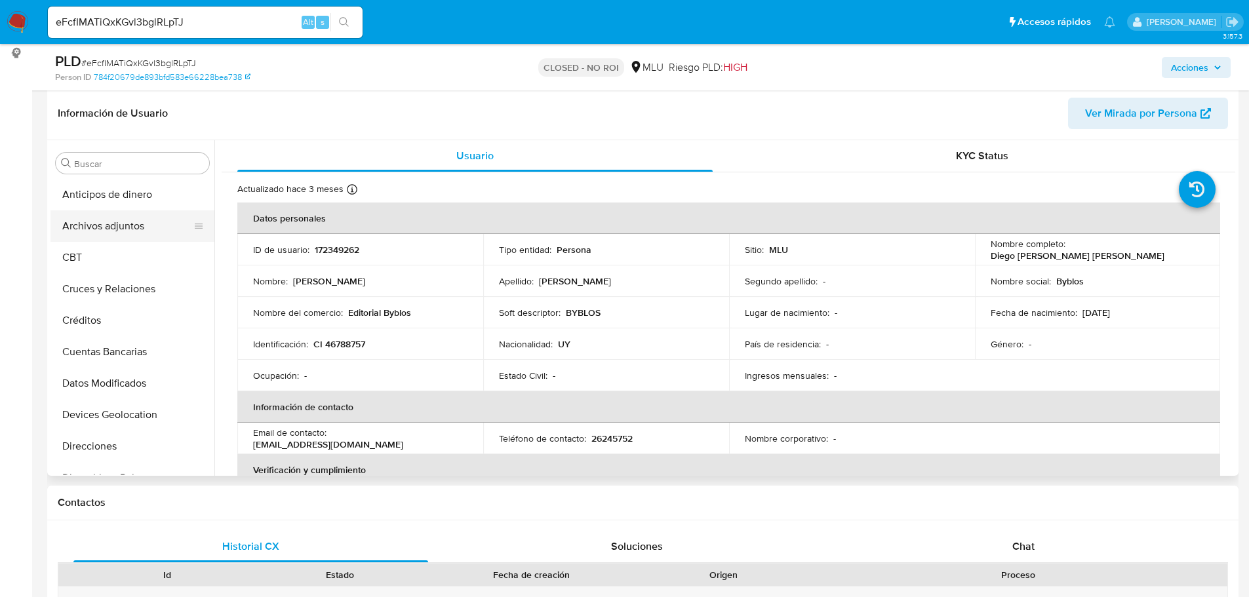
click at [136, 225] on button "Archivos adjuntos" at bounding box center [127, 226] width 153 height 31
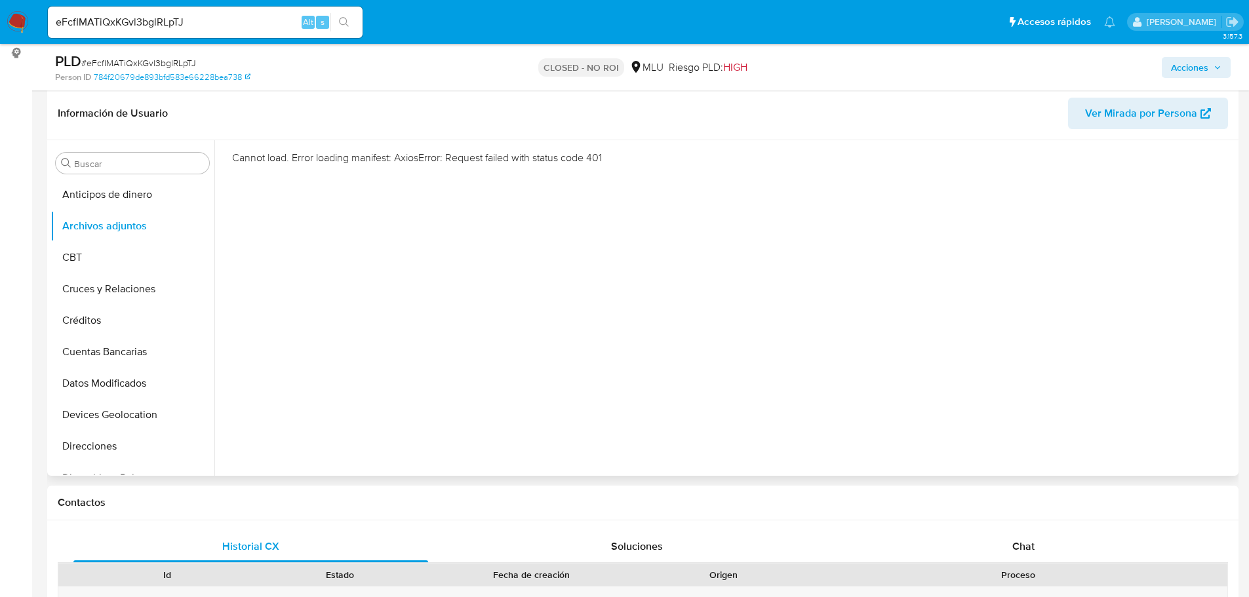
click at [223, 420] on div "Cannot load. Error loading manifest: AxiosError: Request failed with status cod…" at bounding box center [724, 308] width 1021 height 336
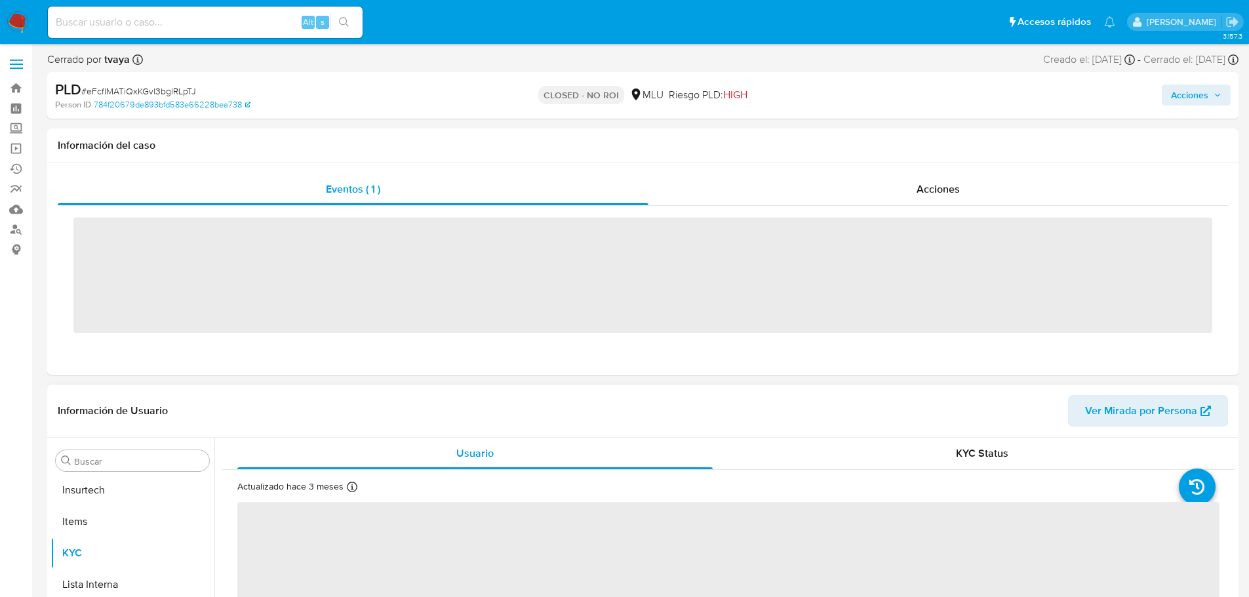
scroll to position [586, 0]
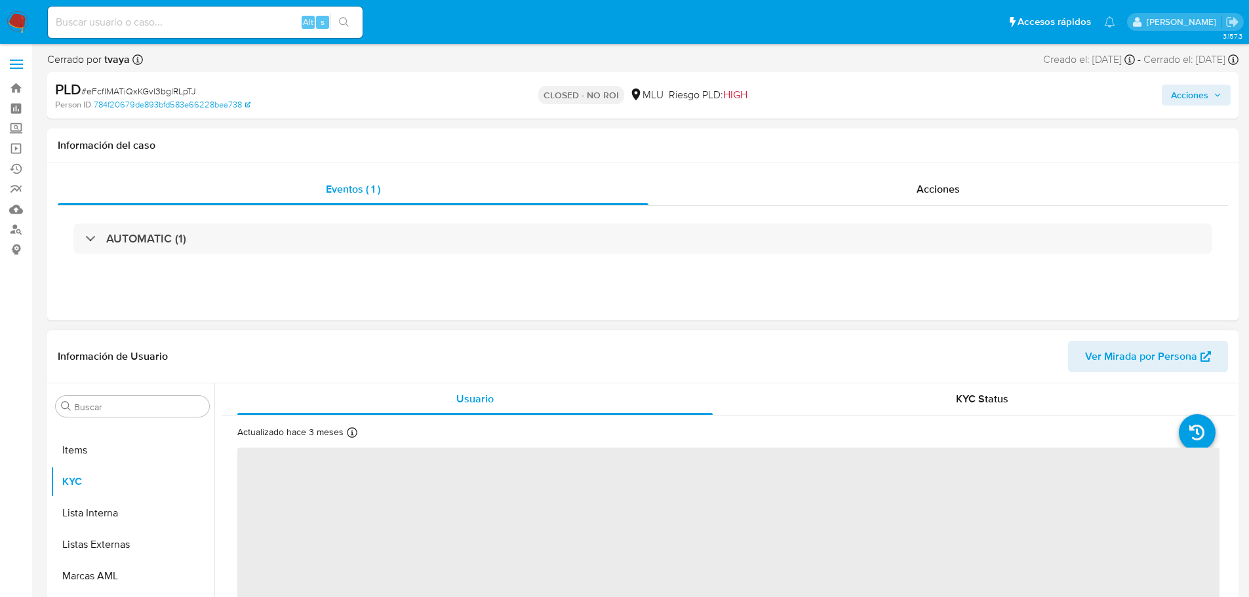
select select "10"
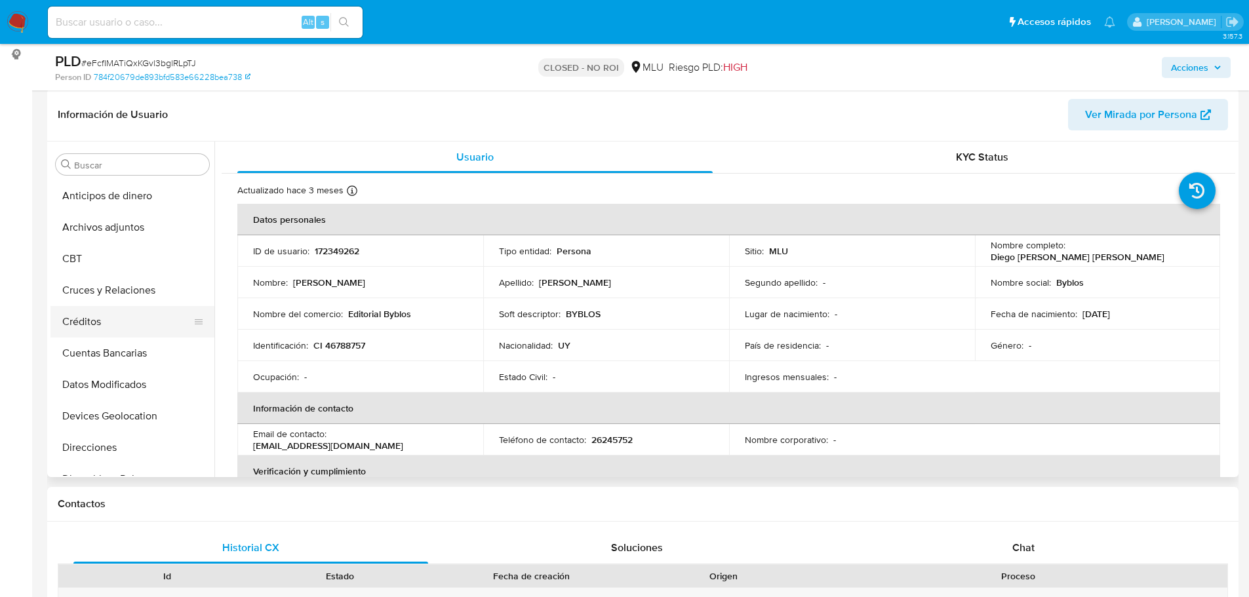
scroll to position [197, 0]
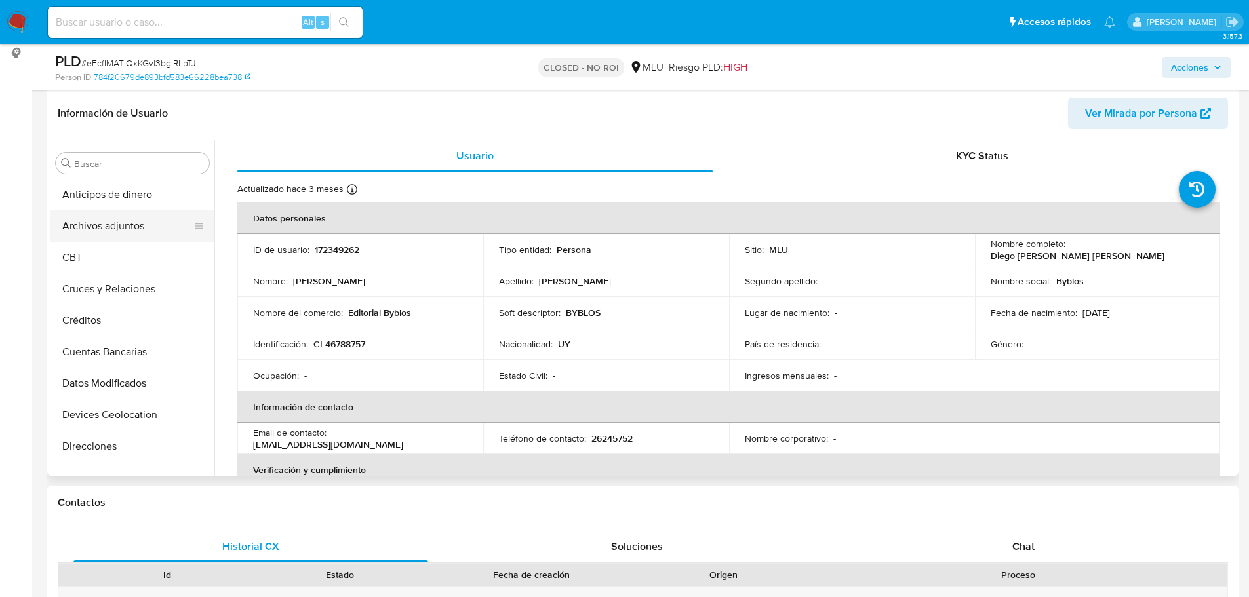
click at [122, 229] on button "Archivos adjuntos" at bounding box center [127, 226] width 153 height 31
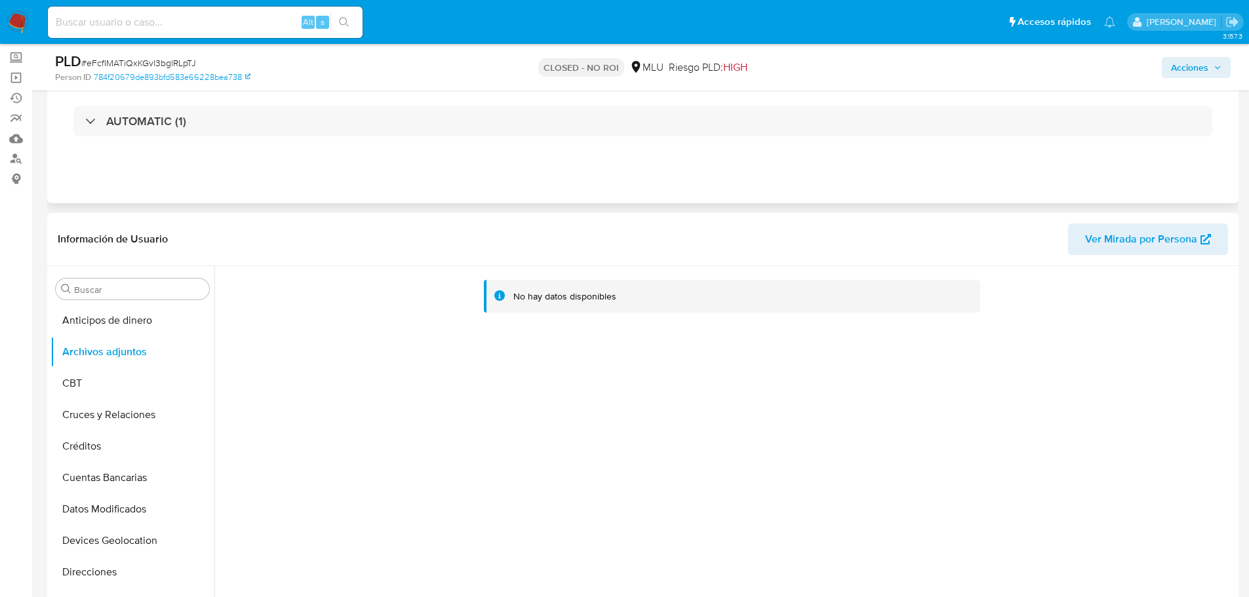
scroll to position [0, 0]
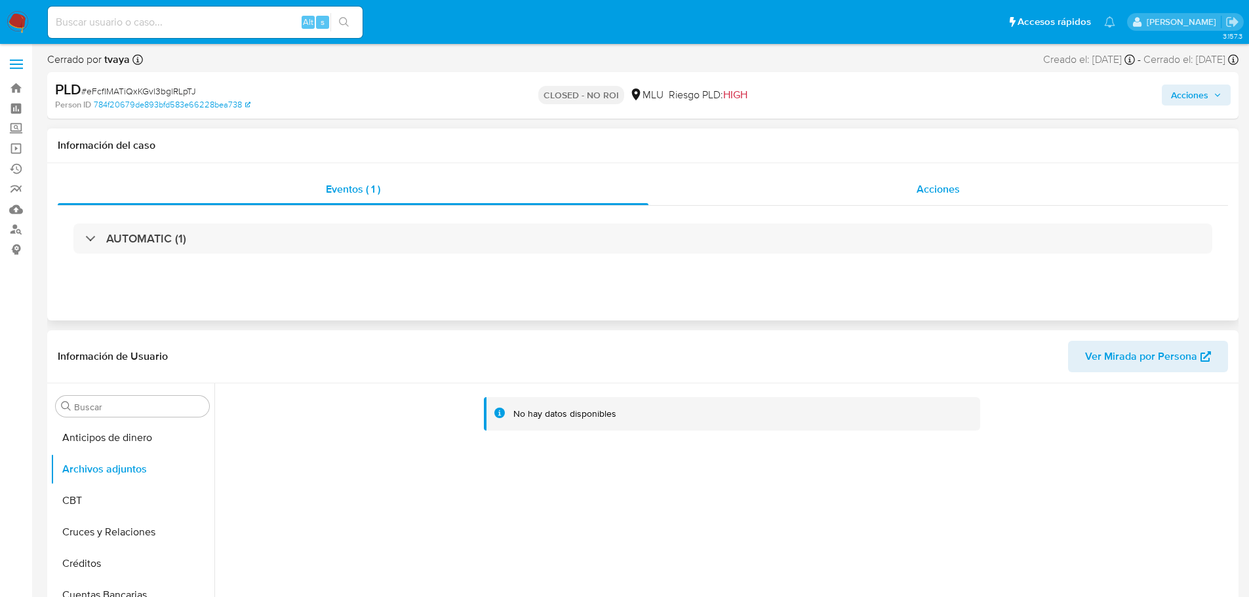
click at [935, 186] on span "Acciones" at bounding box center [938, 189] width 43 height 15
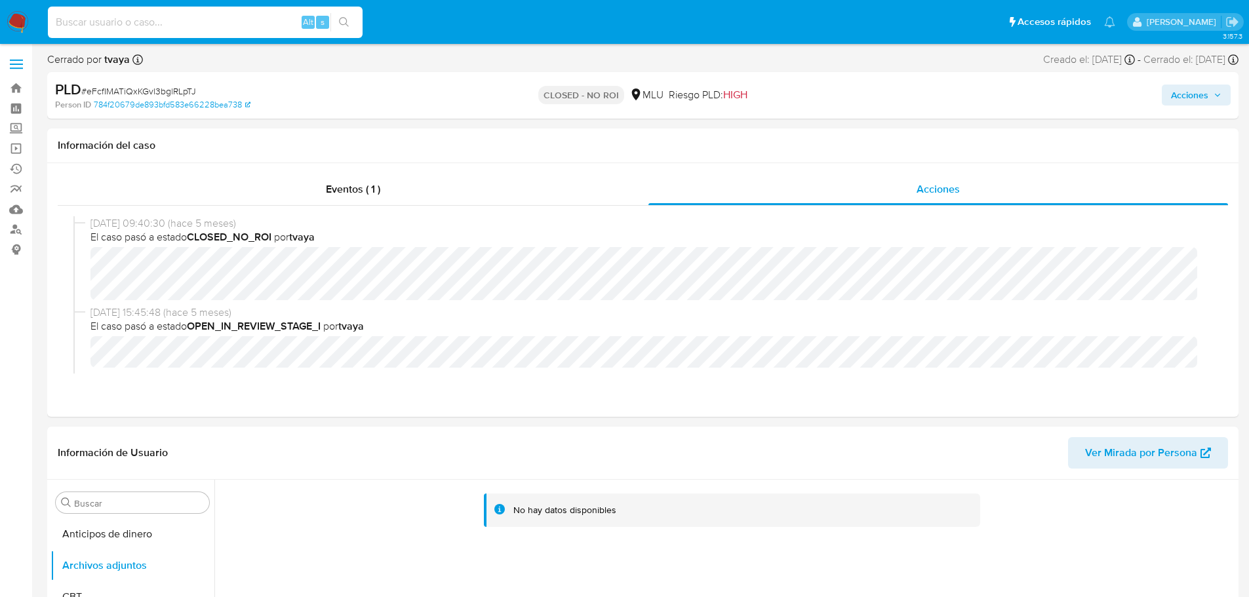
click at [131, 27] on input at bounding box center [205, 22] width 315 height 17
paste input "bxPMqVl0EM50vRxsKxKTO1YU"
type input "bxPMqVl0EM50vRxsKxKTO1YU"
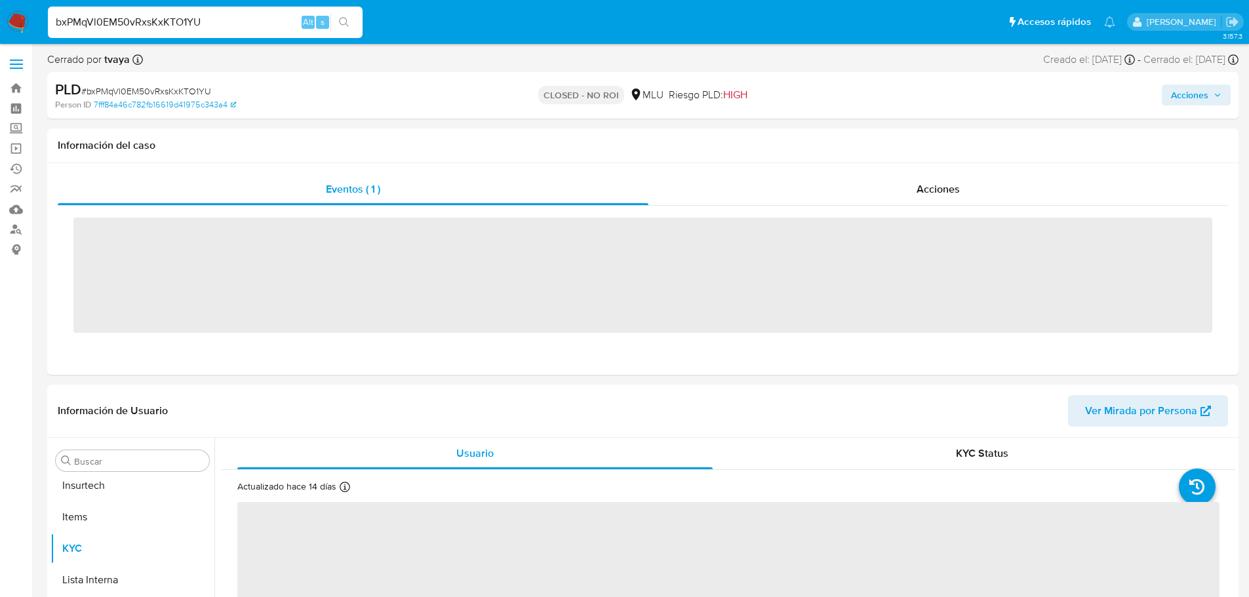
scroll to position [586, 0]
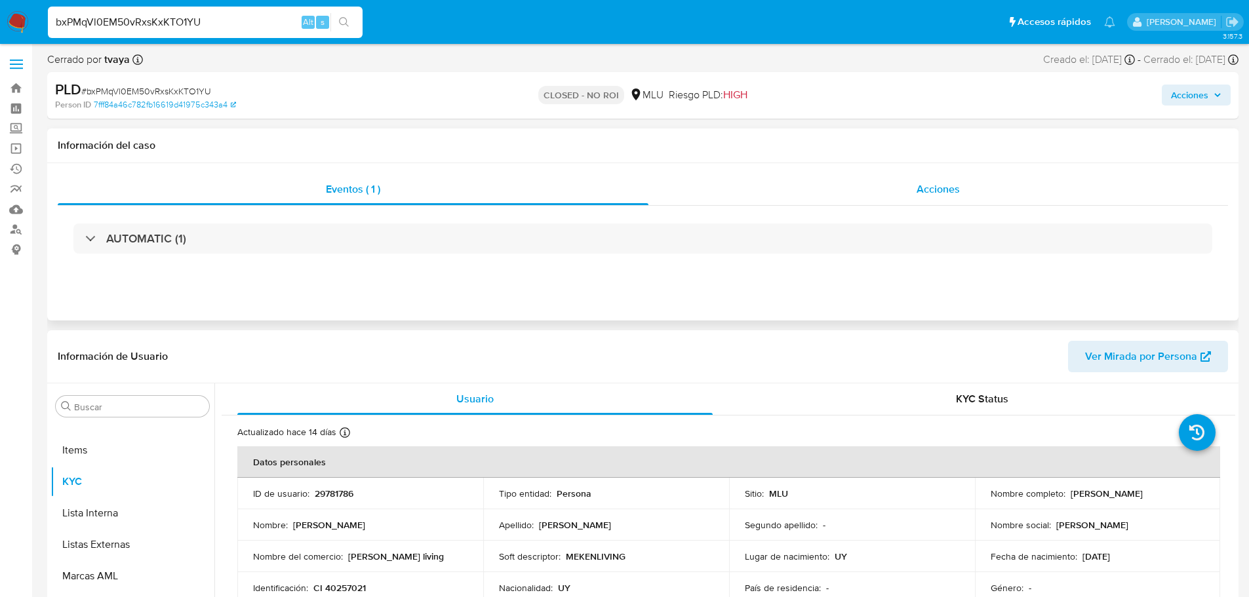
select select "10"
click at [914, 188] on div "Acciones" at bounding box center [939, 189] width 580 height 31
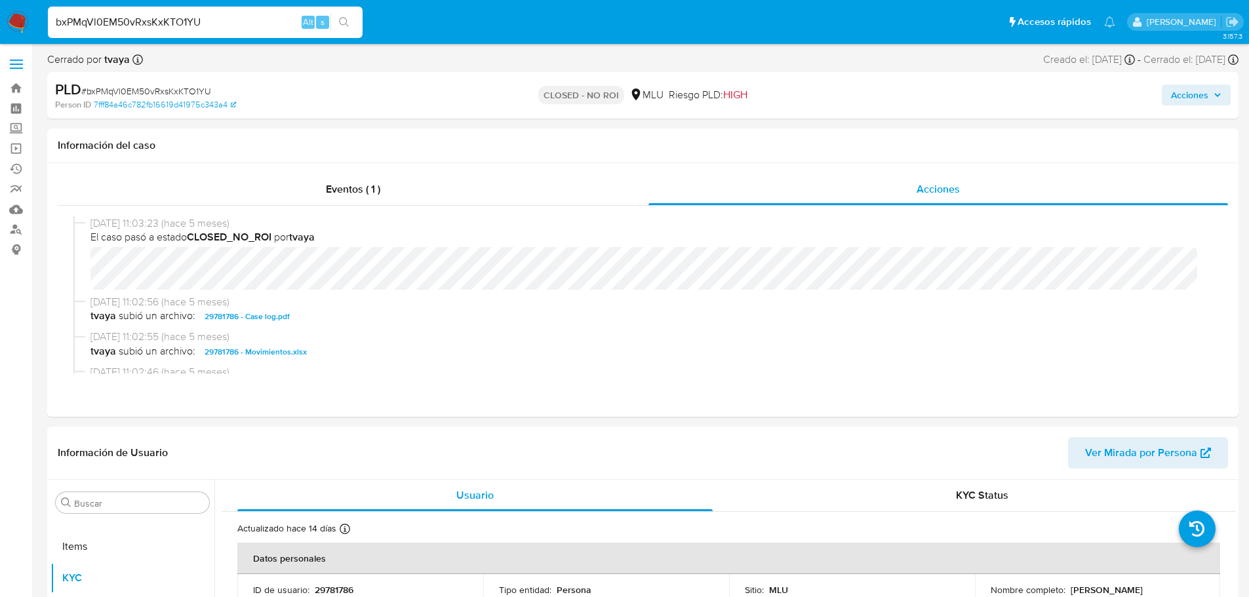
click at [177, 94] on span "# bxPMqVl0EM50vRxsKxKTO1YU" at bounding box center [146, 91] width 130 height 13
copy span "bxPMqVl0EM50vRxsKxKTO1YU"
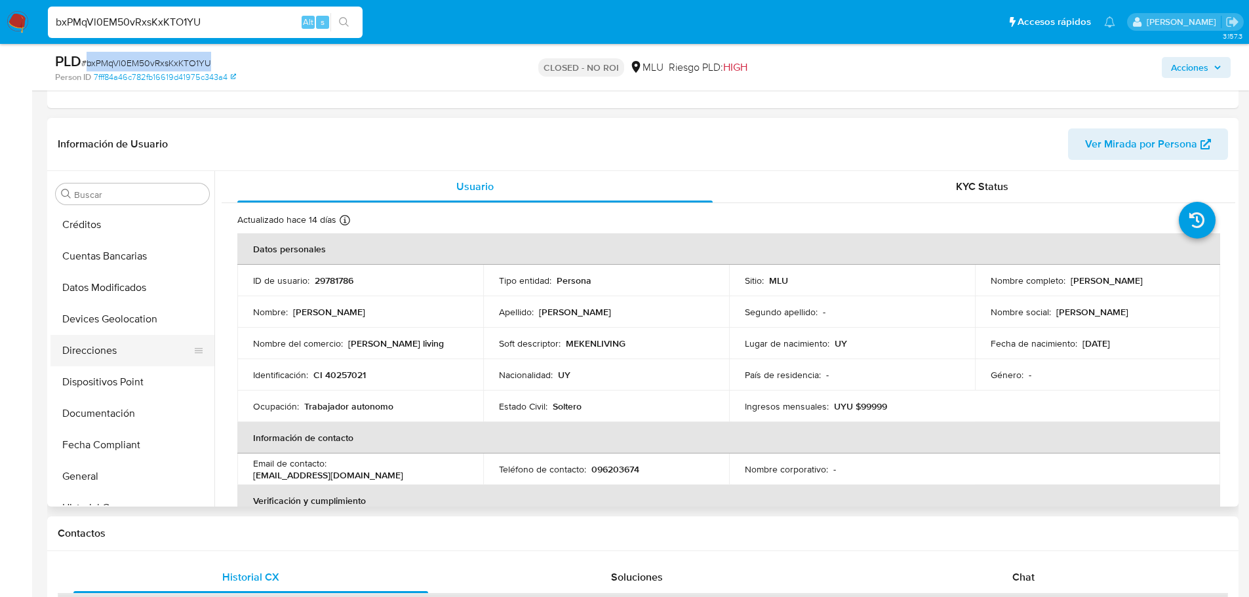
scroll to position [0, 0]
click at [119, 262] on button "Archivos adjuntos" at bounding box center [127, 256] width 153 height 31
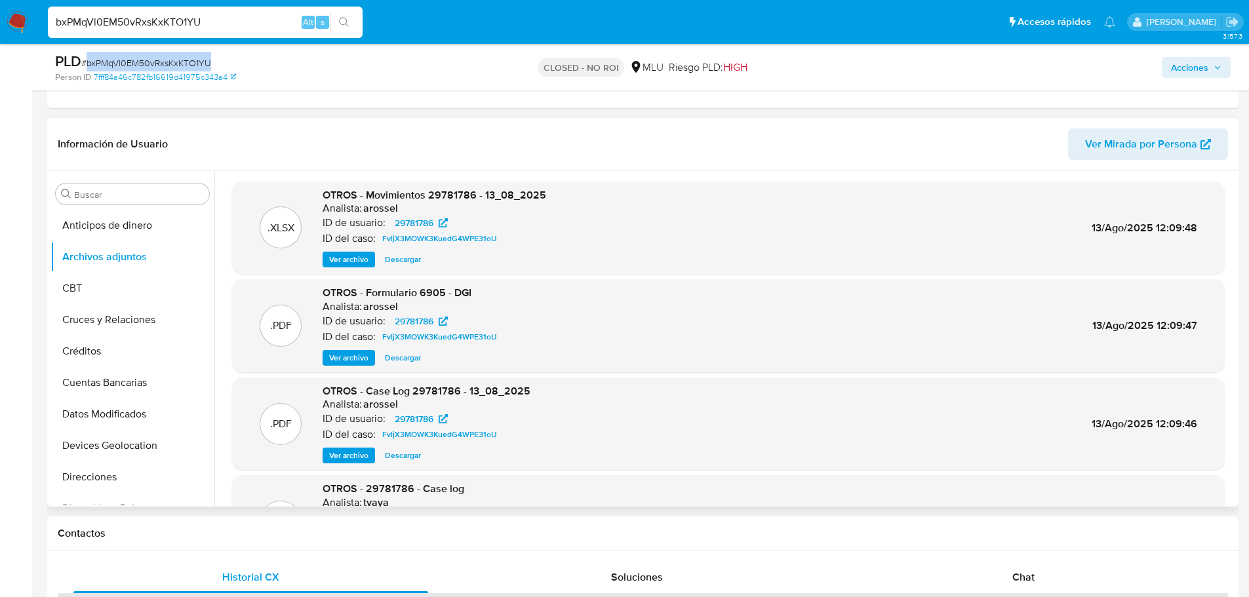
scroll to position [66, 0]
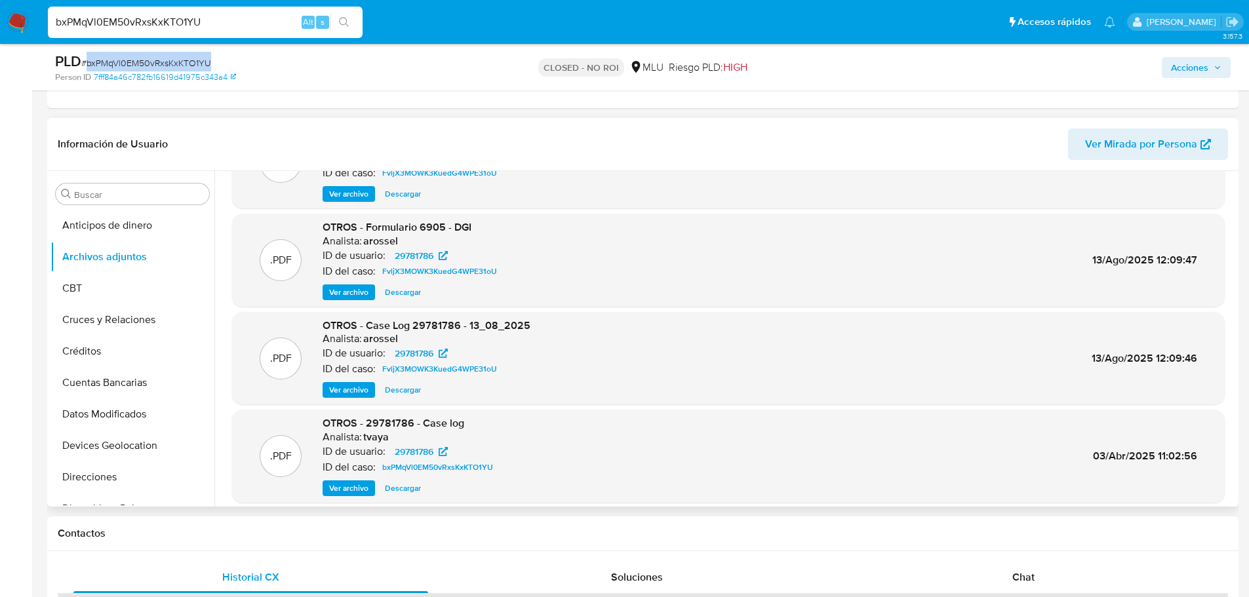
click at [340, 394] on span "Ver archivo" at bounding box center [348, 390] width 39 height 13
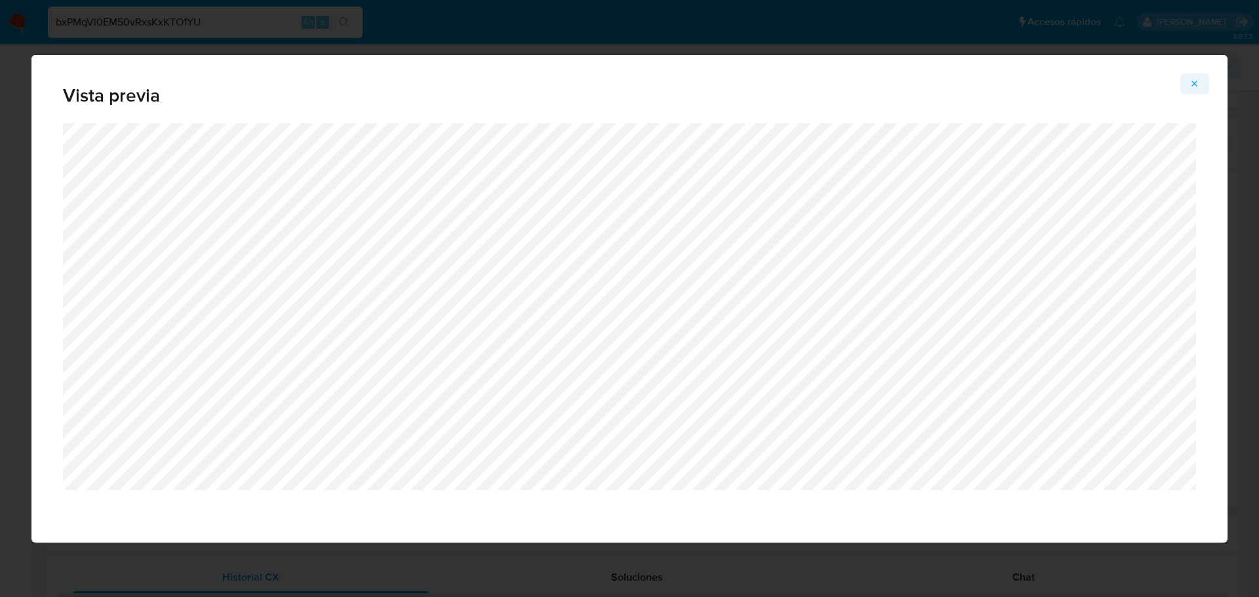
click at [1194, 85] on icon "Attachment preview" at bounding box center [1195, 84] width 6 height 6
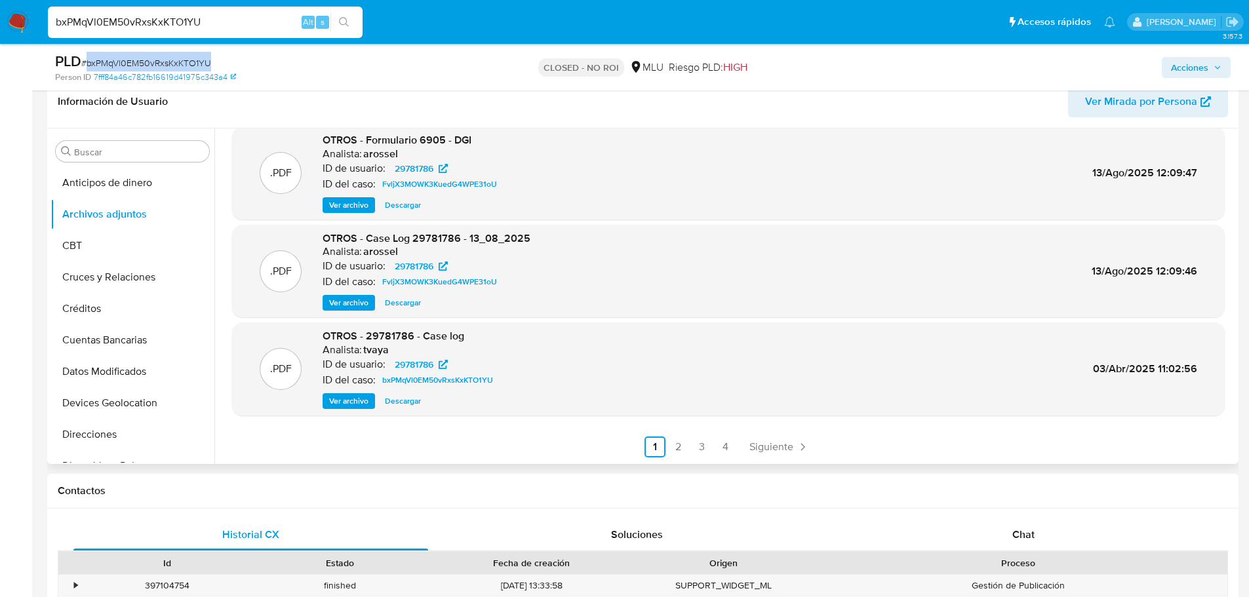
scroll to position [328, 0]
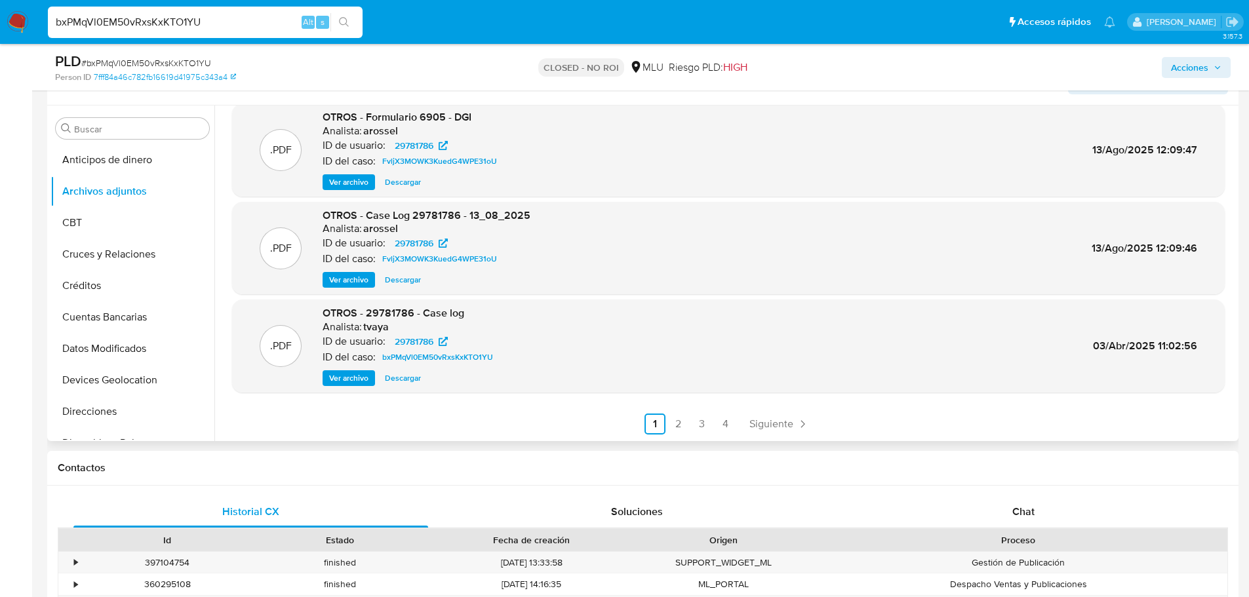
click at [516, 417] on ul "Anterior 1 2 3 4 Siguiente" at bounding box center [728, 424] width 993 height 21
click at [334, 374] on span "Ver archivo" at bounding box center [348, 378] width 39 height 13
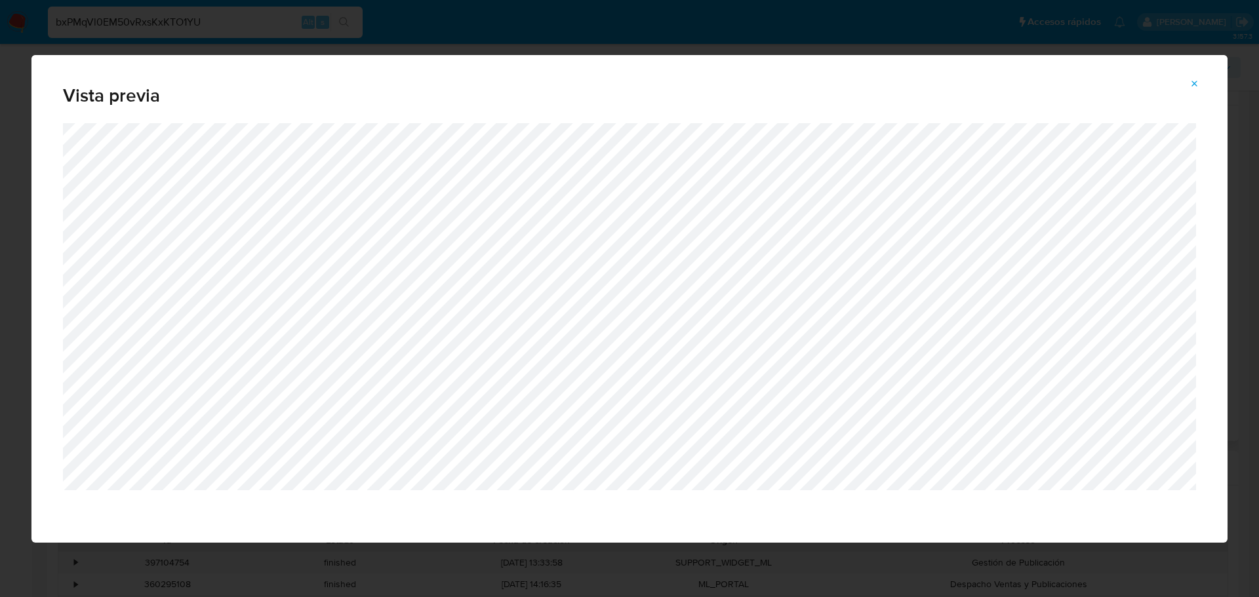
click at [1202, 85] on button "Attachment preview" at bounding box center [1195, 83] width 29 height 21
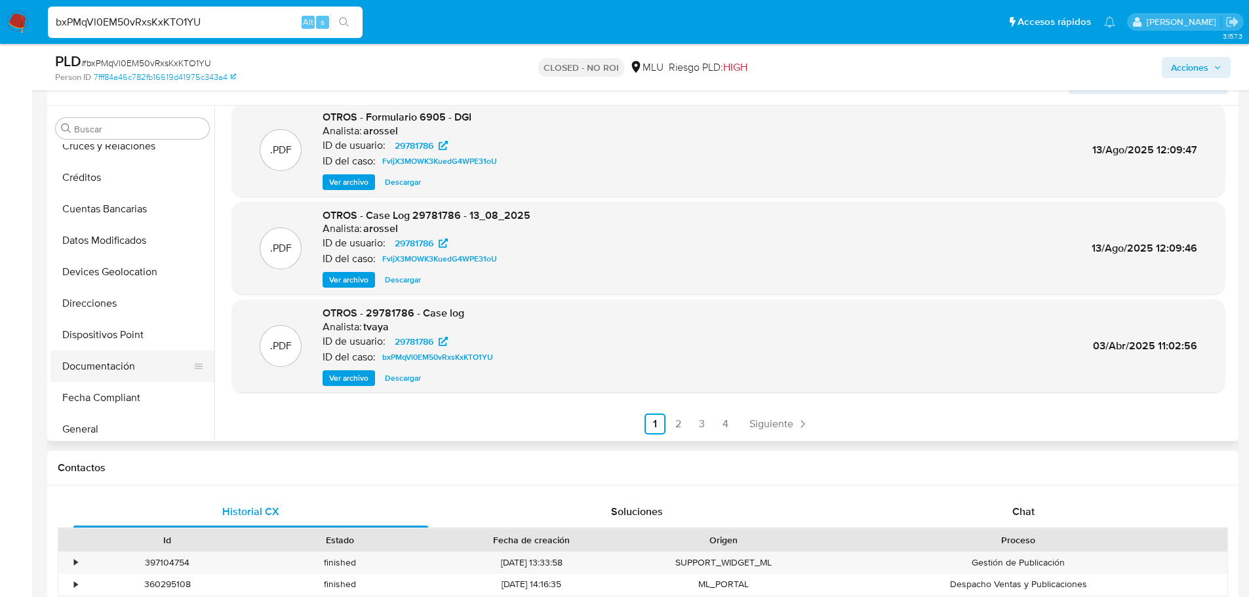
scroll to position [131, 0]
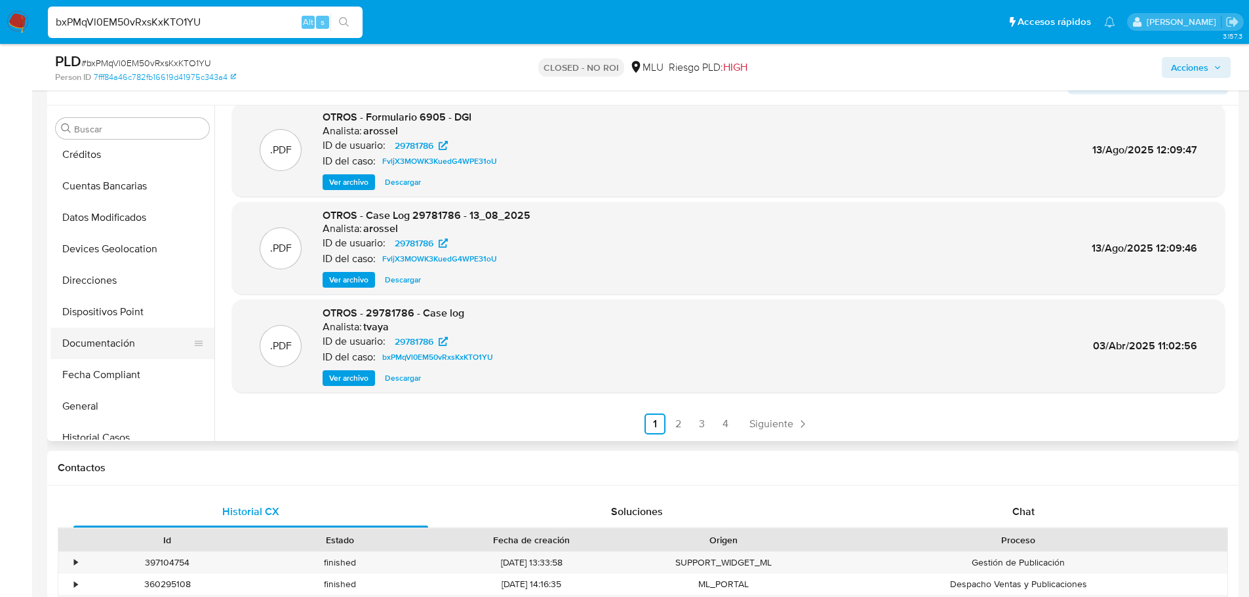
click at [115, 331] on button "Documentación" at bounding box center [127, 343] width 153 height 31
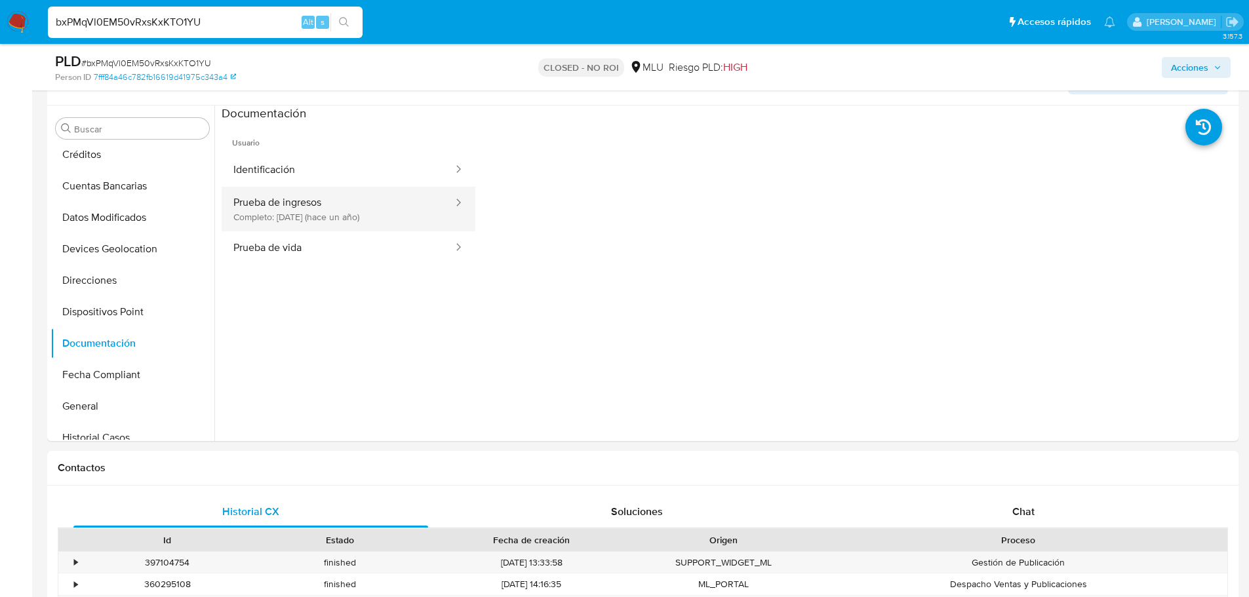
click at [362, 211] on button "Prueba de ingresos Completo: 12/07/2024 (hace un año)" at bounding box center [338, 209] width 233 height 45
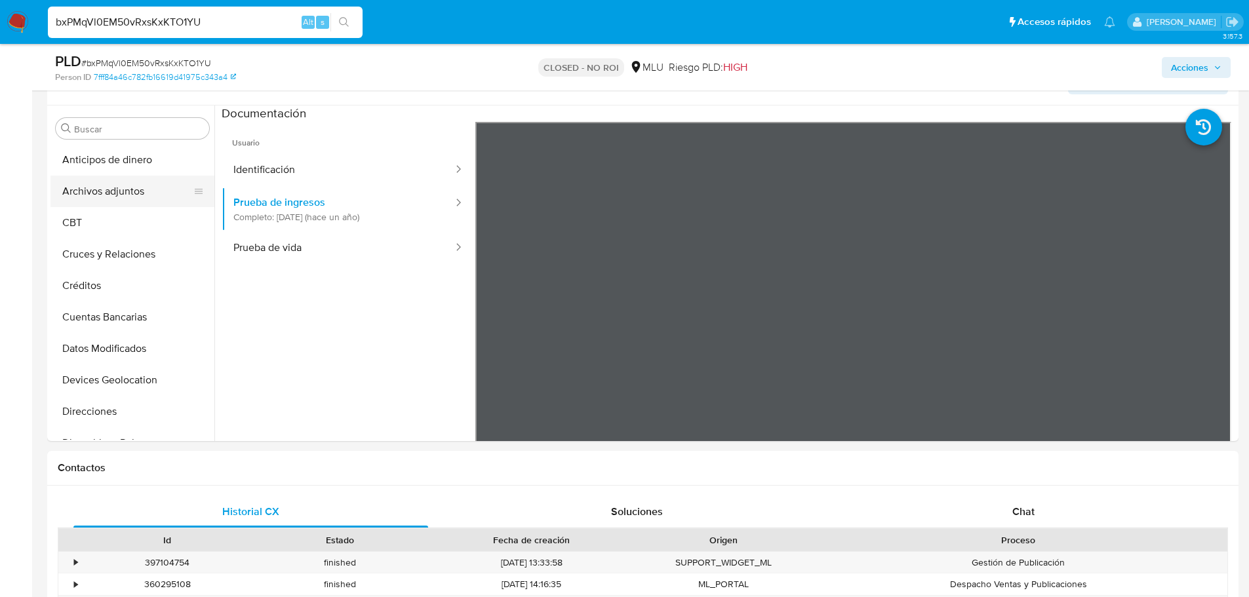
click at [110, 189] on button "Archivos adjuntos" at bounding box center [127, 191] width 153 height 31
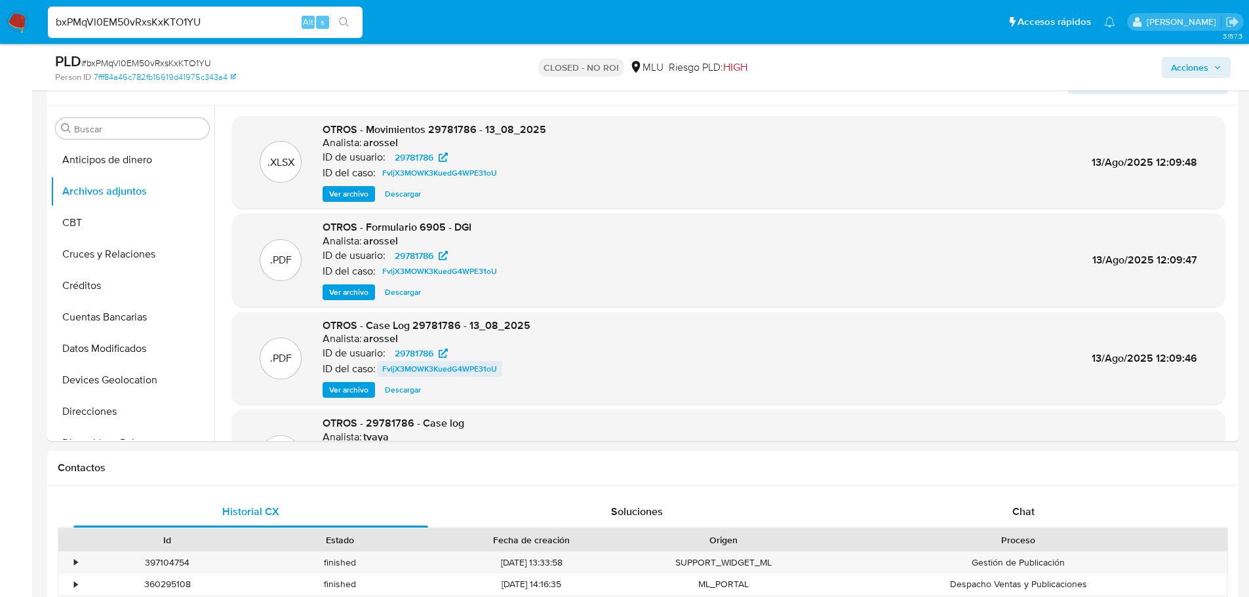
scroll to position [110, 0]
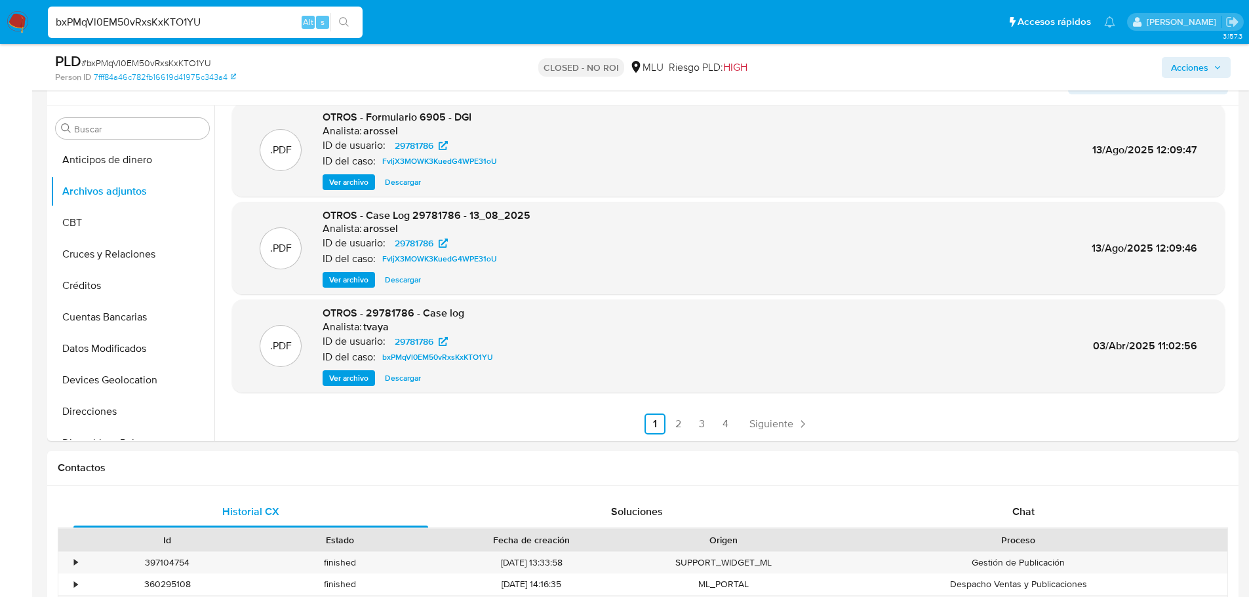
click at [365, 373] on span "Ver archivo" at bounding box center [348, 378] width 39 height 13
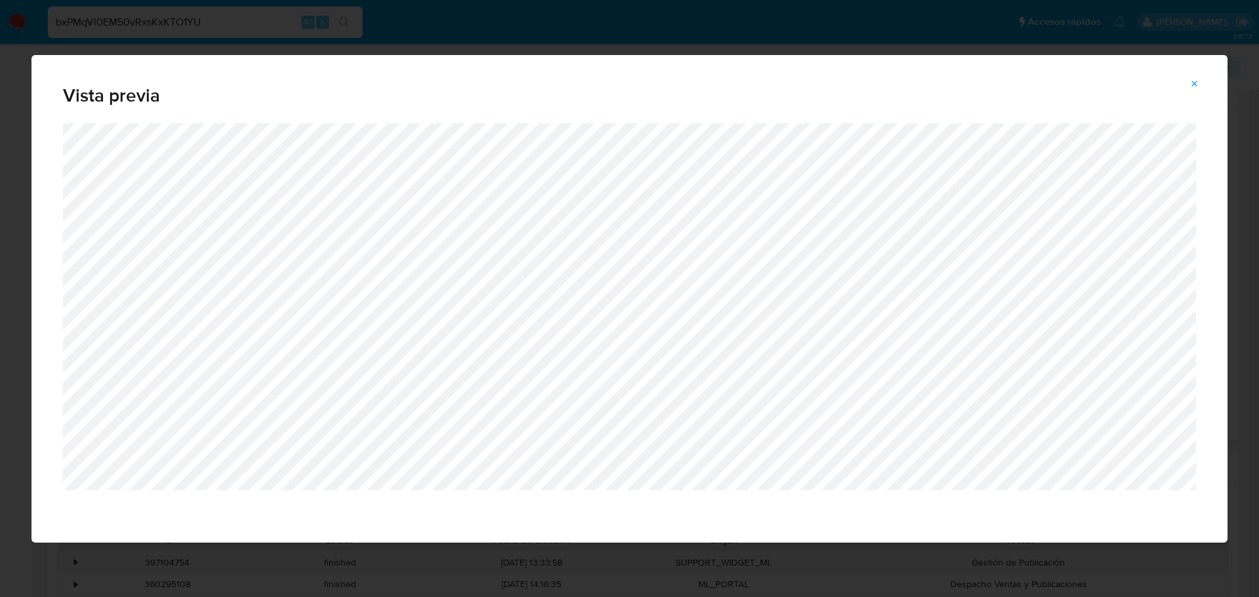
click at [1186, 82] on button "Attachment preview" at bounding box center [1195, 83] width 29 height 21
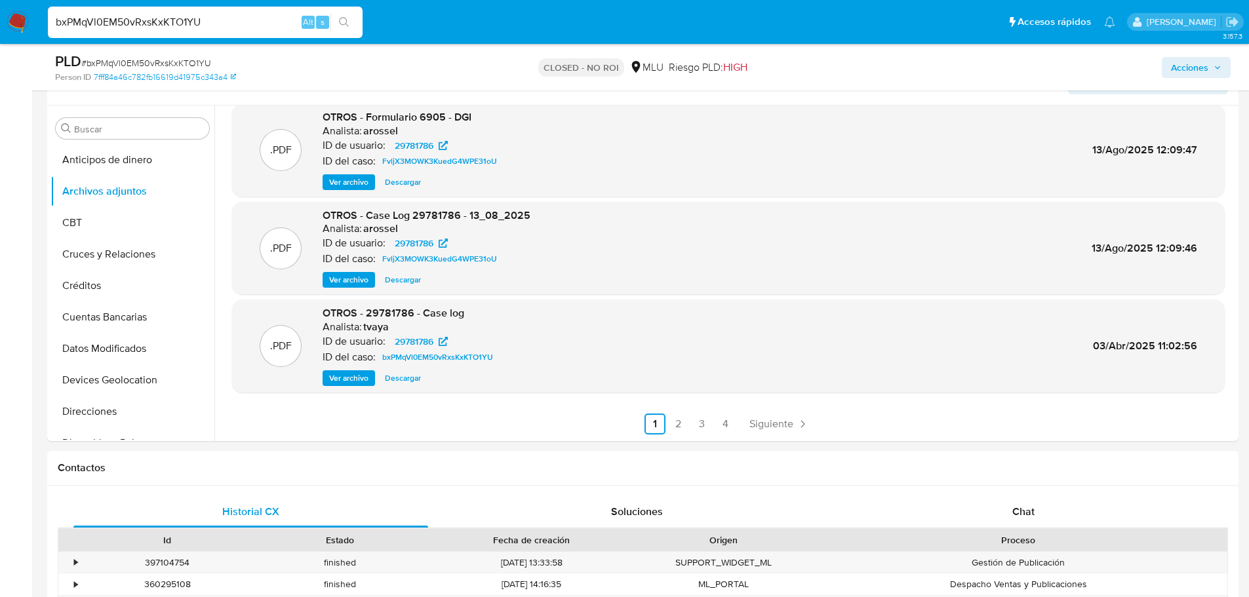
click at [160, 24] on input "bxPMqVl0EM50vRxsKxKTO1YU" at bounding box center [205, 22] width 315 height 17
paste input "uOgdBydAE92byIrAhpW0ZQTQ"
type input "uOgdBydAE92byIrAhpW0ZQTQ"
click at [345, 18] on icon "search-icon" at bounding box center [344, 22] width 10 height 10
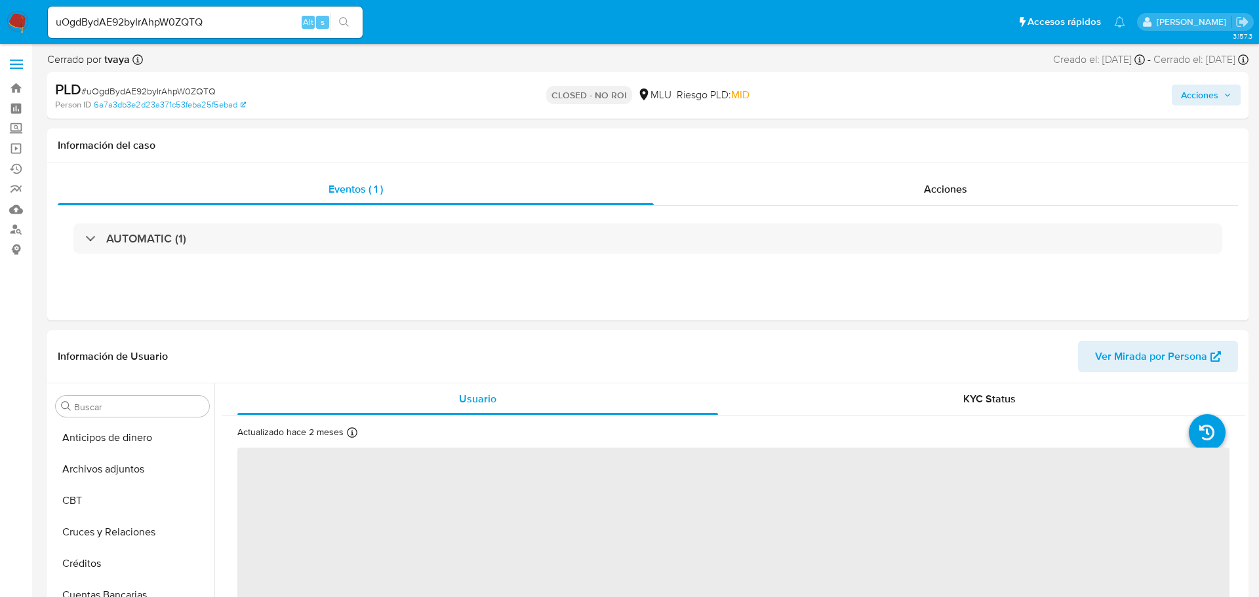
select select "10"
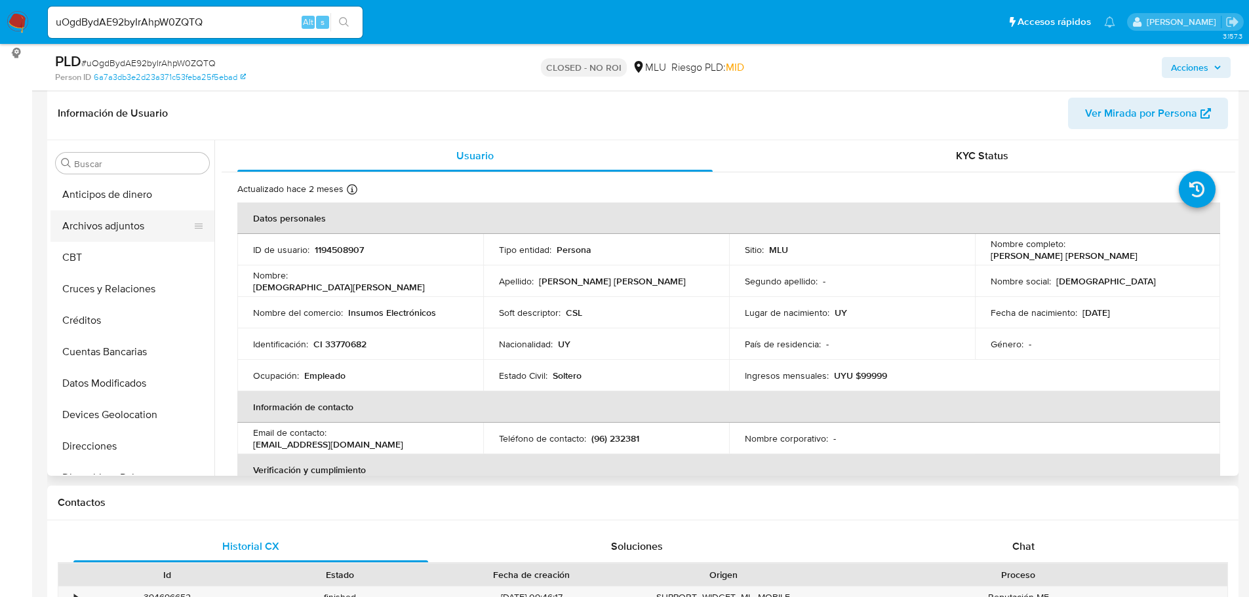
click at [106, 218] on button "Archivos adjuntos" at bounding box center [127, 226] width 153 height 31
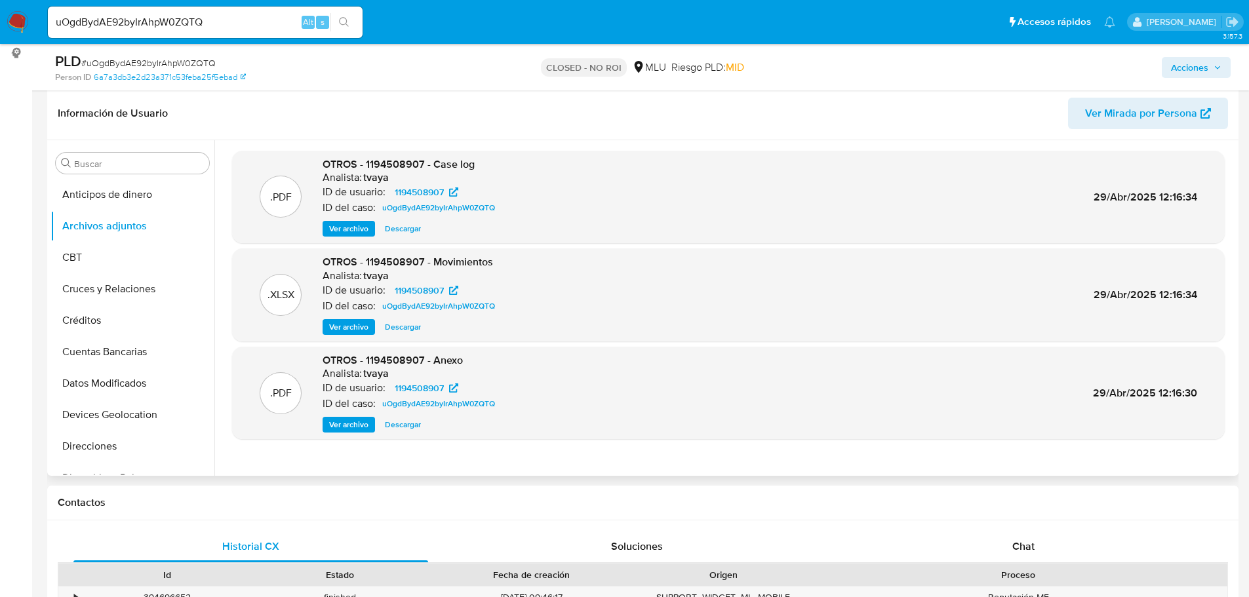
click at [357, 224] on span "Ver archivo" at bounding box center [348, 228] width 39 height 13
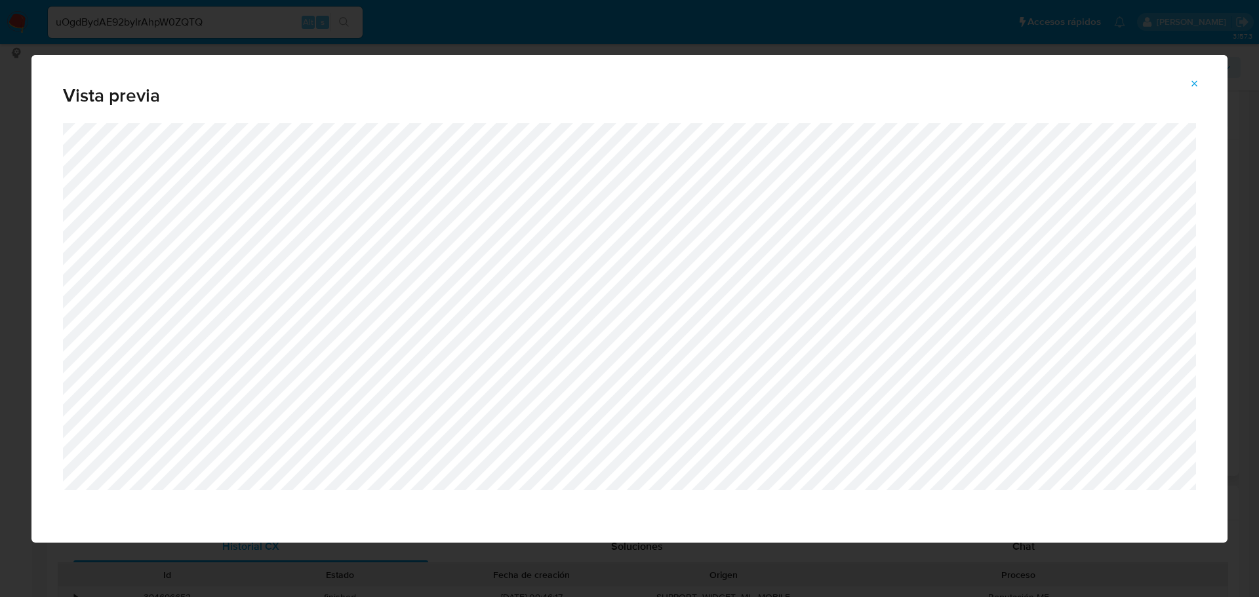
click at [1193, 83] on icon "Attachment preview" at bounding box center [1195, 84] width 10 height 10
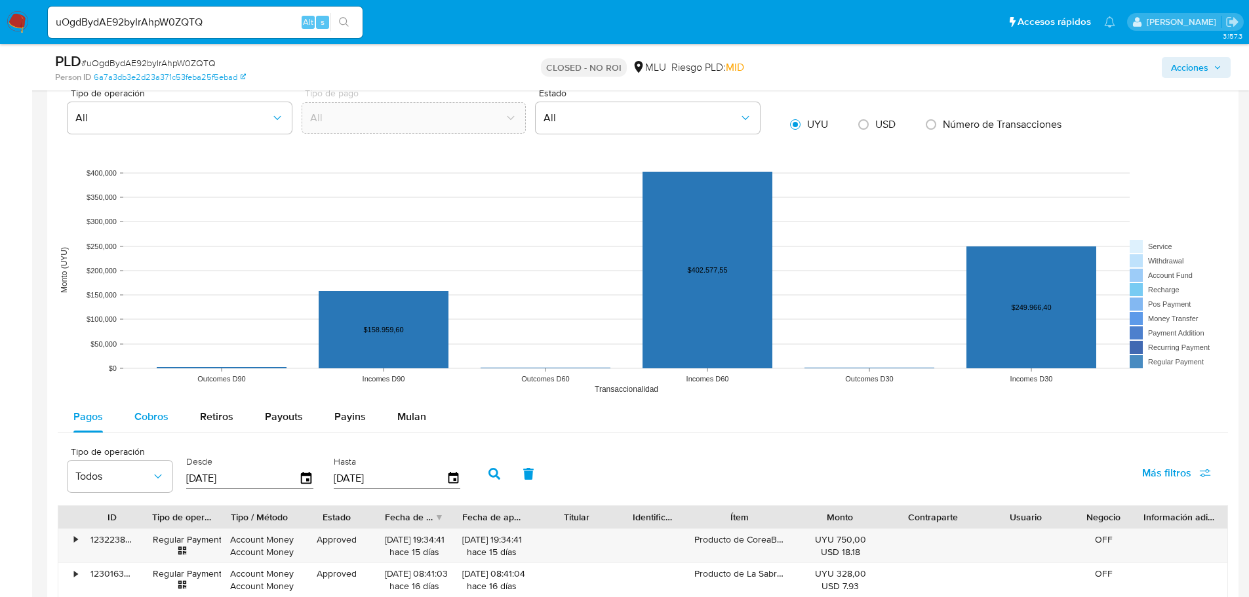
click at [159, 414] on span "Cobros" at bounding box center [151, 416] width 34 height 15
select select "10"
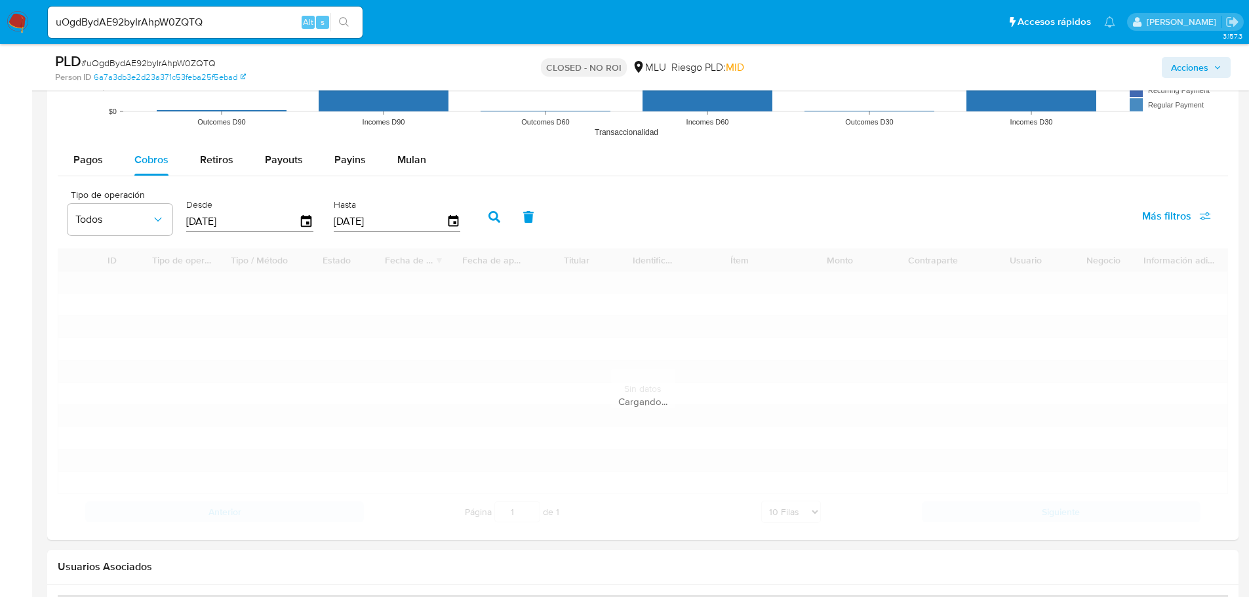
scroll to position [1377, 0]
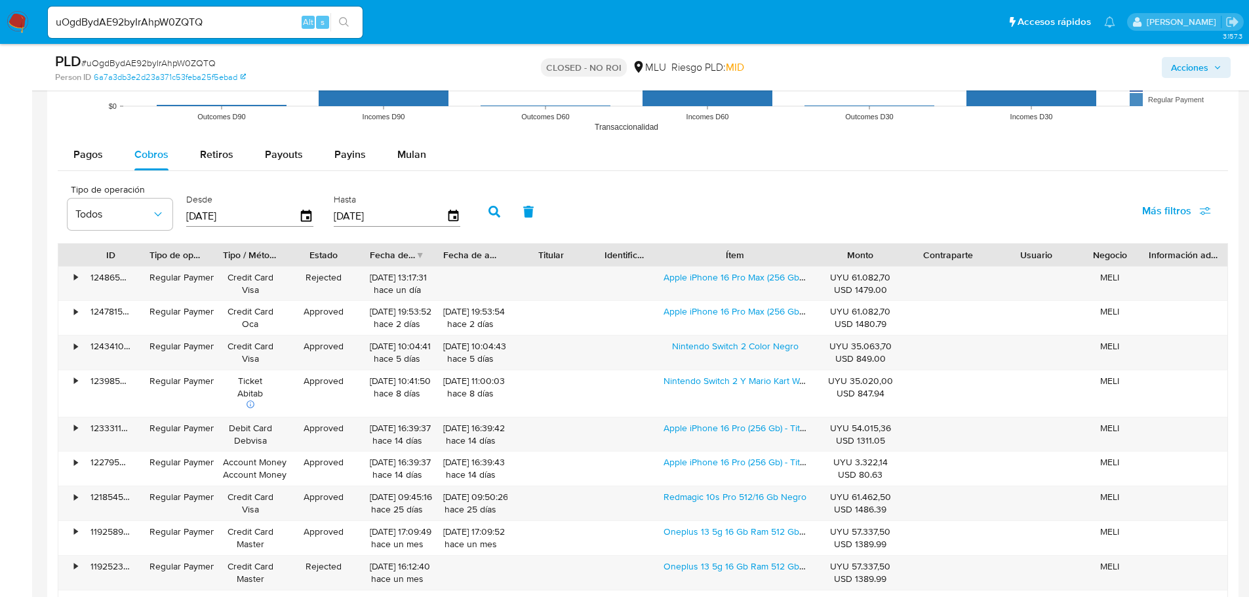
drag, startPoint x: 794, startPoint y: 250, endPoint x: 847, endPoint y: 250, distance: 53.8
click at [847, 250] on div "ID Tipo de operación Tipo / Método Estado Fecha de creación Fecha de aprobación…" at bounding box center [642, 255] width 1169 height 22
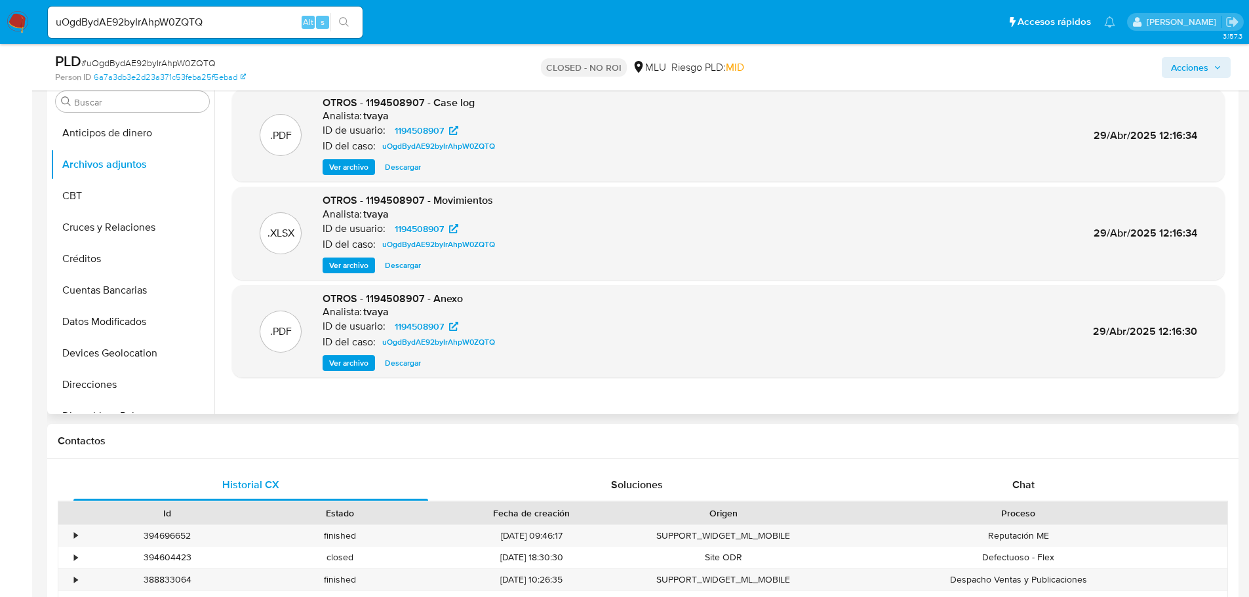
scroll to position [131, 0]
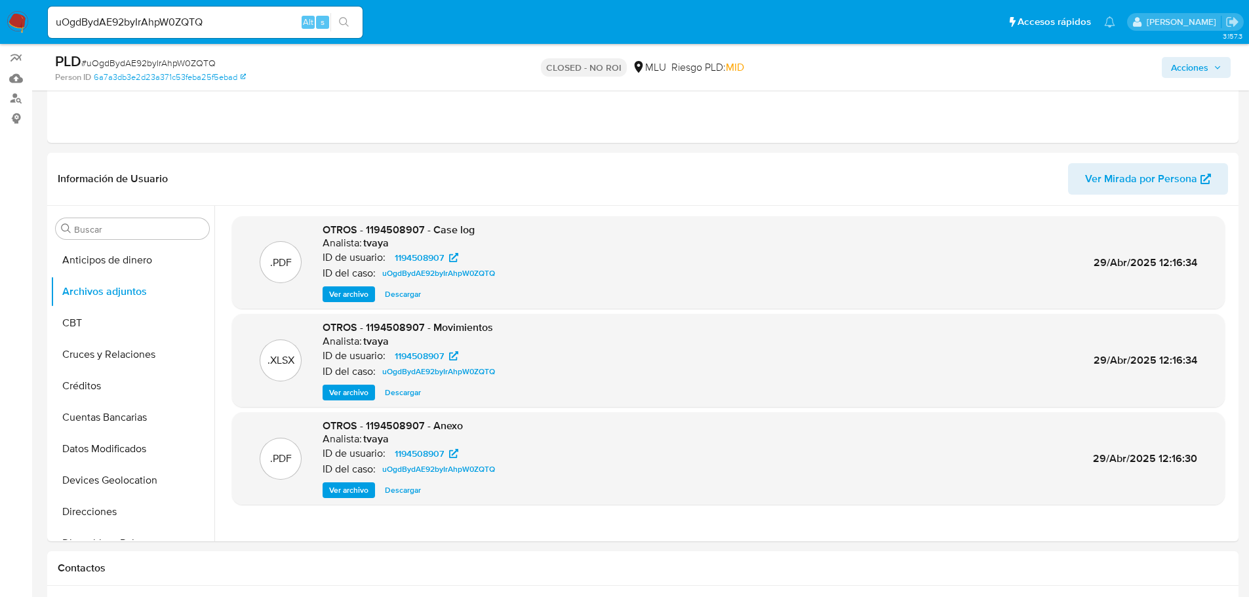
click at [341, 292] on span "Ver archivo" at bounding box center [348, 294] width 39 height 13
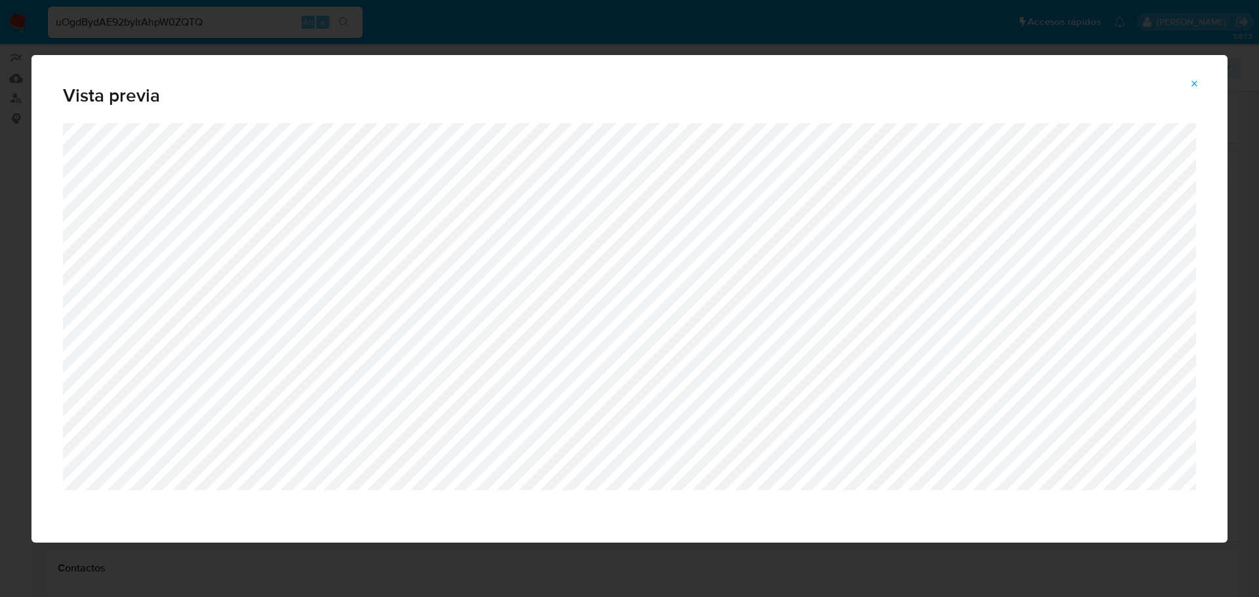
click at [1202, 81] on button "Attachment preview" at bounding box center [1195, 83] width 29 height 21
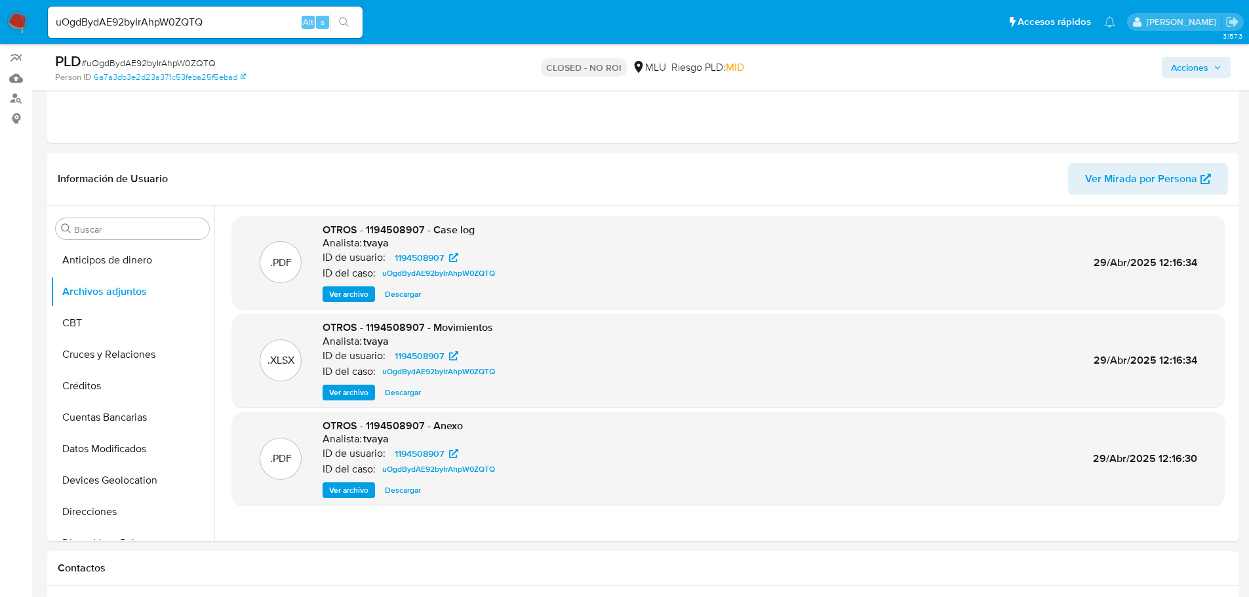
click at [153, 29] on input "uOgdBydAE92byIrAhpW0ZQTQ" at bounding box center [205, 22] width 315 height 17
paste input "m0OCHB5X6zY2wauPBin78WO1"
type input "m0OCHB5X6zY2wauPBin78WO1"
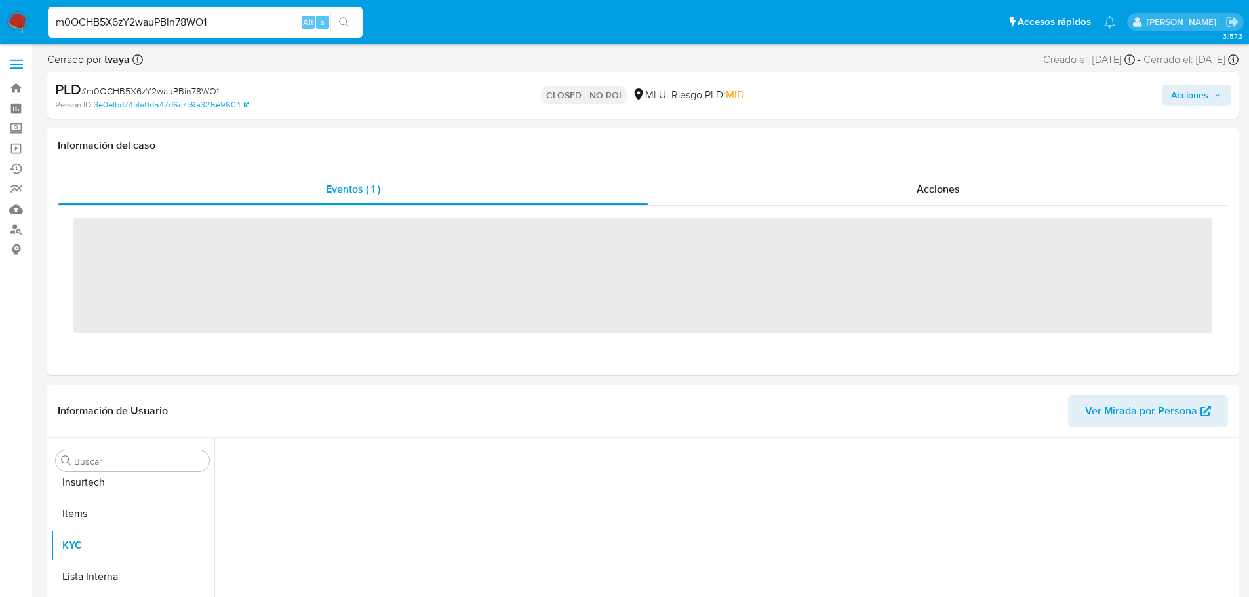
scroll to position [586, 0]
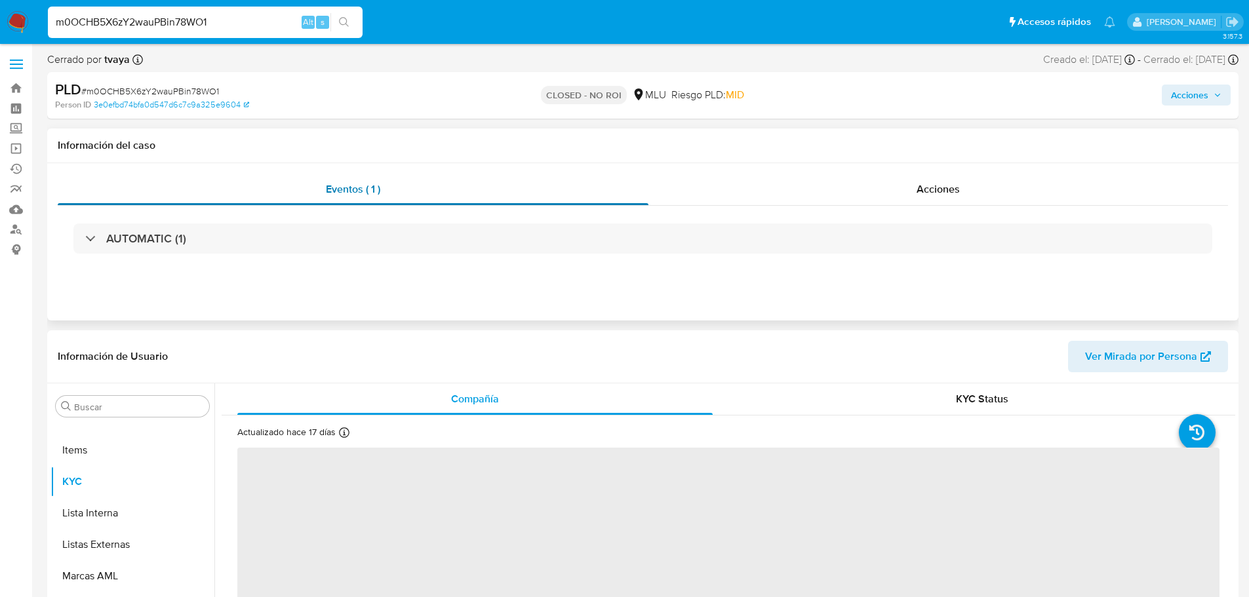
select select "10"
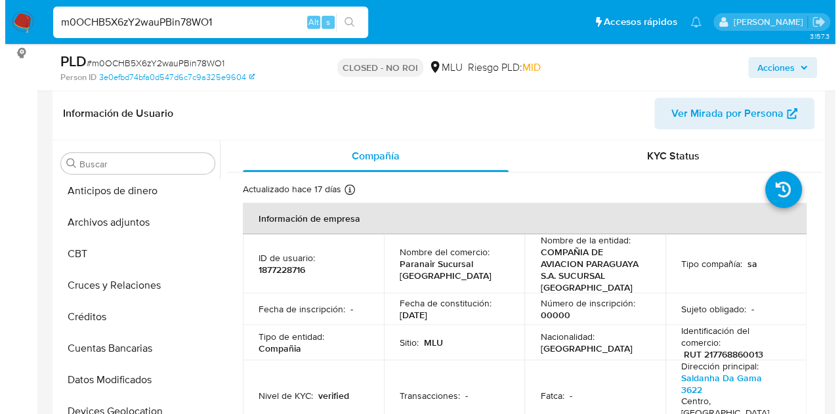
scroll to position [0, 0]
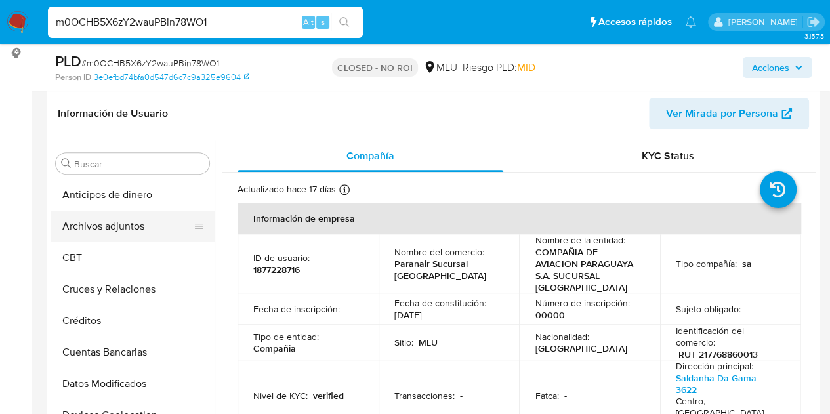
click at [115, 224] on button "Archivos adjuntos" at bounding box center [127, 226] width 153 height 31
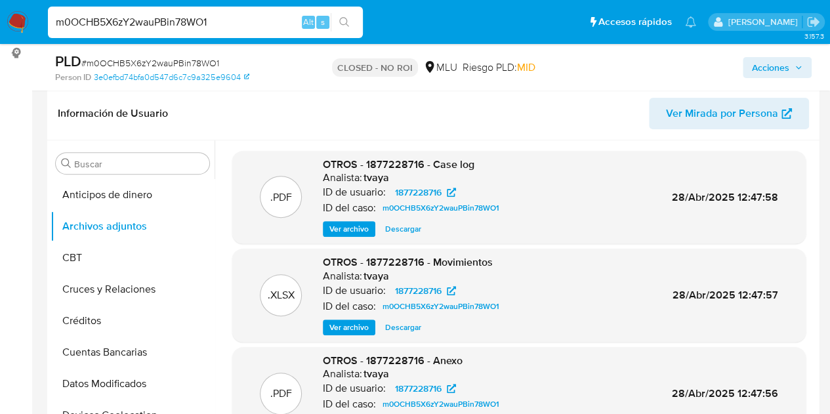
click at [352, 235] on span "Ver archivo" at bounding box center [348, 228] width 39 height 13
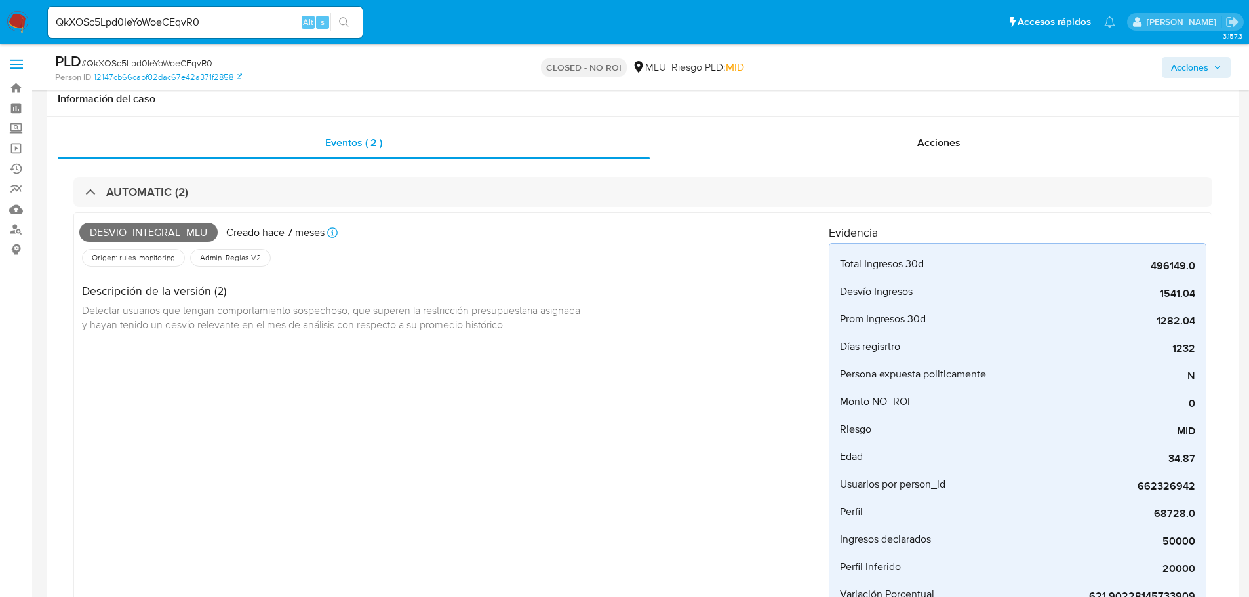
select select "10"
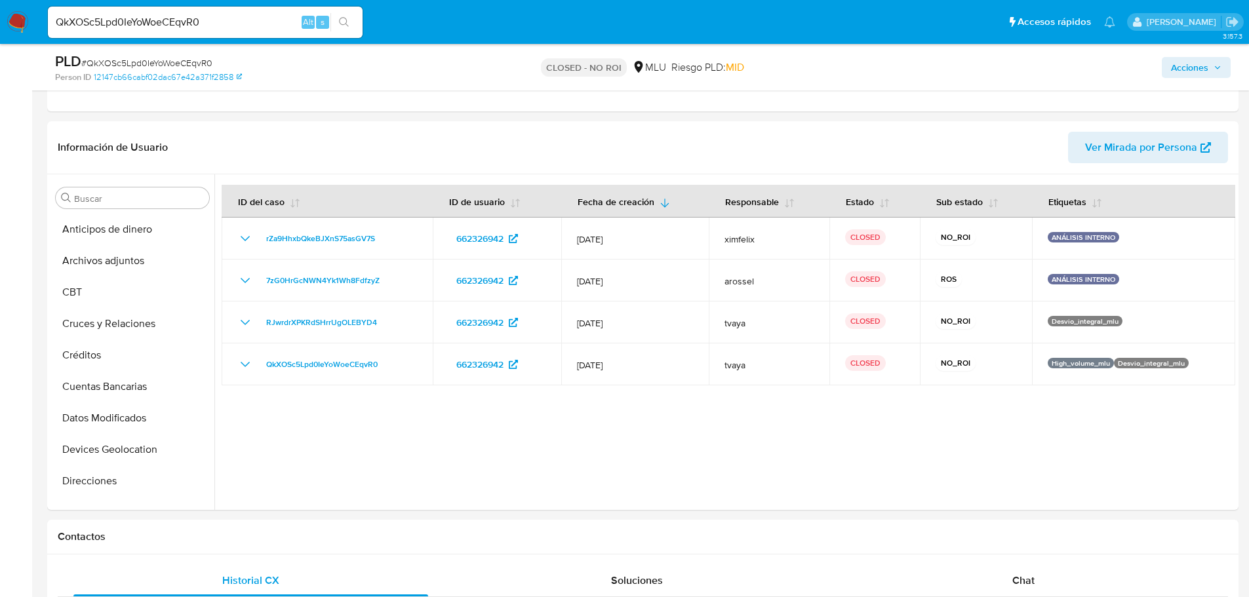
scroll to position [323, 0]
